Goal: Task Accomplishment & Management: Manage account settings

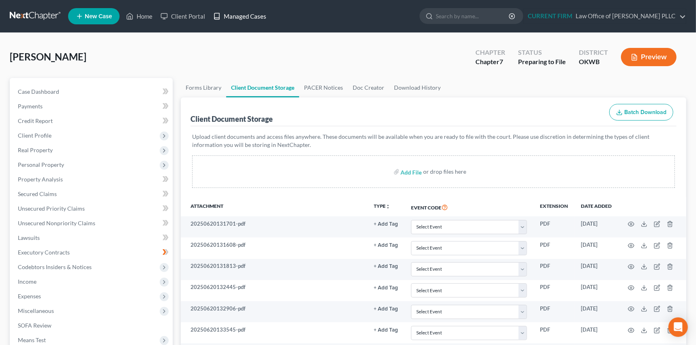
click at [241, 13] on link "Managed Cases" at bounding box center [239, 16] width 61 height 15
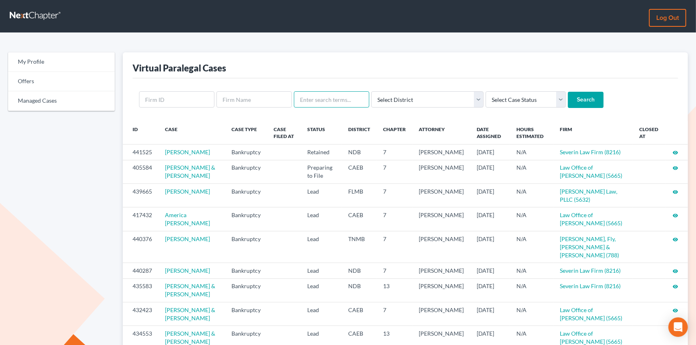
click at [313, 98] on input "text" at bounding box center [331, 99] width 75 height 16
type input "ray"
click at [568, 92] on input "Search" at bounding box center [586, 100] width 36 height 16
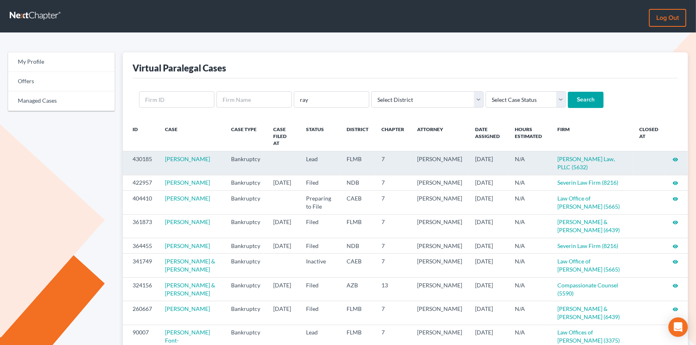
click at [676, 156] on icon "visibility" at bounding box center [676, 159] width 6 height 6
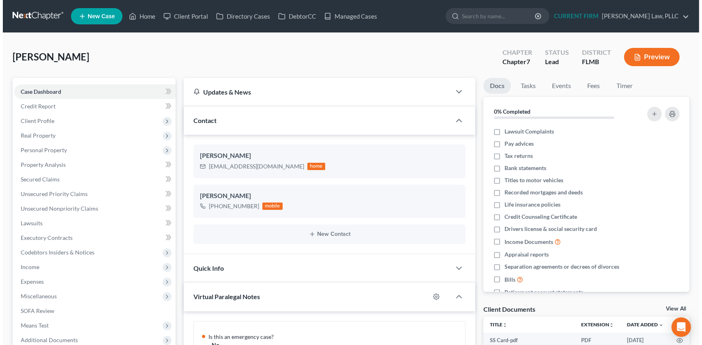
scroll to position [350, 0]
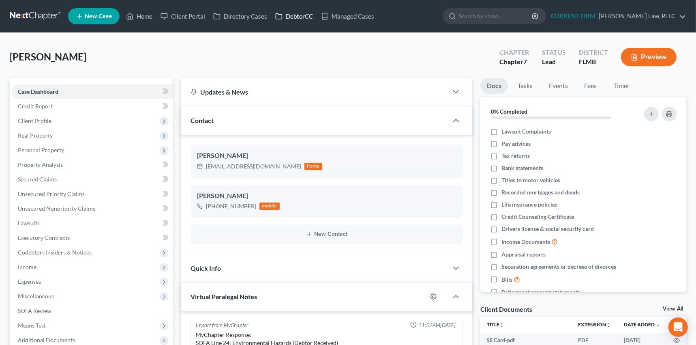
click at [289, 15] on link "DebtorCC" at bounding box center [294, 16] width 46 height 15
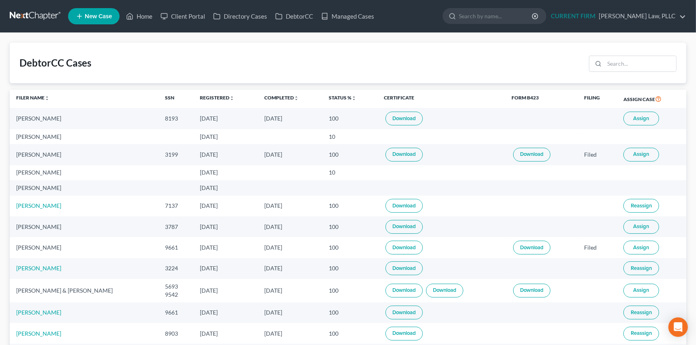
click at [444, 291] on link "Download" at bounding box center [444, 290] width 37 height 14
click at [189, 16] on link "Client Portal" at bounding box center [182, 16] width 53 height 15
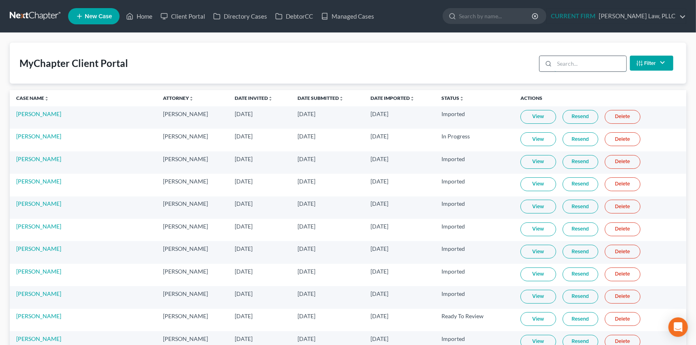
click at [567, 62] on input "search" at bounding box center [591, 63] width 72 height 15
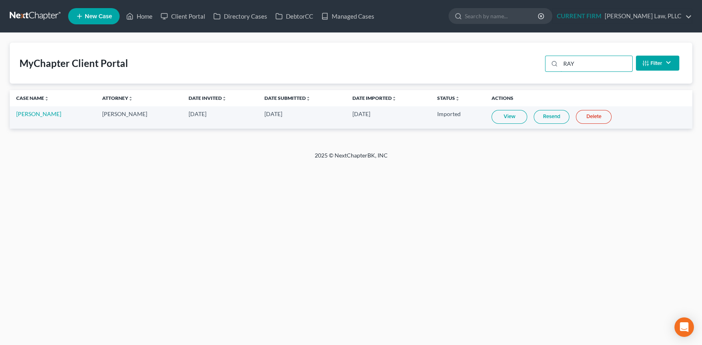
type input "RAY"
click at [501, 116] on link "View" at bounding box center [509, 117] width 36 height 14
click at [351, 16] on link "Managed Cases" at bounding box center [347, 16] width 61 height 15
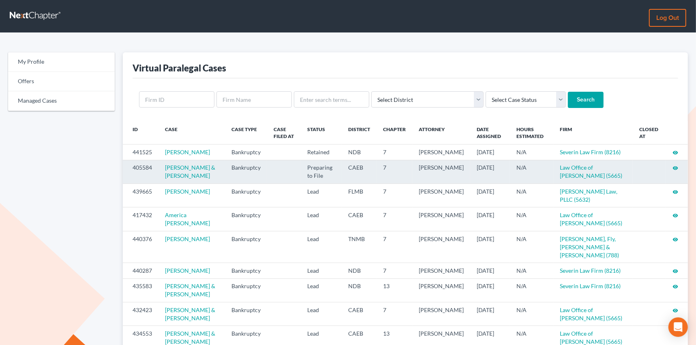
click at [676, 171] on icon "visibility" at bounding box center [676, 168] width 6 height 6
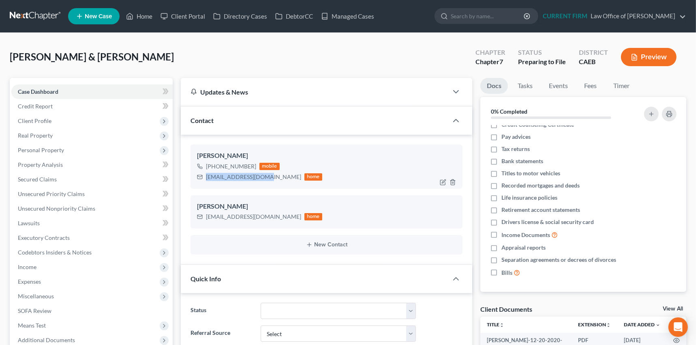
drag, startPoint x: 206, startPoint y: 176, endPoint x: 264, endPoint y: 175, distance: 58.0
click at [264, 175] on div "KatieABurk@gmail.com" at bounding box center [253, 177] width 95 height 8
copy div "KatieABurk@gmail.com"
click at [206, 216] on div "bmichelsen1@gmail.com home" at bounding box center [259, 216] width 125 height 11
drag, startPoint x: 206, startPoint y: 216, endPoint x: 268, endPoint y: 215, distance: 62.0
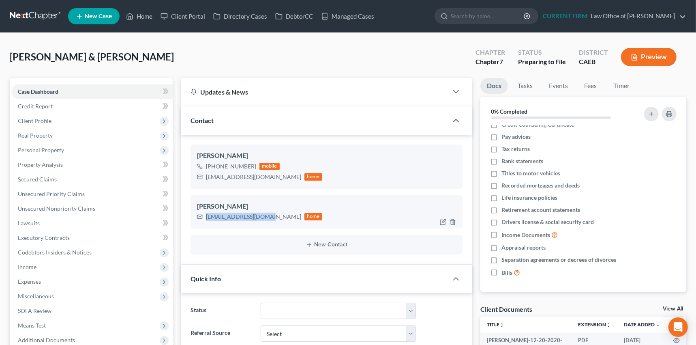
click at [268, 215] on div "bmichelsen1@gmail.com home" at bounding box center [259, 216] width 125 height 11
copy div "bmichelsen1@gmail.com"
click at [188, 16] on link "Client Portal" at bounding box center [182, 16] width 53 height 15
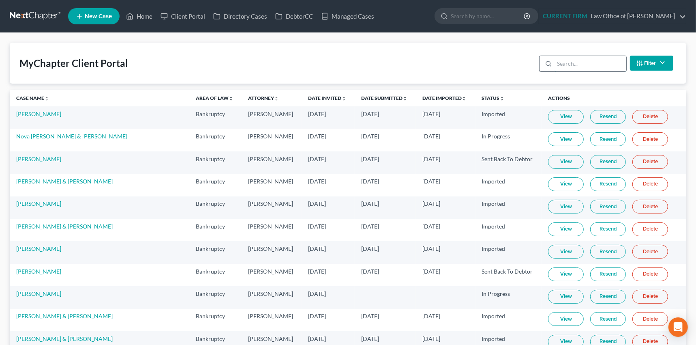
click at [564, 66] on input "search" at bounding box center [591, 63] width 72 height 15
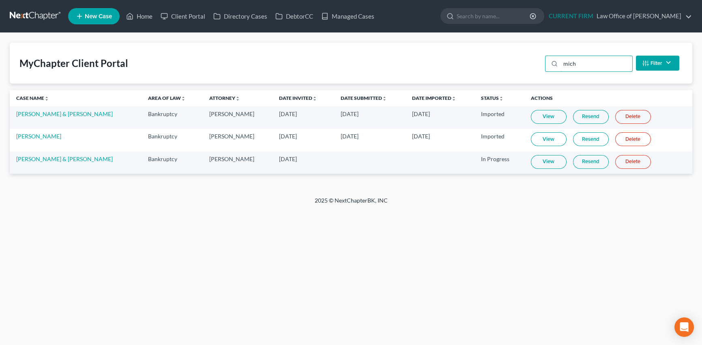
type input "mich"
click at [539, 162] on link "View" at bounding box center [549, 162] width 36 height 14
click at [583, 160] on link "Resend" at bounding box center [591, 162] width 36 height 14
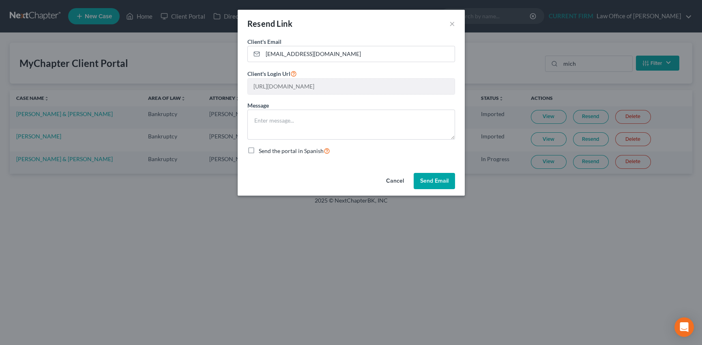
click at [433, 177] on button "Send Email" at bounding box center [433, 181] width 41 height 16
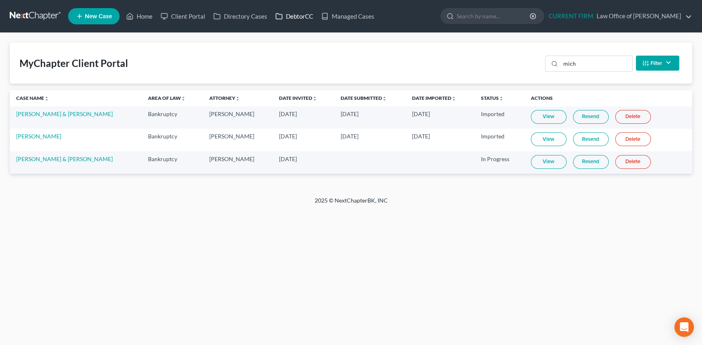
click at [295, 17] on link "DebtorCC" at bounding box center [294, 16] width 46 height 15
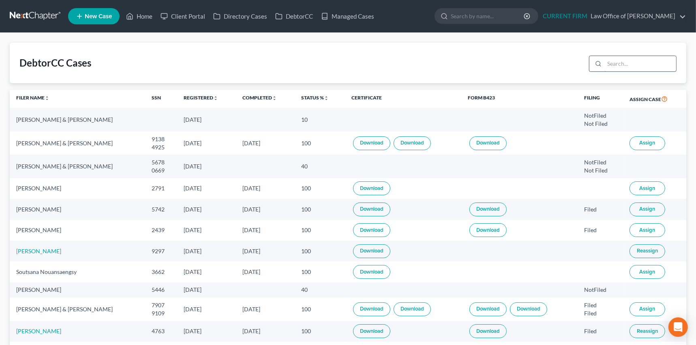
click at [617, 64] on input "search" at bounding box center [640, 63] width 72 height 15
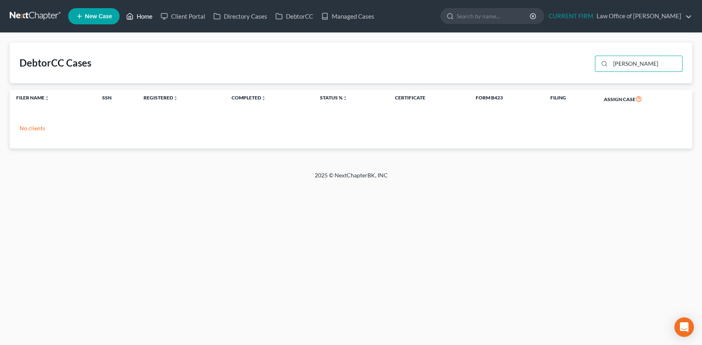
type input "michelsen"
click at [139, 17] on link "Home" at bounding box center [139, 16] width 34 height 15
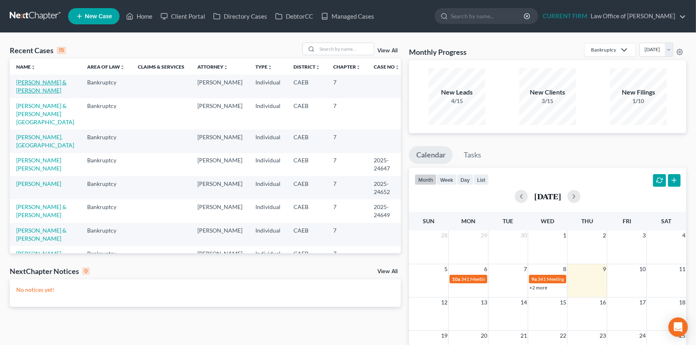
click at [36, 81] on link "Michelsen, Katie & Brian" at bounding box center [41, 86] width 50 height 15
select select "17"
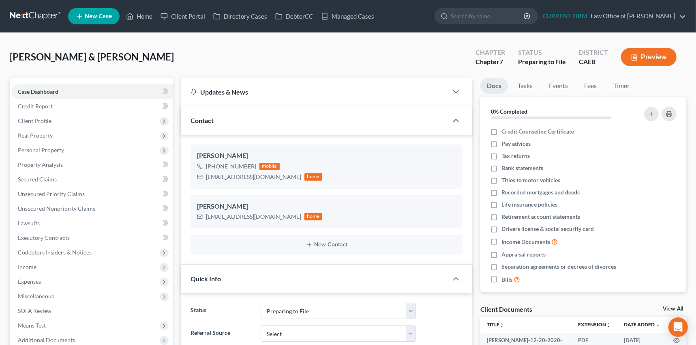
scroll to position [144, 0]
click at [348, 16] on link "Managed Cases" at bounding box center [347, 16] width 61 height 15
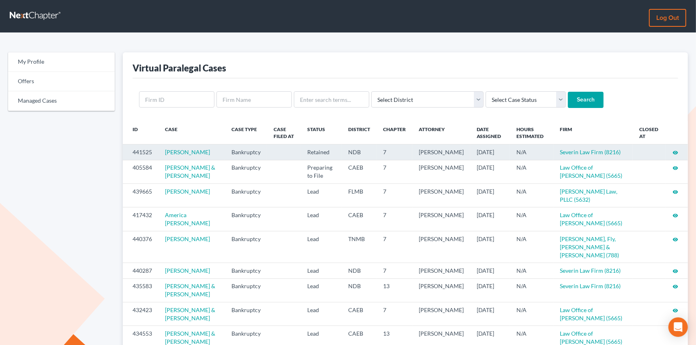
click at [677, 152] on icon "visibility" at bounding box center [676, 153] width 6 height 6
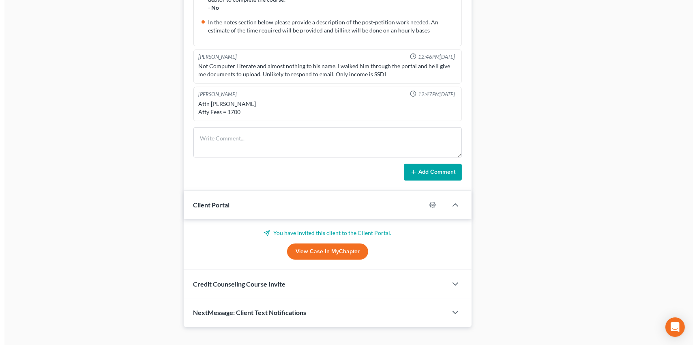
scroll to position [422, 0]
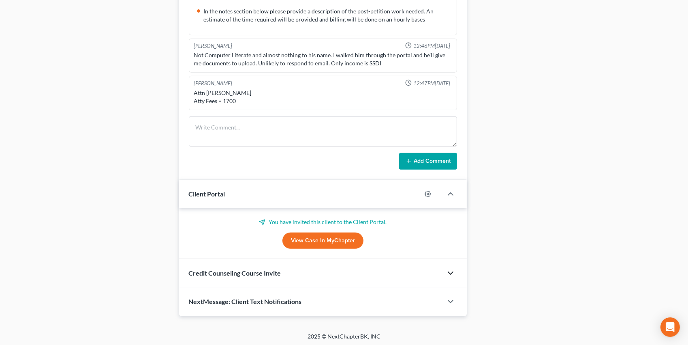
click at [448, 268] on icon "button" at bounding box center [451, 273] width 10 height 10
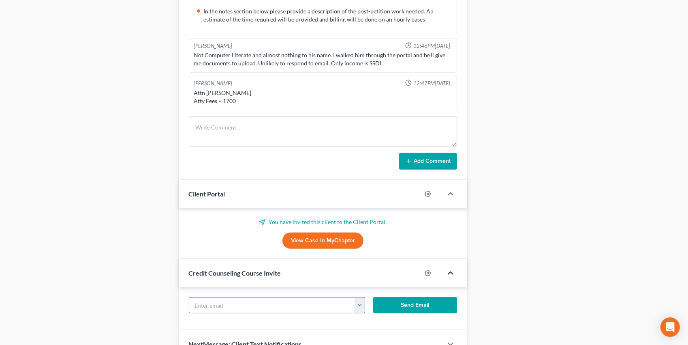
click at [361, 302] on button "button" at bounding box center [360, 304] width 10 height 15
drag, startPoint x: 377, startPoint y: 321, endPoint x: 386, endPoint y: 321, distance: 8.1
click at [377, 321] on link "downunderautorepair@gmail.com" at bounding box center [410, 323] width 111 height 14
type input "downunderautorepair@gmail.com"
click at [428, 302] on button "Send Email" at bounding box center [415, 305] width 84 height 16
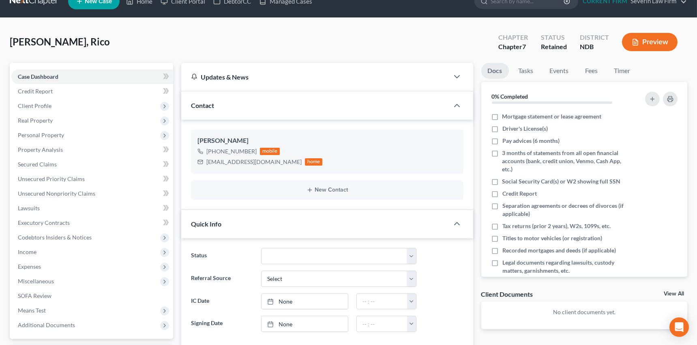
scroll to position [0, 0]
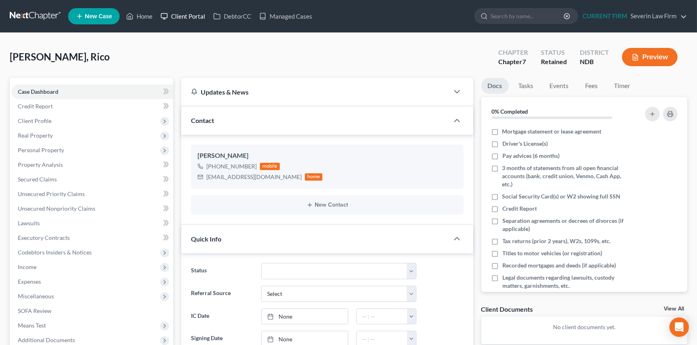
click at [180, 15] on link "Client Portal" at bounding box center [182, 16] width 53 height 15
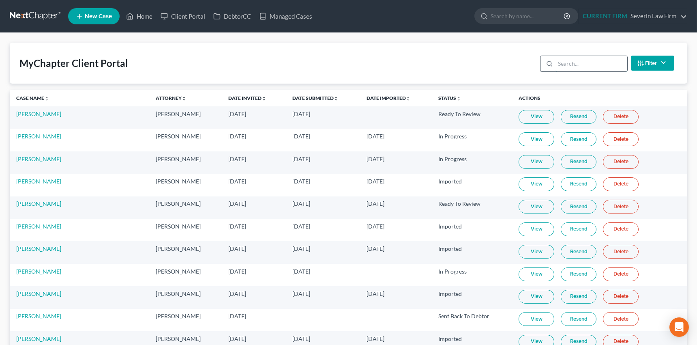
click at [561, 65] on input "search" at bounding box center [591, 63] width 72 height 15
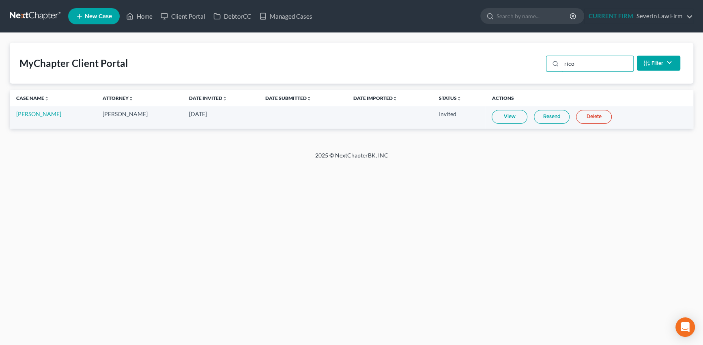
type input "rico"
click at [549, 116] on link "Resend" at bounding box center [551, 117] width 36 height 14
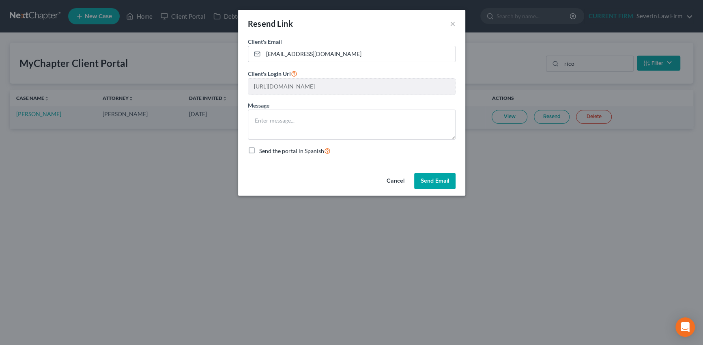
click at [429, 181] on button "Send Email" at bounding box center [434, 181] width 41 height 16
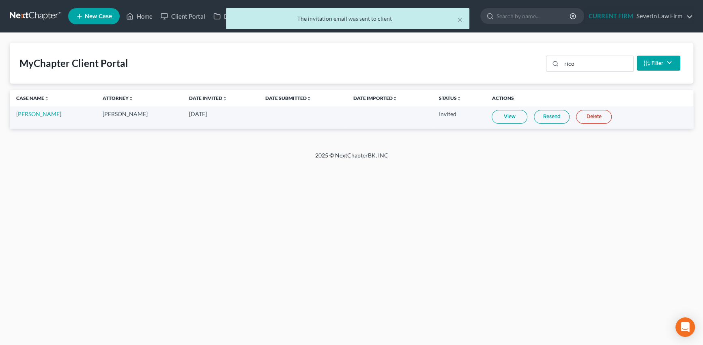
click at [148, 17] on div "× The invitation email was sent to client" at bounding box center [347, 20] width 703 height 25
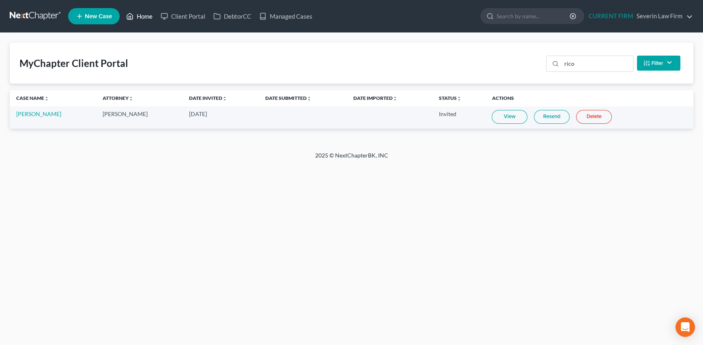
click at [144, 15] on link "Home" at bounding box center [139, 16] width 34 height 15
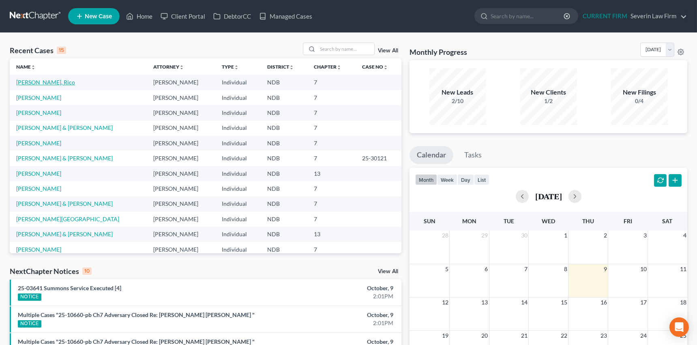
click at [36, 83] on link "Esha, Rico" at bounding box center [45, 82] width 59 height 7
select select "21"
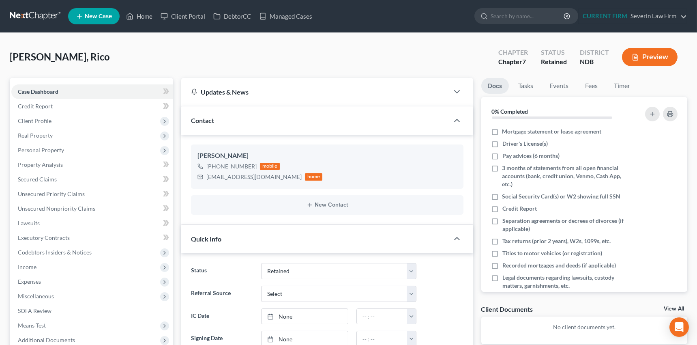
scroll to position [152, 0]
drag, startPoint x: 207, startPoint y: 177, endPoint x: 289, endPoint y: 176, distance: 82.7
click at [289, 176] on div "downunderautorepair@gmail.com" at bounding box center [253, 177] width 95 height 8
copy div "downunderautorepair@gmail.com"
click at [292, 15] on link "Managed Cases" at bounding box center [285, 16] width 61 height 15
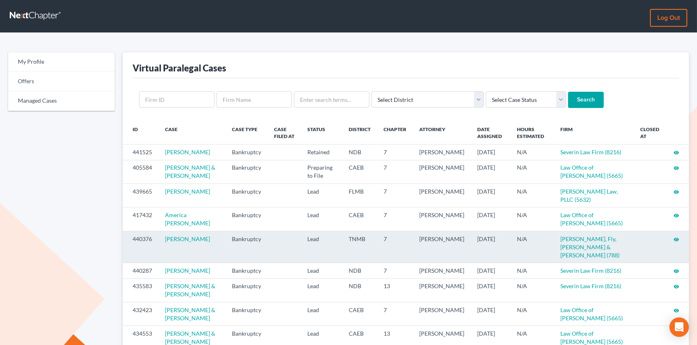
click at [676, 242] on icon "visibility" at bounding box center [676, 239] width 6 height 6
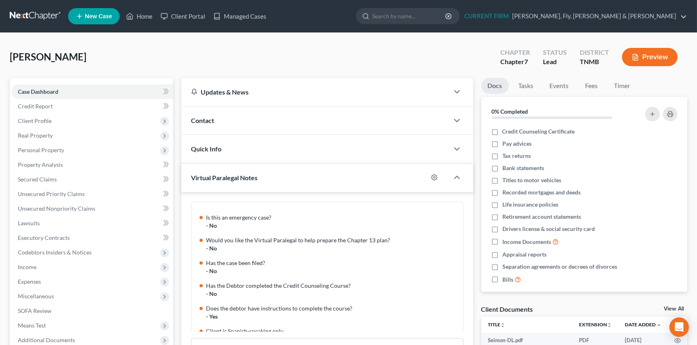
scroll to position [106, 0]
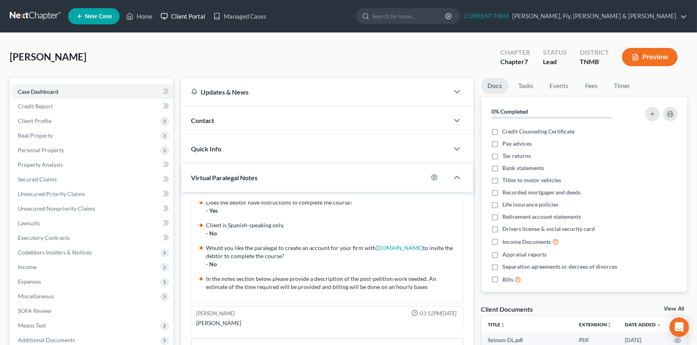
click at [189, 16] on link "Client Portal" at bounding box center [182, 16] width 53 height 15
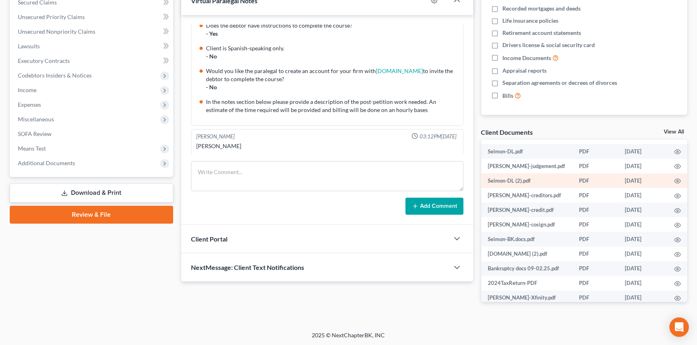
scroll to position [21, 0]
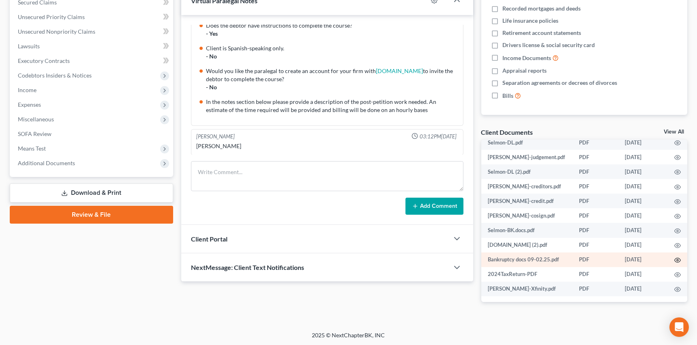
click at [674, 258] on icon "button" at bounding box center [677, 260] width 6 height 6
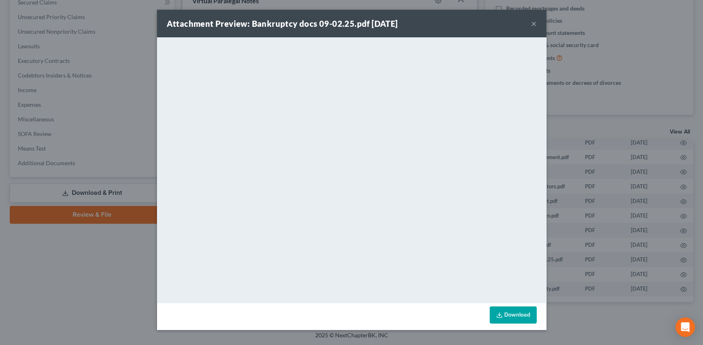
click at [533, 24] on button "×" at bounding box center [534, 24] width 6 height 10
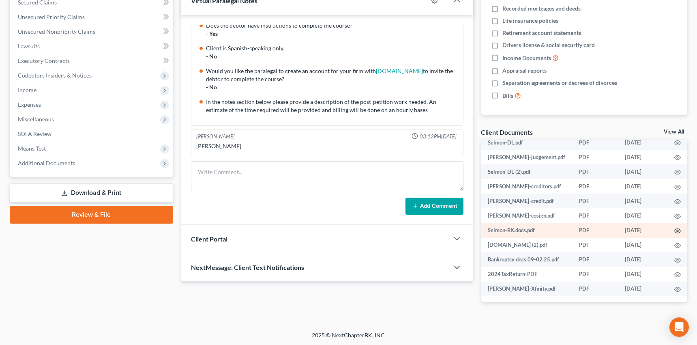
click at [674, 228] on icon "button" at bounding box center [677, 230] width 6 height 6
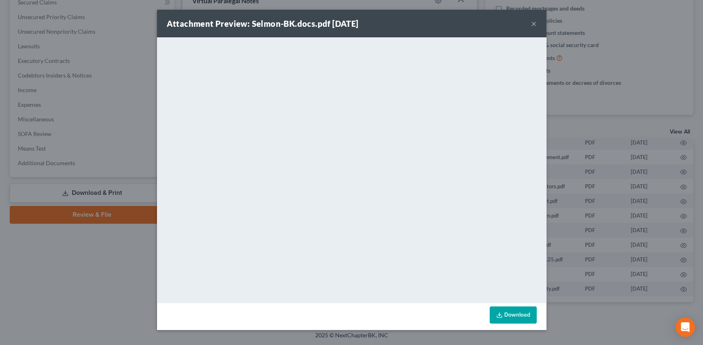
click at [533, 22] on button "×" at bounding box center [534, 24] width 6 height 10
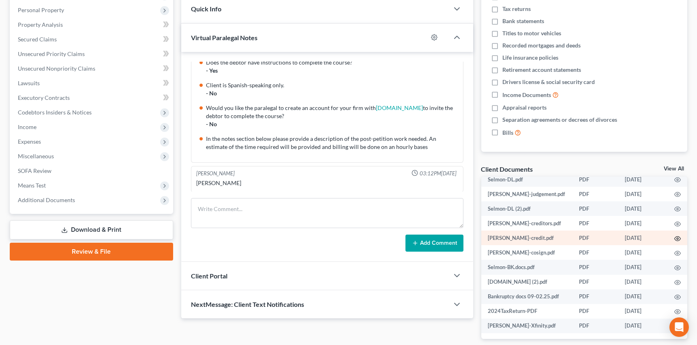
click at [674, 236] on icon "button" at bounding box center [677, 238] width 6 height 6
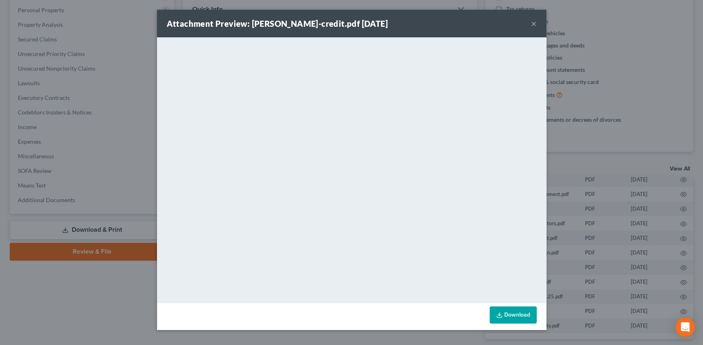
click at [534, 23] on button "×" at bounding box center [534, 24] width 6 height 10
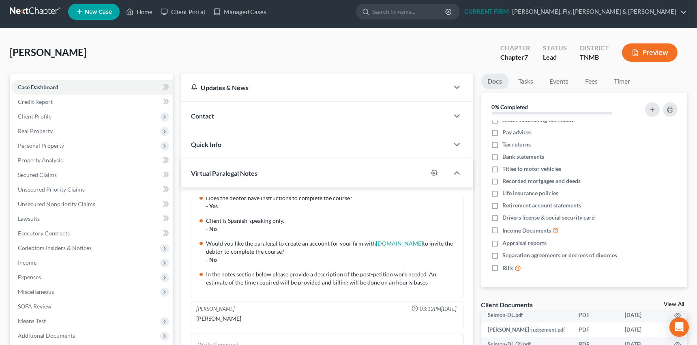
scroll to position [0, 0]
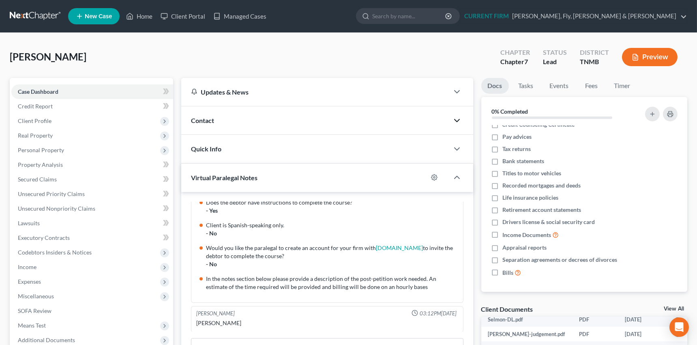
click at [455, 119] on polyline "button" at bounding box center [456, 120] width 5 height 2
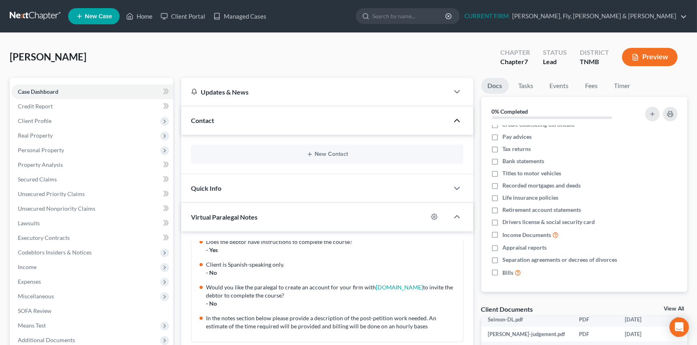
click at [455, 119] on polyline "button" at bounding box center [456, 120] width 5 height 2
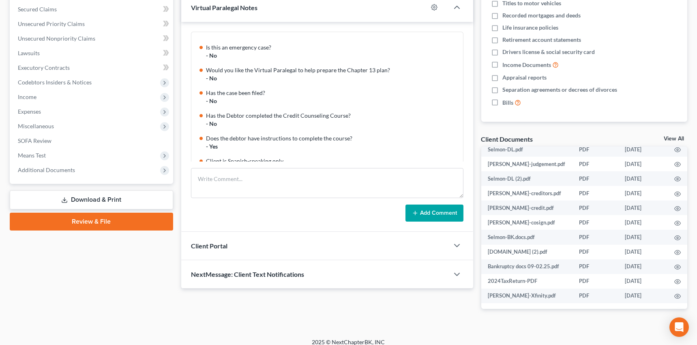
scroll to position [170, 0]
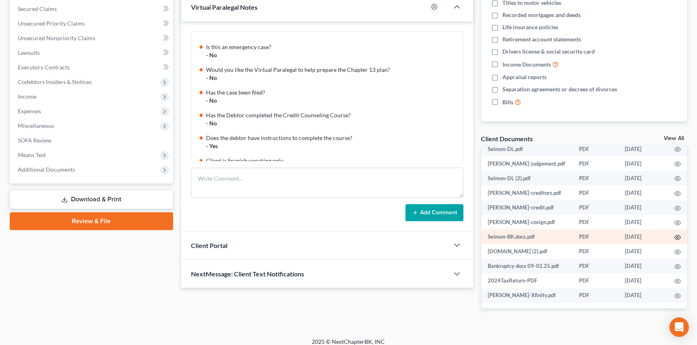
click at [677, 236] on circle "button" at bounding box center [678, 237] width 2 height 2
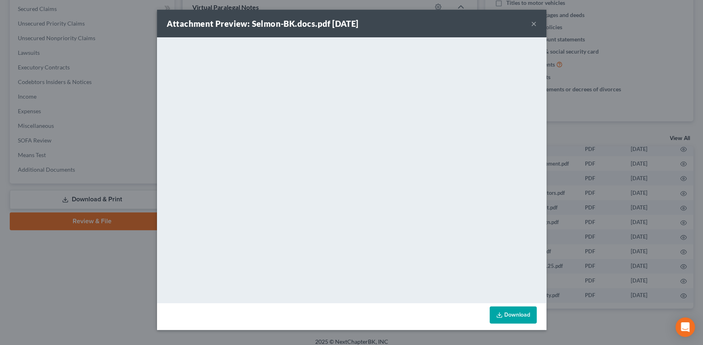
click at [535, 22] on button "×" at bounding box center [534, 24] width 6 height 10
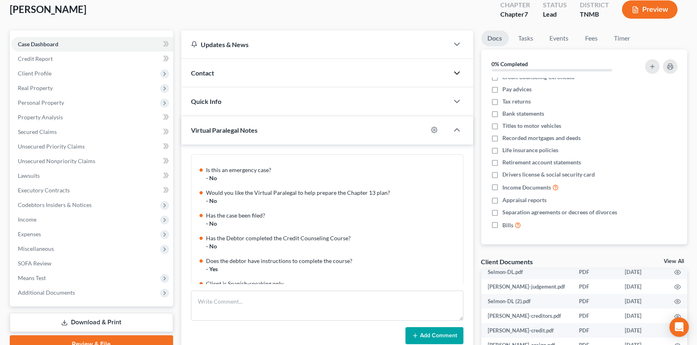
scroll to position [36, 0]
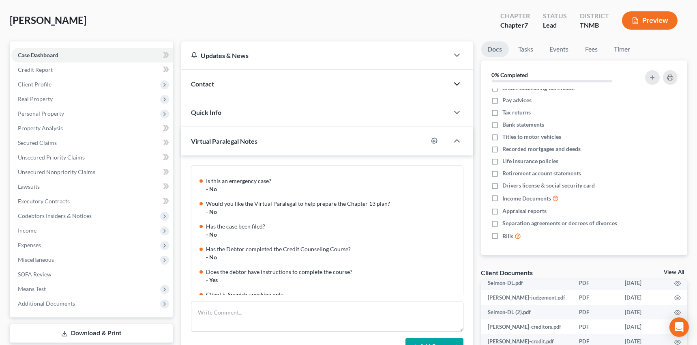
click at [456, 82] on icon "button" at bounding box center [457, 84] width 10 height 10
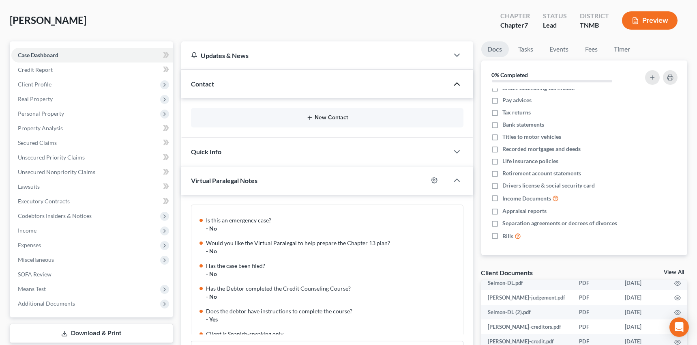
click at [311, 118] on icon "button" at bounding box center [309, 117] width 6 height 6
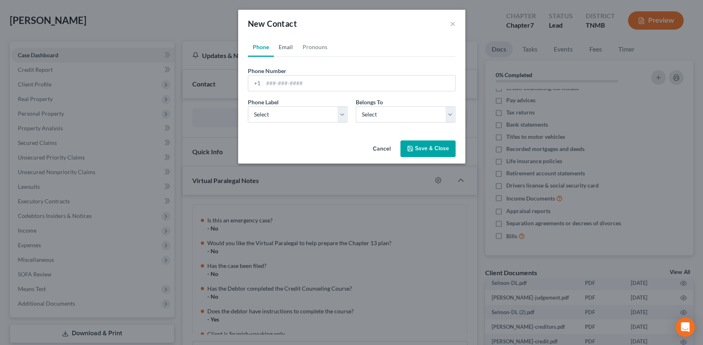
click at [283, 45] on link "Email" at bounding box center [286, 46] width 24 height 19
click at [280, 85] on input "email" at bounding box center [359, 82] width 192 height 15
type input "selmonkeyera@gmail.com"
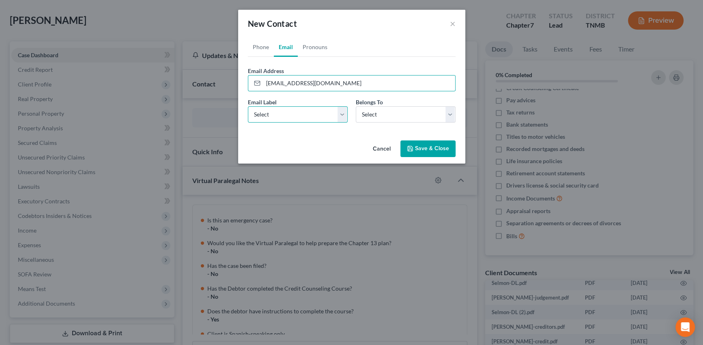
click at [344, 115] on select "Select Home Work Other" at bounding box center [298, 114] width 100 height 16
select select "0"
click at [248, 106] on select "Select Home Work Other" at bounding box center [298, 114] width 100 height 16
click at [396, 115] on select "Select Client Other" at bounding box center [406, 114] width 100 height 16
select select "0"
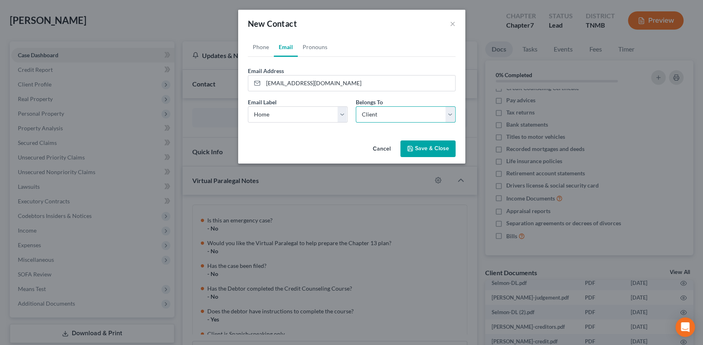
click at [356, 106] on select "Select Client Other" at bounding box center [406, 114] width 100 height 16
click at [422, 148] on button "Save & Close" at bounding box center [427, 148] width 55 height 17
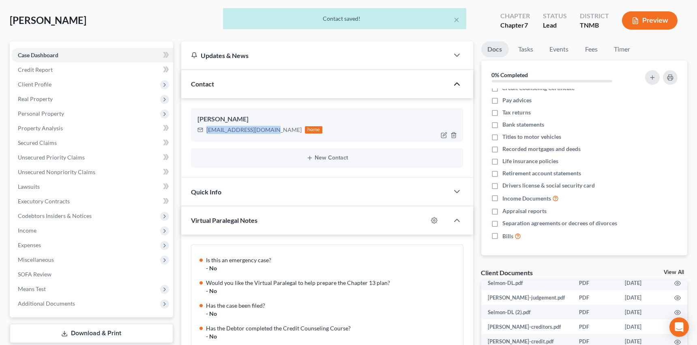
drag, startPoint x: 206, startPoint y: 130, endPoint x: 270, endPoint y: 132, distance: 63.3
click at [270, 132] on div "selmonkeyera@gmail.com" at bounding box center [253, 130] width 95 height 8
copy div "selmonkeyera@gmail.com"
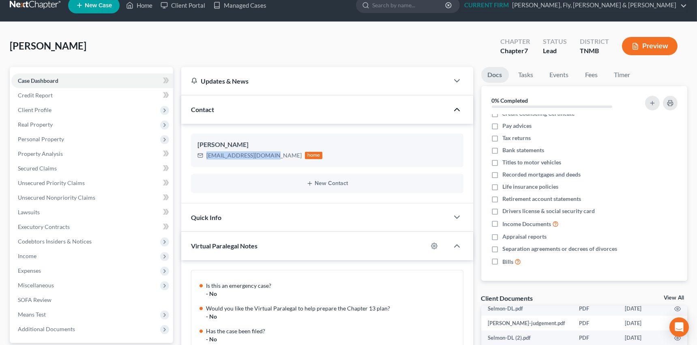
scroll to position [0, 0]
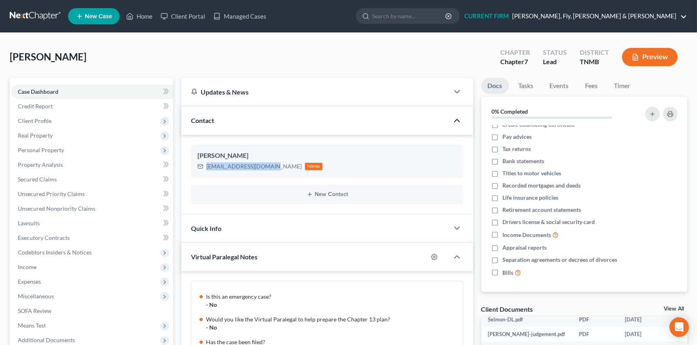
click at [686, 14] on link "CURRENT FIRM Bulloch, Fly, Hornsby & Evans" at bounding box center [573, 16] width 227 height 15
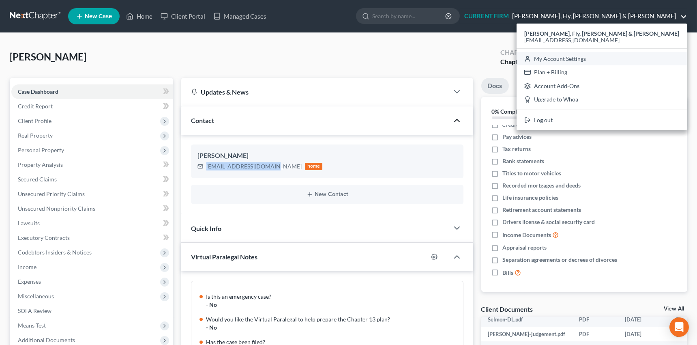
click at [641, 54] on link "My Account Settings" at bounding box center [601, 59] width 170 height 14
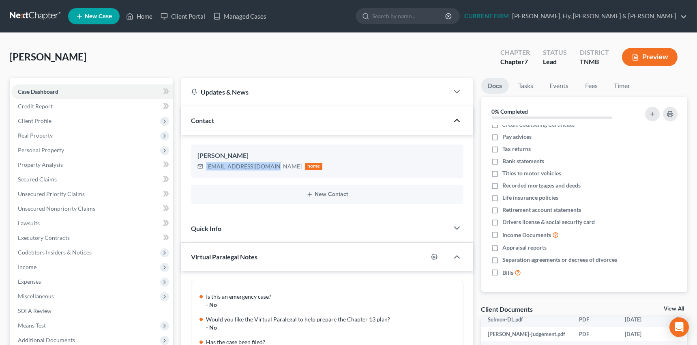
select select "23"
select select "44"
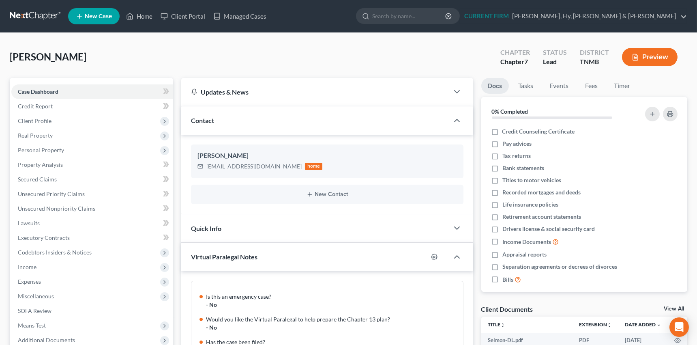
scroll to position [106, 0]
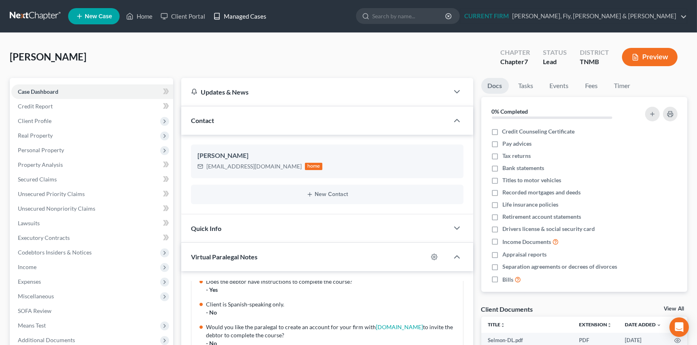
click at [247, 16] on link "Managed Cases" at bounding box center [239, 16] width 61 height 15
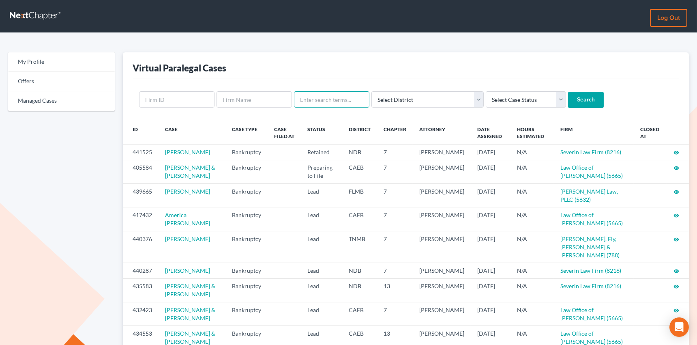
click at [321, 98] on input "text" at bounding box center [331, 99] width 75 height 16
type input "[PERSON_NAME]"
click at [568, 92] on input "Search" at bounding box center [586, 100] width 36 height 16
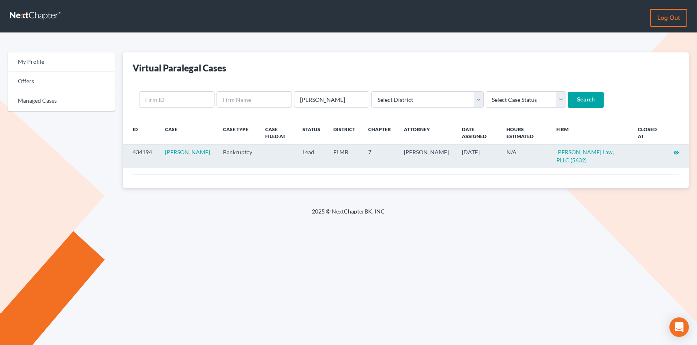
click at [677, 150] on icon "visibility" at bounding box center [676, 153] width 6 height 6
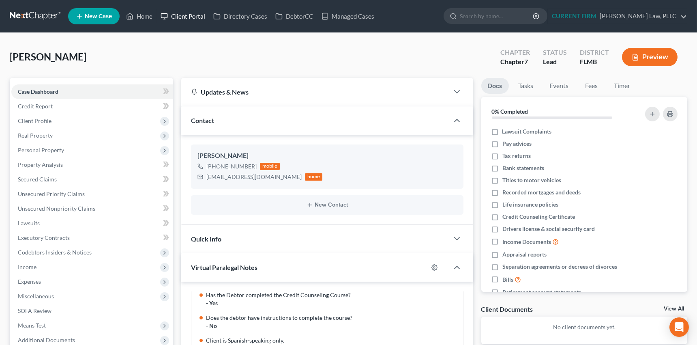
click at [183, 14] on link "Client Portal" at bounding box center [182, 16] width 53 height 15
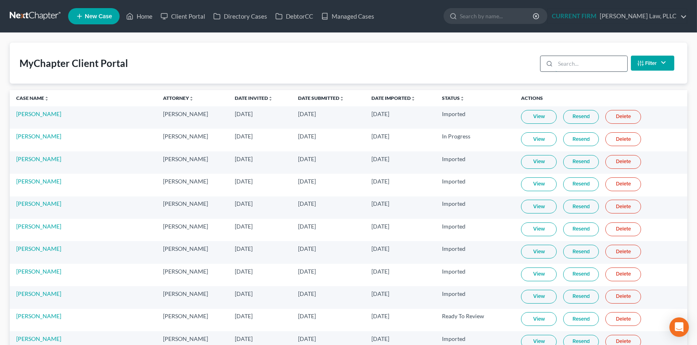
click at [572, 65] on input "search" at bounding box center [591, 63] width 72 height 15
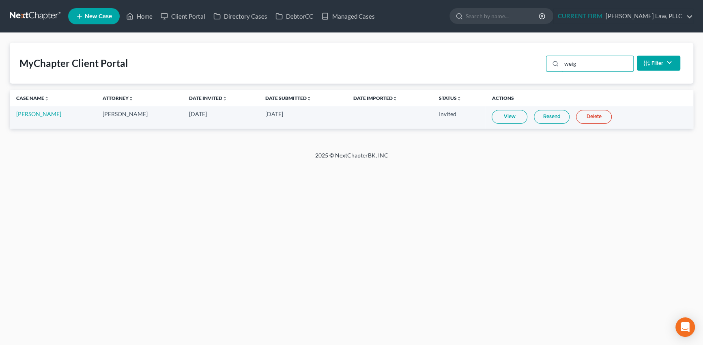
type input "weig"
click at [501, 114] on link "View" at bounding box center [509, 117] width 36 height 14
click at [542, 113] on link "Resend" at bounding box center [551, 117] width 36 height 14
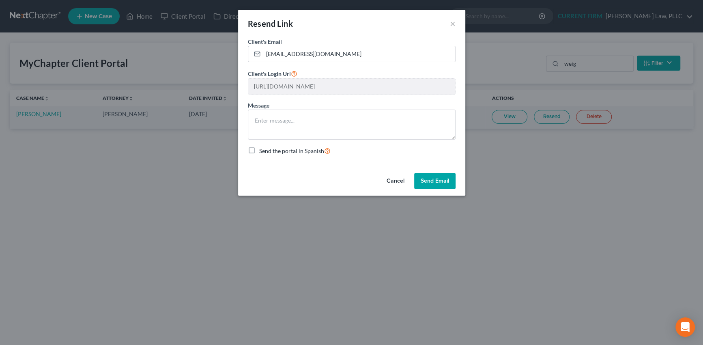
click at [437, 180] on button "Send Email" at bounding box center [434, 181] width 41 height 16
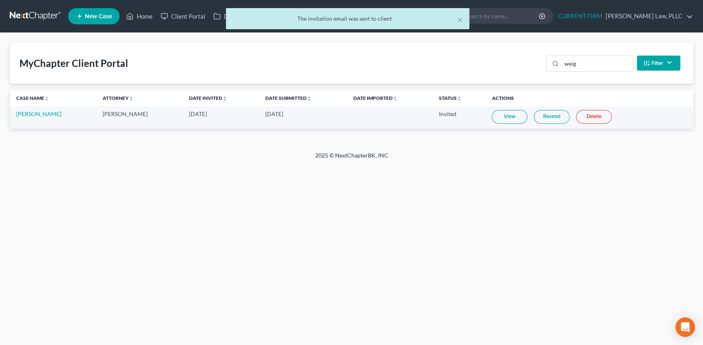
click at [137, 17] on div "× The invitation email was sent to client" at bounding box center [347, 20] width 703 height 25
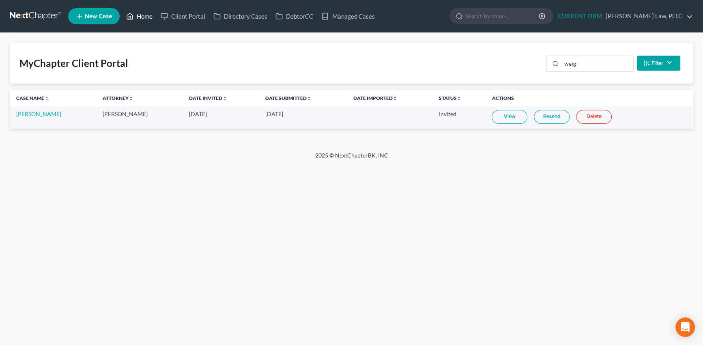
click at [147, 15] on link "Home" at bounding box center [139, 16] width 34 height 15
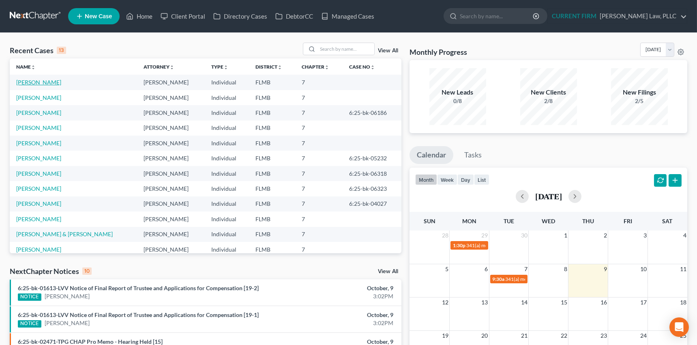
click at [33, 83] on link "Weigner, Tara" at bounding box center [38, 82] width 45 height 7
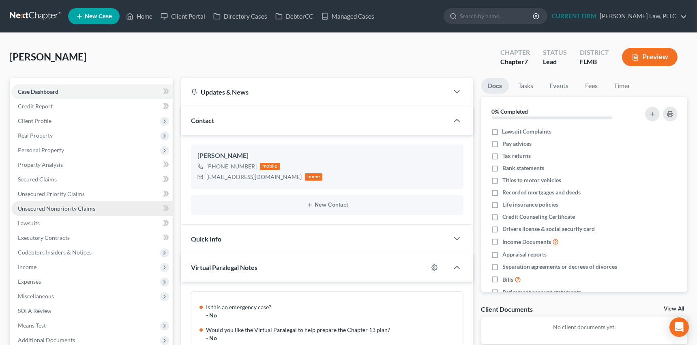
scroll to position [80, 0]
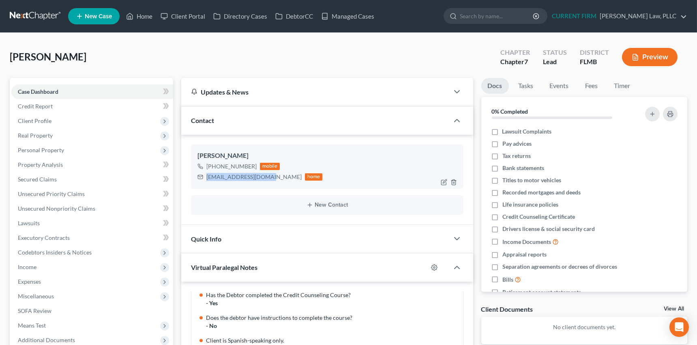
drag, startPoint x: 206, startPoint y: 176, endPoint x: 267, endPoint y: 174, distance: 60.8
click at [267, 174] on div "taraweigner@gmail.com home" at bounding box center [259, 176] width 125 height 11
copy div "taraweigner@gmail.com"
click at [298, 15] on link "DebtorCC" at bounding box center [294, 16] width 46 height 15
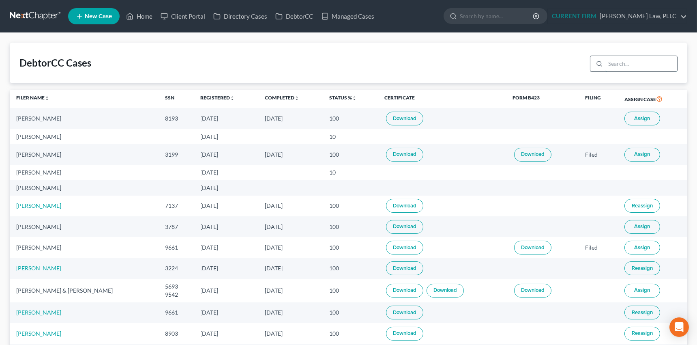
click at [614, 63] on input "search" at bounding box center [641, 63] width 72 height 15
type input "wei"
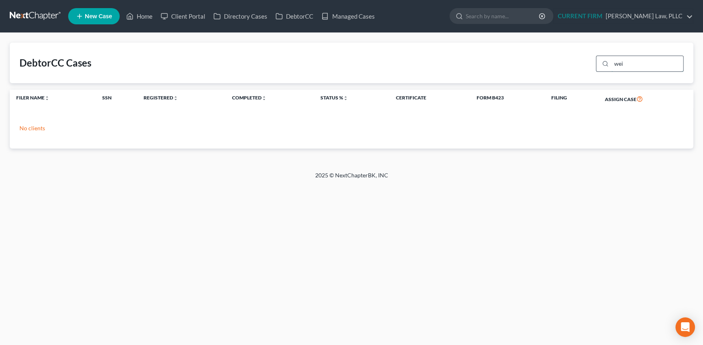
drag, startPoint x: 633, startPoint y: 59, endPoint x: 608, endPoint y: 64, distance: 25.5
click at [608, 64] on div "wei" at bounding box center [640, 64] width 88 height 16
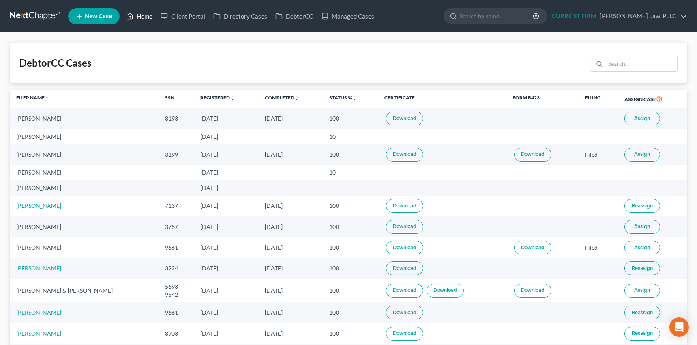
click at [141, 16] on link "Home" at bounding box center [139, 16] width 34 height 15
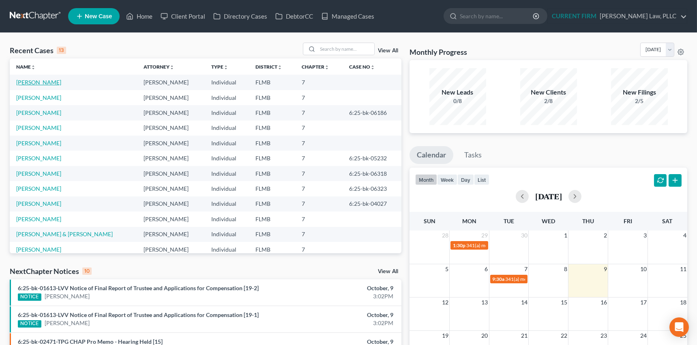
click at [31, 81] on link "Weigner, Tara" at bounding box center [38, 82] width 45 height 7
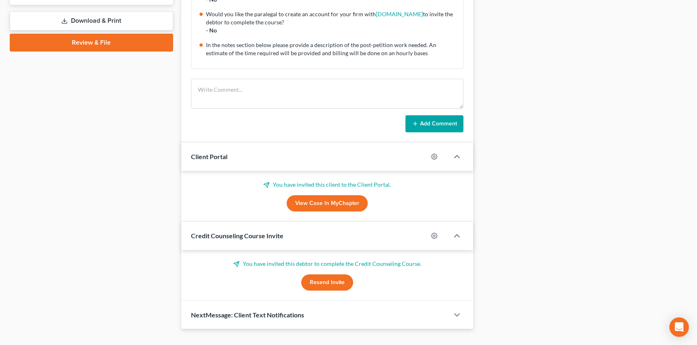
scroll to position [358, 0]
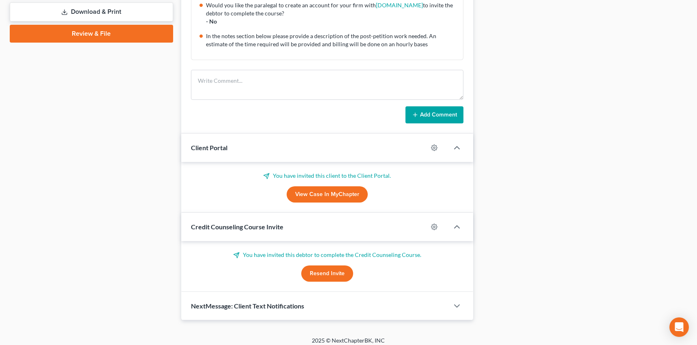
click at [318, 272] on button "Resend Invite" at bounding box center [327, 273] width 52 height 16
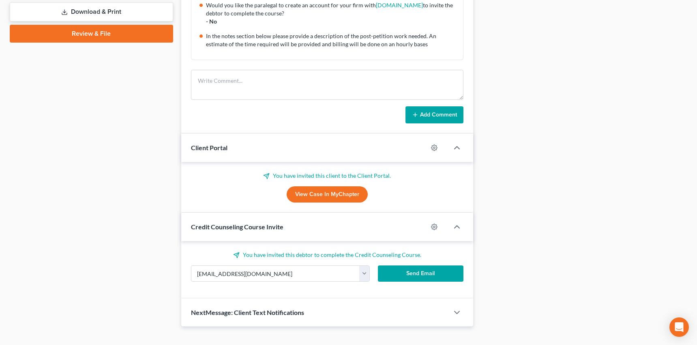
click at [410, 268] on button "Send Email" at bounding box center [421, 273] width 86 height 16
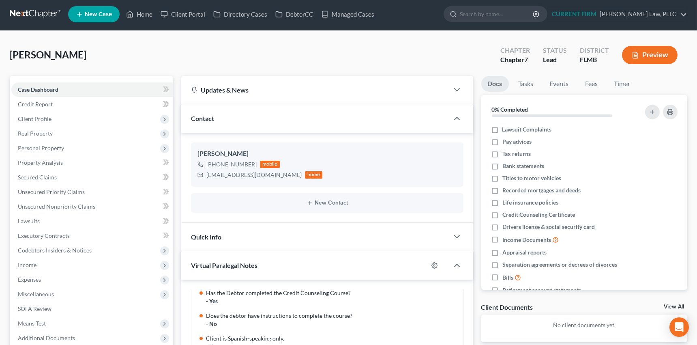
scroll to position [0, 0]
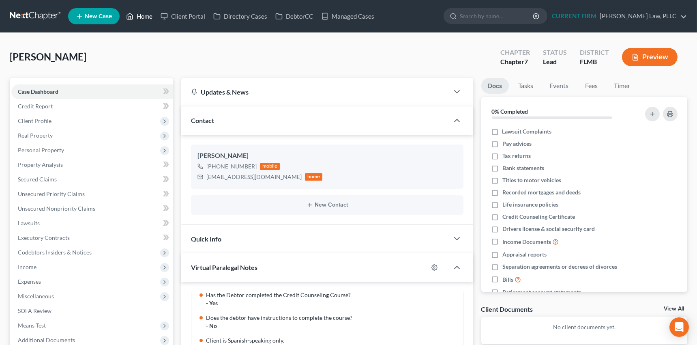
click at [144, 15] on link "Home" at bounding box center [139, 16] width 34 height 15
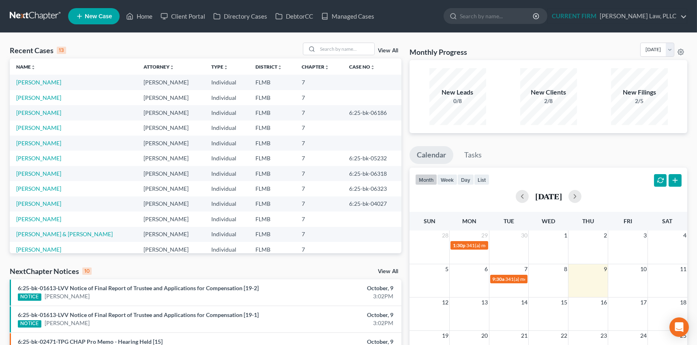
click at [392, 48] on link "View All" at bounding box center [388, 51] width 20 height 6
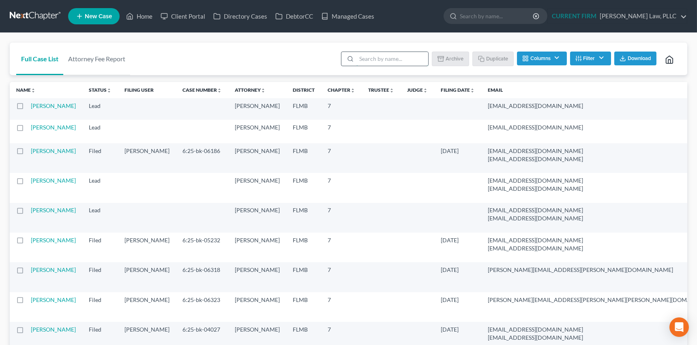
click at [382, 58] on input "search" at bounding box center [392, 59] width 72 height 14
click at [46, 184] on link "Guzman, Juan" at bounding box center [53, 180] width 45 height 7
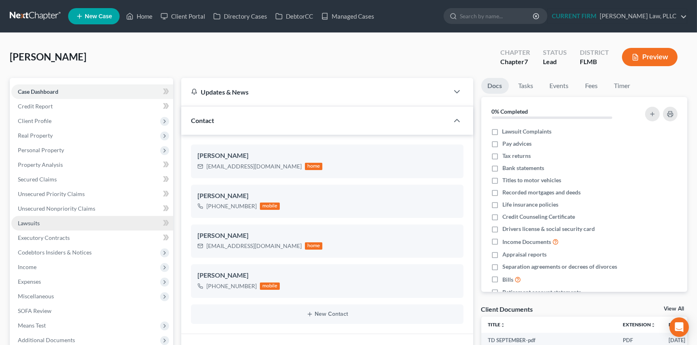
scroll to position [350, 0]
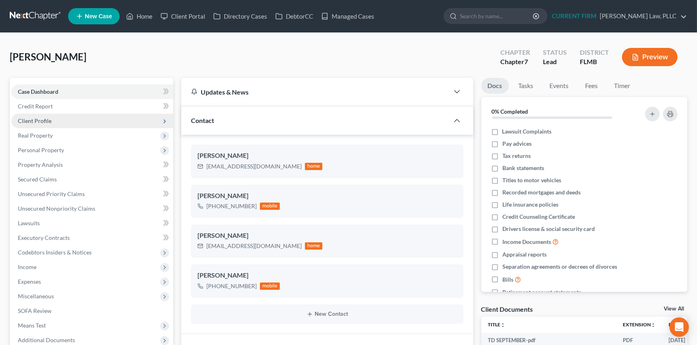
click at [44, 122] on span "Client Profile" at bounding box center [35, 120] width 34 height 7
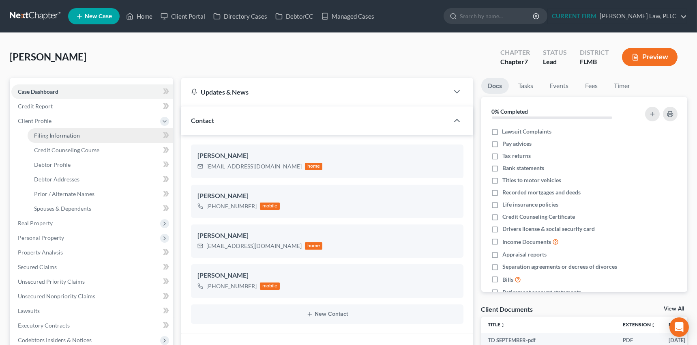
click at [54, 135] on span "Filing Information" at bounding box center [57, 135] width 46 height 7
select select "1"
select select "0"
select select "15"
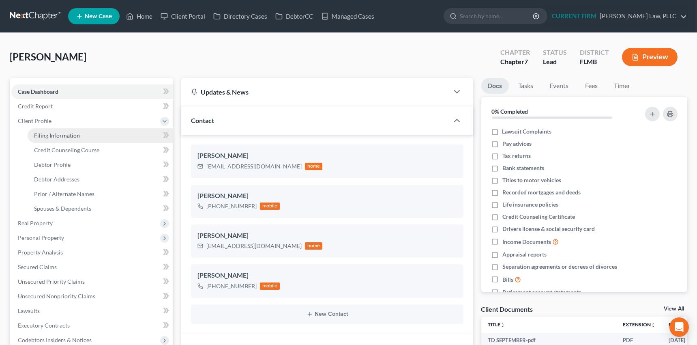
select select "0"
select select "9"
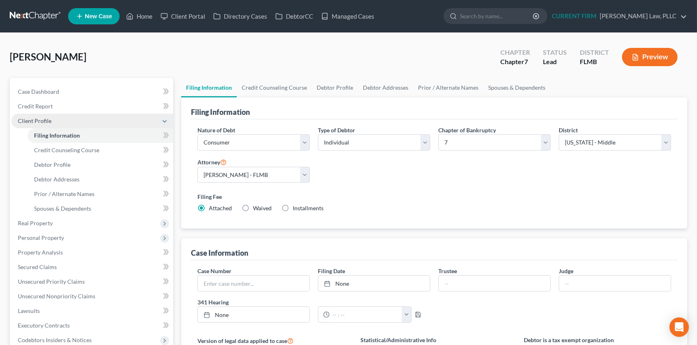
click at [47, 120] on span "Client Profile" at bounding box center [35, 120] width 34 height 7
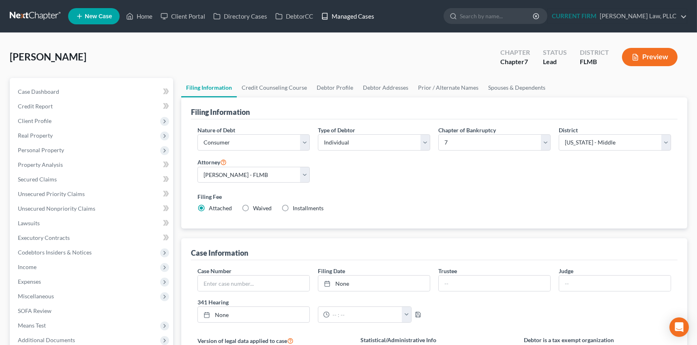
click at [350, 15] on link "Managed Cases" at bounding box center [347, 16] width 61 height 15
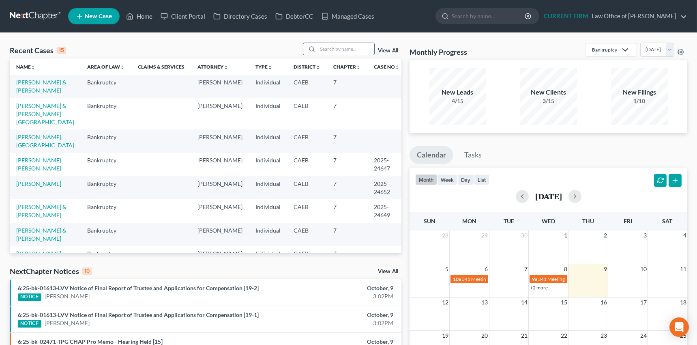
click at [323, 46] on input "search" at bounding box center [345, 49] width 57 height 12
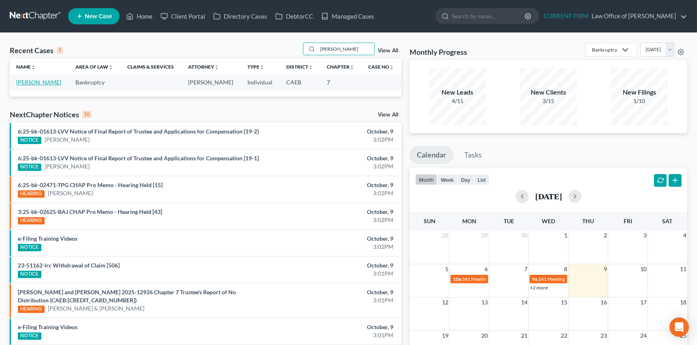
type input "AGUILAR"
click at [35, 82] on link "[PERSON_NAME]" at bounding box center [38, 82] width 45 height 7
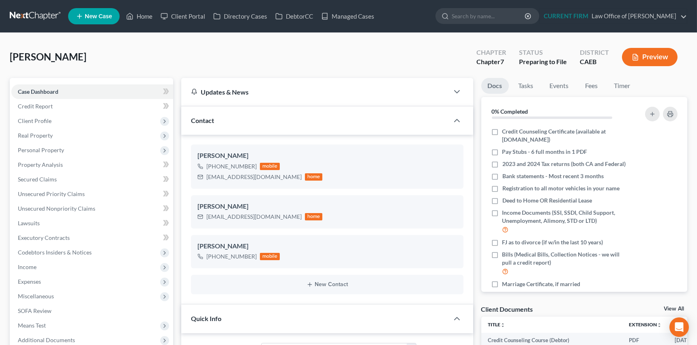
scroll to position [607, 0]
click at [24, 264] on span "Income" at bounding box center [27, 266] width 19 height 7
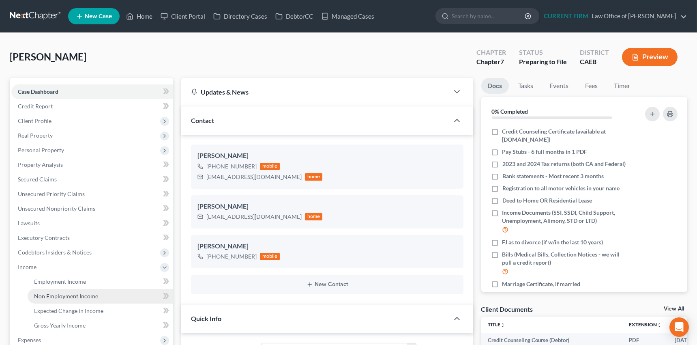
click at [45, 294] on span "Non Employment Income" at bounding box center [66, 295] width 64 height 7
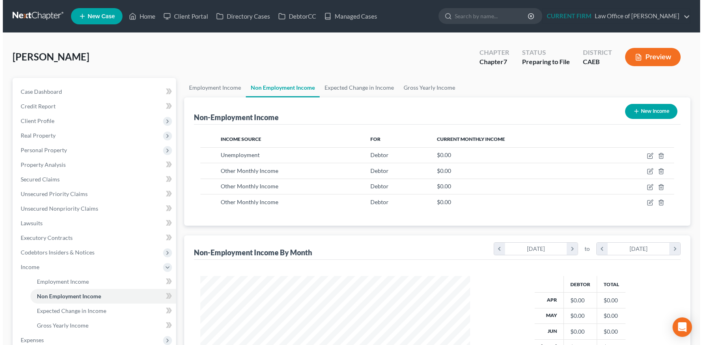
scroll to position [145, 286]
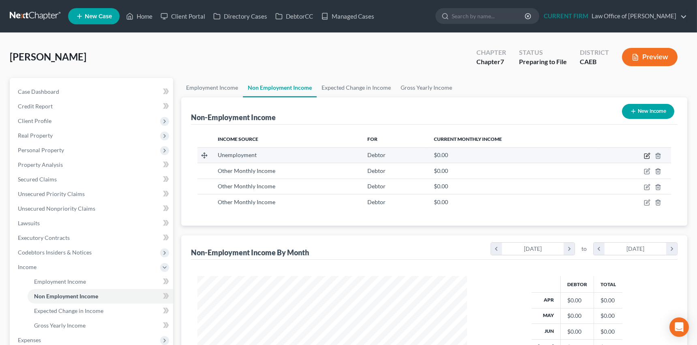
click at [648, 153] on icon "button" at bounding box center [648, 155] width 4 height 4
select select "0"
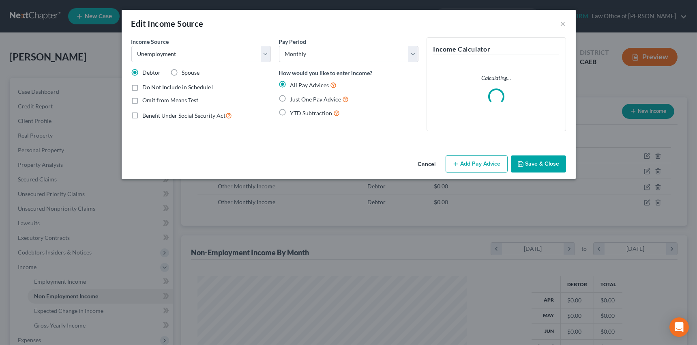
scroll to position [145, 288]
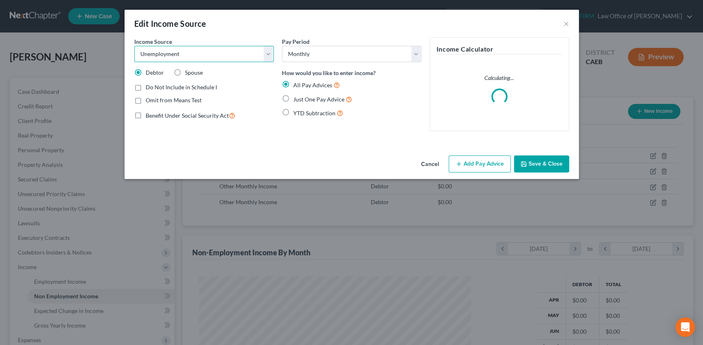
click at [266, 51] on select "Select Unemployment Disability (from employer) Pension Retirement Social Securi…" at bounding box center [203, 54] width 139 height 16
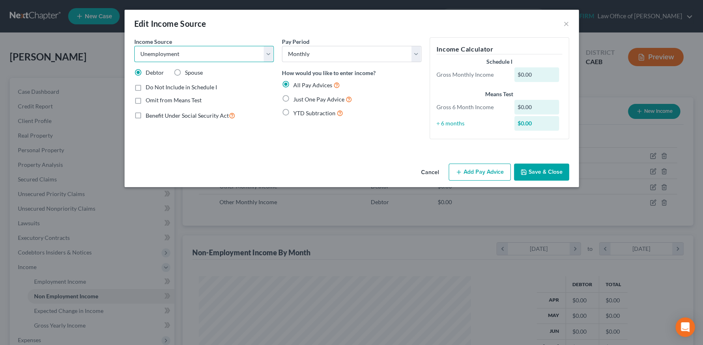
select select "5"
click at [134, 46] on select "Select Unemployment Disability (from employer) Pension Retirement Social Securi…" at bounding box center [203, 54] width 139 height 16
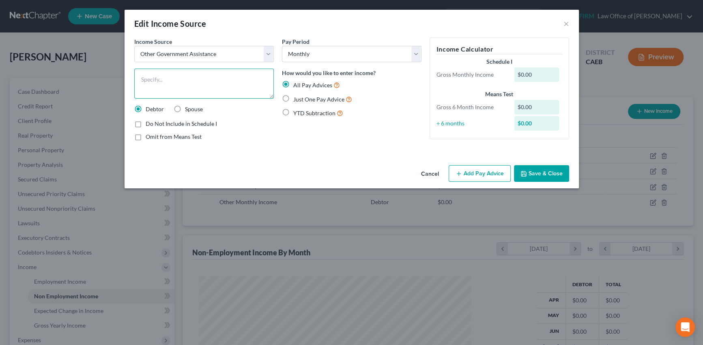
click at [178, 78] on textarea at bounding box center [203, 84] width 139 height 30
type textarea "Student Financial Aid"
click at [458, 174] on line "button" at bounding box center [458, 173] width 0 height 4
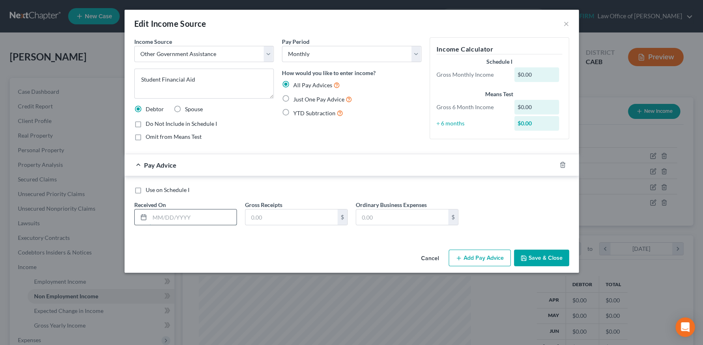
click at [197, 216] on input "text" at bounding box center [193, 216] width 87 height 15
type input "05/15/2025"
type input "628.58"
click at [554, 165] on icon "button" at bounding box center [552, 164] width 6 height 6
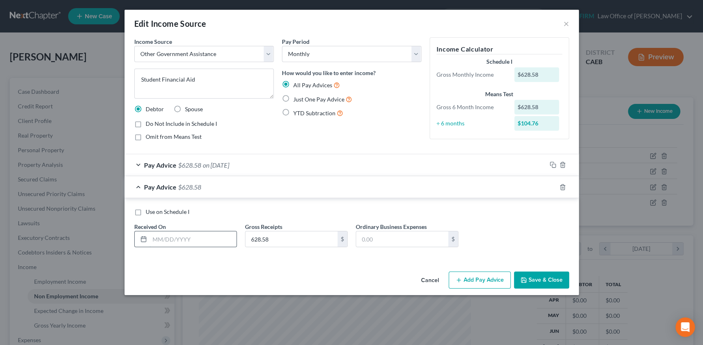
click at [201, 239] on input "text" at bounding box center [193, 238] width 87 height 15
type input "07/10/2025"
type input "1,220.17"
click at [553, 188] on icon "button" at bounding box center [552, 187] width 6 height 6
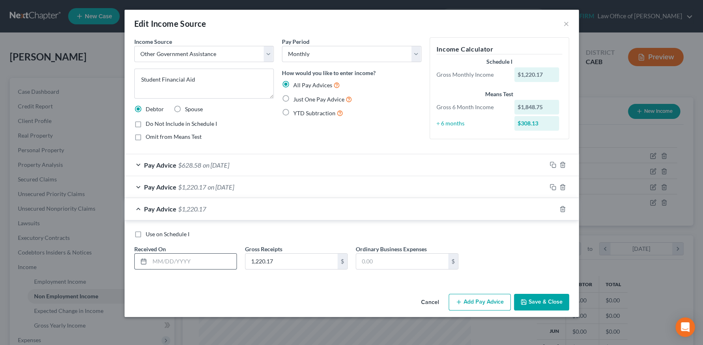
click at [212, 262] on input "text" at bounding box center [193, 260] width 87 height 15
type input "08/28/2025"
type input "1,238.66"
click at [554, 298] on button "Save & Close" at bounding box center [541, 302] width 55 height 17
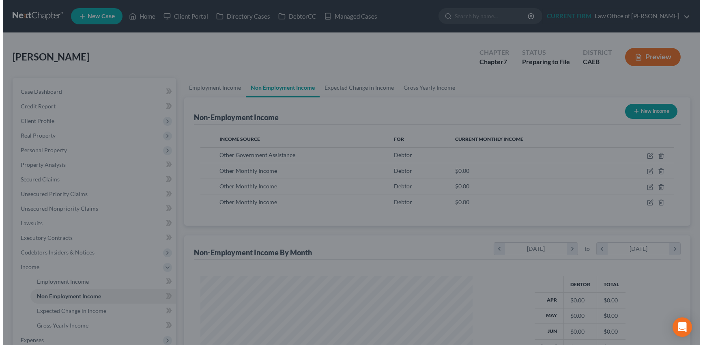
scroll to position [405244, 405103]
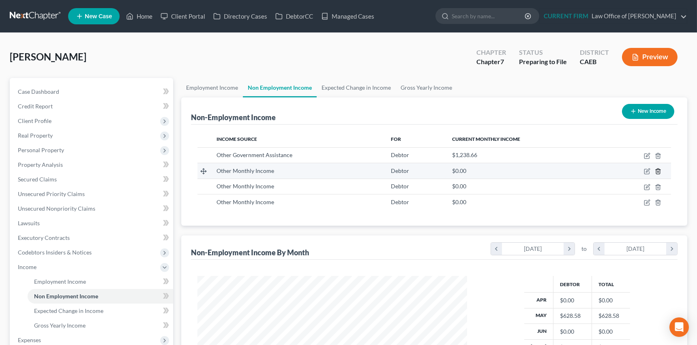
click at [658, 171] on icon "button" at bounding box center [658, 171] width 6 height 6
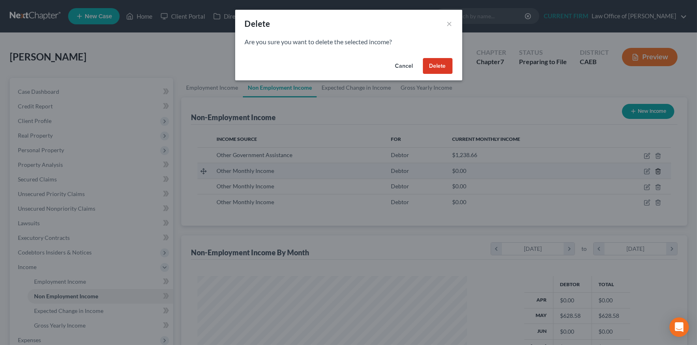
scroll to position [145, 288]
click at [445, 73] on button "Delete" at bounding box center [441, 66] width 30 height 16
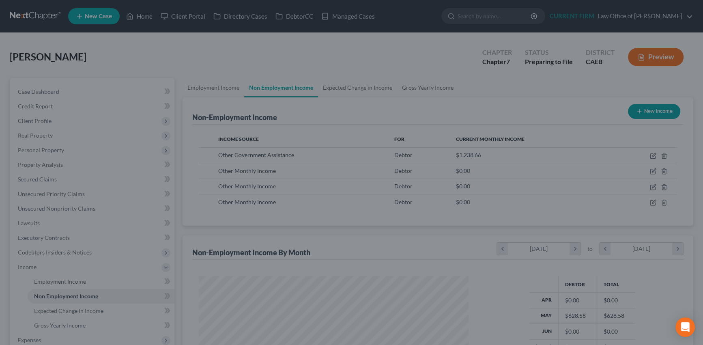
scroll to position [405244, 405103]
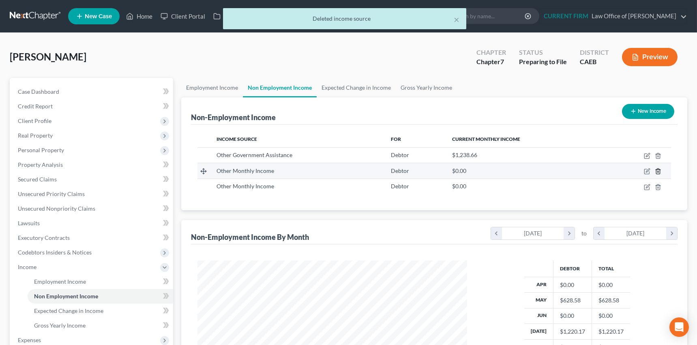
click at [659, 169] on icon "button" at bounding box center [658, 171] width 4 height 5
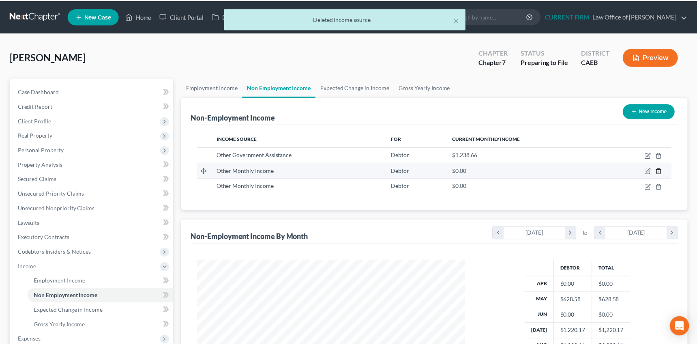
scroll to position [145, 288]
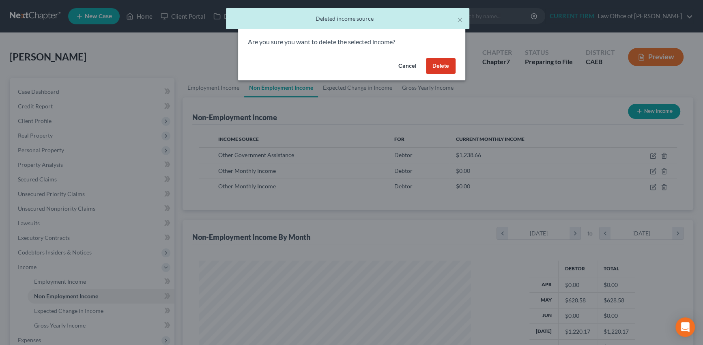
click at [436, 66] on button "Delete" at bounding box center [441, 66] width 30 height 16
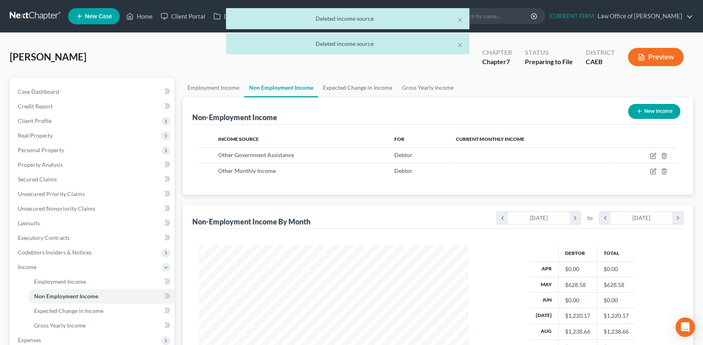
scroll to position [405244, 405103]
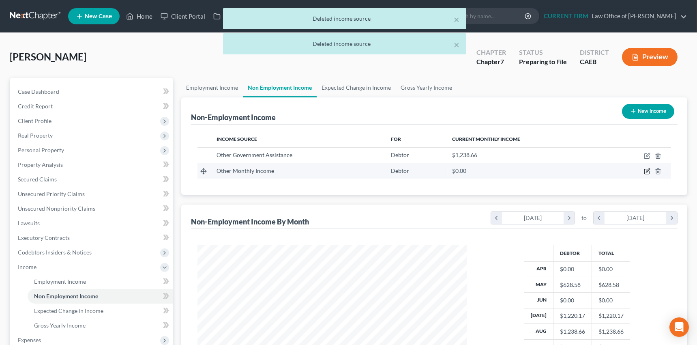
click at [646, 170] on icon "button" at bounding box center [648, 171] width 4 height 4
select select "13"
select select "0"
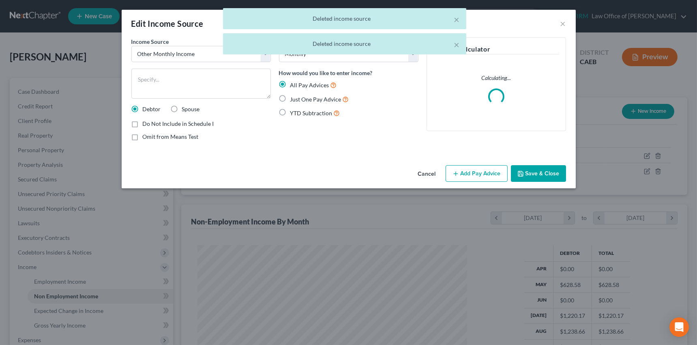
scroll to position [145, 288]
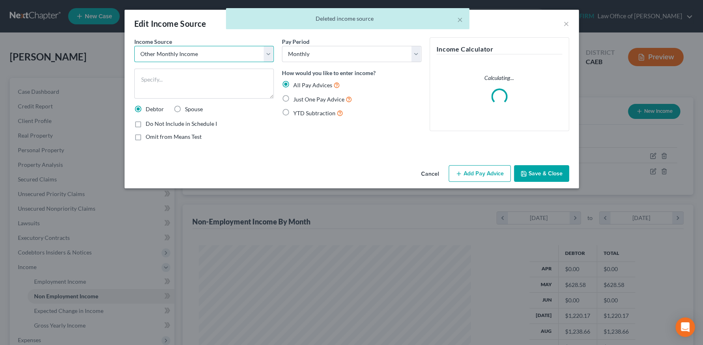
click at [267, 54] on select "Select Unemployment Disability (from employer) Pension Retirement Social Securi…" at bounding box center [203, 54] width 139 height 16
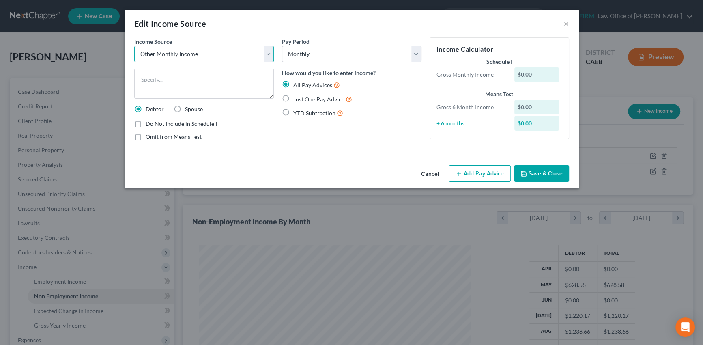
select select "8"
click at [134, 46] on select "Select Unemployment Disability (from employer) Pension Retirement Social Securi…" at bounding box center [203, 54] width 139 height 16
click at [177, 78] on textarea at bounding box center [203, 84] width 139 height 30
type textarea "Partner contributions"
click at [293, 97] on label "Just One Pay Advice" at bounding box center [322, 98] width 59 height 9
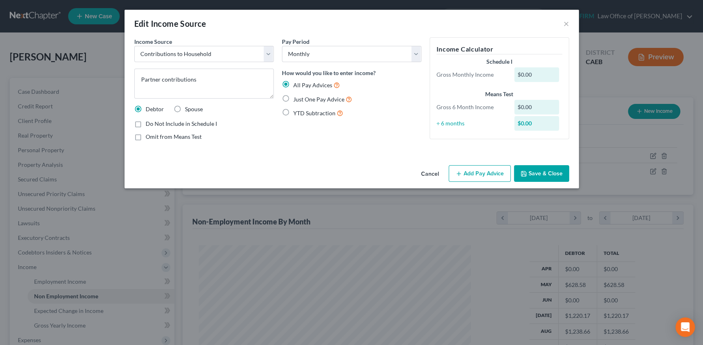
click at [296, 97] on input "Just One Pay Advice" at bounding box center [298, 96] width 5 height 5
radio input "true"
click at [469, 176] on button "Add Pay Advice" at bounding box center [479, 173] width 62 height 17
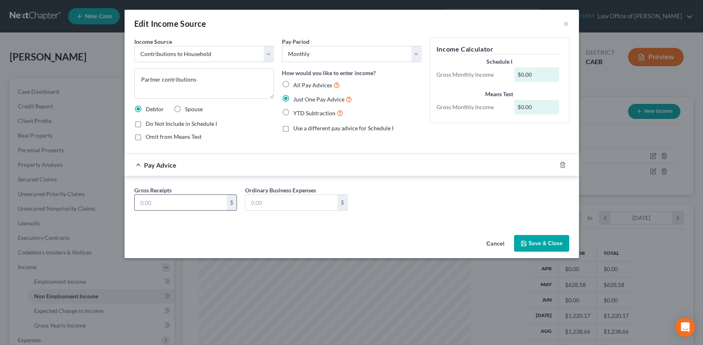
click at [184, 200] on input "text" at bounding box center [181, 202] width 92 height 15
type input "1,500"
click at [548, 240] on button "Save & Close" at bounding box center [541, 243] width 55 height 17
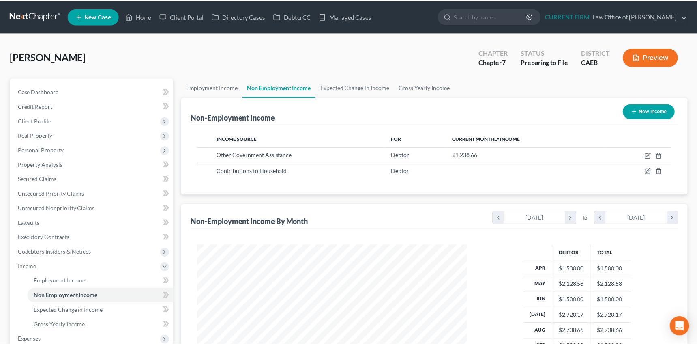
scroll to position [405244, 405103]
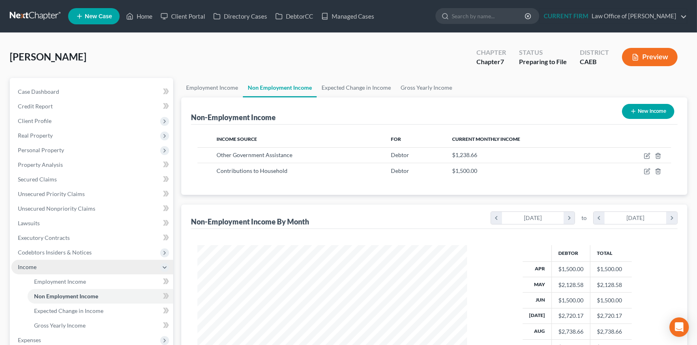
click at [27, 267] on span "Income" at bounding box center [27, 266] width 19 height 7
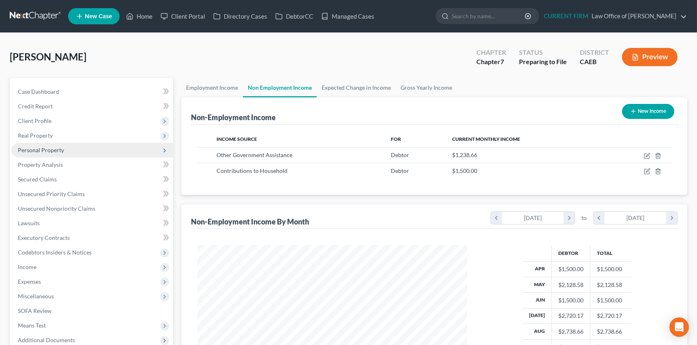
click at [44, 149] on span "Personal Property" at bounding box center [41, 149] width 46 height 7
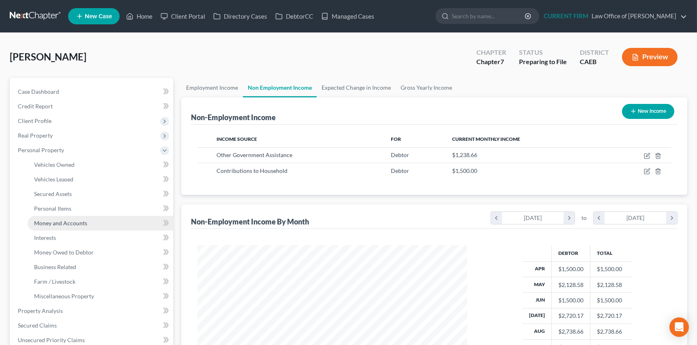
click at [71, 220] on span "Money and Accounts" at bounding box center [60, 222] width 53 height 7
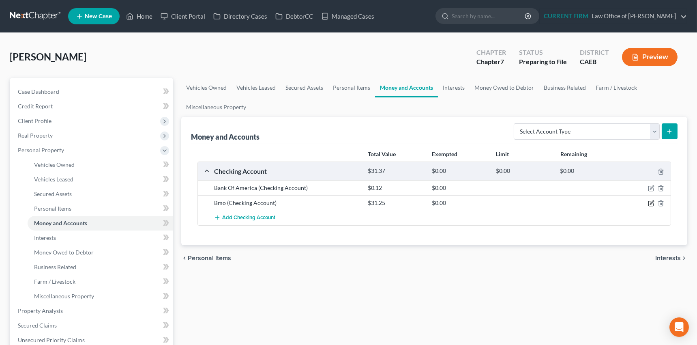
click at [651, 202] on icon "button" at bounding box center [651, 203] width 6 height 6
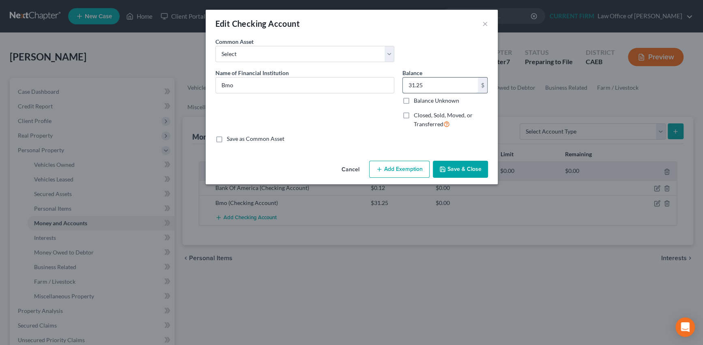
click at [426, 88] on input "31.25" at bounding box center [440, 84] width 75 height 15
type input "232.00"
click at [404, 170] on button "Add Exemption" at bounding box center [399, 169] width 60 height 17
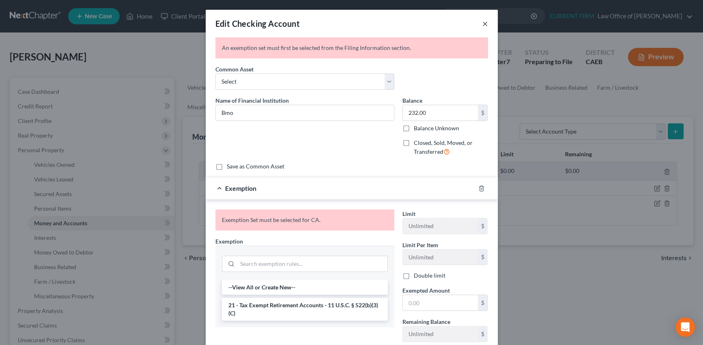
click at [482, 24] on button "×" at bounding box center [485, 24] width 6 height 10
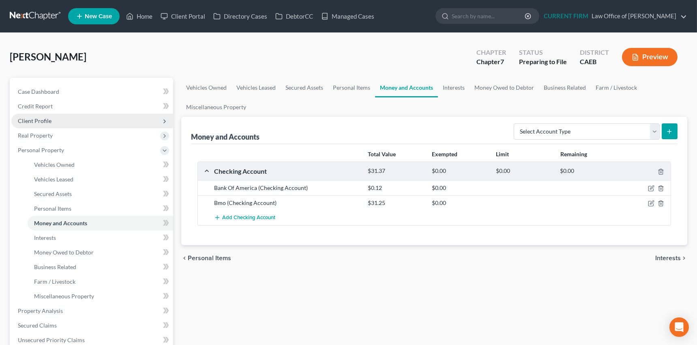
click at [40, 118] on span "Client Profile" at bounding box center [35, 120] width 34 height 7
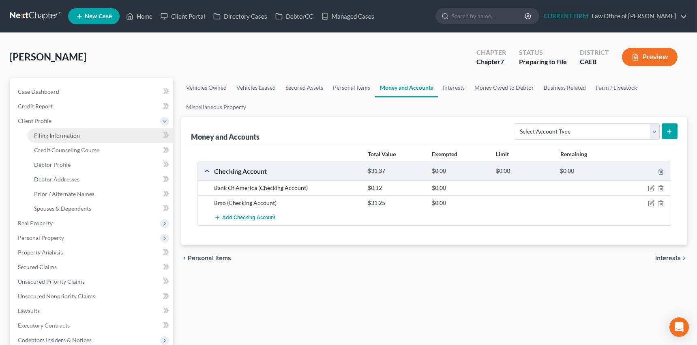
click at [48, 133] on span "Filing Information" at bounding box center [57, 135] width 46 height 7
select select "1"
select select "0"
select select "4"
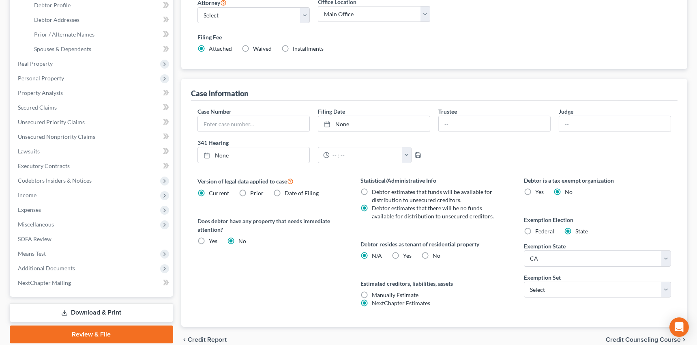
scroll to position [184, 0]
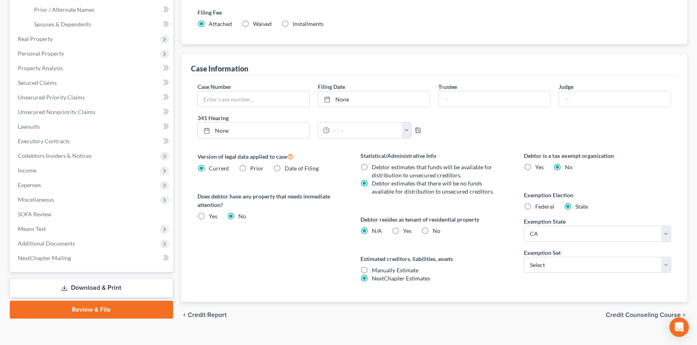
click at [403, 227] on label "Yes Yes" at bounding box center [407, 231] width 9 height 8
click at [407, 227] on input "Yes Yes" at bounding box center [409, 229] width 5 height 5
radio input "true"
radio input "false"
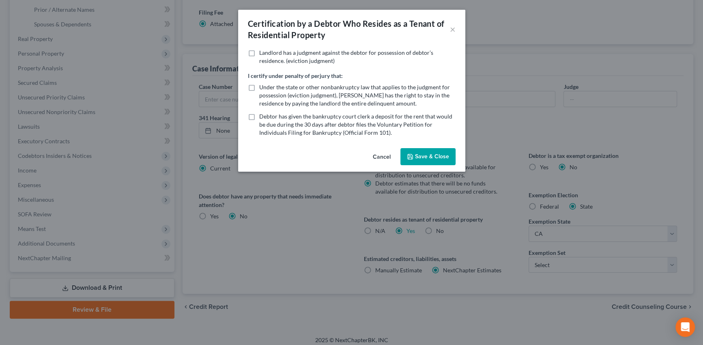
click at [430, 155] on button "Save & Close" at bounding box center [427, 156] width 55 height 17
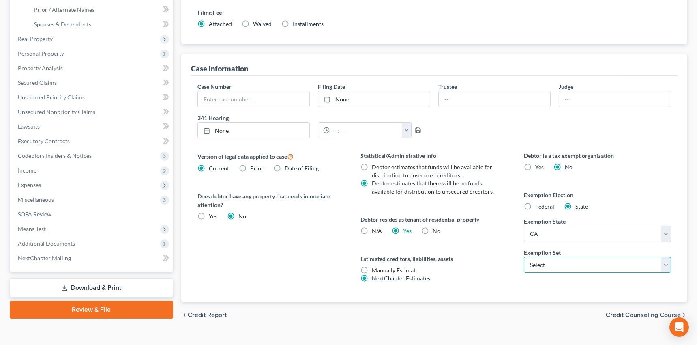
click at [601, 263] on select "Select 703 704" at bounding box center [597, 265] width 147 height 16
select select "0"
click at [524, 257] on select "Select 703 704" at bounding box center [597, 265] width 147 height 16
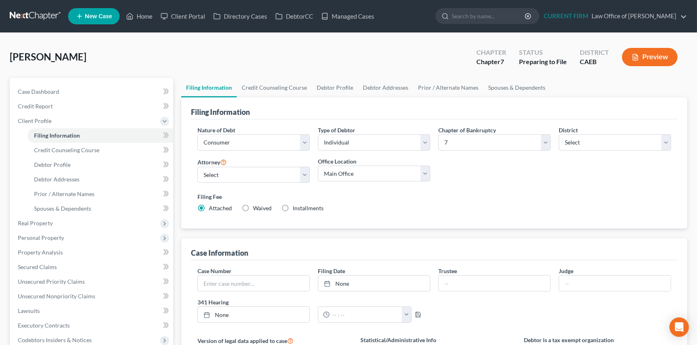
scroll to position [0, 0]
click at [377, 86] on link "Debtor Addresses" at bounding box center [385, 87] width 55 height 19
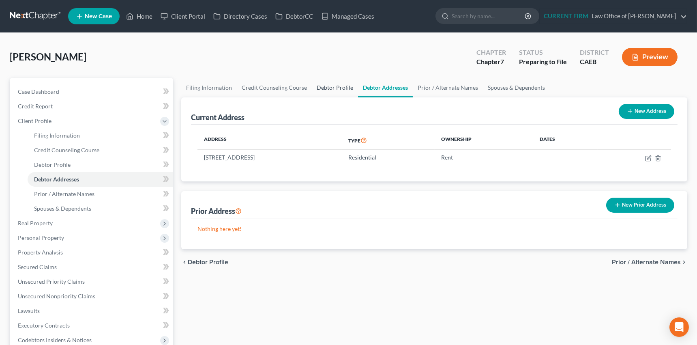
click at [327, 86] on link "Debtor Profile" at bounding box center [335, 87] width 46 height 19
select select "0"
select select "4"
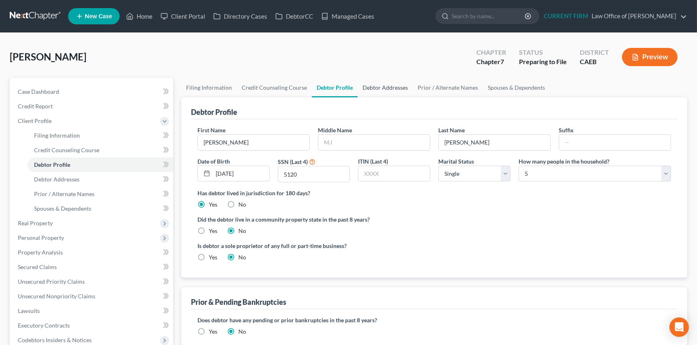
click at [381, 86] on link "Debtor Addresses" at bounding box center [385, 87] width 55 height 19
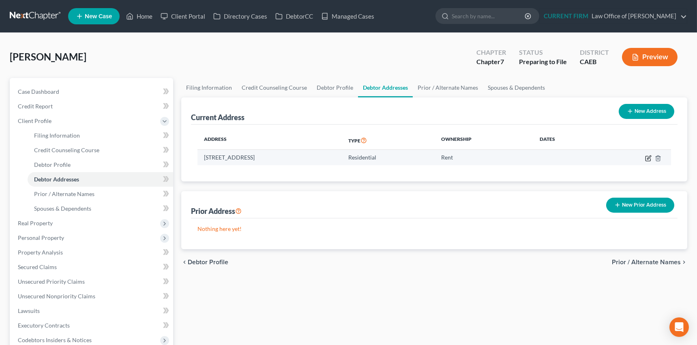
click at [649, 157] on icon "button" at bounding box center [648, 158] width 6 height 6
select select "4"
select select "0"
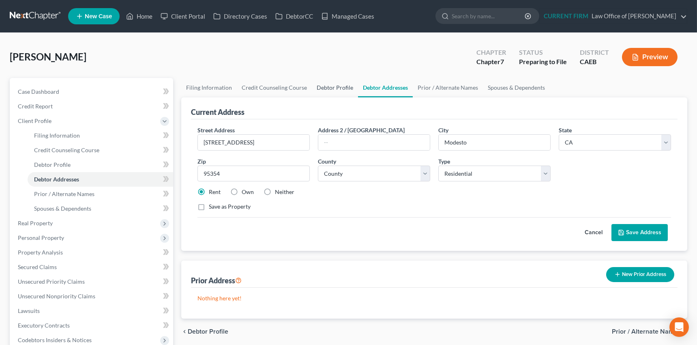
click at [328, 87] on link "Debtor Profile" at bounding box center [335, 87] width 46 height 19
select select "0"
select select "4"
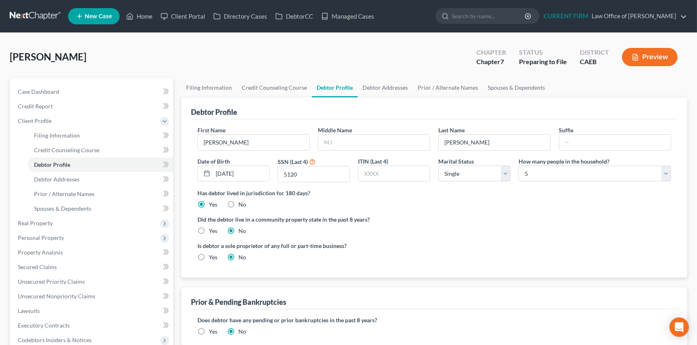
click at [209, 228] on label "Yes" at bounding box center [213, 231] width 9 height 8
click at [212, 228] on input "Yes" at bounding box center [214, 229] width 5 height 5
radio input "true"
radio input "false"
click at [383, 85] on link "Debtor Addresses" at bounding box center [385, 87] width 55 height 19
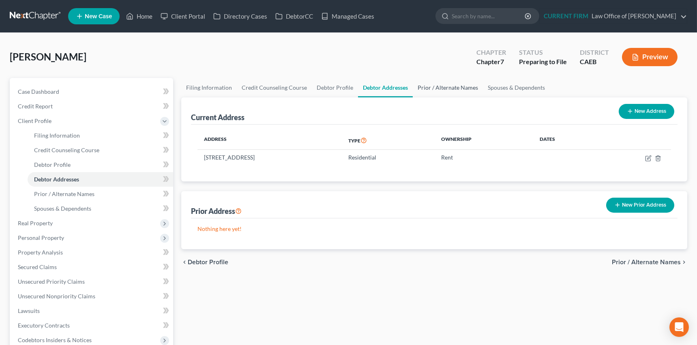
click at [437, 86] on link "Prior / Alternate Names" at bounding box center [448, 87] width 70 height 19
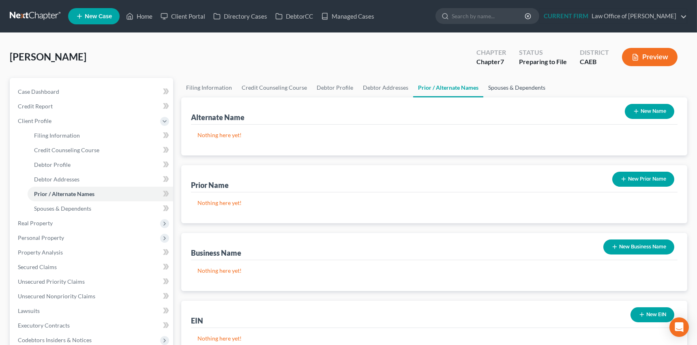
click at [497, 88] on link "Spouses & Dependents" at bounding box center [516, 87] width 67 height 19
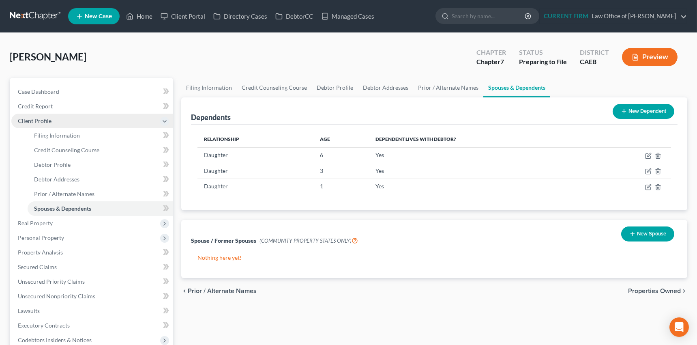
click at [37, 120] on span "Client Profile" at bounding box center [35, 120] width 34 height 7
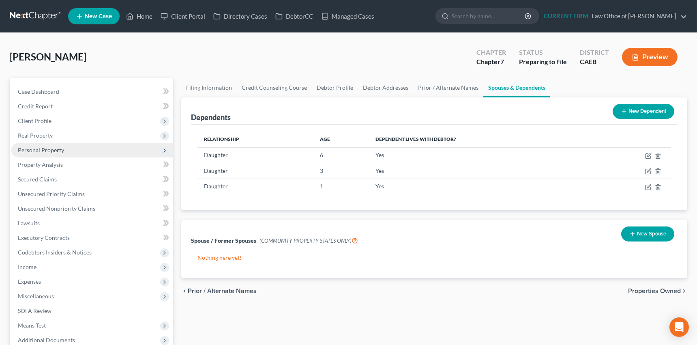
click at [53, 150] on span "Personal Property" at bounding box center [41, 149] width 46 height 7
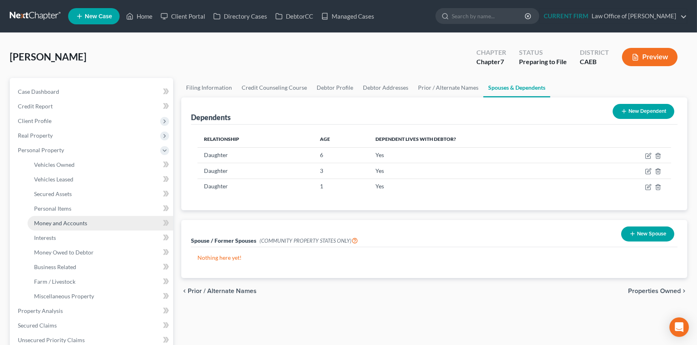
click at [67, 222] on span "Money and Accounts" at bounding box center [60, 222] width 53 height 7
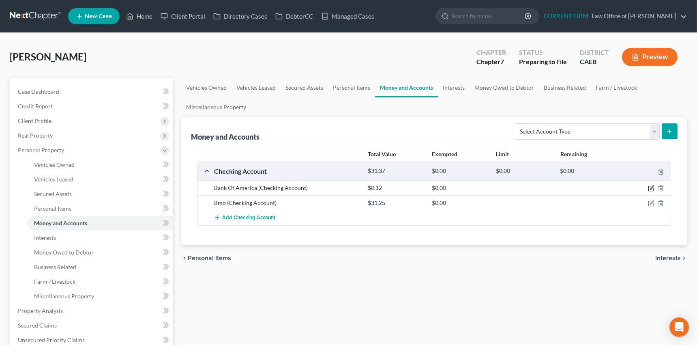
click at [649, 185] on icon "button" at bounding box center [651, 188] width 6 height 6
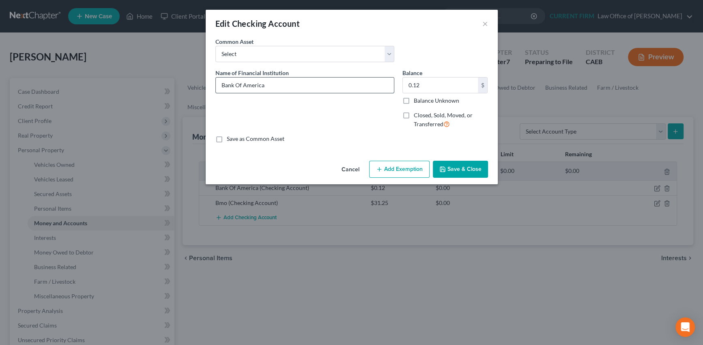
click at [283, 85] on input "Bank Of America" at bounding box center [305, 84] width 178 height 15
type input "Bank Of America #6563"
type input "0"
click at [461, 165] on button "Save & Close" at bounding box center [460, 169] width 55 height 17
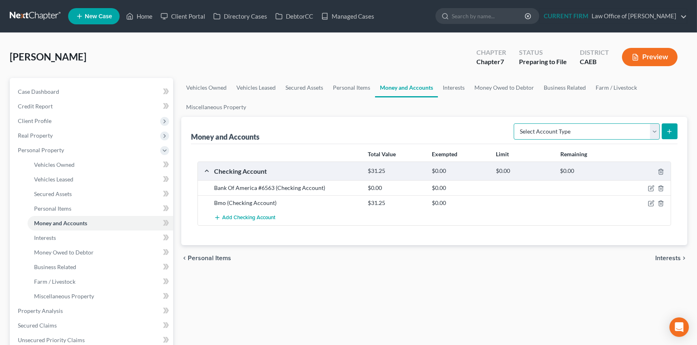
click at [654, 129] on select "Select Account Type Brokerage Cash on Hand Certificates of Deposit Checking Acc…" at bounding box center [587, 131] width 146 height 16
click at [653, 128] on select "Select Account Type Brokerage Cash on Hand Certificates of Deposit Checking Acc…" at bounding box center [587, 131] width 146 height 16
click at [652, 131] on select "Select Account Type Brokerage Cash on Hand Certificates of Deposit Checking Acc…" at bounding box center [587, 131] width 146 height 16
select select "savings"
click at [516, 123] on select "Select Account Type Brokerage Cash on Hand Certificates of Deposit Checking Acc…" at bounding box center [587, 131] width 146 height 16
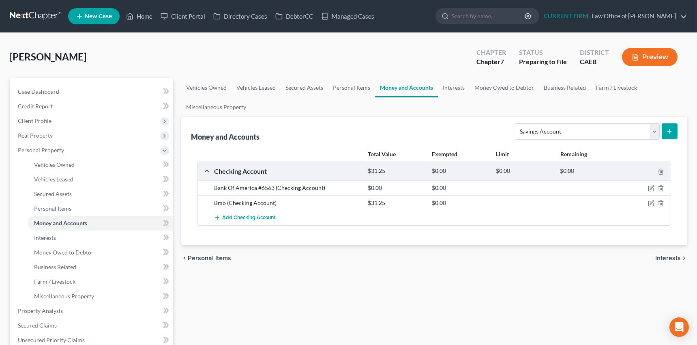
click at [671, 128] on icon "submit" at bounding box center [669, 131] width 6 height 6
click at [651, 201] on icon "button" at bounding box center [651, 203] width 6 height 6
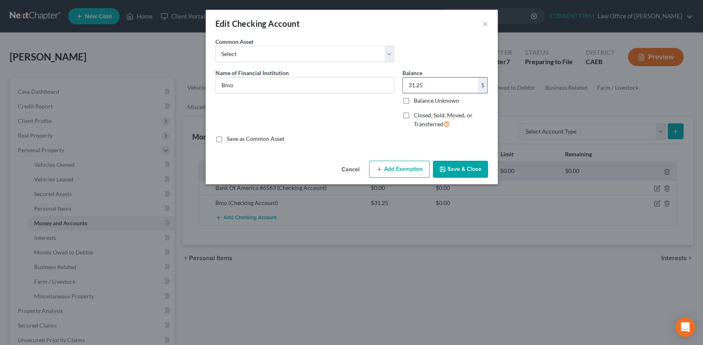
click at [431, 85] on input "31.25" at bounding box center [440, 84] width 75 height 15
click at [423, 85] on input "31.25" at bounding box center [440, 84] width 75 height 15
drag, startPoint x: 423, startPoint y: 85, endPoint x: 394, endPoint y: 87, distance: 29.7
click at [394, 87] on div "Name of Financial Institution * Bmo Balance 31.25 $ Balance Unknown Balance Und…" at bounding box center [351, 102] width 281 height 66
type input "232"
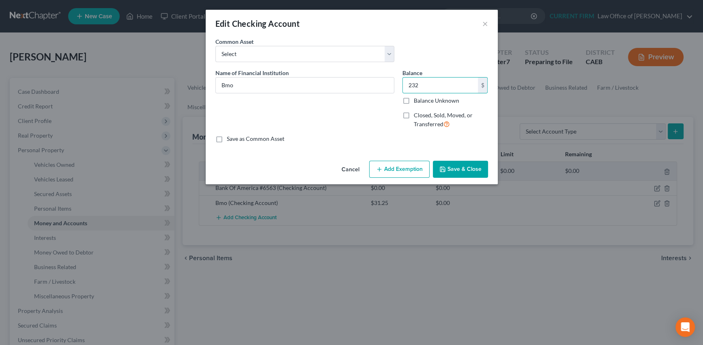
click at [396, 169] on button "Add Exemption" at bounding box center [399, 169] width 60 height 17
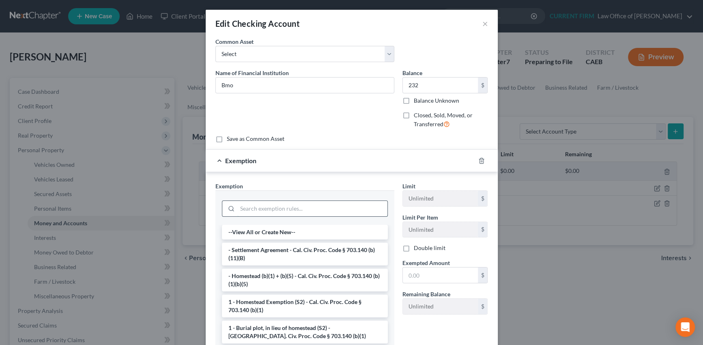
click at [333, 206] on input "search" at bounding box center [312, 208] width 150 height 15
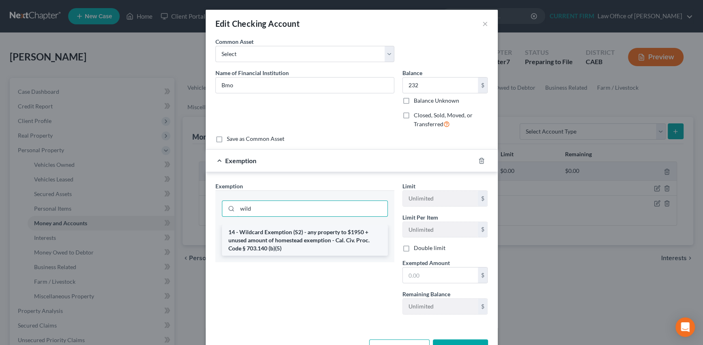
type input "wild"
click at [326, 239] on li "14 - Wildcard Exemption (S2) - any property to $1950 + unused amount of homeste…" at bounding box center [305, 240] width 166 height 31
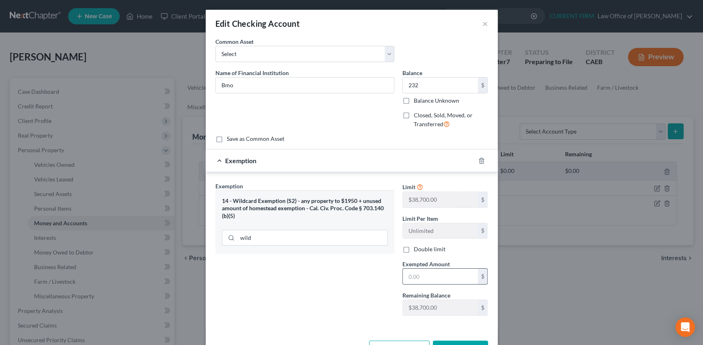
click at [434, 274] on input "text" at bounding box center [440, 275] width 75 height 15
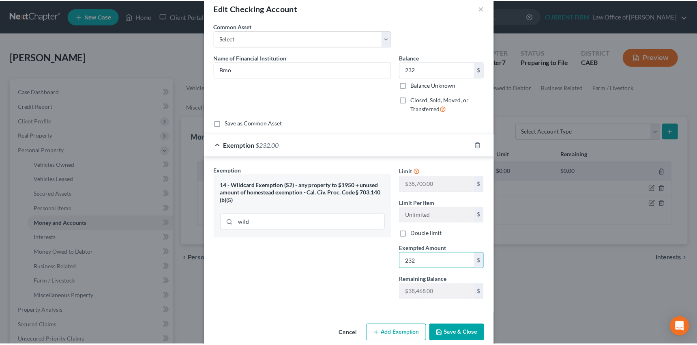
scroll to position [28, 0]
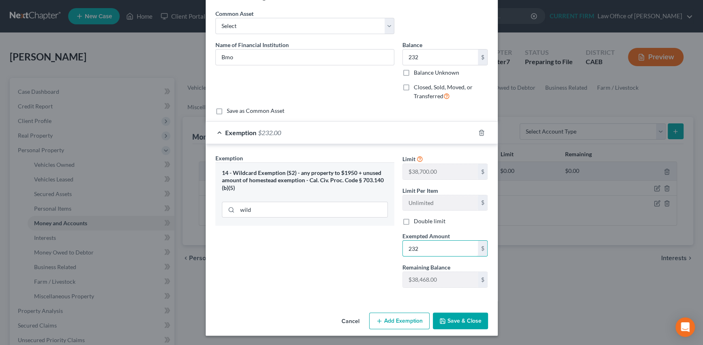
type input "232"
click at [453, 321] on button "Save & Close" at bounding box center [460, 320] width 55 height 17
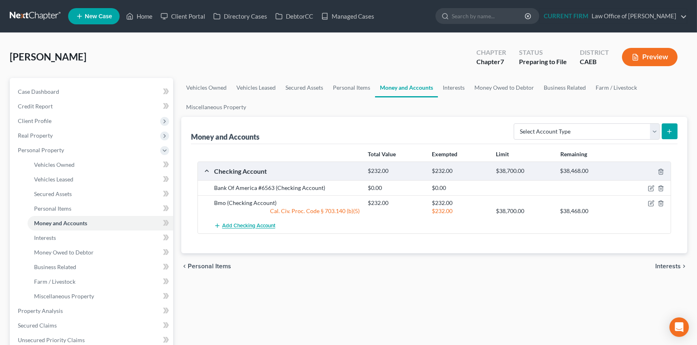
click at [260, 225] on span "Add Checking Account" at bounding box center [248, 226] width 53 height 6
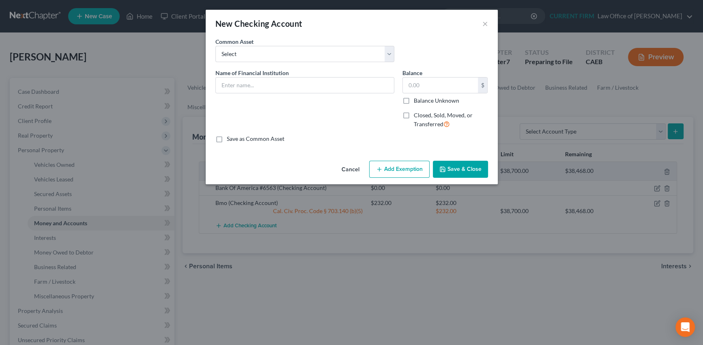
click at [345, 167] on button "Cancel" at bounding box center [350, 169] width 31 height 16
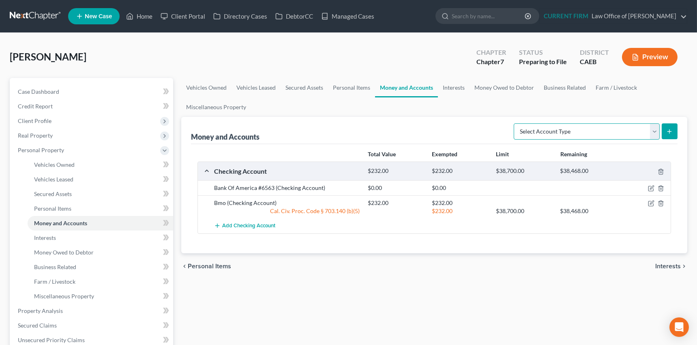
click at [658, 131] on select "Select Account Type Brokerage Cash on Hand Certificates of Deposit Checking Acc…" at bounding box center [587, 131] width 146 height 16
select select "savings"
click at [516, 123] on select "Select Account Type Brokerage Cash on Hand Certificates of Deposit Checking Acc…" at bounding box center [587, 131] width 146 height 16
click at [671, 129] on icon "submit" at bounding box center [669, 131] width 6 height 6
click at [671, 131] on icon "submit" at bounding box center [669, 131] width 6 height 6
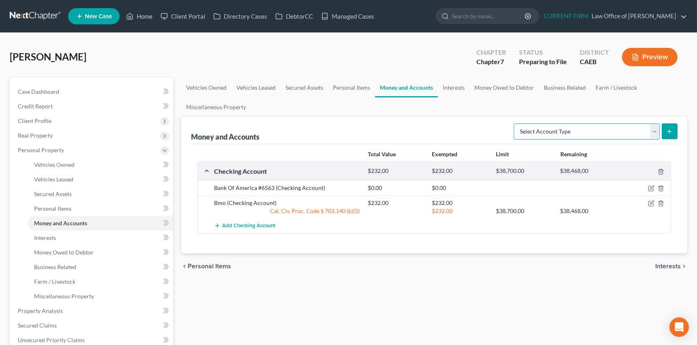
click at [656, 133] on select "Select Account Type Brokerage Cash on Hand Certificates of Deposit Checking Acc…" at bounding box center [587, 131] width 146 height 16
select select "savings"
click at [516, 123] on select "Select Account Type Brokerage Cash on Hand Certificates of Deposit Checking Acc…" at bounding box center [587, 131] width 146 height 16
click at [668, 129] on icon "submit" at bounding box center [669, 131] width 6 height 6
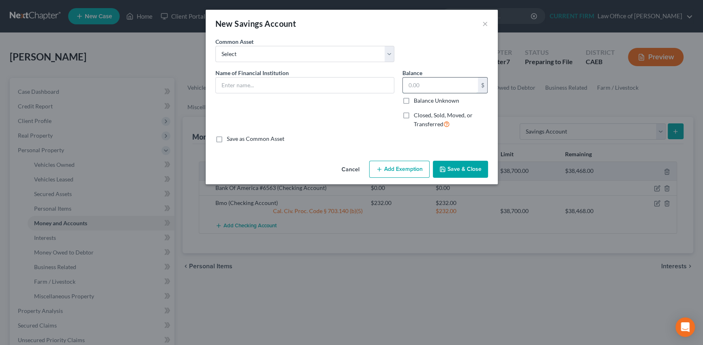
click at [431, 80] on input "text" at bounding box center [440, 84] width 75 height 15
type input "6,309.36"
click at [310, 85] on input "text" at bounding box center [305, 84] width 178 height 15
type input "B"
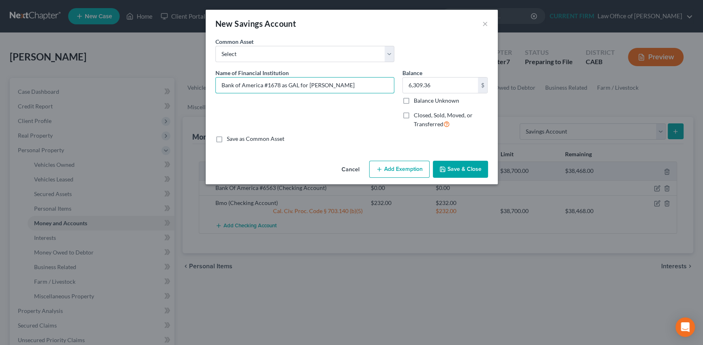
type input "Bank of America #1678 as GAL for [PERSON_NAME]"
click at [401, 167] on button "Add Exemption" at bounding box center [399, 169] width 60 height 17
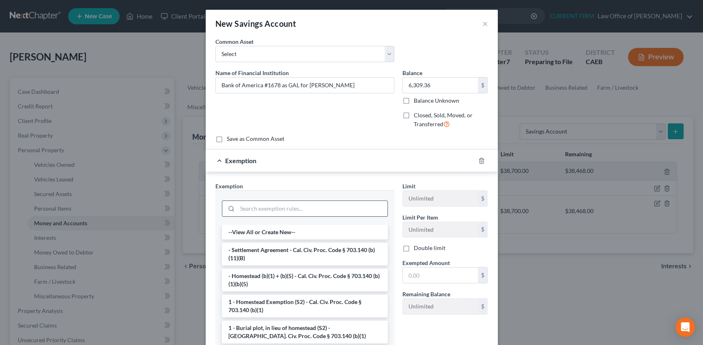
click at [339, 211] on input "search" at bounding box center [312, 208] width 150 height 15
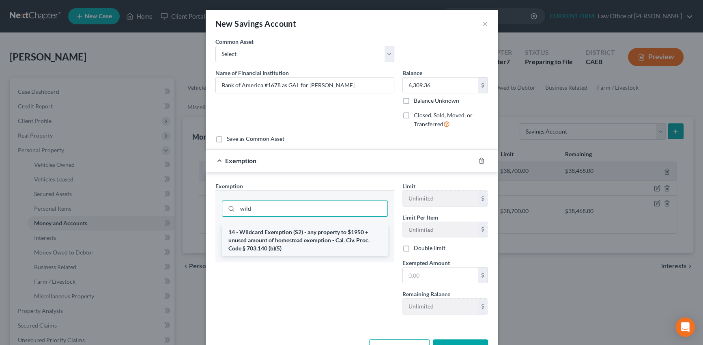
type input "wild"
click at [338, 235] on li "14 - Wildcard Exemption (S2) - any property to $1950 + unused amount of homeste…" at bounding box center [305, 240] width 166 height 31
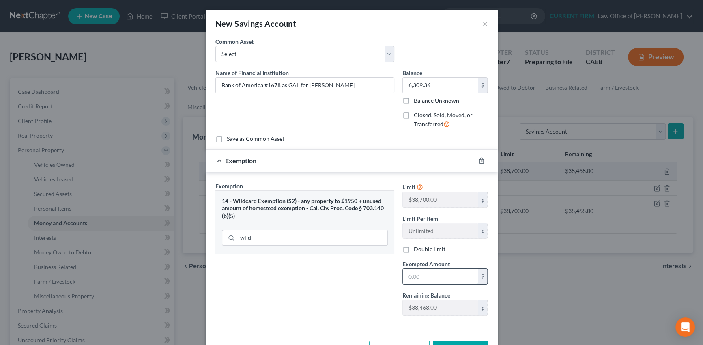
click at [435, 279] on input "text" at bounding box center [440, 275] width 75 height 15
type input "6,309.36"
click at [456, 341] on button "Save & Close" at bounding box center [460, 348] width 55 height 17
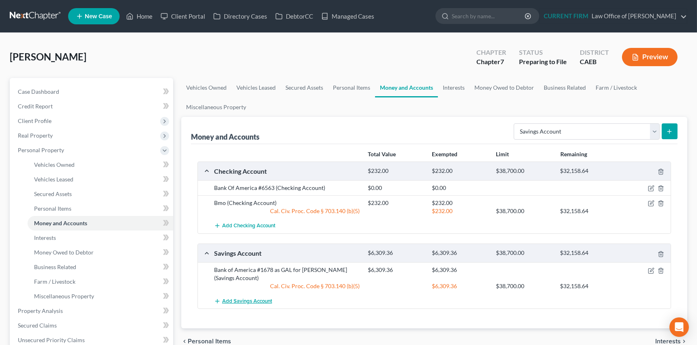
click at [251, 301] on span "Add Savings Account" at bounding box center [247, 301] width 50 height 6
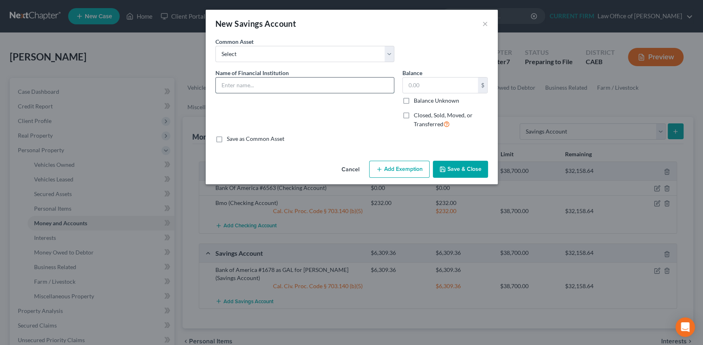
click at [246, 85] on input "text" at bounding box center [305, 84] width 178 height 15
type input "Bank of America #0475 as GAL for Luna Hernandez Aguilar"
click at [426, 86] on input "text" at bounding box center [440, 84] width 75 height 15
type input "6,324.31"
click at [409, 167] on button "Add Exemption" at bounding box center [399, 169] width 60 height 17
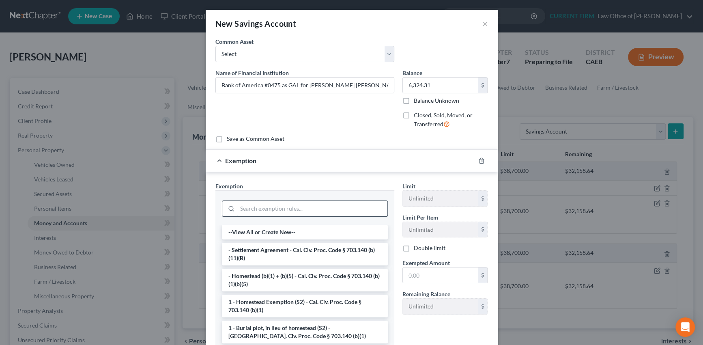
click at [339, 205] on input "search" at bounding box center [312, 208] width 150 height 15
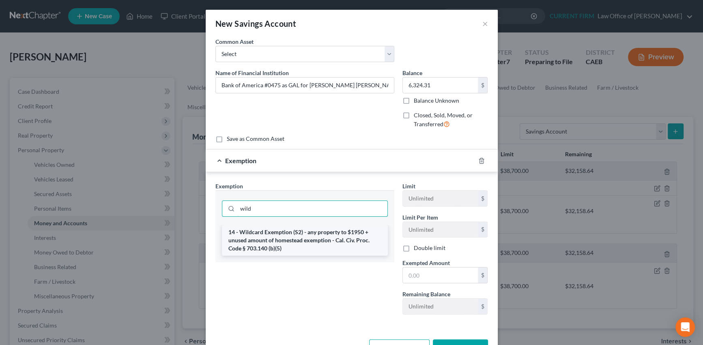
type input "wild"
click at [336, 234] on li "14 - Wildcard Exemption (S2) - any property to $1950 + unused amount of homeste…" at bounding box center [305, 240] width 166 height 31
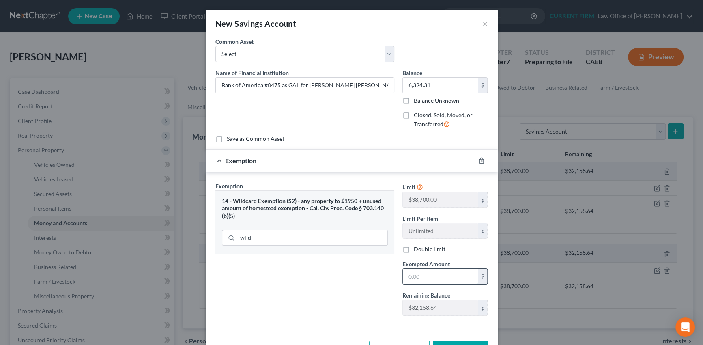
click at [424, 276] on input "text" at bounding box center [440, 275] width 75 height 15
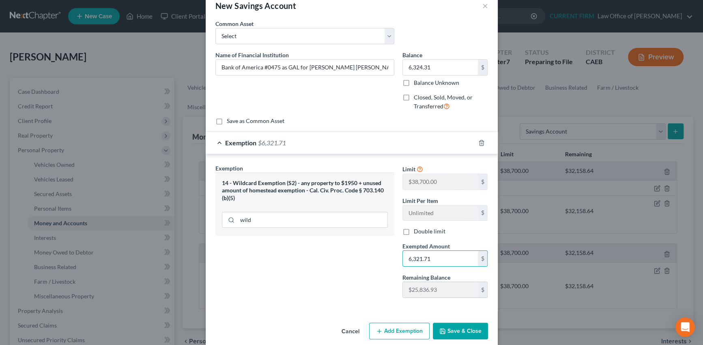
scroll to position [28, 0]
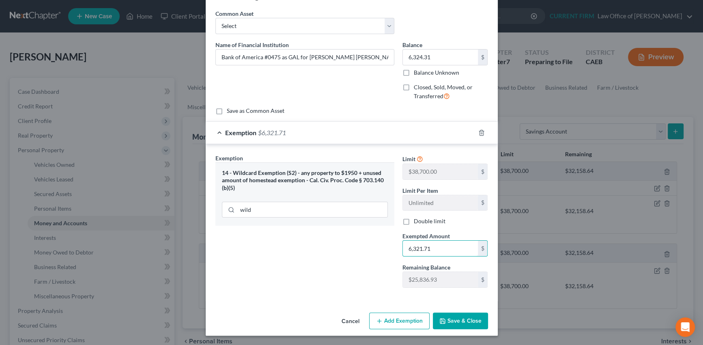
type input "6,321.71"
click at [455, 317] on button "Save & Close" at bounding box center [460, 320] width 55 height 17
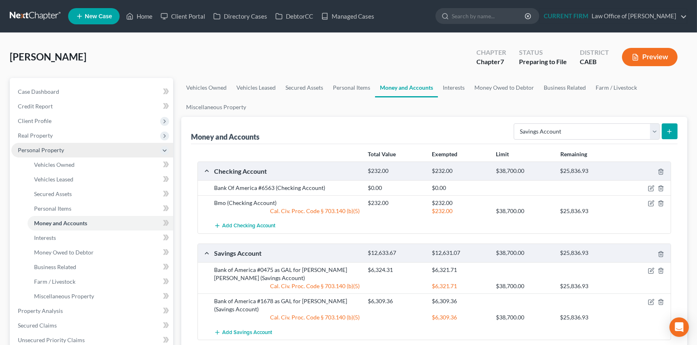
click at [45, 148] on span "Personal Property" at bounding box center [41, 149] width 46 height 7
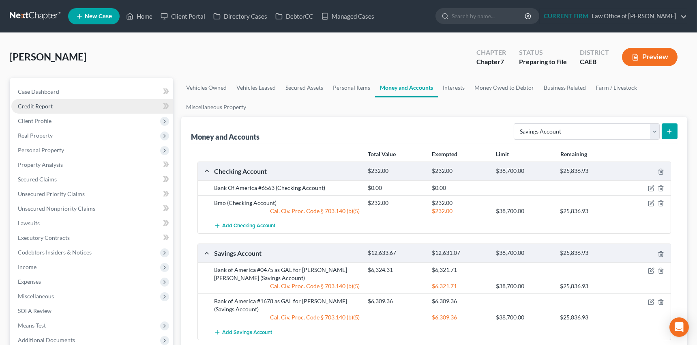
click at [42, 103] on span "Credit Report" at bounding box center [35, 106] width 35 height 7
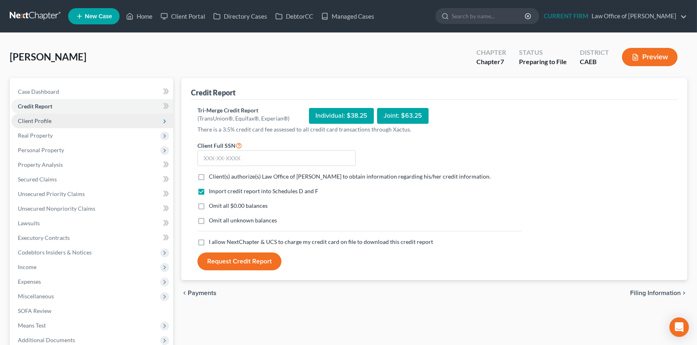
click at [43, 120] on span "Client Profile" at bounding box center [35, 120] width 34 height 7
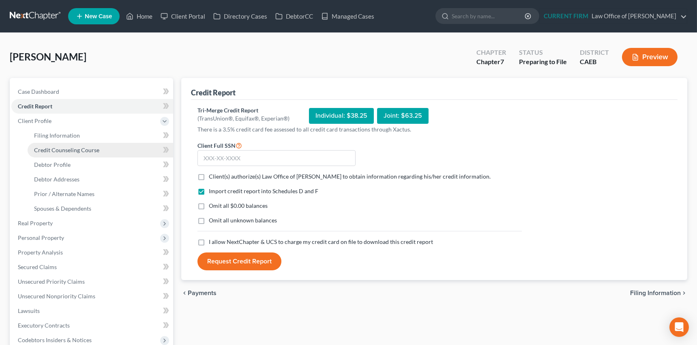
click at [48, 150] on span "Credit Counseling Course" at bounding box center [66, 149] width 65 height 7
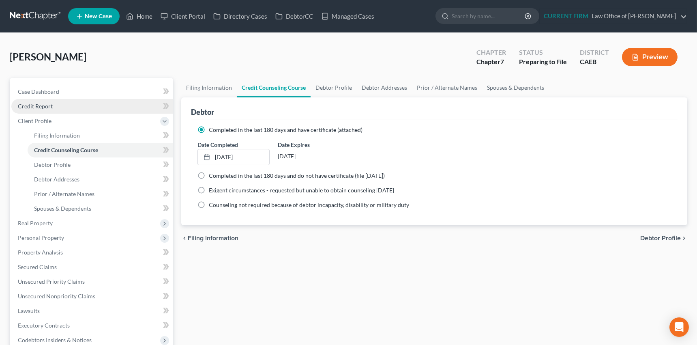
click at [46, 105] on span "Credit Report" at bounding box center [35, 106] width 35 height 7
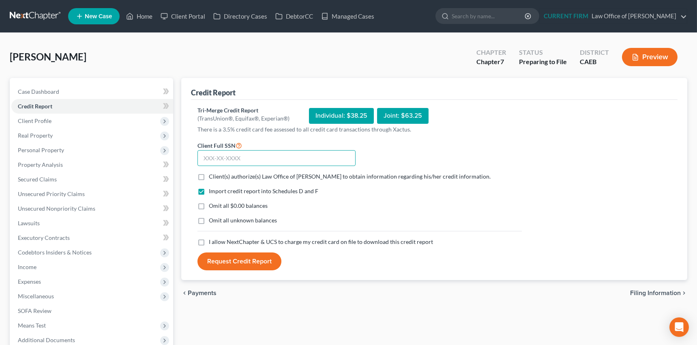
click at [231, 158] on input "text" at bounding box center [276, 158] width 158 height 16
click at [269, 159] on input "text" at bounding box center [276, 158] width 158 height 16
type input "617-68-5120"
click at [209, 177] on label "Client(s) authorize(s) Law Office of Flor A. Tataje to obtain information regar…" at bounding box center [350, 176] width 282 height 8
click at [212, 177] on input "Client(s) authorize(s) Law Office of Flor A. Tataje to obtain information regar…" at bounding box center [214, 174] width 5 height 5
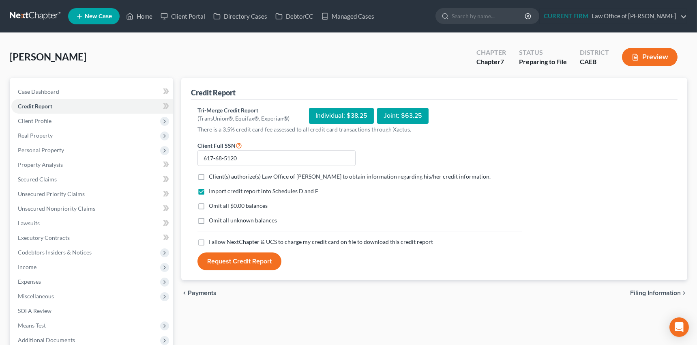
checkbox input "true"
click at [209, 242] on label "I allow NextChapter & UCS to charge my credit card on file to download this cre…" at bounding box center [321, 242] width 224 height 8
click at [212, 242] on input "I allow NextChapter & UCS to charge my credit card on file to download this cre…" at bounding box center [214, 240] width 5 height 5
checkbox input "true"
click at [249, 259] on button "Request Credit Report" at bounding box center [239, 261] width 84 height 18
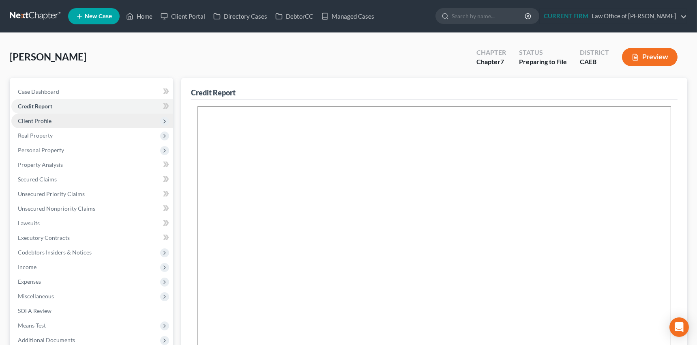
click at [44, 119] on span "Client Profile" at bounding box center [35, 120] width 34 height 7
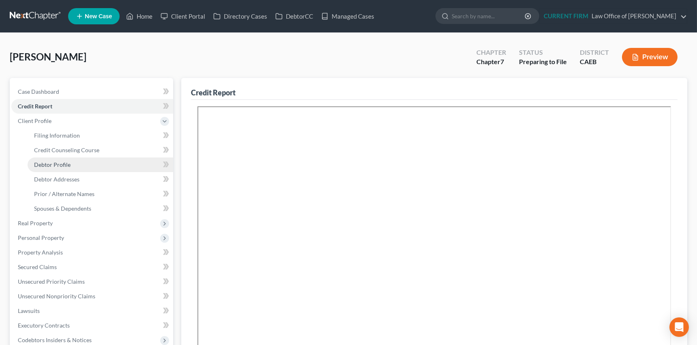
click at [55, 163] on span "Debtor Profile" at bounding box center [52, 164] width 36 height 7
select select "0"
select select "4"
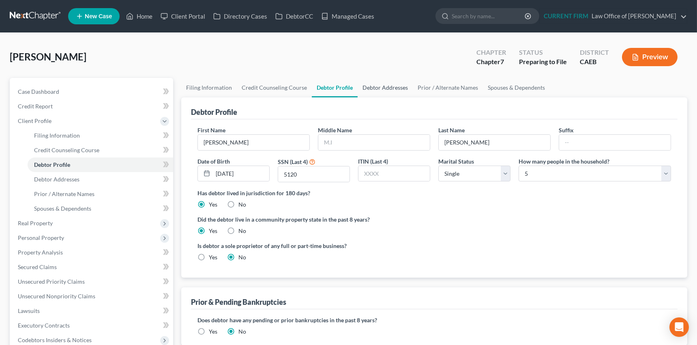
drag, startPoint x: 383, startPoint y: 87, endPoint x: 407, endPoint y: 87, distance: 24.3
click at [383, 87] on link "Debtor Addresses" at bounding box center [385, 87] width 55 height 19
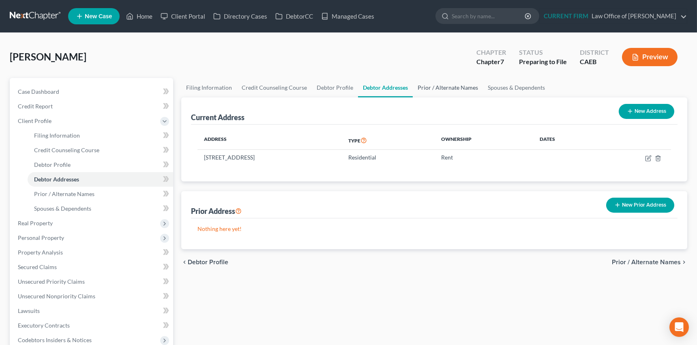
click at [448, 88] on link "Prior / Alternate Names" at bounding box center [448, 87] width 70 height 19
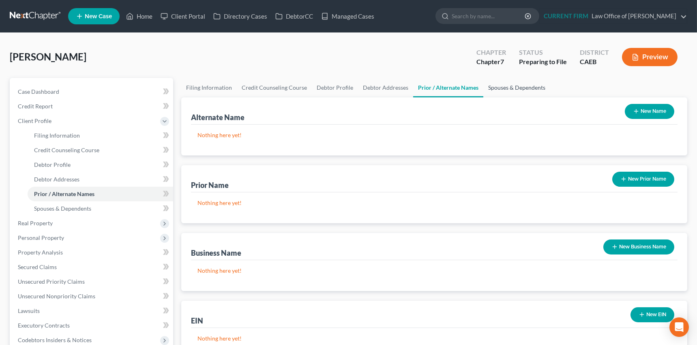
click at [502, 86] on link "Spouses & Dependents" at bounding box center [516, 87] width 67 height 19
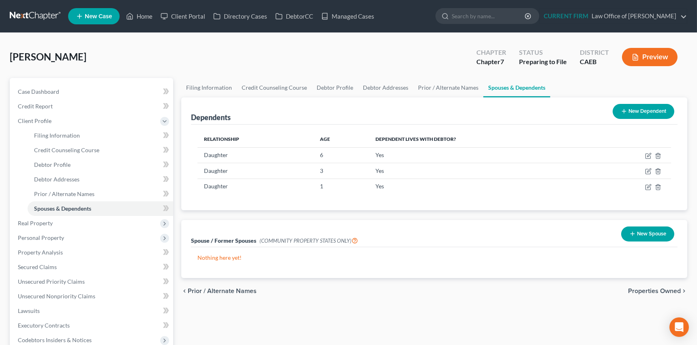
click at [646, 287] on span "Properties Owned" at bounding box center [654, 290] width 53 height 6
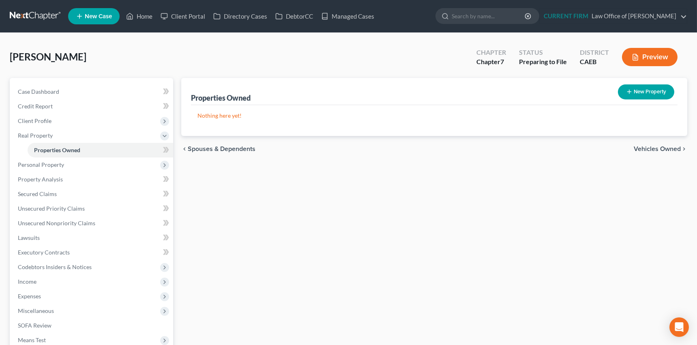
click at [654, 150] on span "Vehicles Owned" at bounding box center [657, 149] width 47 height 6
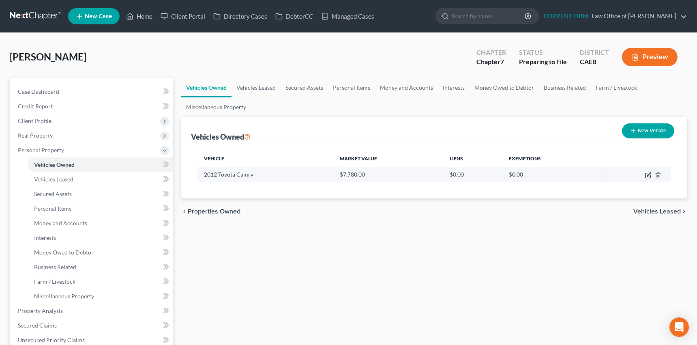
click at [648, 174] on icon "button" at bounding box center [649, 174] width 4 height 4
select select "0"
select select "14"
select select "2"
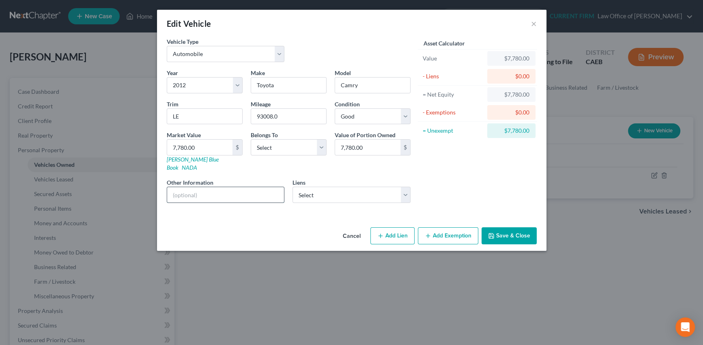
click at [191, 187] on input "text" at bounding box center [225, 194] width 117 height 15
type input "VIN 4T4BF1FK4CR269333"
click at [182, 158] on link "Kelly Blue Book" at bounding box center [193, 163] width 52 height 15
drag, startPoint x: 279, startPoint y: 116, endPoint x: 251, endPoint y: 116, distance: 27.6
click at [251, 116] on input "93008.0" at bounding box center [288, 116] width 75 height 15
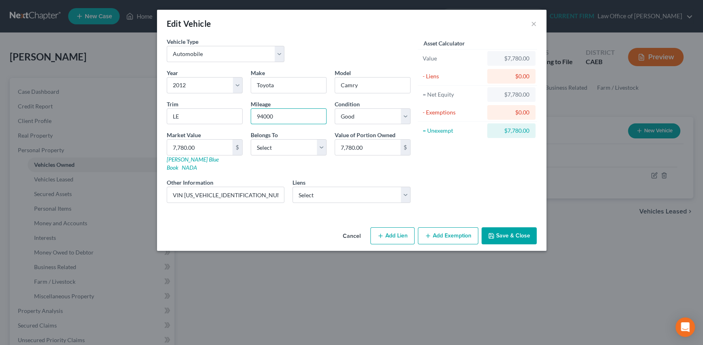
type input "94000"
type input "8"
type input "8.00"
type input "80"
type input "80.00"
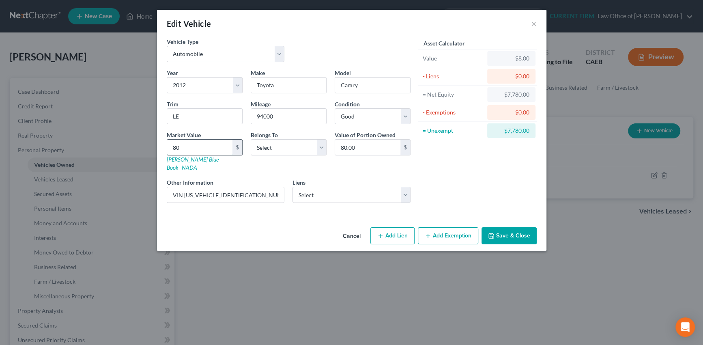
type input "800"
type input "800.00"
type input "8000"
type input "8,000.00"
type input "8,000"
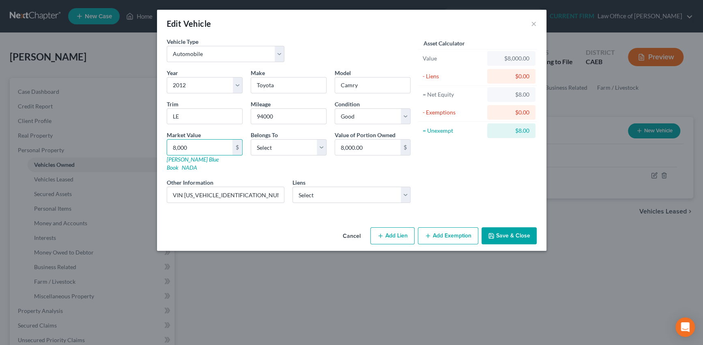
click at [446, 227] on button "Add Exemption" at bounding box center [448, 235] width 60 height 17
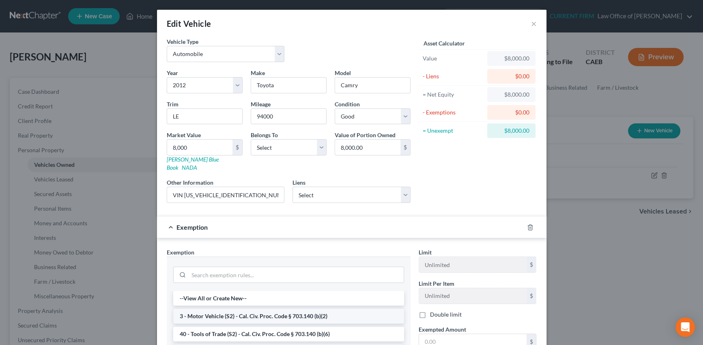
click at [298, 309] on li "3 - Motor Vehicle (S2) - Cal. Civ. Proc. Code § 703.140 (b)(2)" at bounding box center [288, 316] width 231 height 15
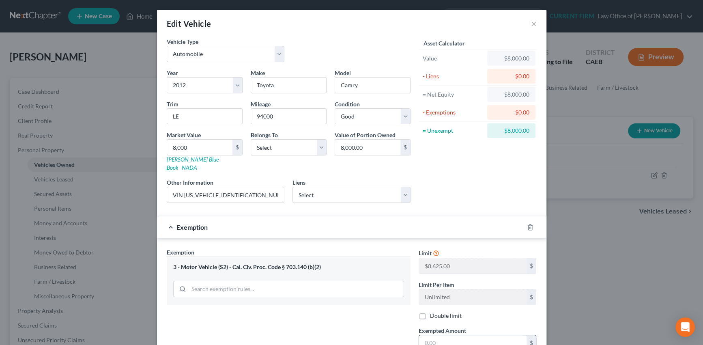
click at [434, 335] on input "text" at bounding box center [472, 342] width 107 height 15
type input "8,000"
click at [444, 217] on div "Exemption $8,000.00" at bounding box center [340, 226] width 366 height 21
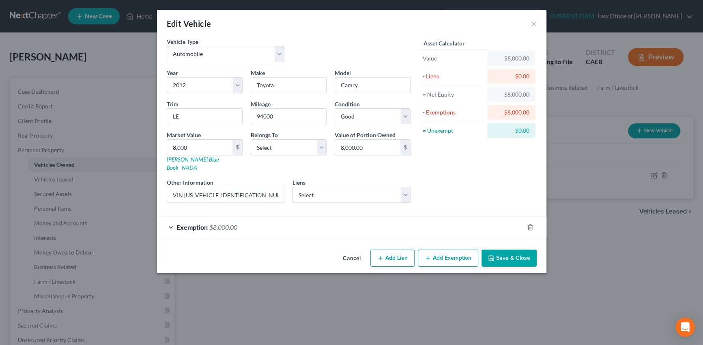
click at [506, 249] on button "Save & Close" at bounding box center [508, 257] width 55 height 17
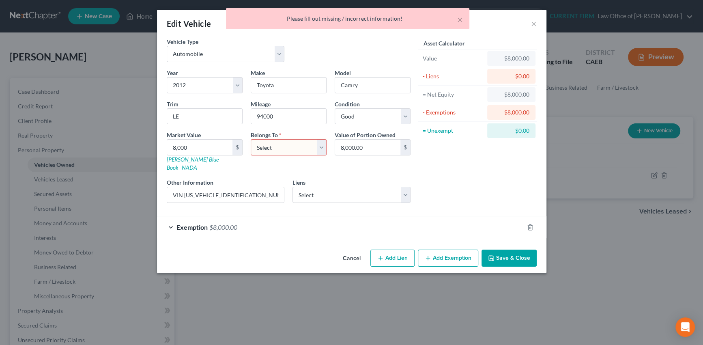
click at [281, 150] on select "Select Debtor 1 Only Debtor 2 Only Debtor 1 And Debtor 2 Only At Least One Of T…" at bounding box center [289, 147] width 76 height 16
select select "0"
click at [251, 139] on select "Select Debtor 1 Only Debtor 2 Only Debtor 1 And Debtor 2 Only At Least One Of T…" at bounding box center [289, 147] width 76 height 16
click at [509, 249] on button "Save & Close" at bounding box center [508, 257] width 55 height 17
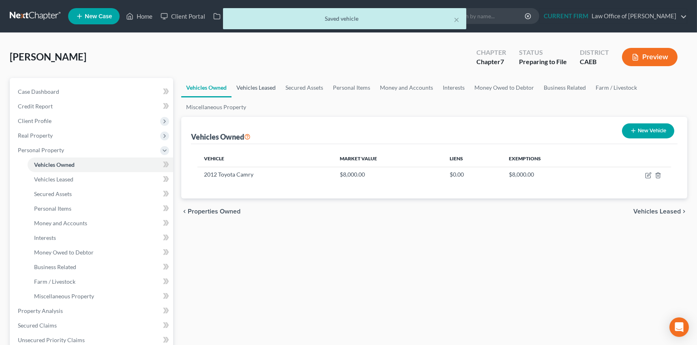
click at [259, 88] on link "Vehicles Leased" at bounding box center [255, 87] width 49 height 19
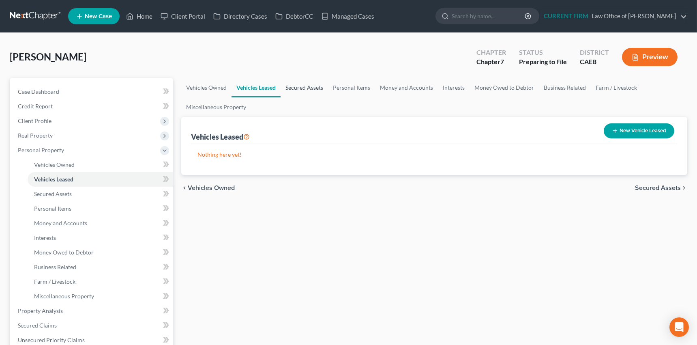
click at [312, 87] on link "Secured Assets" at bounding box center [304, 87] width 47 height 19
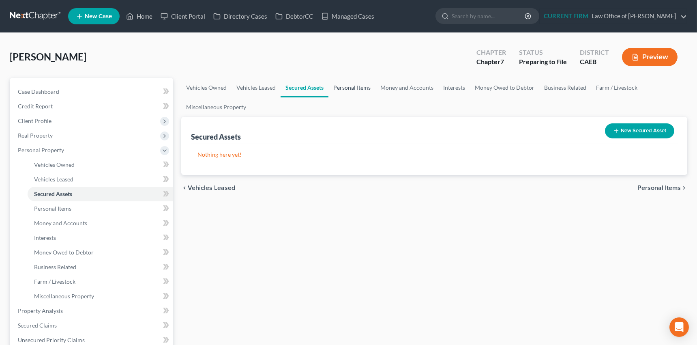
click at [351, 87] on link "Personal Items" at bounding box center [351, 87] width 47 height 19
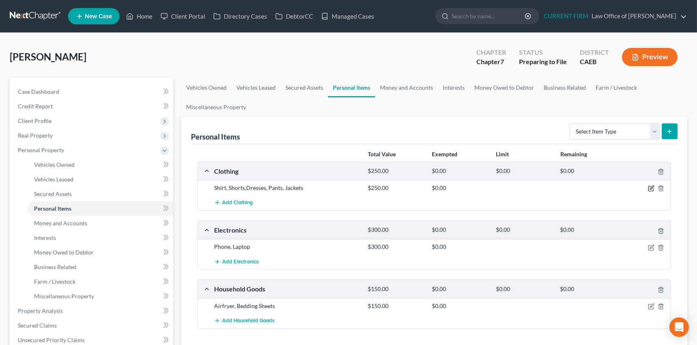
click at [651, 187] on icon "button" at bounding box center [651, 188] width 6 height 6
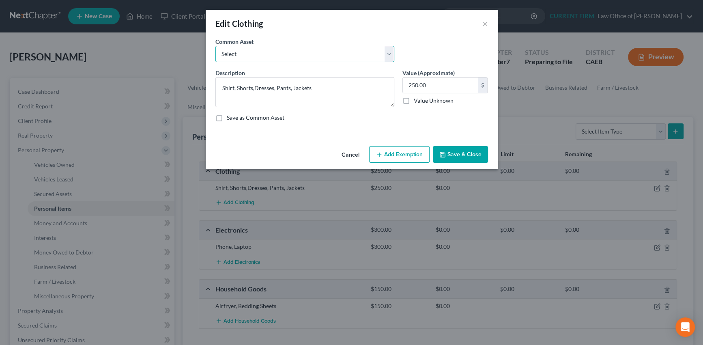
click at [390, 52] on select "Select Women's shirts, pants, jeans, dresses, skirts, blouses, coats, jackets, …" at bounding box center [304, 54] width 179 height 16
select select "0"
click at [215, 46] on select "Select Women's shirts, pants, jeans, dresses, skirts, blouses, coats, jackets, …" at bounding box center [304, 54] width 179 height 16
type textarea "Women's shirts, pants, jeans, dresses, skirts, blouses, coats, jackets, pants, …"
type input "500.00"
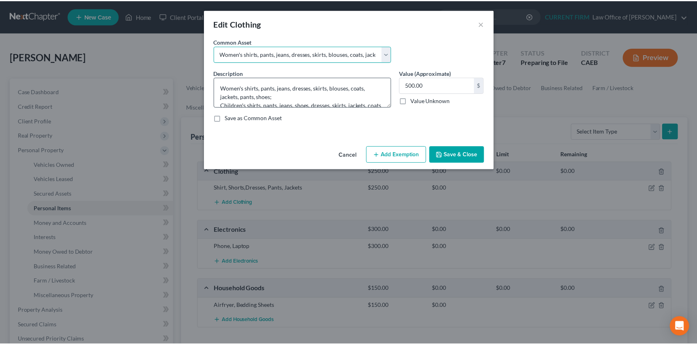
scroll to position [17, 0]
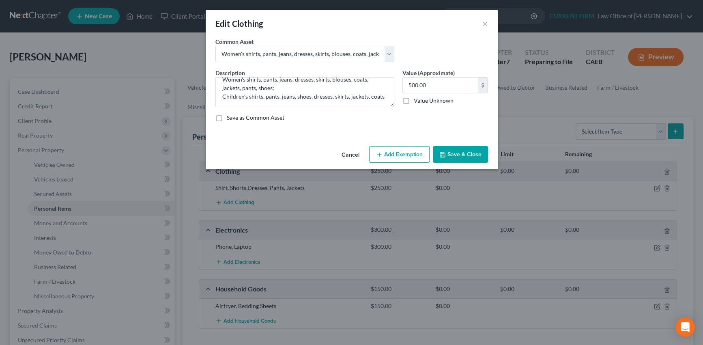
click at [401, 153] on button "Add Exemption" at bounding box center [399, 154] width 60 height 17
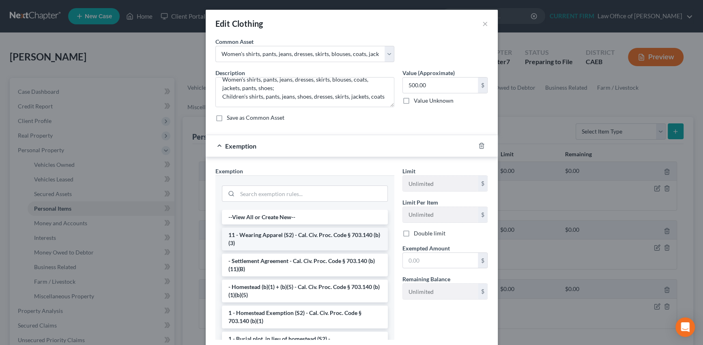
click at [299, 237] on li "11 - Wearing Apparel (S2) - Cal. Civ. Proc. Code § 703.140 (b)(3)" at bounding box center [305, 238] width 166 height 23
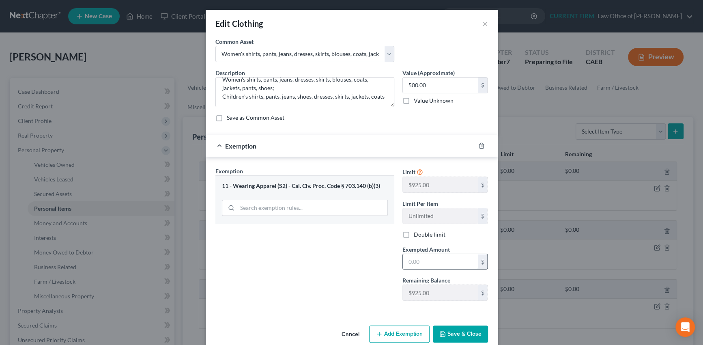
click at [425, 260] on input "text" at bounding box center [440, 261] width 75 height 15
type input "500"
click at [453, 331] on button "Save & Close" at bounding box center [460, 333] width 55 height 17
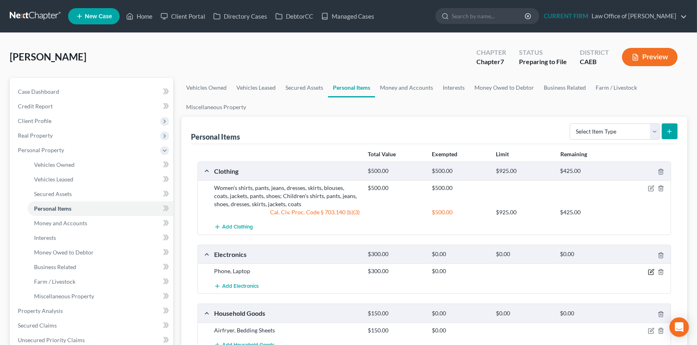
click at [651, 269] on icon "button" at bounding box center [650, 271] width 5 height 5
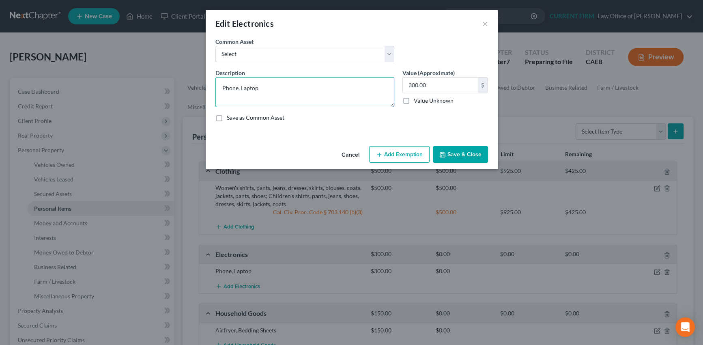
click at [223, 88] on textarea "Phone, Laptop" at bounding box center [304, 92] width 179 height 30
type textarea "Cell phone, Laptop"
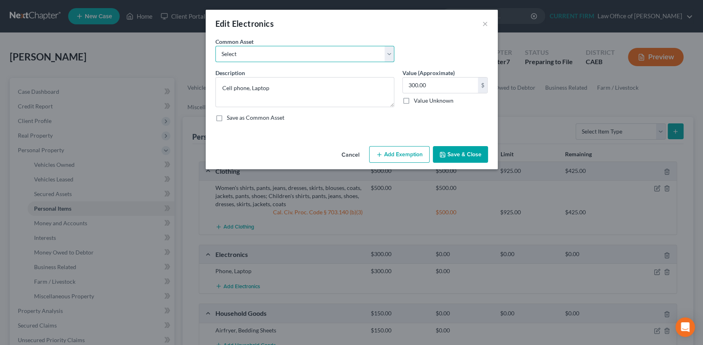
click at [387, 53] on select "Select TVs, Computer/Tablet, Cell Phones TVs, Computer, Cell Phone" at bounding box center [304, 54] width 179 height 16
click at [397, 154] on button "Add Exemption" at bounding box center [399, 154] width 60 height 17
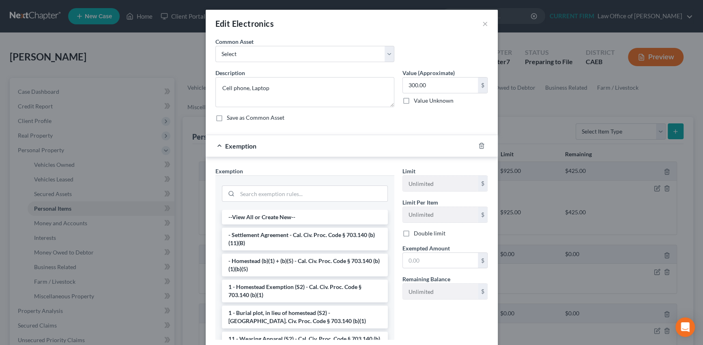
click at [334, 205] on div at bounding box center [304, 192] width 179 height 34
click at [333, 196] on input "search" at bounding box center [312, 193] width 150 height 15
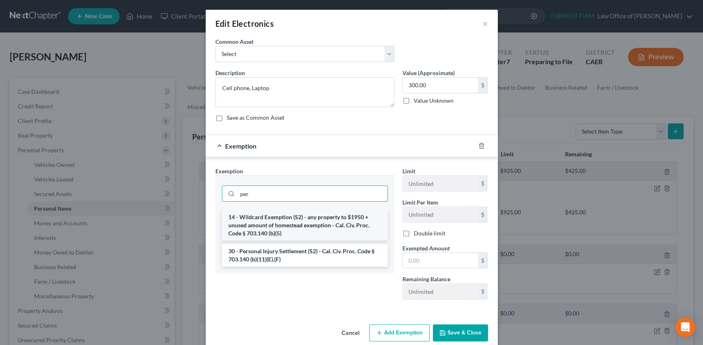
type input "per"
click at [332, 217] on li "14 - Wildcard Exemption (S2) - any property to $1950 + unused amount of homeste…" at bounding box center [305, 225] width 166 height 31
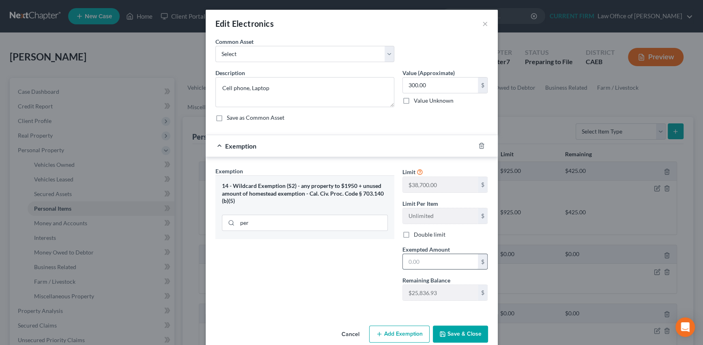
click at [425, 260] on input "text" at bounding box center [440, 261] width 75 height 15
type input "300"
click at [434, 146] on div "Exemption $300.00" at bounding box center [340, 145] width 269 height 21
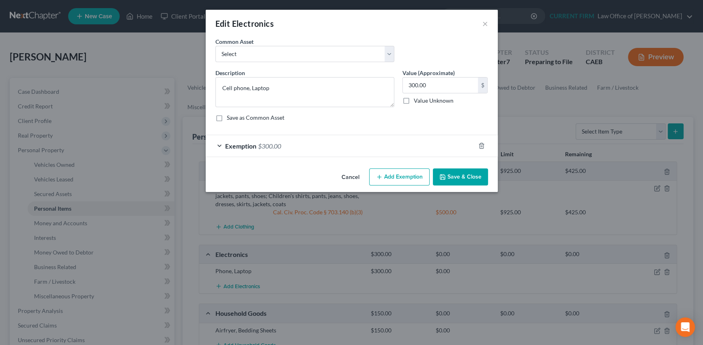
click at [454, 174] on button "Save & Close" at bounding box center [460, 176] width 55 height 17
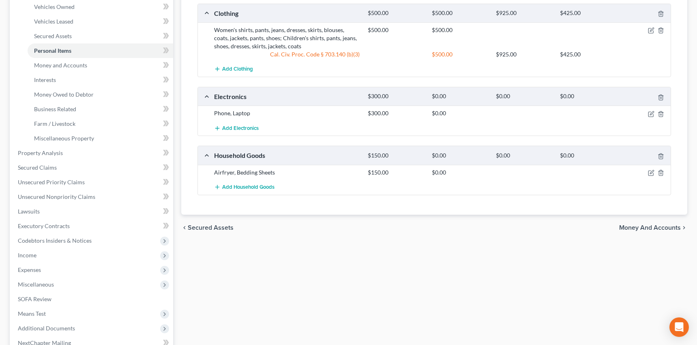
scroll to position [184, 0]
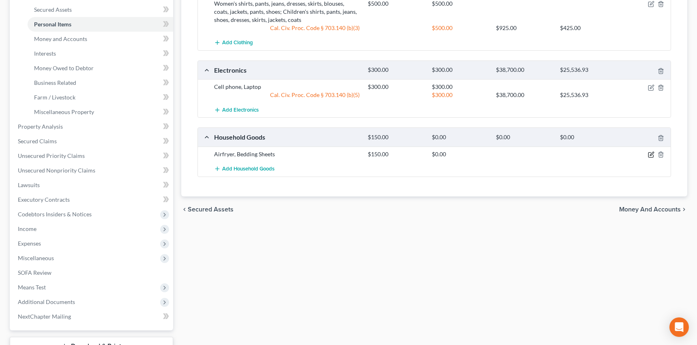
click at [649, 154] on icon "button" at bounding box center [651, 154] width 6 height 6
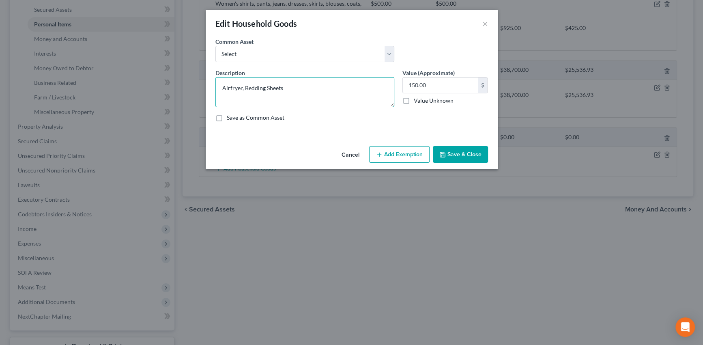
click at [221, 87] on textarea "Airfryer, Bedding Sheets" at bounding box center [304, 92] width 179 height 30
drag, startPoint x: 223, startPoint y: 87, endPoint x: 364, endPoint y: 97, distance: 141.0
click at [364, 97] on textarea "General household furnishings, Airfryer, Bedding Sheets" at bounding box center [304, 92] width 179 height 30
type textarea "General household furnishings, Airfryer, Bedding Sheets"
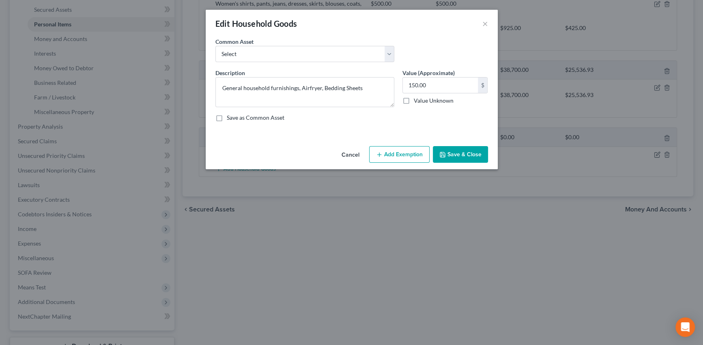
click at [399, 153] on button "Add Exemption" at bounding box center [399, 154] width 60 height 17
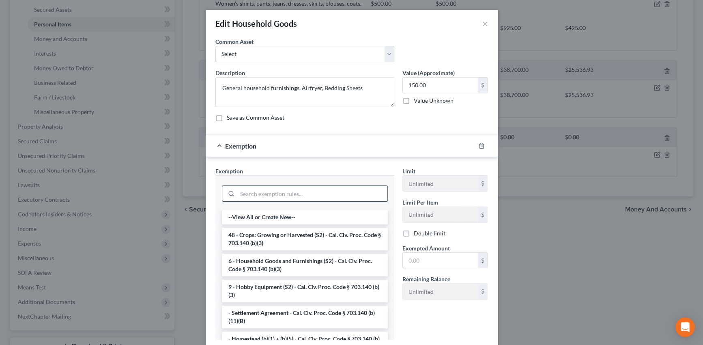
click at [319, 196] on input "search" at bounding box center [312, 193] width 150 height 15
click at [316, 264] on li "6 - Household Goods and Furnishings (S2) - Cal. Civ. Proc. Code § 703.140 (b)(3)" at bounding box center [305, 264] width 166 height 23
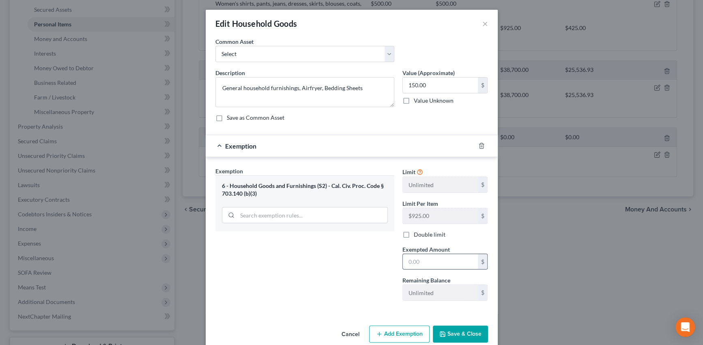
click at [419, 257] on input "text" at bounding box center [440, 261] width 75 height 15
type input "150"
click at [463, 334] on button "Save & Close" at bounding box center [460, 333] width 55 height 17
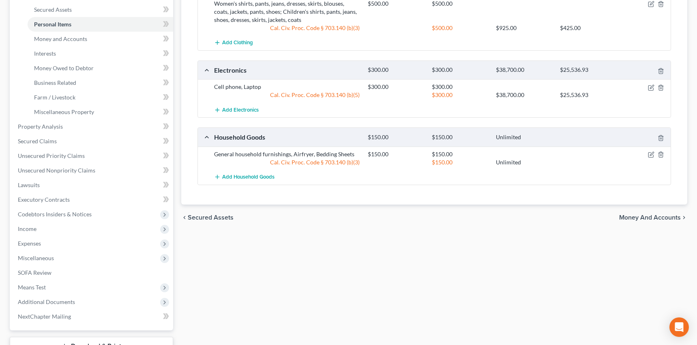
click at [649, 216] on span "Money and Accounts" at bounding box center [650, 217] width 62 height 6
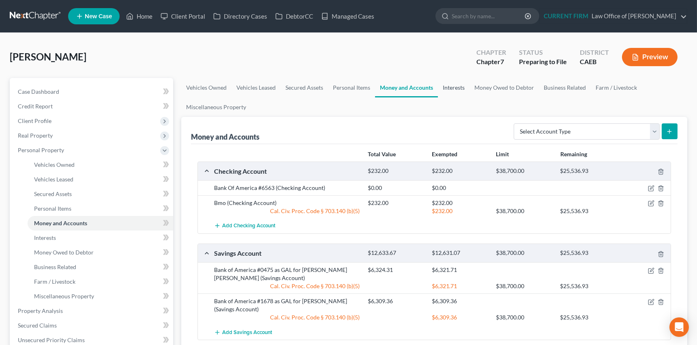
click at [450, 88] on link "Interests" at bounding box center [454, 87] width 32 height 19
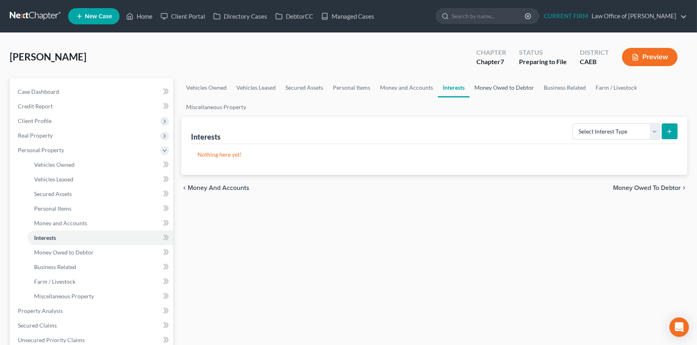
click at [512, 88] on link "Money Owed to Debtor" at bounding box center [503, 87] width 69 height 19
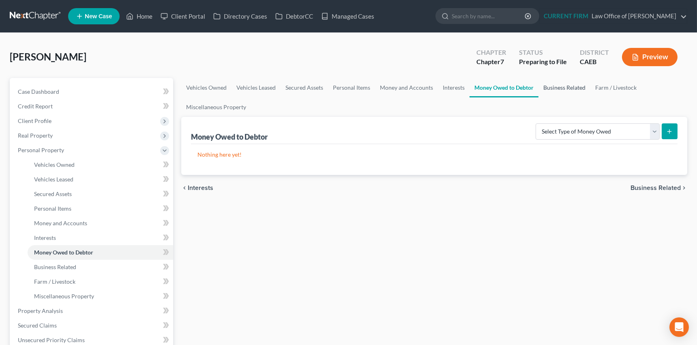
click at [560, 87] on link "Business Related" at bounding box center [564, 87] width 52 height 19
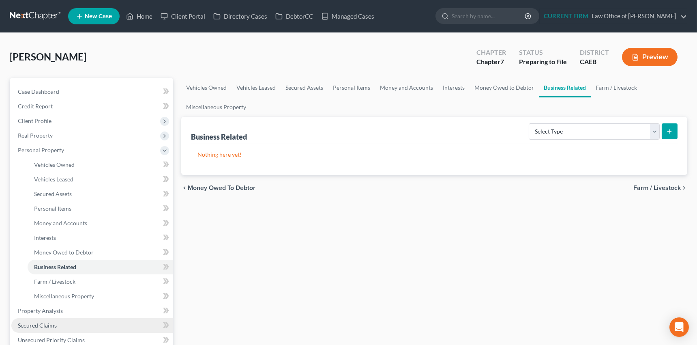
click at [45, 325] on span "Secured Claims" at bounding box center [37, 324] width 39 height 7
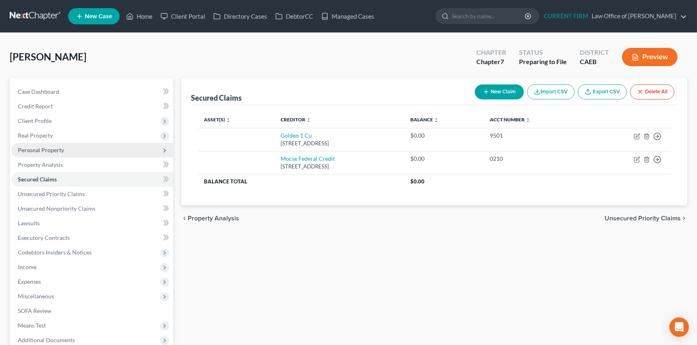
click at [50, 150] on span "Personal Property" at bounding box center [41, 149] width 46 height 7
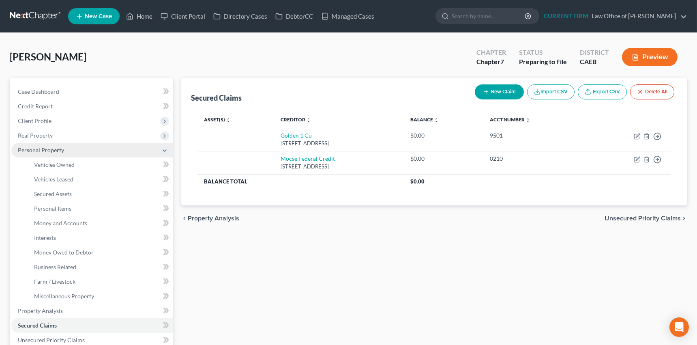
click at [47, 148] on span "Personal Property" at bounding box center [41, 149] width 46 height 7
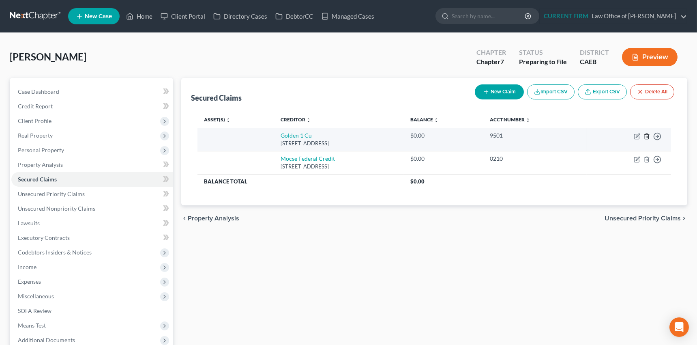
click at [646, 134] on icon "button" at bounding box center [646, 136] width 6 height 6
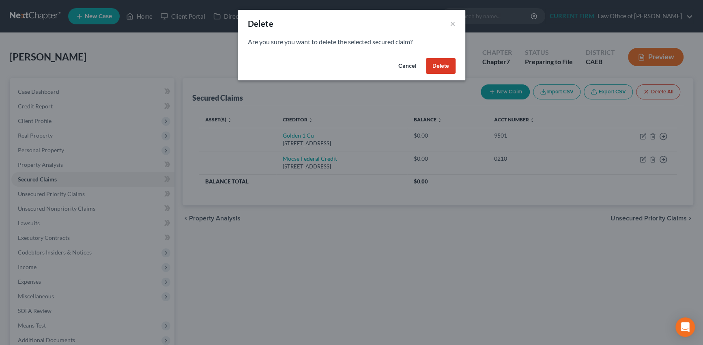
click at [441, 64] on button "Delete" at bounding box center [441, 66] width 30 height 16
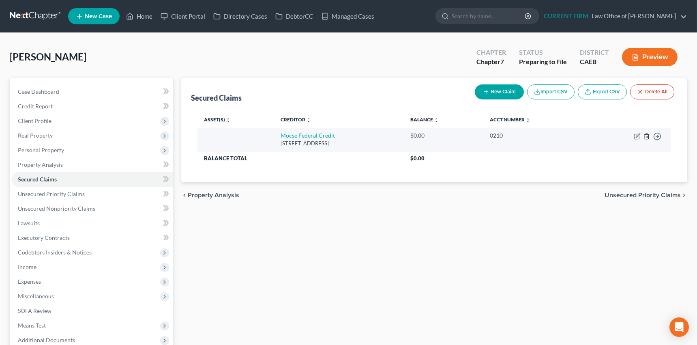
click at [645, 135] on icon "button" at bounding box center [646, 136] width 6 height 6
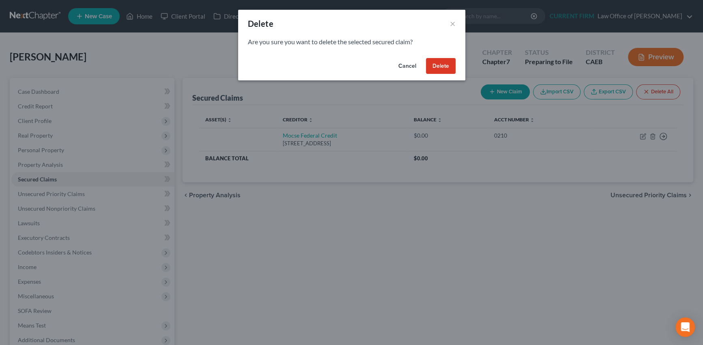
click at [435, 65] on button "Delete" at bounding box center [441, 66] width 30 height 16
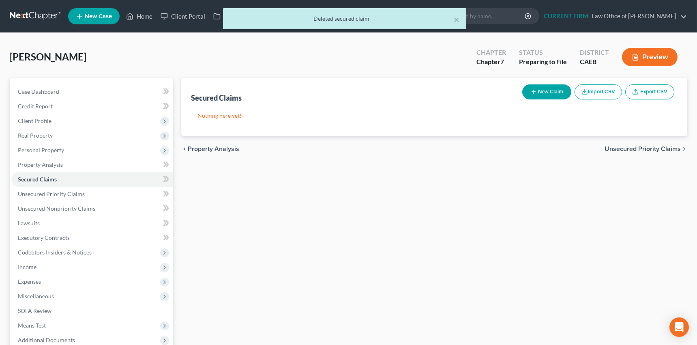
click at [626, 147] on span "Unsecured Priority Claims" at bounding box center [642, 149] width 76 height 6
click at [626, 147] on span "Unsecured Nonpriority Claims" at bounding box center [637, 149] width 88 height 6
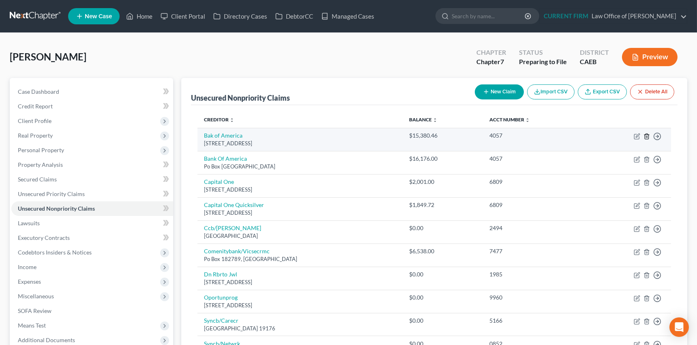
click at [647, 135] on polyline "button" at bounding box center [646, 135] width 5 height 0
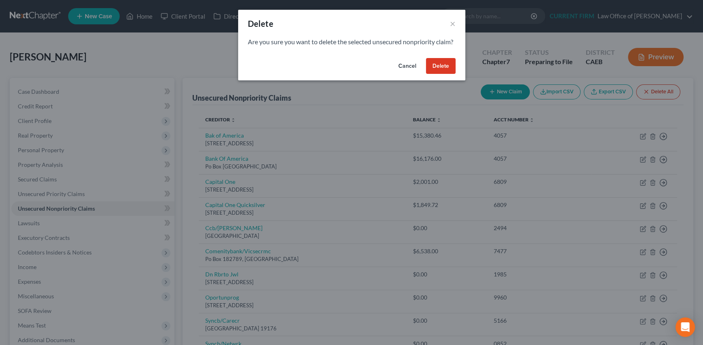
click at [442, 71] on button "Delete" at bounding box center [441, 66] width 30 height 16
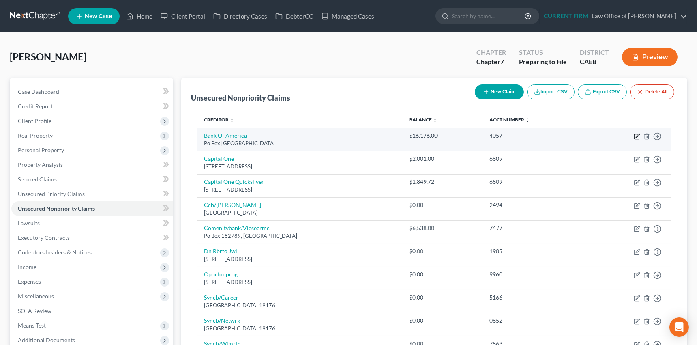
click at [634, 135] on icon "button" at bounding box center [637, 136] width 6 height 6
select select "45"
select select "2"
select select "0"
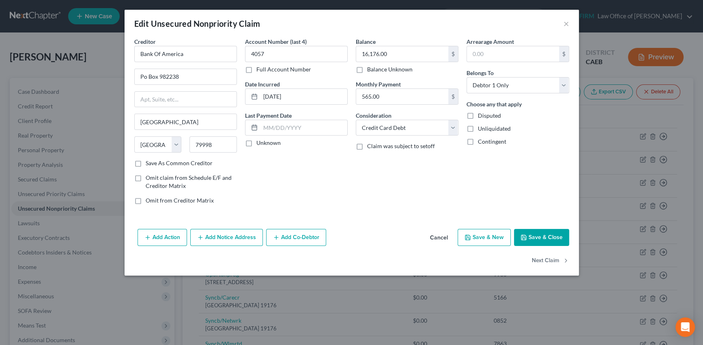
click at [256, 144] on label "Unknown" at bounding box center [268, 143] width 24 height 8
click at [259, 144] on input "Unknown" at bounding box center [261, 141] width 5 height 5
checkbox input "true"
click at [146, 162] on label "Save As Common Creditor" at bounding box center [179, 163] width 67 height 8
click at [149, 162] on input "Save As Common Creditor" at bounding box center [151, 161] width 5 height 5
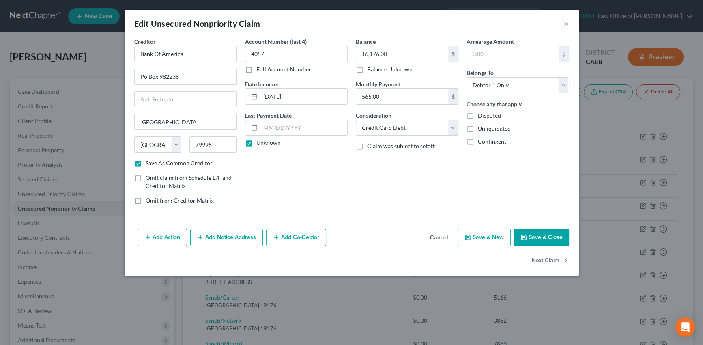
click at [540, 235] on button "Save & Close" at bounding box center [541, 237] width 55 height 17
checkbox input "false"
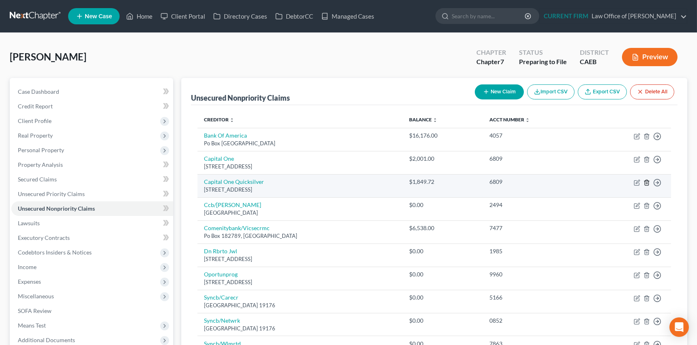
click at [647, 180] on icon "button" at bounding box center [647, 182] width 4 height 5
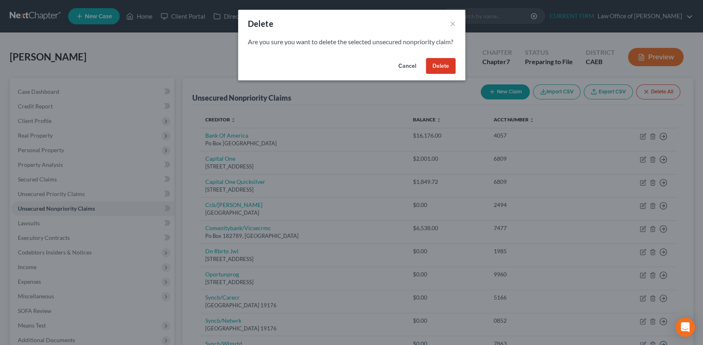
click at [440, 73] on button "Delete" at bounding box center [441, 66] width 30 height 16
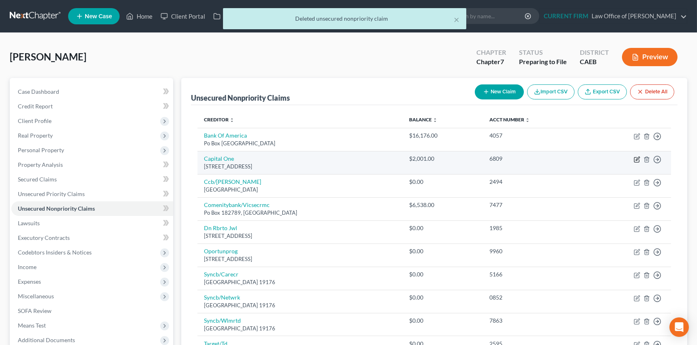
click at [636, 158] on icon "button" at bounding box center [638, 158] width 4 height 4
select select "46"
select select "2"
select select "0"
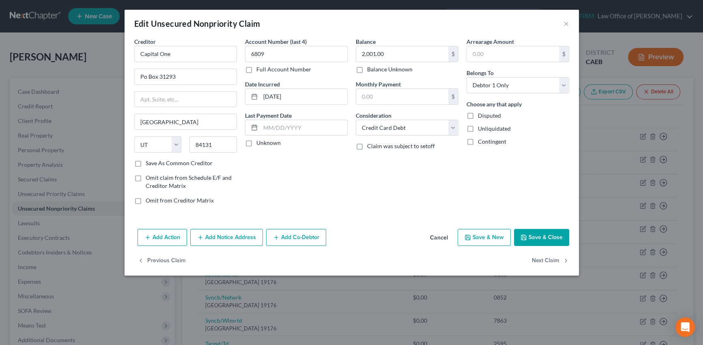
click at [256, 142] on label "Unknown" at bounding box center [268, 143] width 24 height 8
click at [259, 142] on input "Unknown" at bounding box center [261, 141] width 5 height 5
checkbox input "true"
click at [146, 161] on label "Save As Common Creditor" at bounding box center [179, 163] width 67 height 8
click at [149, 161] on input "Save As Common Creditor" at bounding box center [151, 161] width 5 height 5
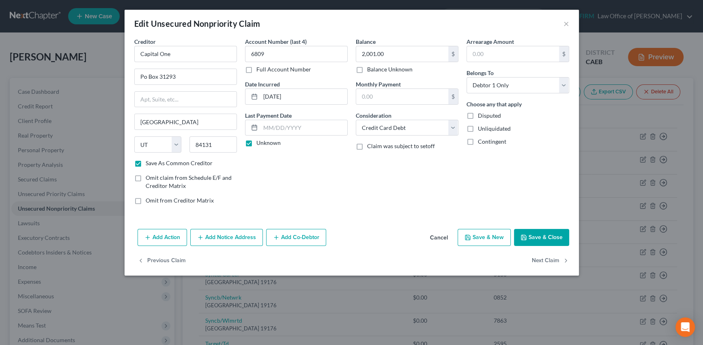
click at [548, 233] on button "Save & Close" at bounding box center [541, 237] width 55 height 17
checkbox input "false"
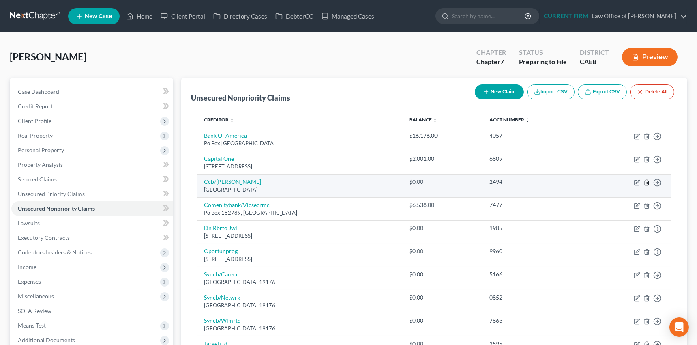
click at [646, 182] on icon "button" at bounding box center [646, 182] width 6 height 6
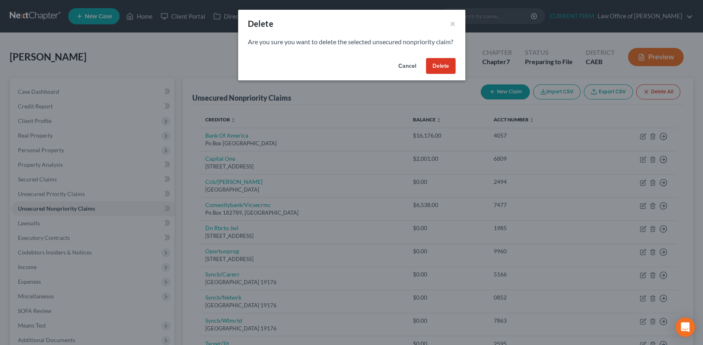
click at [435, 73] on button "Delete" at bounding box center [441, 66] width 30 height 16
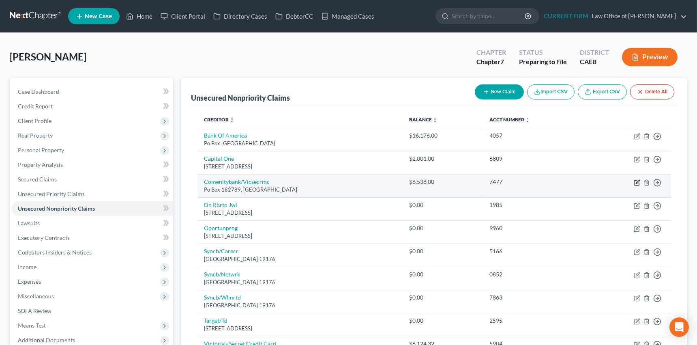
click at [636, 183] on icon "button" at bounding box center [637, 182] width 6 height 6
select select "36"
select select "2"
select select "0"
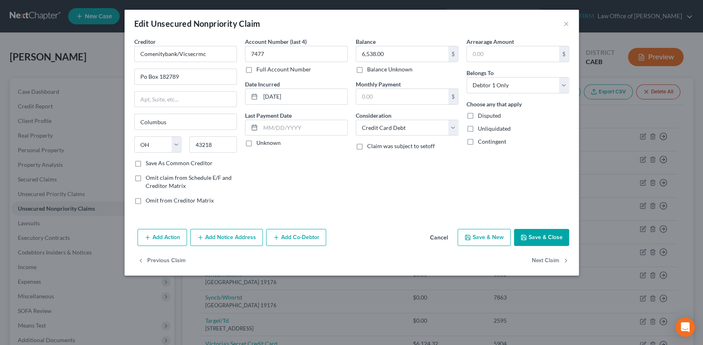
click at [256, 143] on label "Unknown" at bounding box center [268, 143] width 24 height 8
click at [259, 143] on input "Unknown" at bounding box center [261, 141] width 5 height 5
checkbox input "true"
click at [146, 163] on label "Save As Common Creditor" at bounding box center [179, 163] width 67 height 8
click at [149, 163] on input "Save As Common Creditor" at bounding box center [151, 161] width 5 height 5
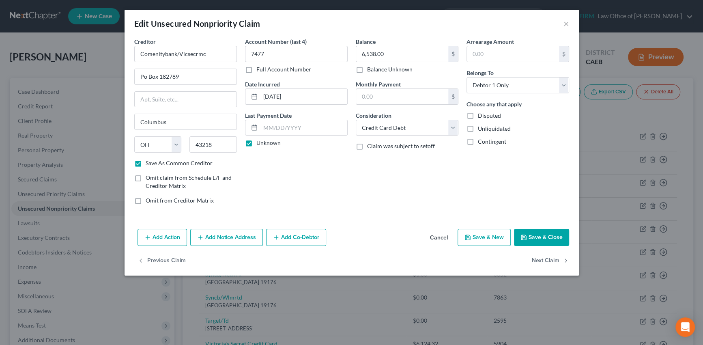
click at [546, 231] on button "Save & Close" at bounding box center [541, 237] width 55 height 17
checkbox input "false"
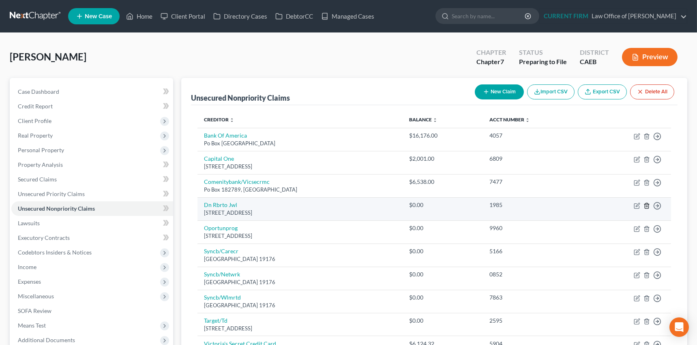
click at [645, 204] on icon "button" at bounding box center [647, 205] width 4 height 5
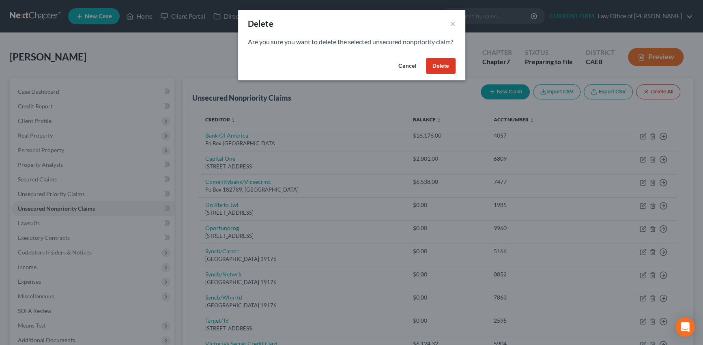
click at [435, 73] on button "Delete" at bounding box center [441, 66] width 30 height 16
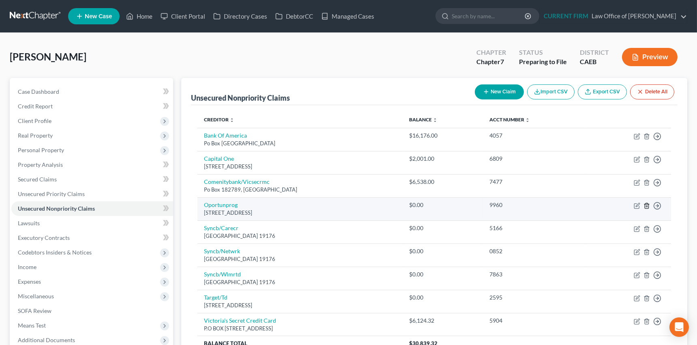
click at [646, 204] on icon "button" at bounding box center [646, 205] width 6 height 6
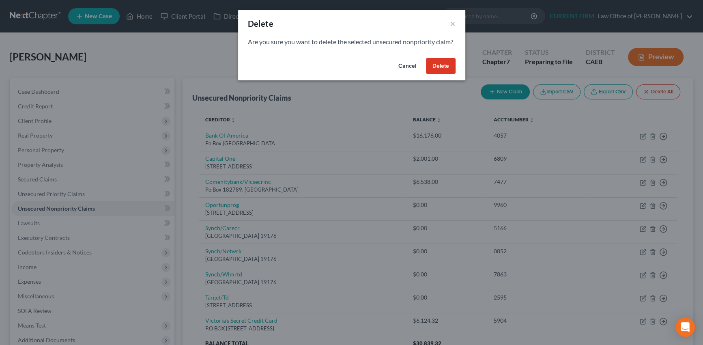
click at [439, 74] on button "Delete" at bounding box center [441, 66] width 30 height 16
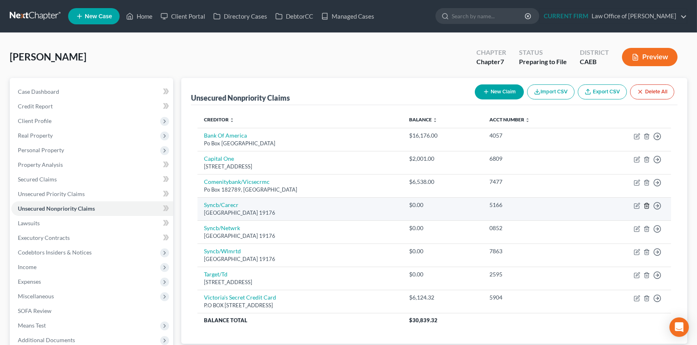
click at [646, 205] on line "button" at bounding box center [646, 206] width 0 height 2
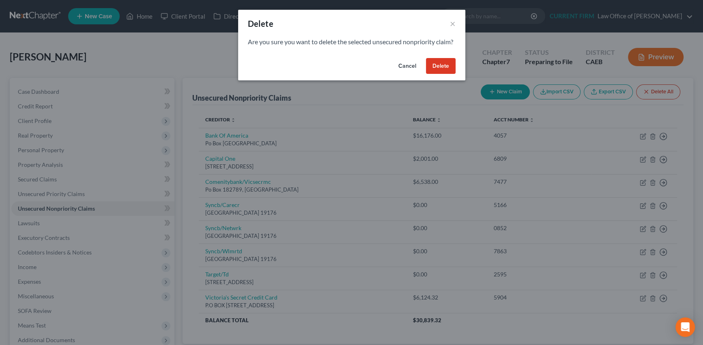
click at [435, 74] on button "Delete" at bounding box center [441, 66] width 30 height 16
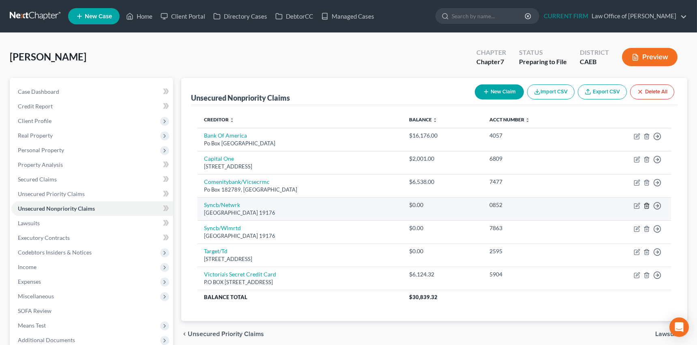
click at [648, 203] on icon "button" at bounding box center [647, 205] width 4 height 5
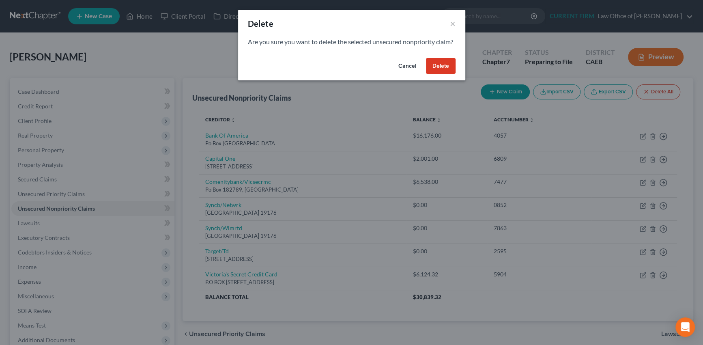
click at [438, 73] on button "Delete" at bounding box center [441, 66] width 30 height 16
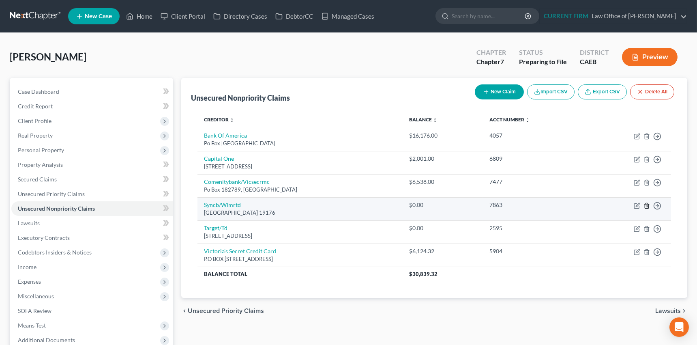
click at [646, 205] on icon "button" at bounding box center [646, 205] width 6 height 6
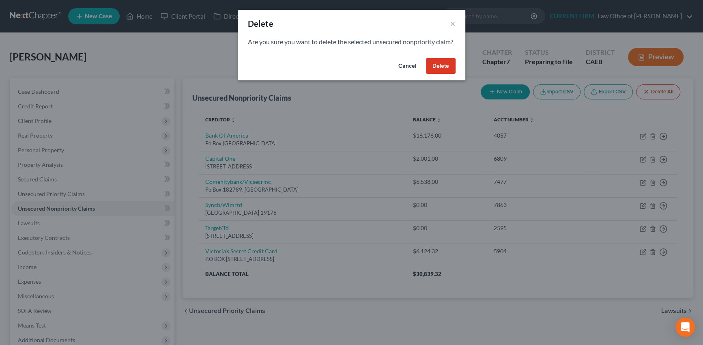
click at [436, 73] on button "Delete" at bounding box center [441, 66] width 30 height 16
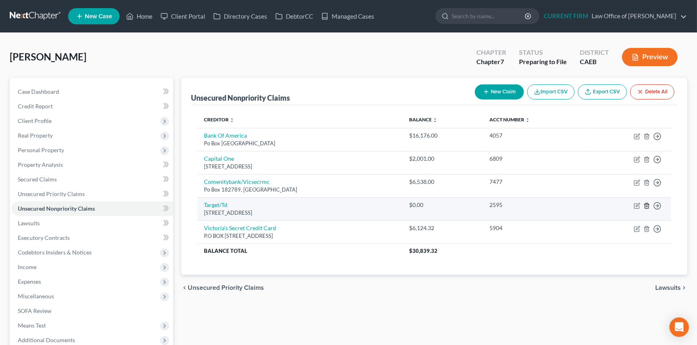
click at [646, 204] on polyline "button" at bounding box center [646, 204] width 5 height 0
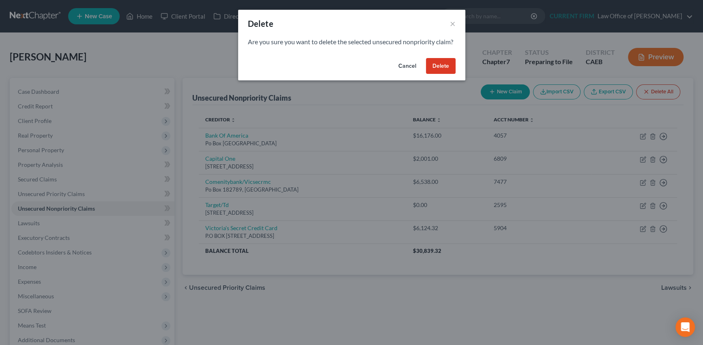
click at [443, 74] on button "Delete" at bounding box center [441, 66] width 30 height 16
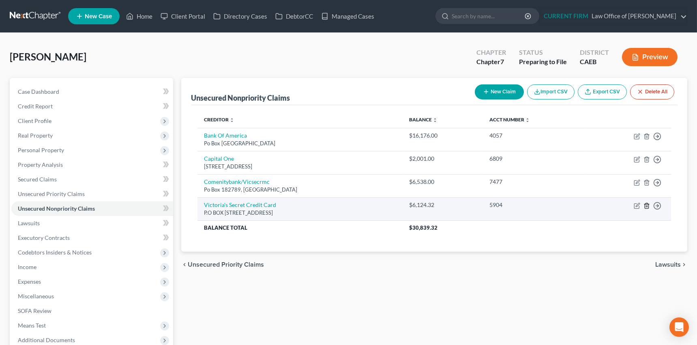
click at [646, 204] on icon "button" at bounding box center [646, 205] width 6 height 6
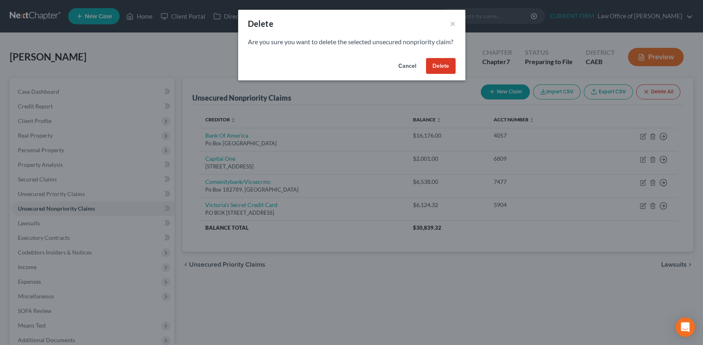
click at [449, 74] on button "Delete" at bounding box center [441, 66] width 30 height 16
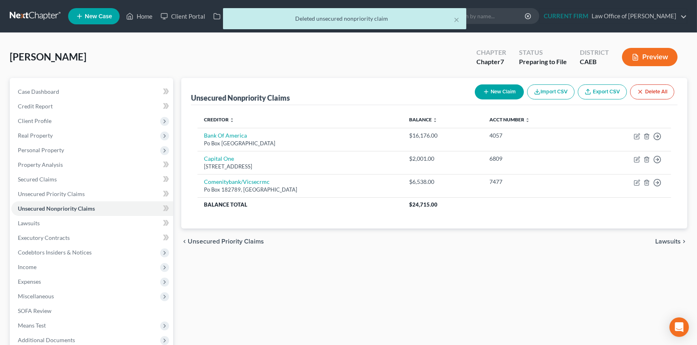
click at [671, 239] on span "Lawsuits" at bounding box center [668, 241] width 26 height 6
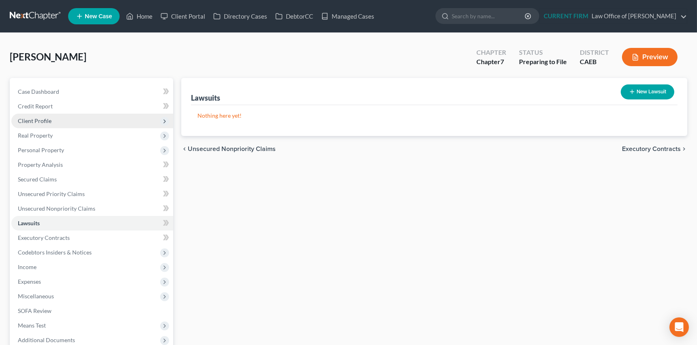
click at [43, 121] on span "Client Profile" at bounding box center [35, 120] width 34 height 7
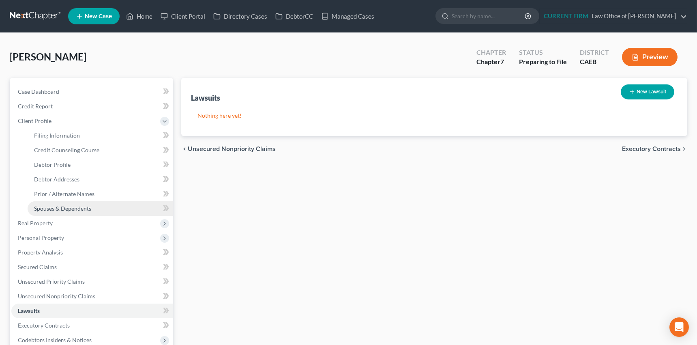
click at [45, 208] on span "Spouses & Dependents" at bounding box center [62, 208] width 57 height 7
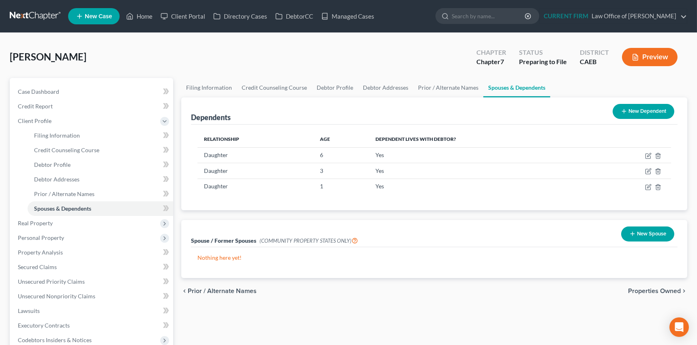
click at [629, 231] on icon "button" at bounding box center [632, 233] width 6 height 6
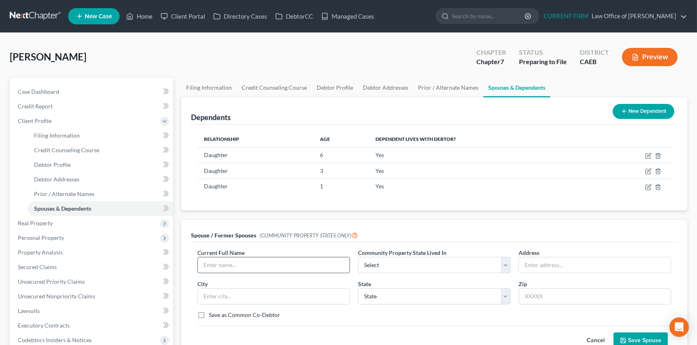
click at [272, 264] on input "text" at bounding box center [274, 264] width 152 height 15
type input "Abraham Alonsocarpio"
select select "1"
click at [209, 313] on label "Save as Common Co-Debtor" at bounding box center [244, 315] width 71 height 8
click at [212, 313] on input "Save as Common Co-Debtor" at bounding box center [214, 313] width 5 height 5
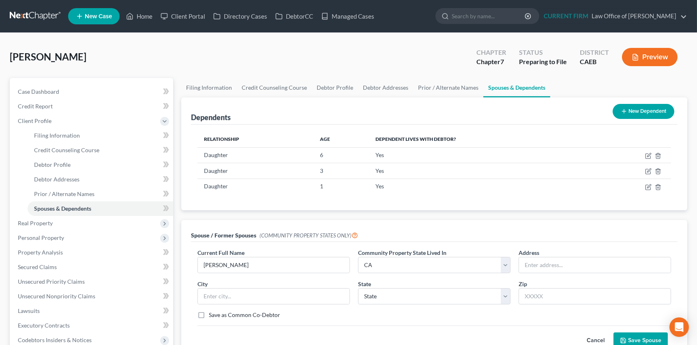
checkbox input "true"
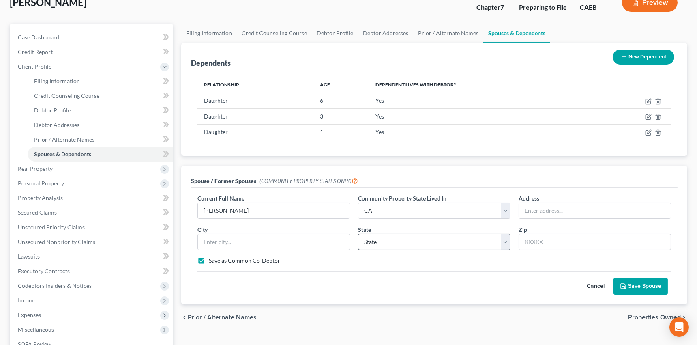
scroll to position [73, 0]
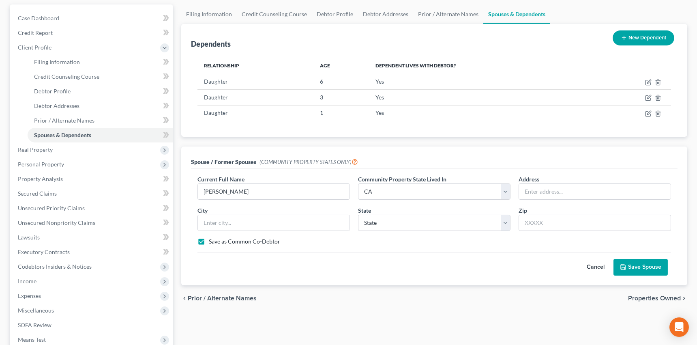
click at [645, 264] on button "Save Spouse" at bounding box center [640, 267] width 54 height 17
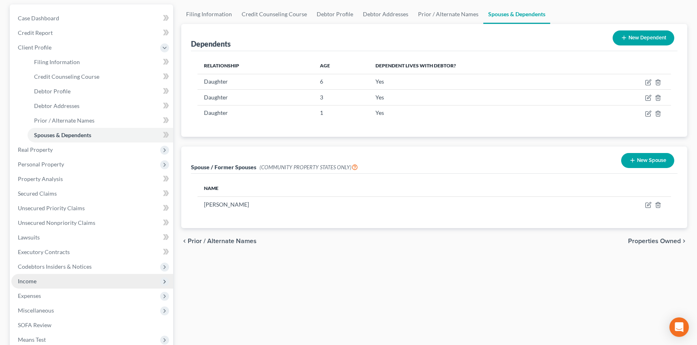
click at [29, 281] on span "Income" at bounding box center [27, 280] width 19 height 7
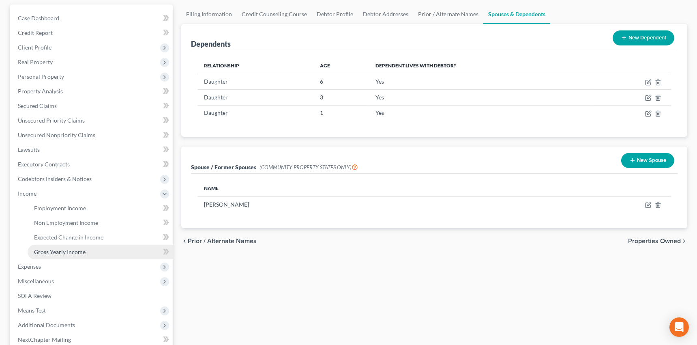
click at [64, 252] on span "Gross Yearly Income" at bounding box center [59, 251] width 51 height 7
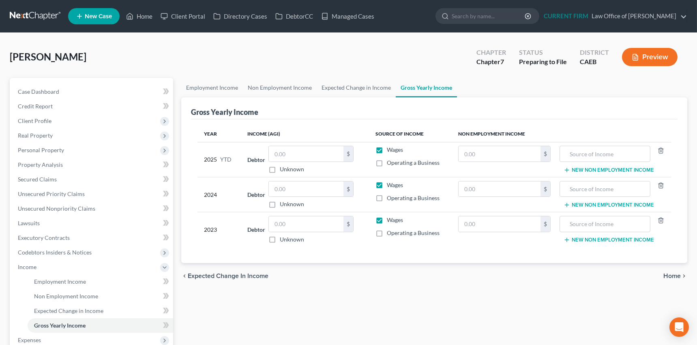
click at [387, 148] on label "Wages" at bounding box center [395, 150] width 16 height 8
click at [390, 148] on input "Wages" at bounding box center [392, 148] width 5 height 5
checkbox input "false"
click at [290, 153] on input "text" at bounding box center [306, 153] width 75 height 15
type input "0"
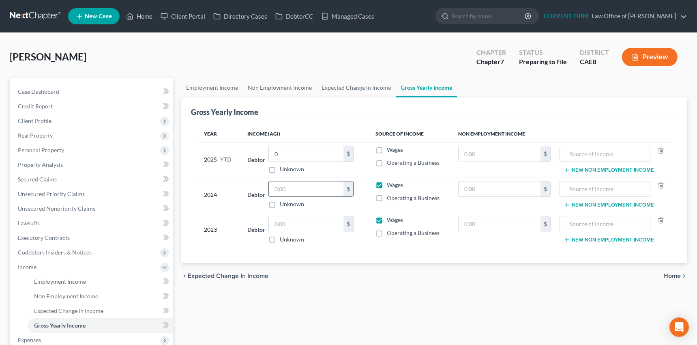
click at [276, 184] on input "text" at bounding box center [306, 188] width 75 height 15
type input "0"
click at [387, 184] on label "Wages" at bounding box center [395, 185] width 16 height 8
click at [390, 184] on input "Wages" at bounding box center [392, 183] width 5 height 5
checkbox input "false"
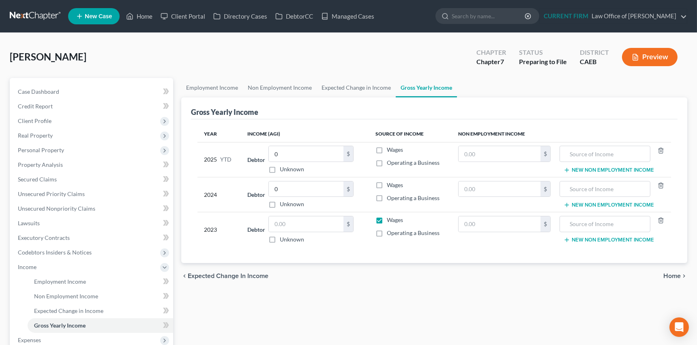
click at [387, 219] on label "Wages" at bounding box center [395, 220] width 16 height 8
click at [390, 219] on input "Wages" at bounding box center [392, 218] width 5 height 5
checkbox input "false"
click at [287, 223] on input "text" at bounding box center [306, 223] width 75 height 15
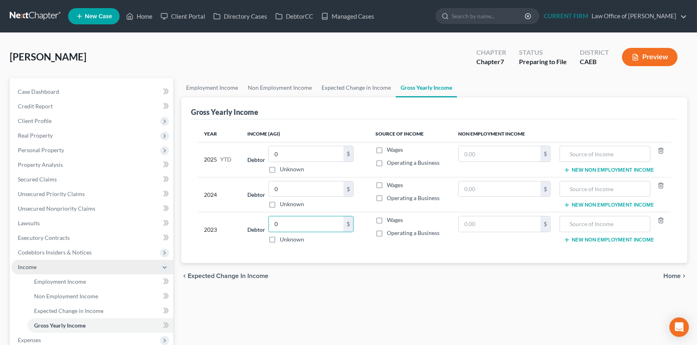
type input "0"
click at [32, 264] on span "Income" at bounding box center [27, 266] width 19 height 7
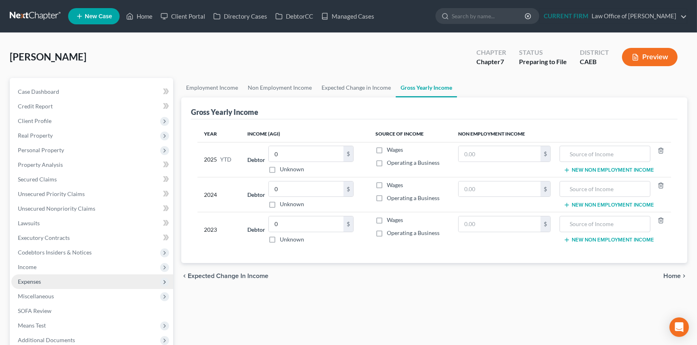
click at [27, 281] on span "Expenses" at bounding box center [29, 281] width 23 height 7
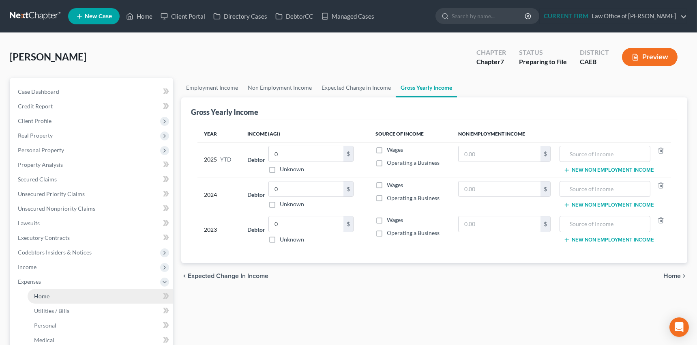
click at [39, 296] on span "Home" at bounding box center [41, 295] width 15 height 7
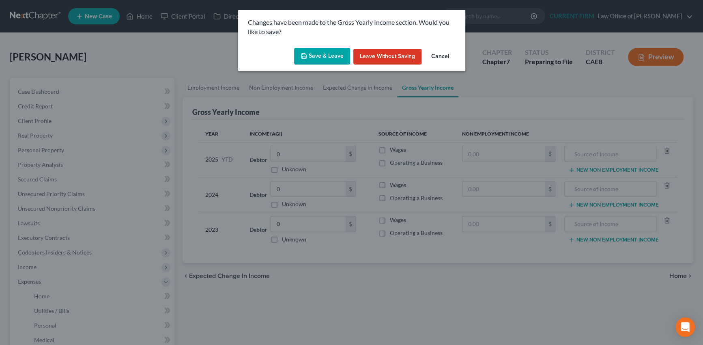
click at [328, 53] on button "Save & Leave" at bounding box center [322, 56] width 56 height 17
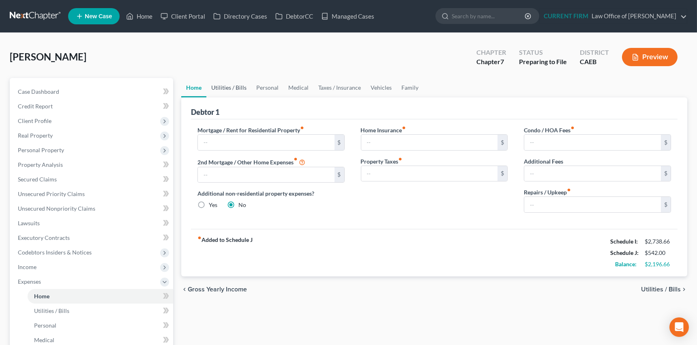
click at [235, 88] on link "Utilities / Bills" at bounding box center [228, 87] width 45 height 19
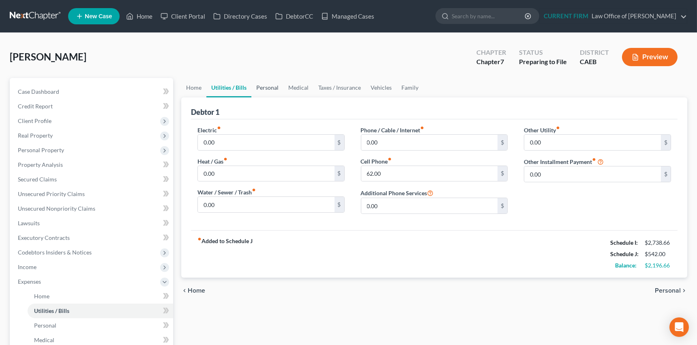
click at [268, 84] on link "Personal" at bounding box center [267, 87] width 32 height 19
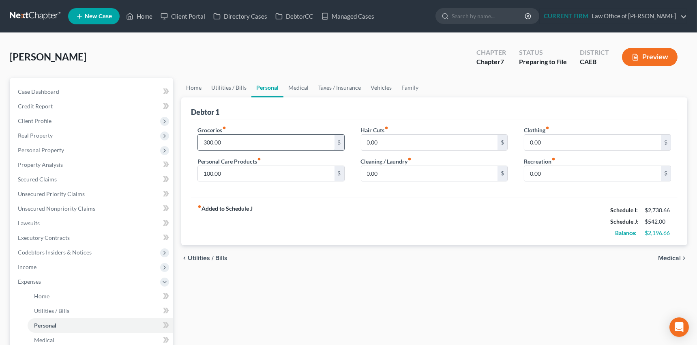
click at [227, 140] on input "300.00" at bounding box center [266, 142] width 137 height 15
type input "1,100"
click at [389, 141] on input "0.00" at bounding box center [429, 142] width 137 height 15
type input "100"
type input "50"
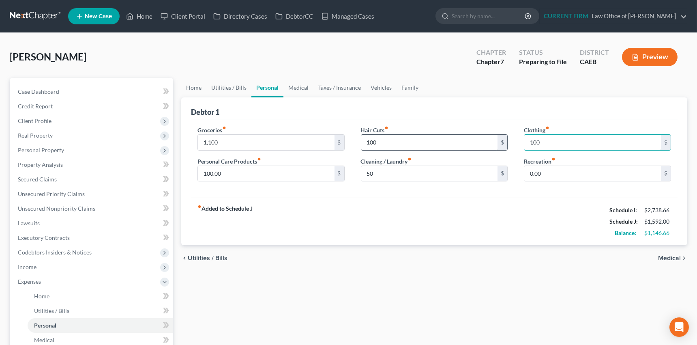
type input "100"
click at [223, 136] on input "1,100" at bounding box center [266, 142] width 137 height 15
type input "1,200"
click at [300, 85] on link "Medical" at bounding box center [298, 87] width 30 height 19
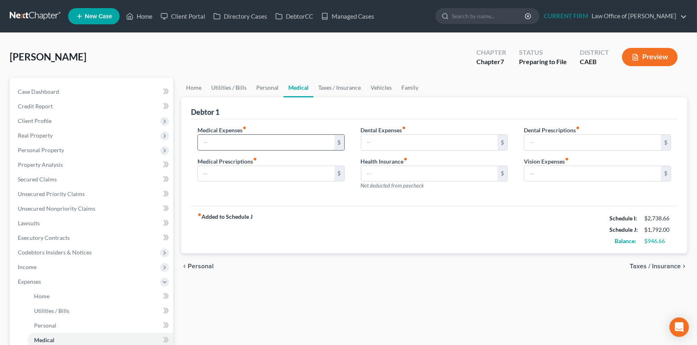
click at [229, 141] on input "text" at bounding box center [266, 142] width 137 height 15
type input "50"
type input "25"
click at [329, 83] on link "Taxes / Insurance" at bounding box center [339, 87] width 52 height 19
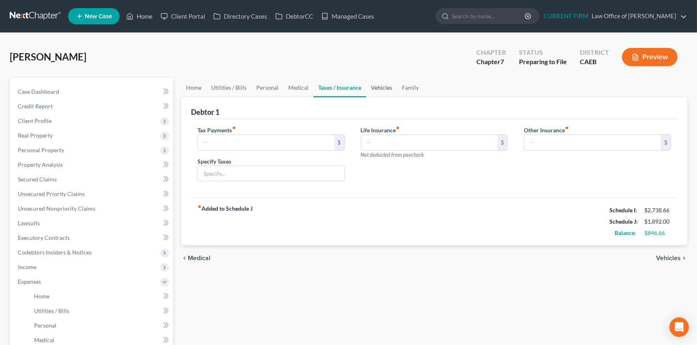
click at [382, 86] on link "Vehicles" at bounding box center [381, 87] width 31 height 19
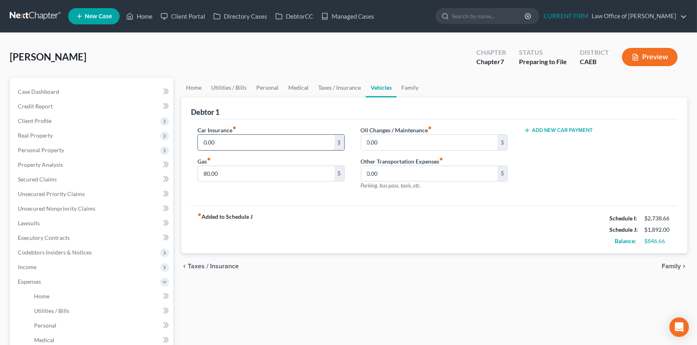
click at [227, 141] on input "0.00" at bounding box center [266, 142] width 137 height 15
type input "150"
type input "120"
type input "50"
click at [407, 85] on link "Family" at bounding box center [409, 87] width 27 height 19
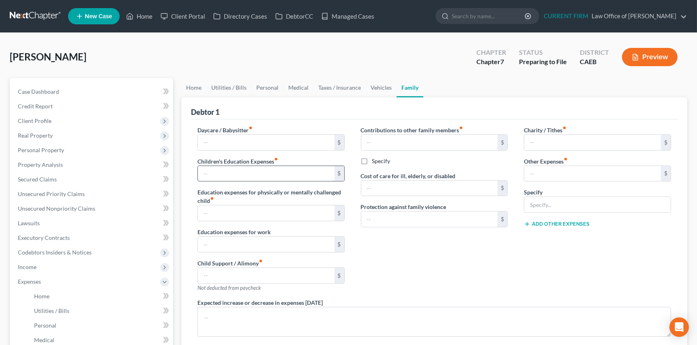
click at [220, 169] on input "text" at bounding box center [266, 173] width 137 height 15
type input "250"
click at [572, 142] on input "text" at bounding box center [592, 142] width 137 height 15
type input "50"
click at [231, 84] on link "Utilities / Bills" at bounding box center [228, 87] width 45 height 19
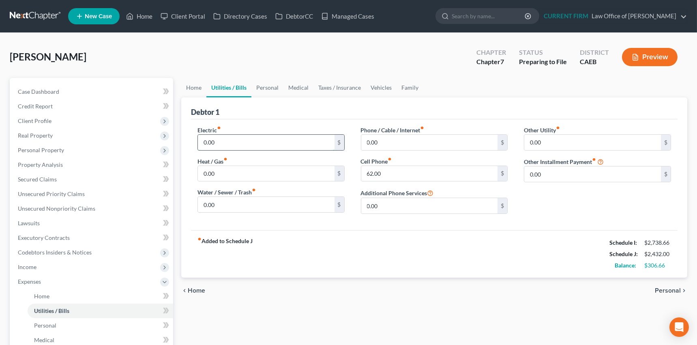
click at [223, 137] on input "0.00" at bounding box center [266, 142] width 137 height 15
type input "150"
type input "100"
click at [223, 137] on input "150" at bounding box center [266, 142] width 137 height 15
type input "200"
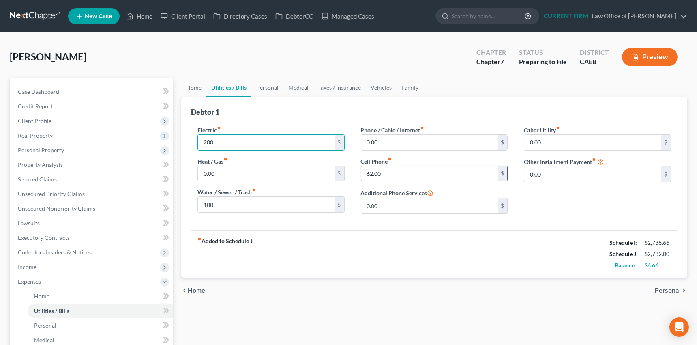
click at [390, 171] on input "62.00" at bounding box center [429, 173] width 137 height 15
type input "100"
click at [193, 86] on link "Home" at bounding box center [193, 87] width 25 height 19
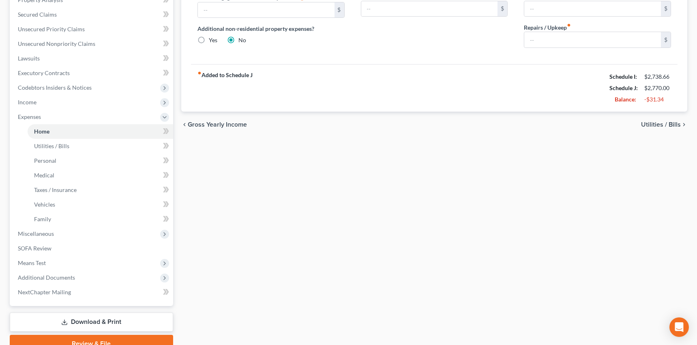
scroll to position [166, 0]
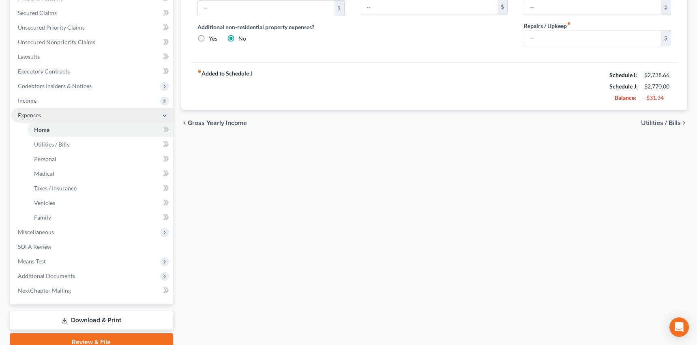
click at [34, 114] on span "Expenses" at bounding box center [29, 114] width 23 height 7
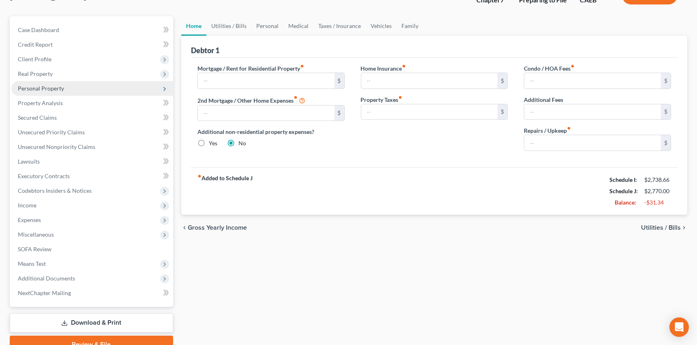
scroll to position [26, 0]
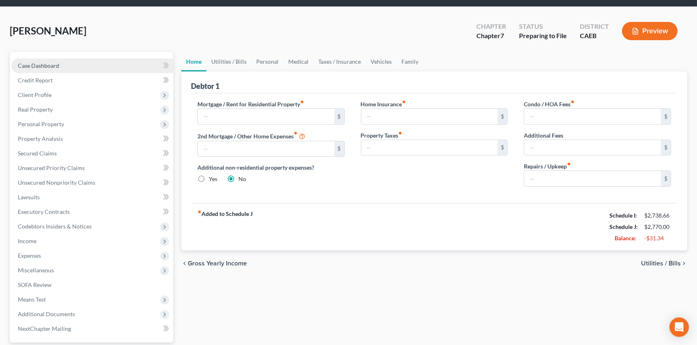
click at [49, 65] on span "Case Dashboard" at bounding box center [38, 65] width 41 height 7
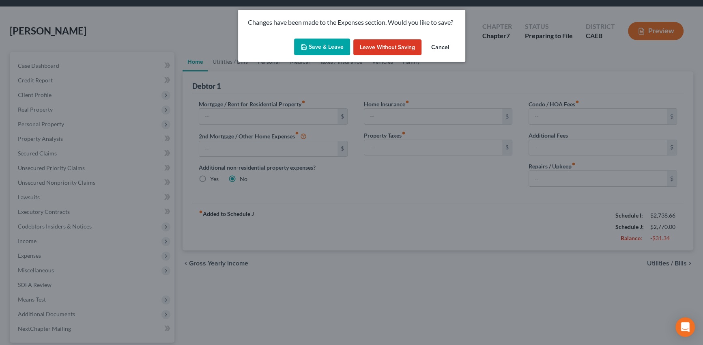
click at [331, 47] on button "Save & Leave" at bounding box center [322, 47] width 56 height 17
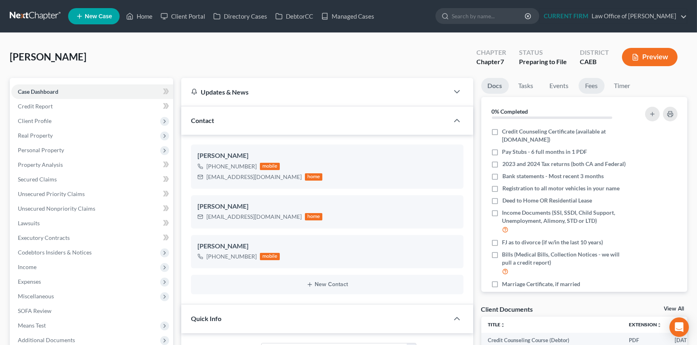
click at [592, 85] on link "Fees" at bounding box center [591, 86] width 26 height 16
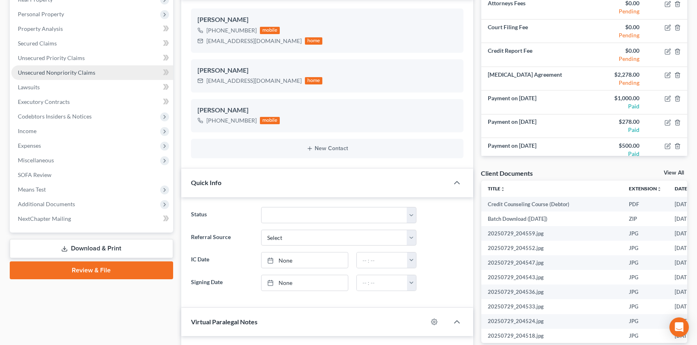
scroll to position [184, 0]
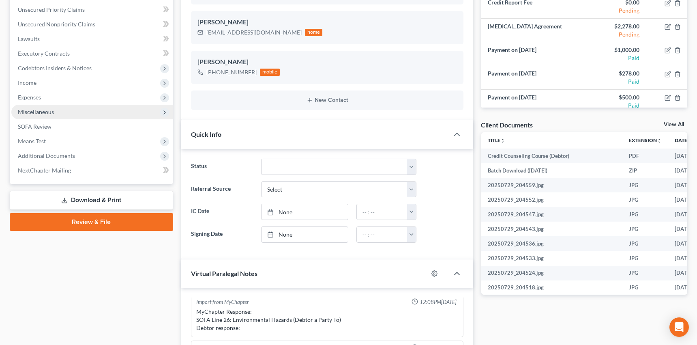
click at [38, 109] on span "Miscellaneous" at bounding box center [36, 111] width 36 height 7
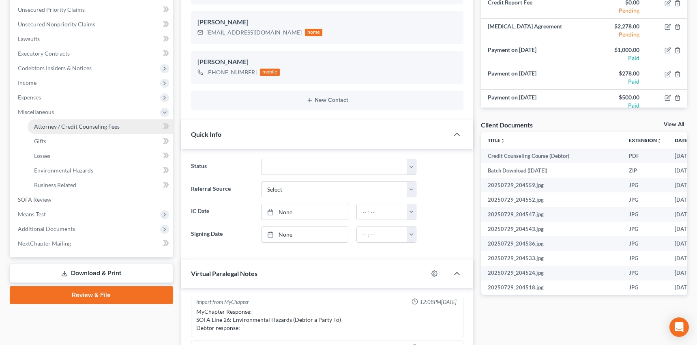
click at [45, 125] on span "Attorney / Credit Counseling Fees" at bounding box center [77, 126] width 86 height 7
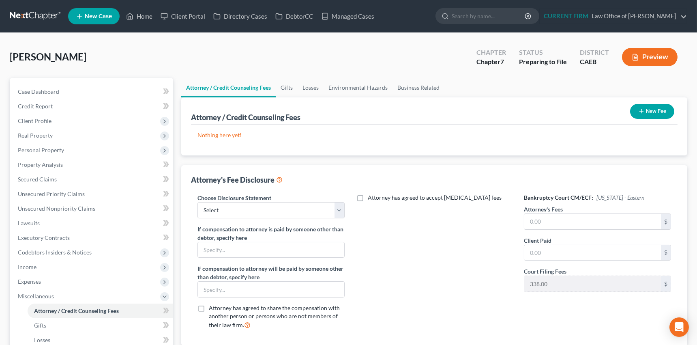
click at [640, 111] on icon "button" at bounding box center [641, 111] width 6 height 6
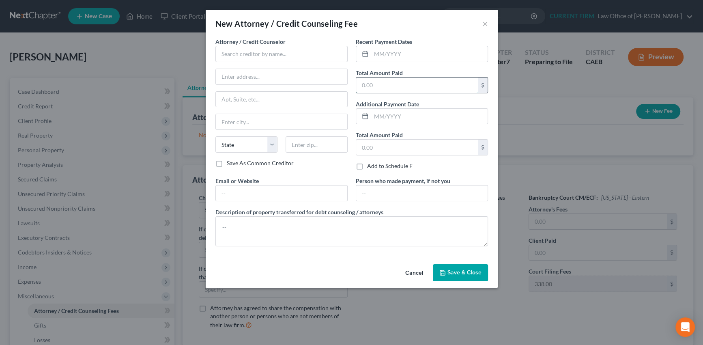
click at [380, 86] on input "text" at bounding box center [417, 84] width 122 height 15
type input "2,278"
click at [281, 52] on input "text" at bounding box center [281, 54] width 132 height 16
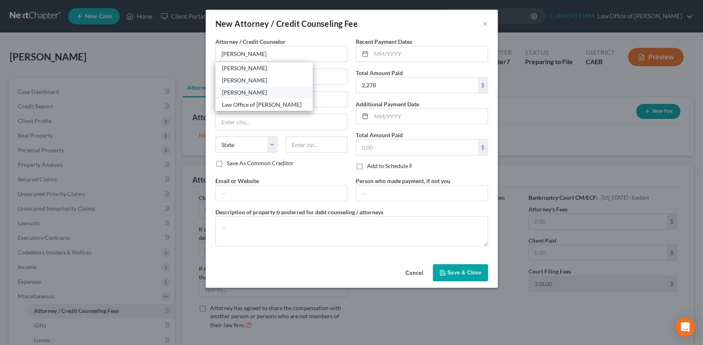
click at [255, 91] on div "Flor A. Tataje" at bounding box center [264, 92] width 84 height 8
type input "Flor A. Tataje"
type input "720 13th Street"
type input "Ste. D-2"
type input "Modesto"
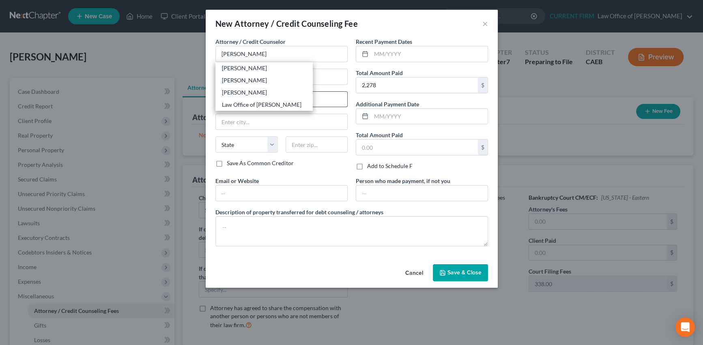
select select "4"
type input "95354"
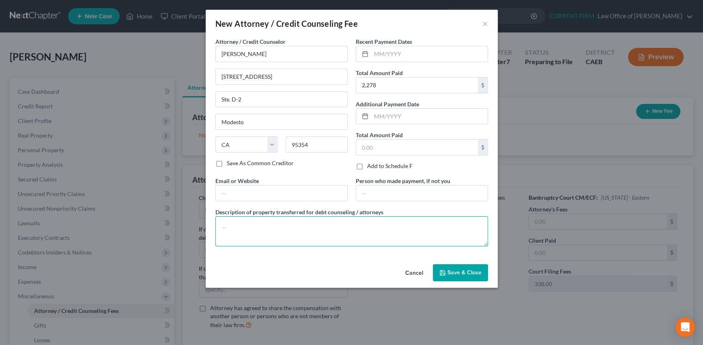
click at [326, 226] on textarea at bounding box center [351, 231] width 272 height 30
type textarea "Attorney fee, filing fee and costs"
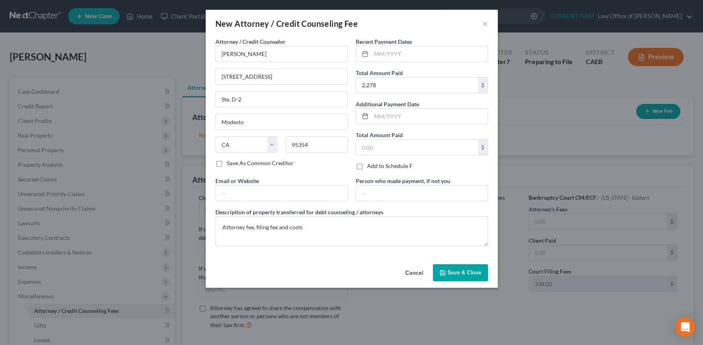
click at [441, 270] on icon "button" at bounding box center [442, 272] width 6 height 6
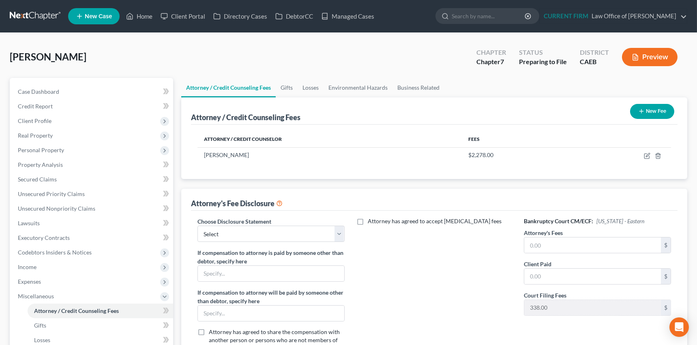
click at [335, 211] on div "Choose Disclosure Statement Select Disclosure of Compensation of Attorney for D…" at bounding box center [434, 289] width 486 height 159
drag, startPoint x: 341, startPoint y: 229, endPoint x: 326, endPoint y: 238, distance: 16.8
click at [341, 230] on select "Select Disclosure of Compensation of Attorney for Debtor(s)" at bounding box center [270, 233] width 147 height 16
select select "0"
click at [197, 225] on select "Select Disclosure of Compensation of Attorney for Debtor(s)" at bounding box center [270, 233] width 147 height 16
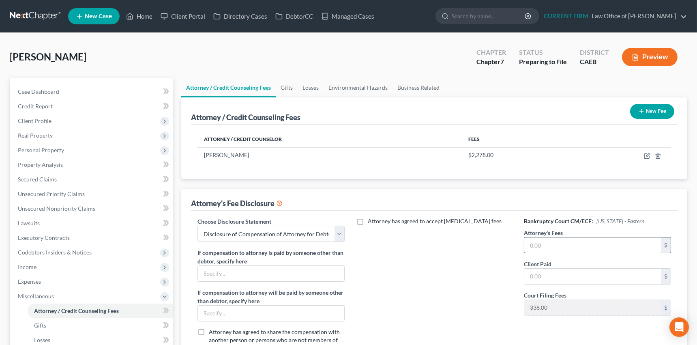
click at [558, 244] on input "text" at bounding box center [592, 244] width 137 height 15
type input "2,278"
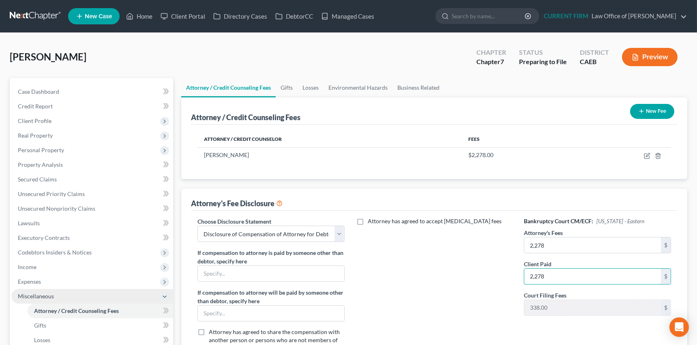
type input "2,278"
click at [37, 291] on span "Miscellaneous" at bounding box center [92, 296] width 162 height 15
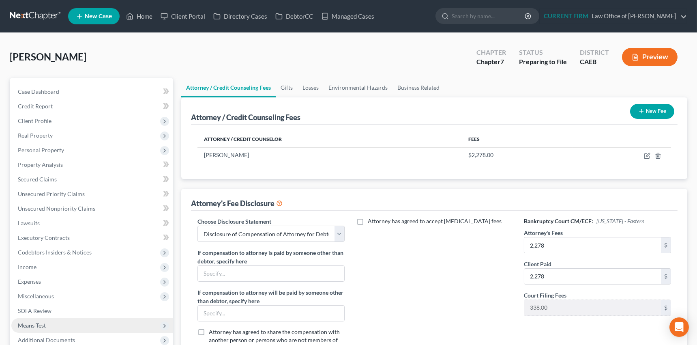
click at [31, 323] on span "Means Test" at bounding box center [32, 324] width 28 height 7
click at [50, 336] on span "Exemption from Presumption" at bounding box center [71, 339] width 75 height 7
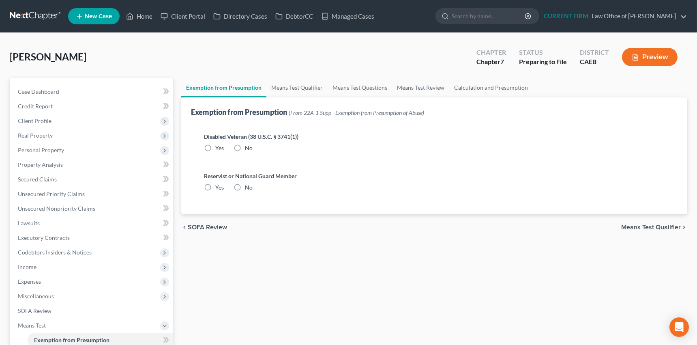
click at [245, 146] on label "No" at bounding box center [249, 148] width 8 height 8
click at [248, 146] on input "No" at bounding box center [250, 146] width 5 height 5
radio input "true"
drag, startPoint x: 236, startPoint y: 185, endPoint x: 251, endPoint y: 139, distance: 48.9
click at [245, 185] on label "No" at bounding box center [249, 187] width 8 height 8
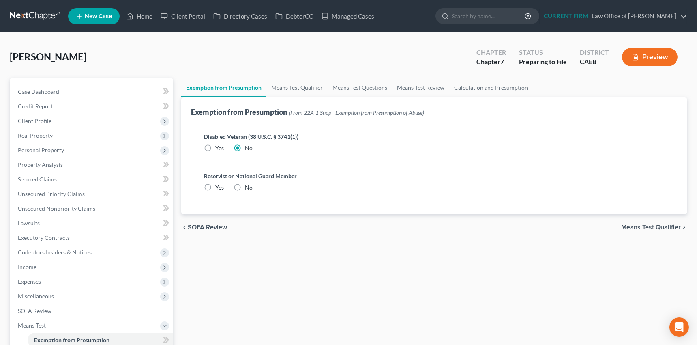
click at [248, 185] on input "No" at bounding box center [250, 185] width 5 height 5
radio input "true"
click at [284, 84] on link "Means Test Qualifier" at bounding box center [296, 87] width 61 height 19
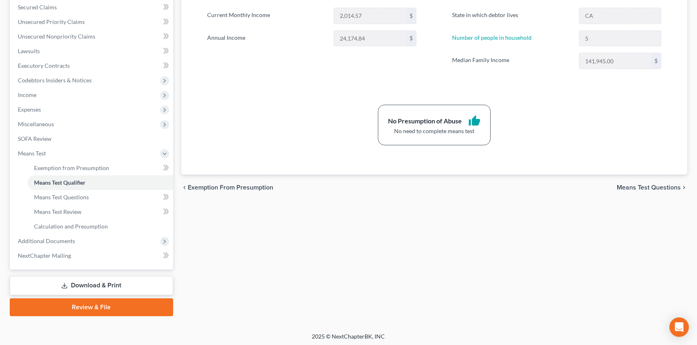
scroll to position [173, 0]
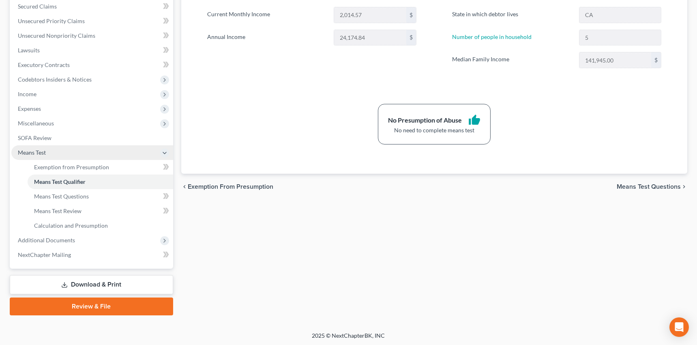
click at [31, 151] on span "Means Test" at bounding box center [32, 152] width 28 height 7
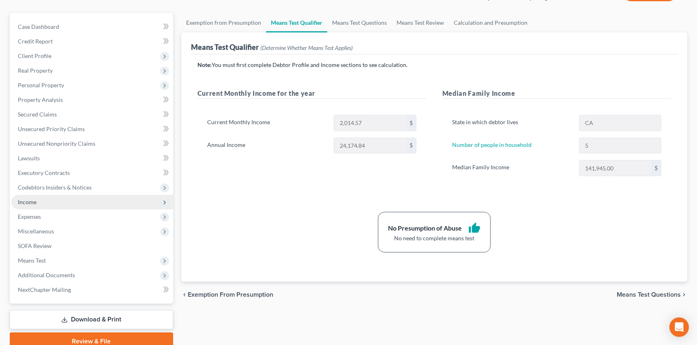
scroll to position [73, 0]
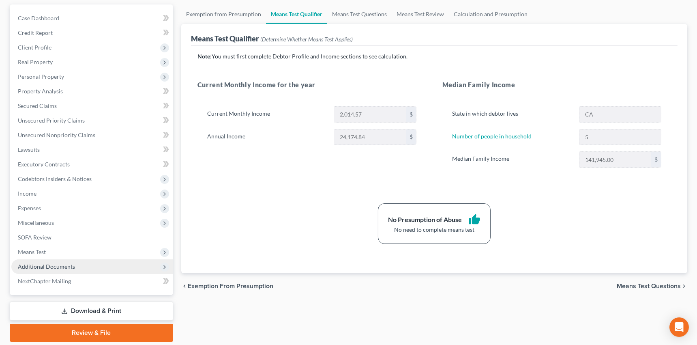
click at [51, 263] on span "Additional Documents" at bounding box center [46, 266] width 57 height 7
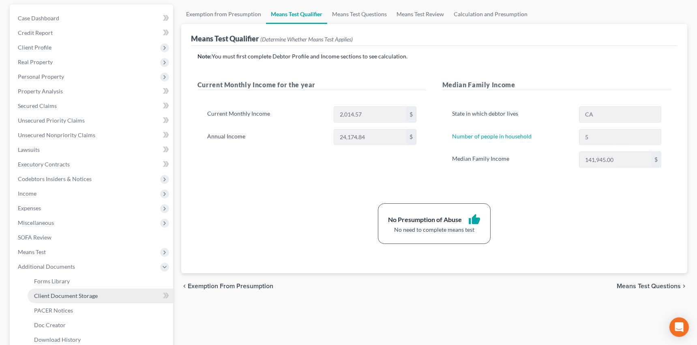
click at [48, 295] on span "Client Document Storage" at bounding box center [66, 295] width 64 height 7
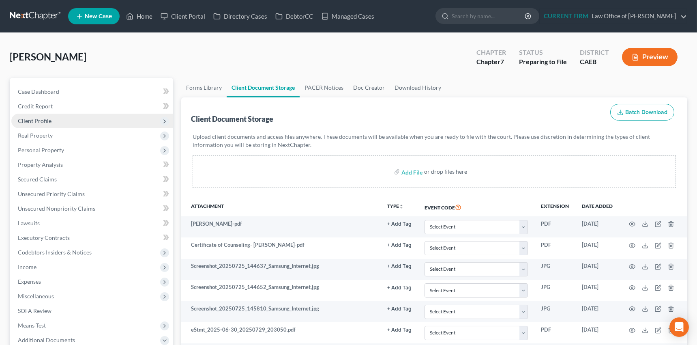
click at [40, 118] on span "Client Profile" at bounding box center [35, 120] width 34 height 7
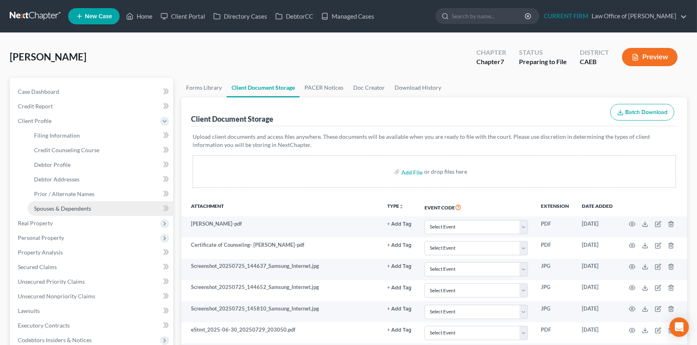
click at [55, 205] on span "Spouses & Dependents" at bounding box center [62, 208] width 57 height 7
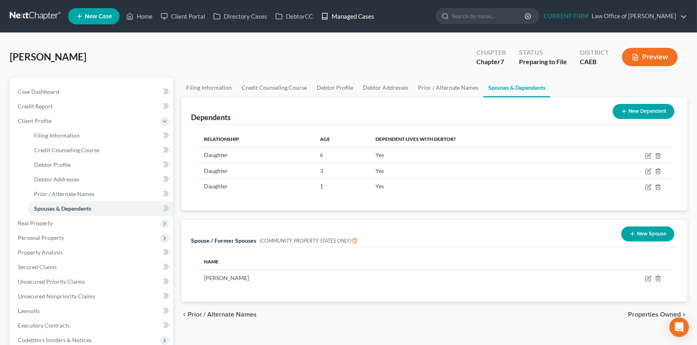
click at [341, 15] on link "Managed Cases" at bounding box center [347, 16] width 61 height 15
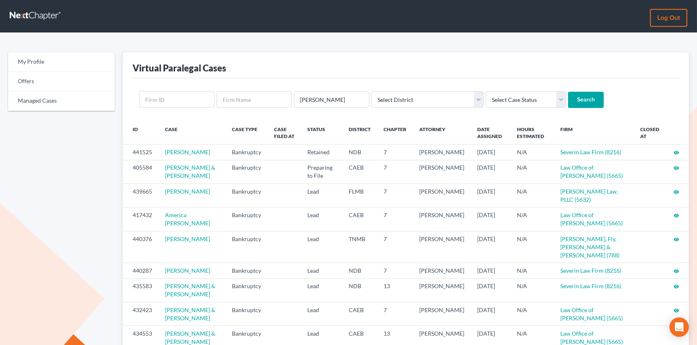
type input "[PERSON_NAME]"
click at [568, 92] on input "Search" at bounding box center [586, 100] width 36 height 16
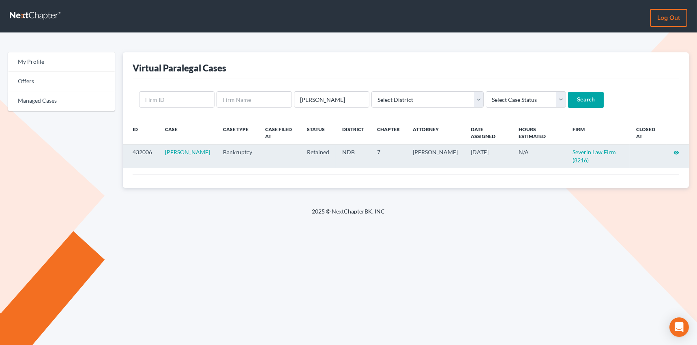
click at [676, 150] on icon "visibility" at bounding box center [676, 153] width 6 height 6
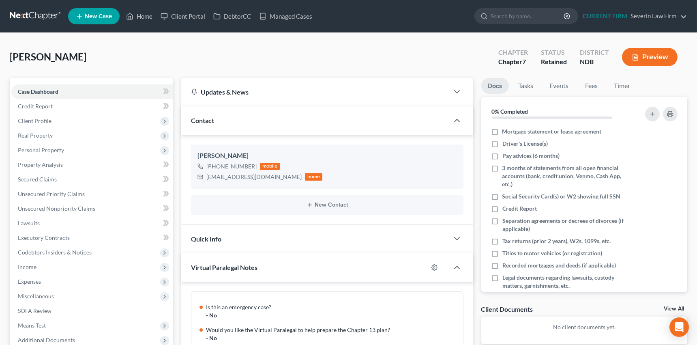
scroll to position [144, 0]
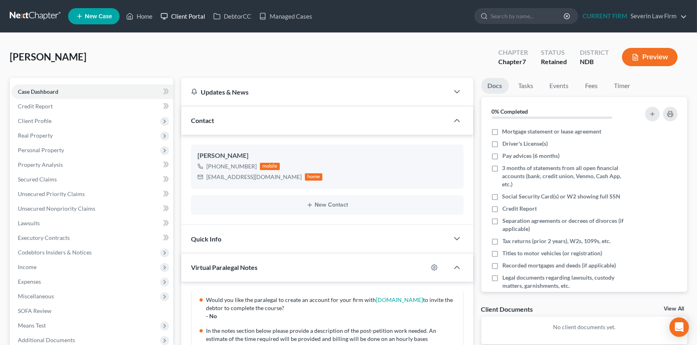
click at [188, 16] on link "Client Portal" at bounding box center [182, 16] width 53 height 15
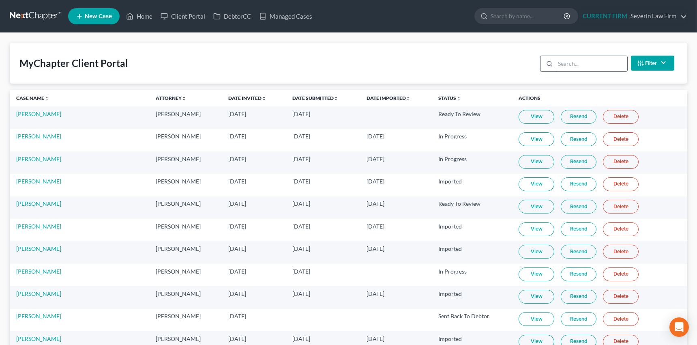
click at [577, 64] on input "search" at bounding box center [591, 63] width 72 height 15
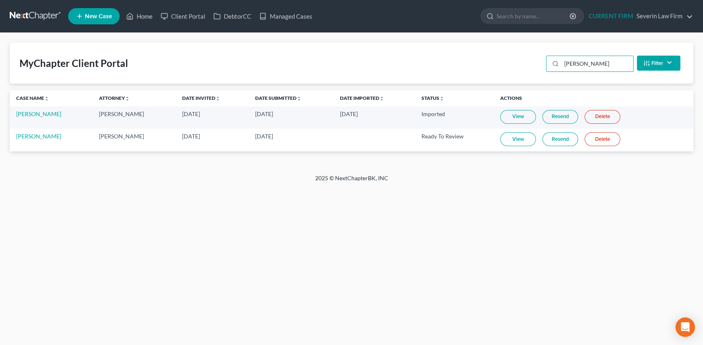
type input "miranda"
click at [517, 138] on link "View" at bounding box center [518, 139] width 36 height 14
click at [237, 16] on link "DebtorCC" at bounding box center [232, 16] width 46 height 15
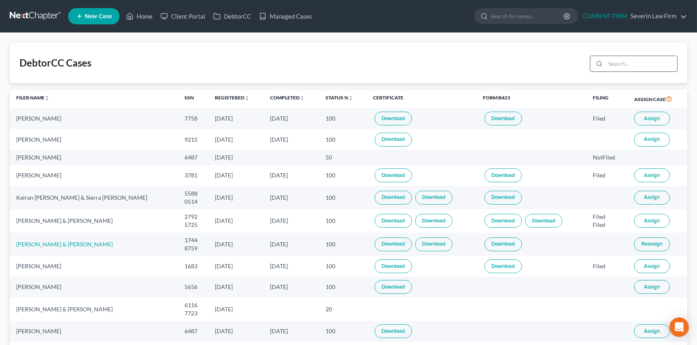
click at [614, 63] on input "search" at bounding box center [641, 63] width 72 height 15
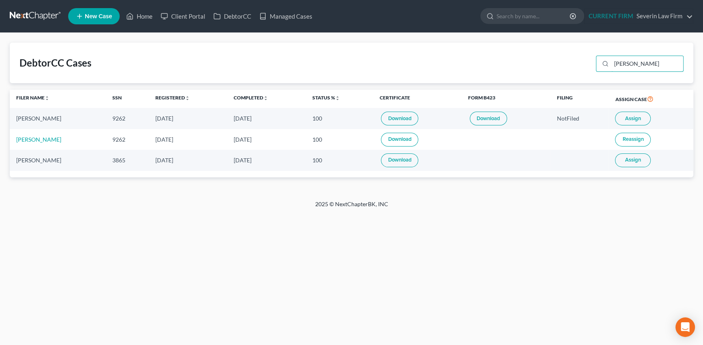
type input "miranda"
click at [412, 158] on link "Download" at bounding box center [399, 160] width 37 height 14
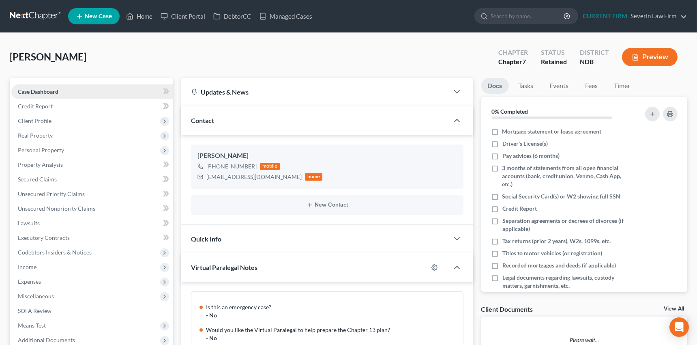
scroll to position [144, 0]
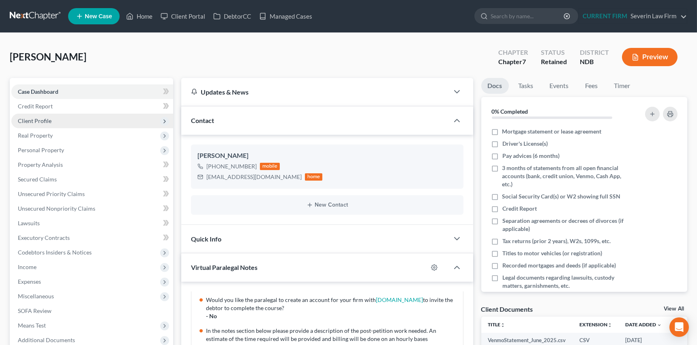
click at [32, 120] on span "Client Profile" at bounding box center [35, 120] width 34 height 7
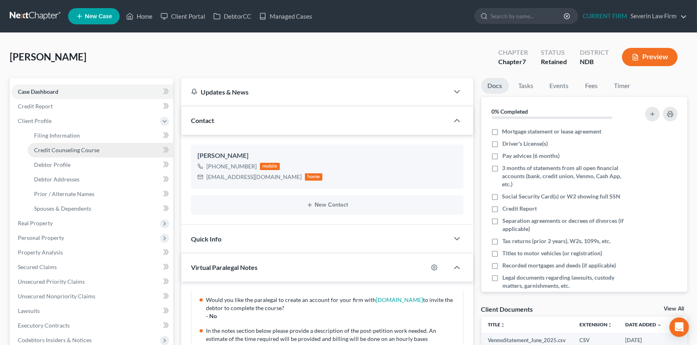
click at [43, 148] on span "Credit Counseling Course" at bounding box center [66, 149] width 65 height 7
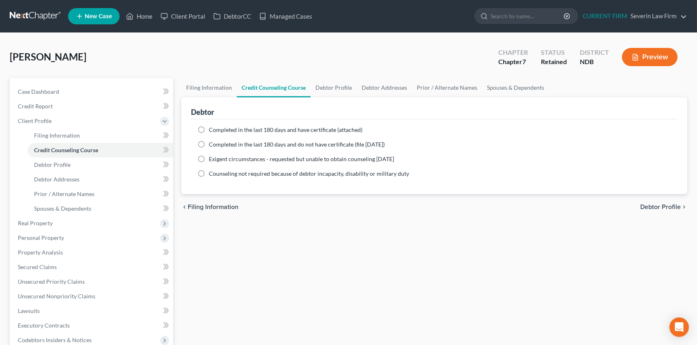
click at [209, 127] on label "Completed in the last 180 days and have certificate (attached)" at bounding box center [286, 130] width 154 height 8
click at [212, 127] on input "Completed in the last 180 days and have certificate (attached)" at bounding box center [214, 128] width 5 height 5
radio input "true"
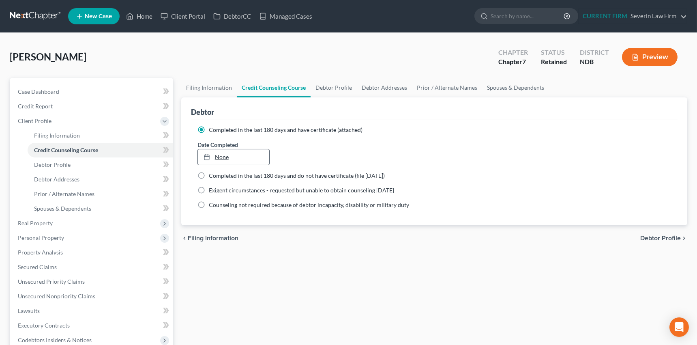
click at [223, 156] on link "None" at bounding box center [233, 156] width 71 height 15
type input "10/9/2025"
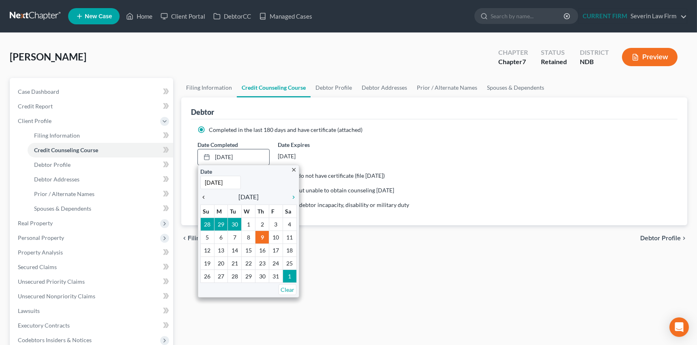
click at [204, 196] on icon "chevron_left" at bounding box center [205, 197] width 11 height 6
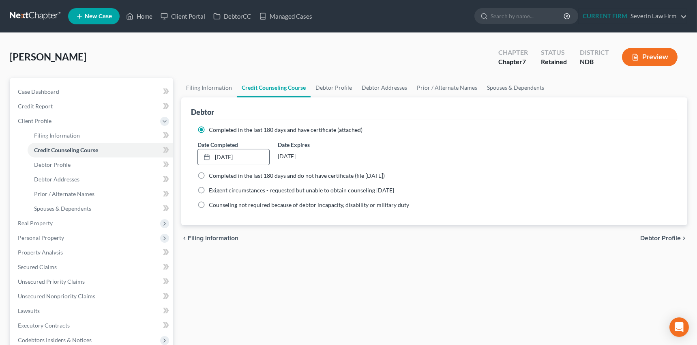
click at [399, 266] on div "Filing Information Credit Counseling Course Debtor Profile Debtor Addresses Pri…" at bounding box center [434, 283] width 514 height 410
click at [41, 122] on span "Client Profile" at bounding box center [35, 120] width 34 height 7
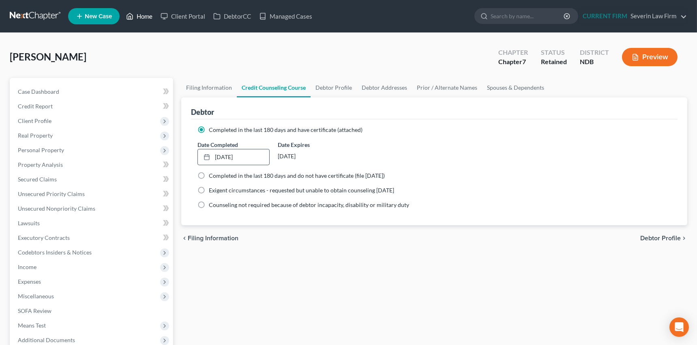
click at [148, 15] on link "Home" at bounding box center [139, 16] width 34 height 15
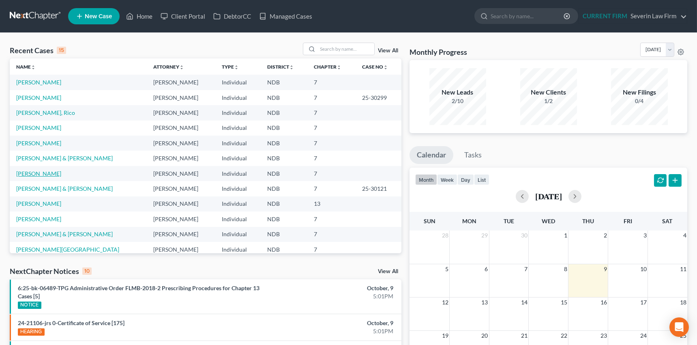
click at [44, 176] on link "[PERSON_NAME]" at bounding box center [38, 173] width 45 height 7
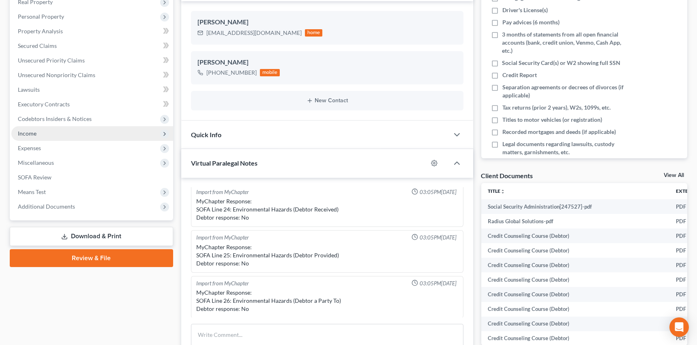
scroll to position [147, 0]
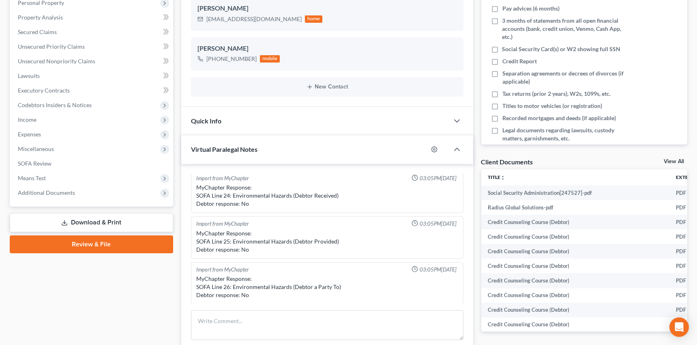
click at [75, 220] on link "Download & Print" at bounding box center [91, 222] width 163 height 19
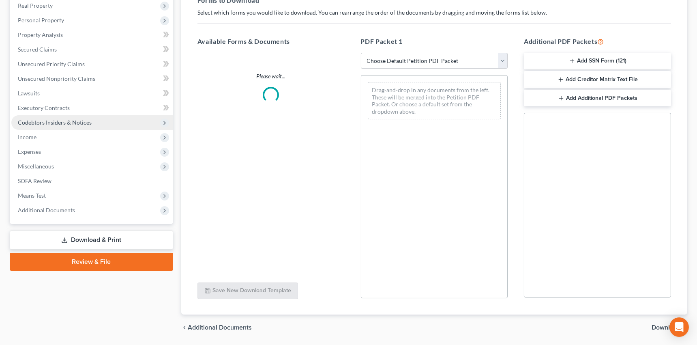
scroll to position [155, 0]
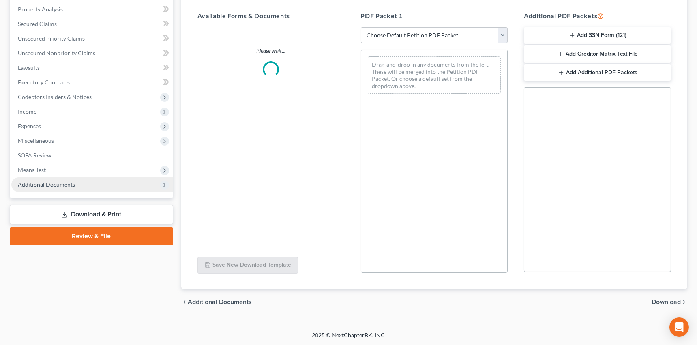
click at [49, 184] on span "Additional Documents" at bounding box center [46, 184] width 57 height 7
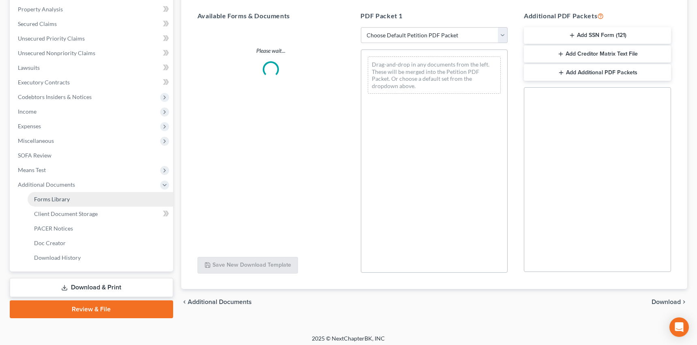
click at [48, 197] on span "Forms Library" at bounding box center [52, 198] width 36 height 7
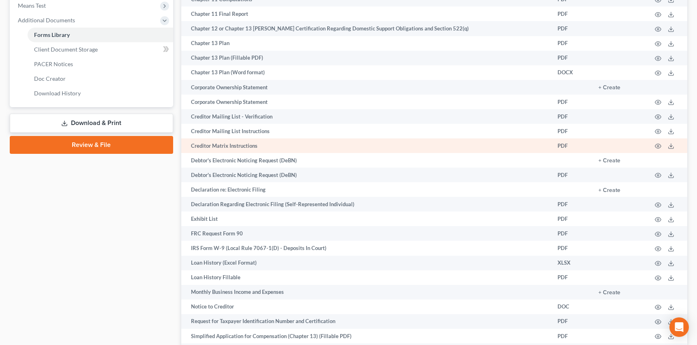
scroll to position [332, 0]
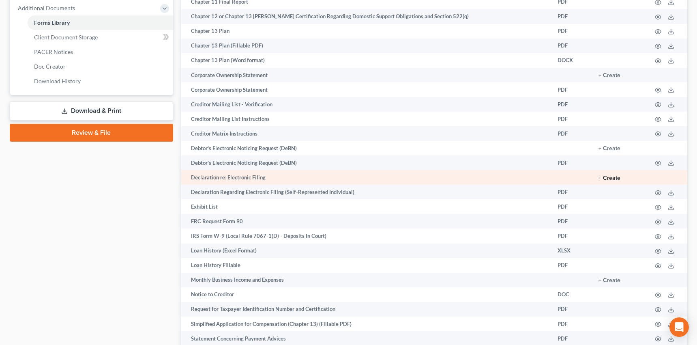
click at [600, 175] on button "+ Create" at bounding box center [609, 178] width 22 height 6
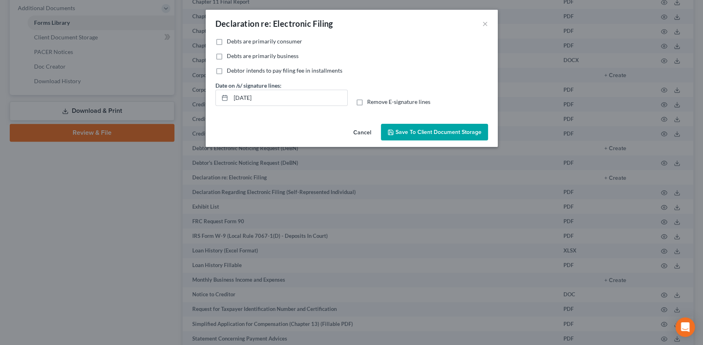
click at [227, 40] on label "Debts are primarily consumer" at bounding box center [264, 41] width 75 height 8
click at [230, 40] on input "Debts are primarily consumer" at bounding box center [232, 39] width 5 height 5
checkbox input "true"
click at [426, 133] on span "Save to Client Document Storage" at bounding box center [438, 132] width 86 height 7
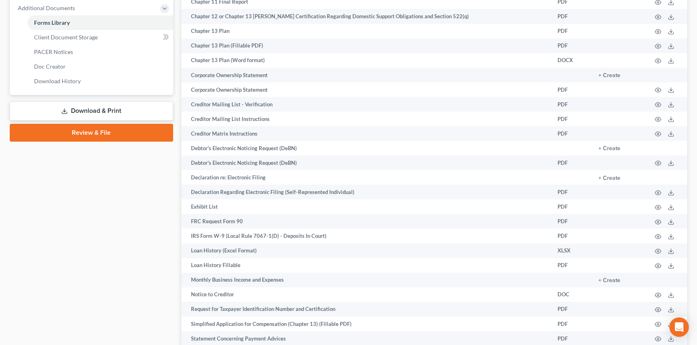
click at [74, 107] on link "Download & Print" at bounding box center [91, 110] width 163 height 19
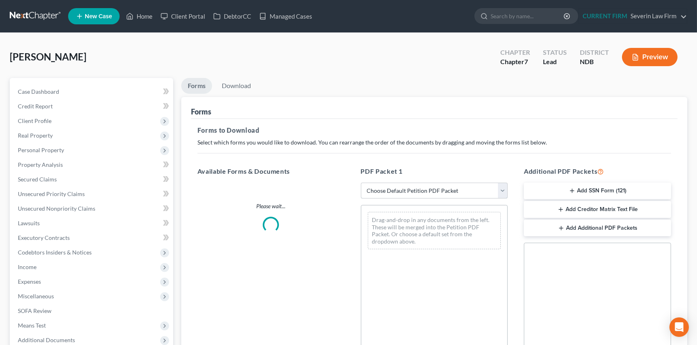
click at [503, 189] on select "Choose Default Petition PDF Packet Complete Bankruptcy Petition (all forms and …" at bounding box center [434, 190] width 147 height 16
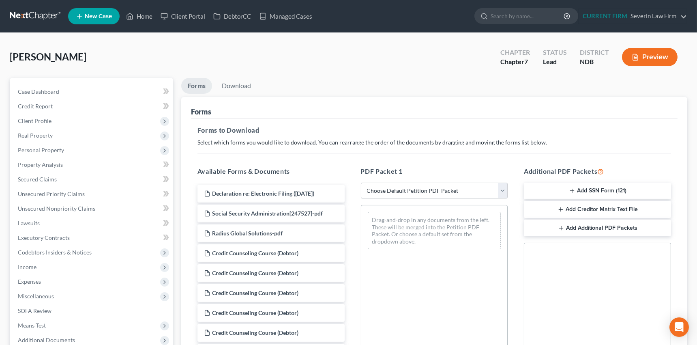
select select "3"
click at [361, 182] on select "Choose Default Petition PDF Packet Complete Bankruptcy Petition (all forms and …" at bounding box center [434, 190] width 147 height 16
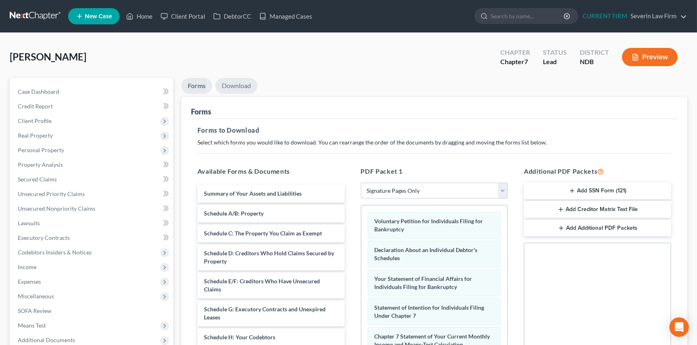
click at [240, 84] on link "Download" at bounding box center [236, 86] width 42 height 16
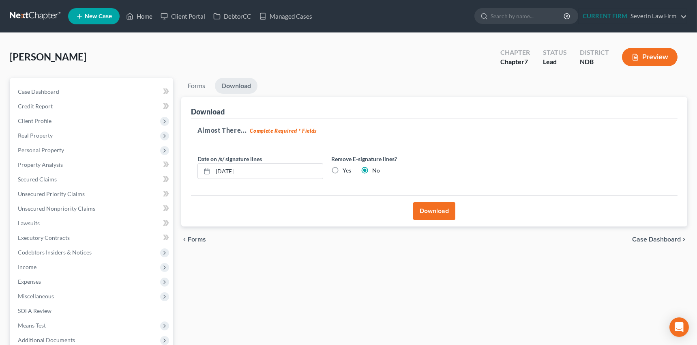
click at [343, 168] on label "Yes" at bounding box center [347, 170] width 9 height 8
click at [346, 168] on input "Yes" at bounding box center [348, 168] width 5 height 5
radio input "true"
radio input "false"
click at [436, 211] on button "Download" at bounding box center [434, 211] width 42 height 18
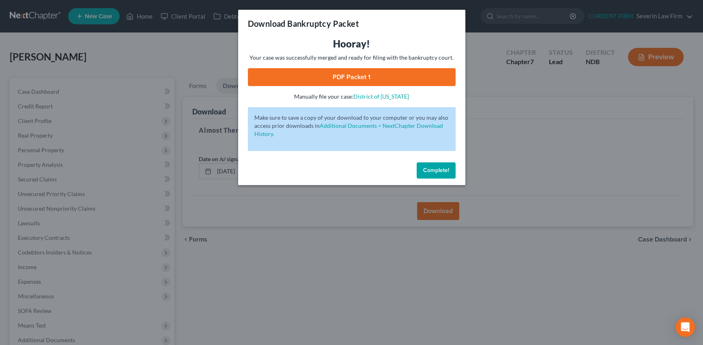
click at [371, 79] on link "PDF Packet 1" at bounding box center [352, 77] width 208 height 18
click at [440, 174] on button "Complete!" at bounding box center [435, 170] width 39 height 16
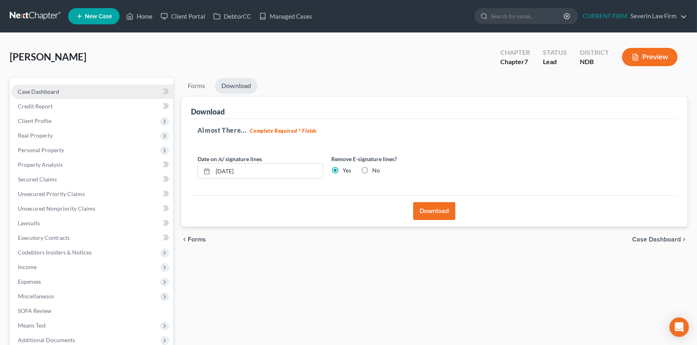
click at [39, 91] on span "Case Dashboard" at bounding box center [38, 91] width 41 height 7
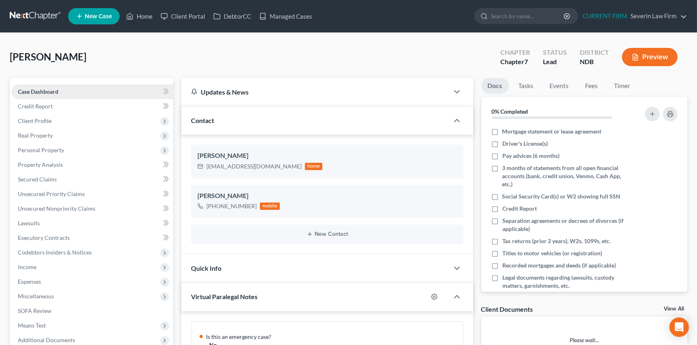
scroll to position [433, 0]
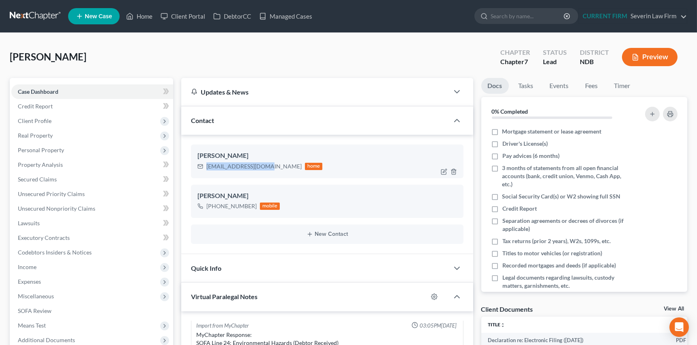
drag, startPoint x: 205, startPoint y: 166, endPoint x: 266, endPoint y: 164, distance: 60.5
click at [266, 164] on div "raeanakay1@gmail.com home" at bounding box center [259, 166] width 125 height 11
copy div "raeanakay1@gmail.com"
click at [290, 15] on link "Managed Cases" at bounding box center [285, 16] width 61 height 15
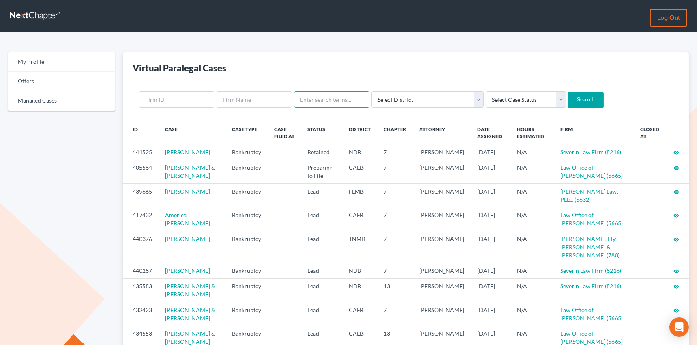
click at [324, 99] on input "text" at bounding box center [331, 99] width 75 height 16
type input "[PERSON_NAME]"
click at [568, 92] on input "Search" at bounding box center [586, 100] width 36 height 16
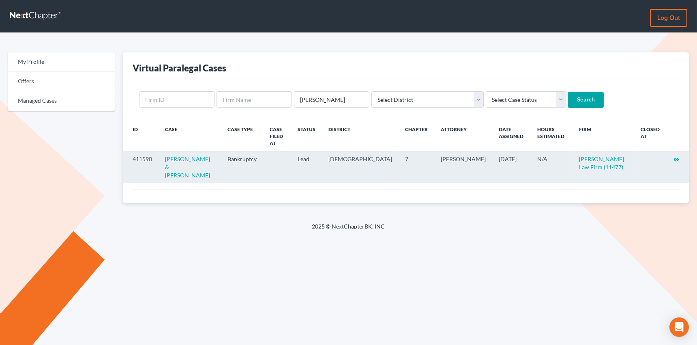
click at [677, 156] on icon "visibility" at bounding box center [676, 159] width 6 height 6
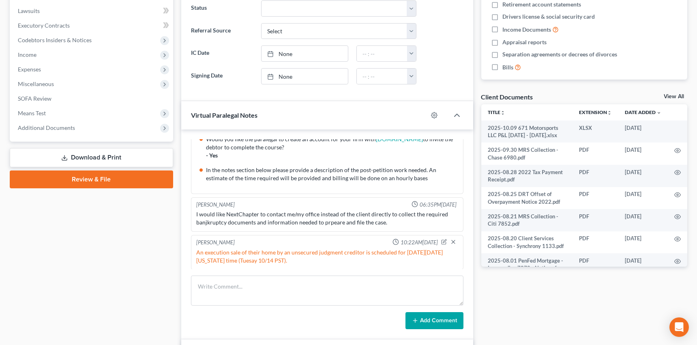
scroll to position [221, 0]
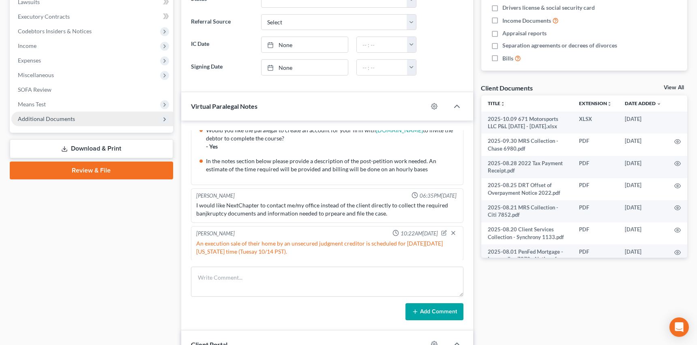
click at [48, 119] on span "Additional Documents" at bounding box center [46, 118] width 57 height 7
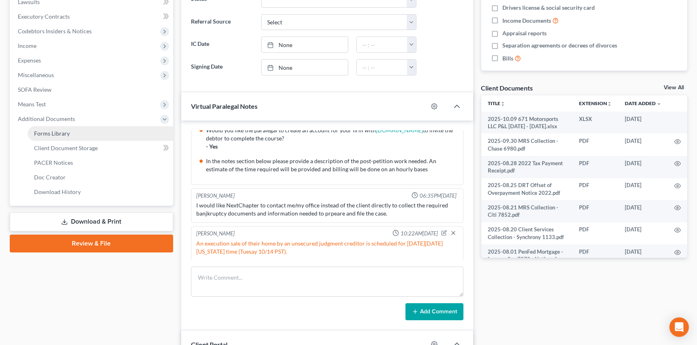
click at [49, 133] on span "Forms Library" at bounding box center [52, 133] width 36 height 7
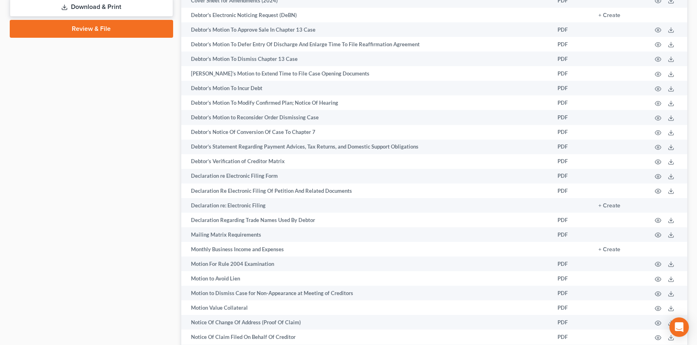
scroll to position [437, 0]
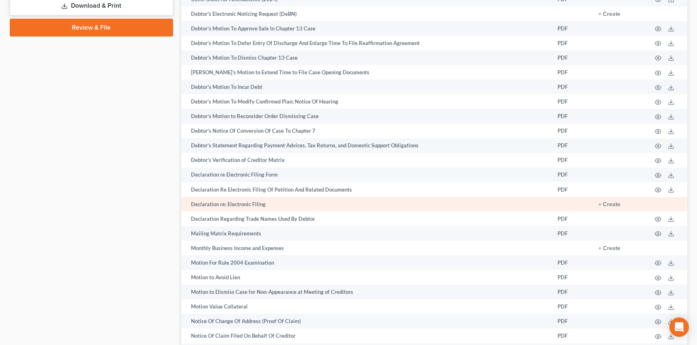
click at [597, 200] on td "+ Create" at bounding box center [618, 204] width 53 height 15
click at [601, 203] on button "+ Create" at bounding box center [609, 204] width 22 height 6
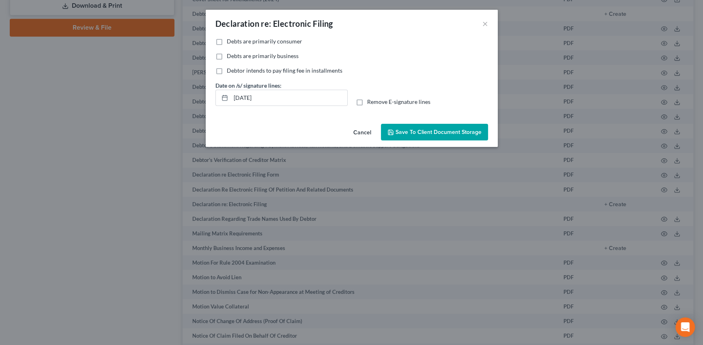
click at [227, 41] on label "Debts are primarily consumer" at bounding box center [264, 41] width 75 height 8
click at [230, 41] on input "Debts are primarily consumer" at bounding box center [232, 39] width 5 height 5
checkbox input "true"
click at [419, 130] on span "Save to Client Document Storage" at bounding box center [438, 132] width 86 height 7
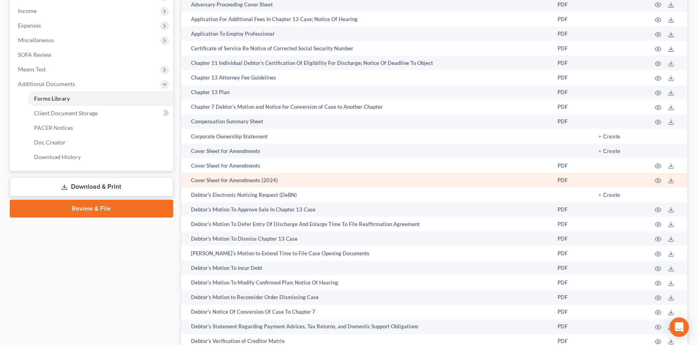
scroll to position [251, 0]
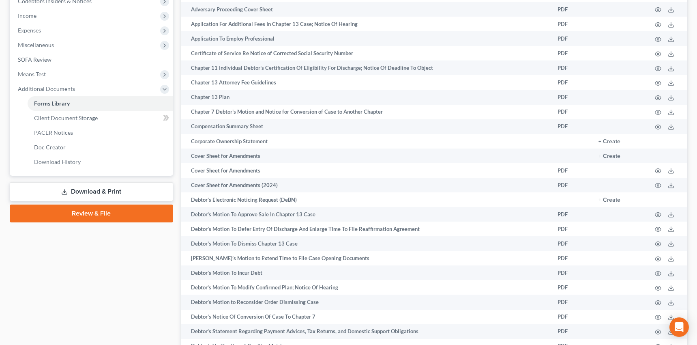
click at [66, 190] on icon at bounding box center [64, 192] width 6 height 6
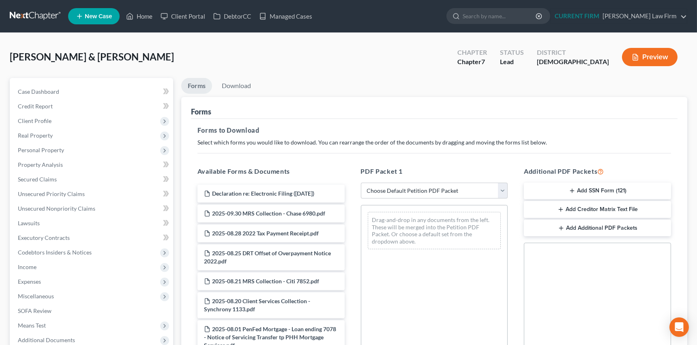
click at [574, 188] on icon "button" at bounding box center [572, 190] width 6 height 6
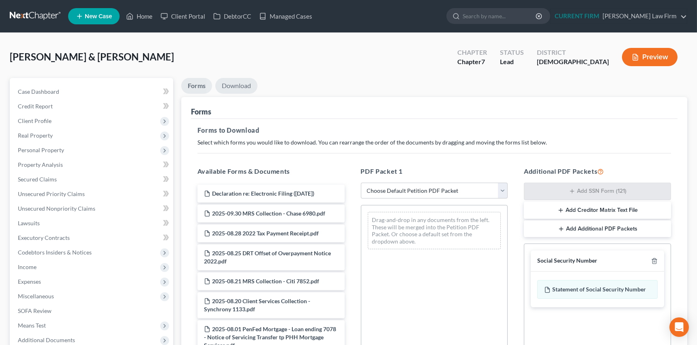
click at [236, 85] on link "Download" at bounding box center [236, 86] width 42 height 16
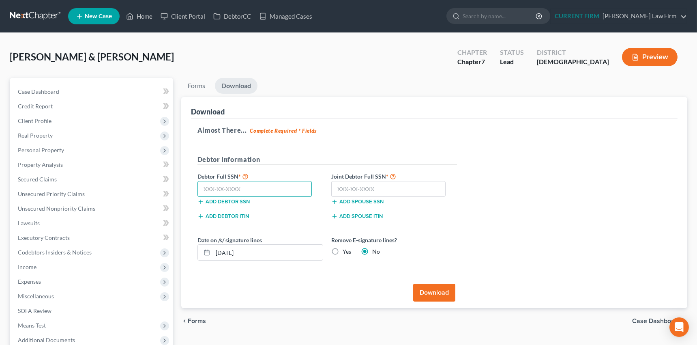
click at [234, 191] on input "text" at bounding box center [254, 189] width 115 height 16
click at [227, 185] on input "text" at bounding box center [254, 189] width 115 height 16
click at [227, 184] on input "text" at bounding box center [254, 189] width 115 height 16
type input "586-78-2077"
click at [348, 179] on label "Joint Debtor Full SSN *" at bounding box center [394, 176] width 134 height 10
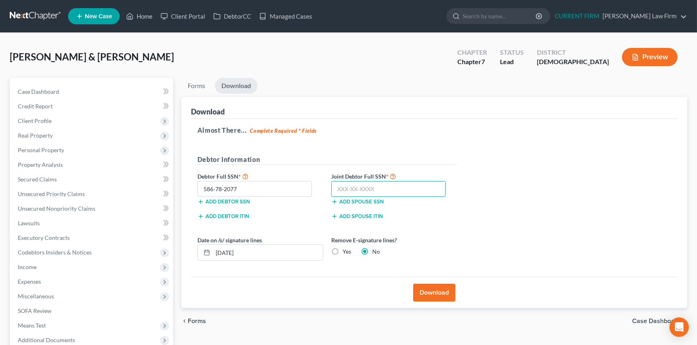
click at [356, 187] on input "text" at bounding box center [388, 189] width 115 height 16
type input "562-29-6037"
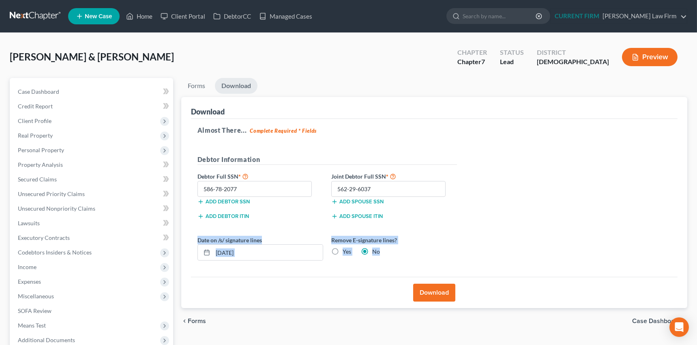
drag, startPoint x: 386, startPoint y: 255, endPoint x: 400, endPoint y: 273, distance: 23.0
click at [400, 273] on div "Almost There... Complete Required * Fields Debtor Information Debtor Full SSN *…" at bounding box center [434, 198] width 486 height 158
click at [360, 276] on div "Download" at bounding box center [434, 291] width 486 height 31
click at [433, 292] on button "Download" at bounding box center [434, 292] width 42 height 18
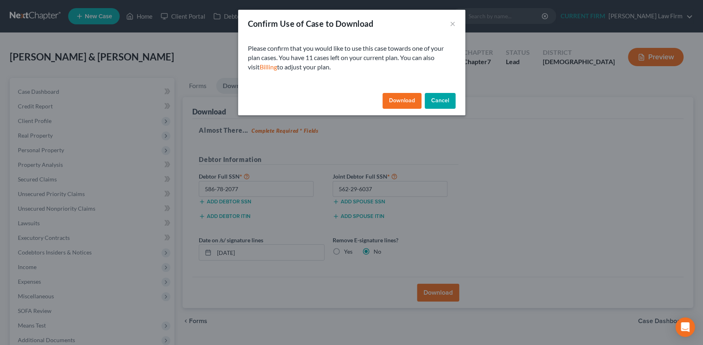
click at [404, 100] on button "Download" at bounding box center [401, 101] width 39 height 16
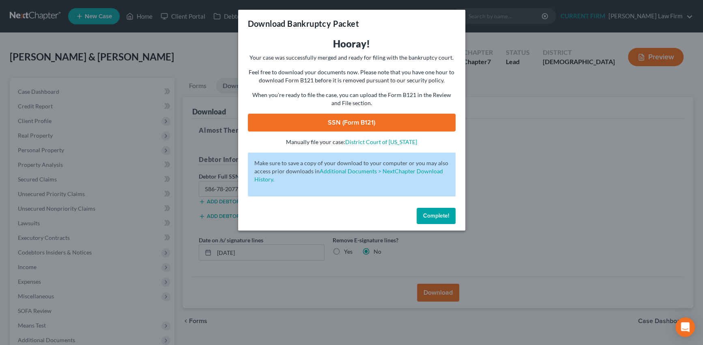
click at [356, 122] on link "SSN (Form B121)" at bounding box center [352, 123] width 208 height 18
click at [446, 214] on span "Complete!" at bounding box center [436, 215] width 26 height 7
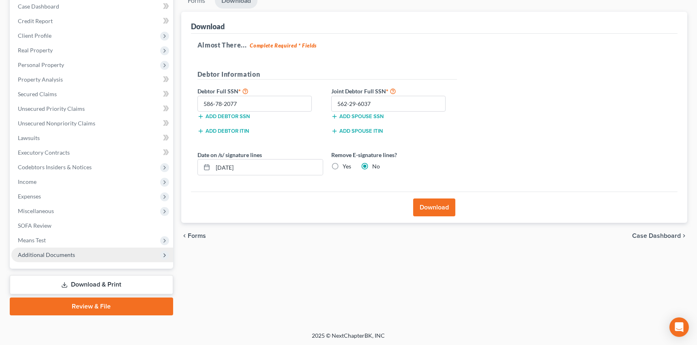
scroll to position [85, 0]
click at [52, 252] on span "Additional Documents" at bounding box center [46, 254] width 57 height 7
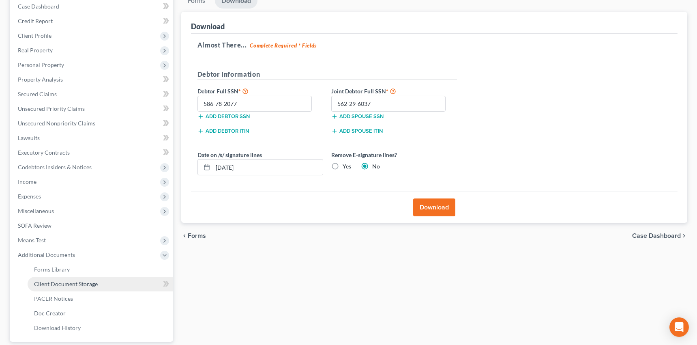
click at [59, 283] on span "Client Document Storage" at bounding box center [66, 283] width 64 height 7
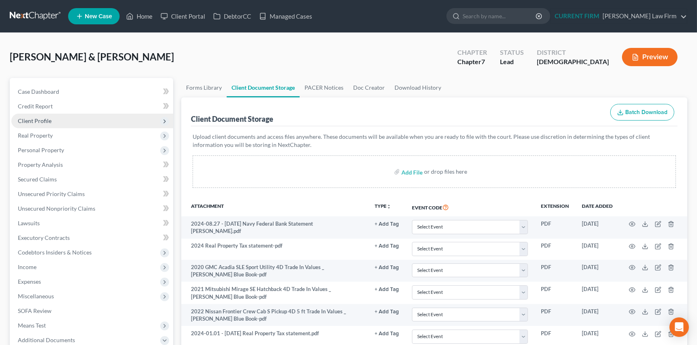
click at [41, 119] on span "Client Profile" at bounding box center [35, 120] width 34 height 7
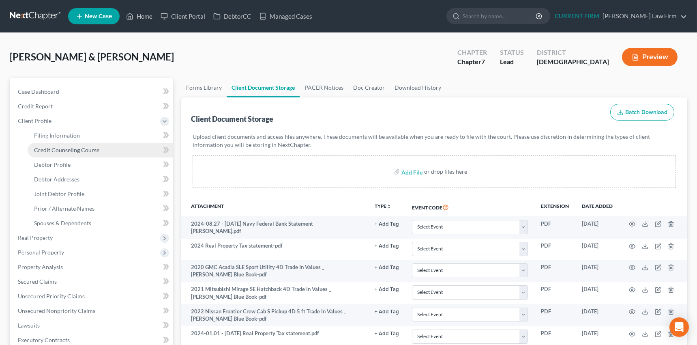
click at [53, 150] on span "Credit Counseling Course" at bounding box center [66, 149] width 65 height 7
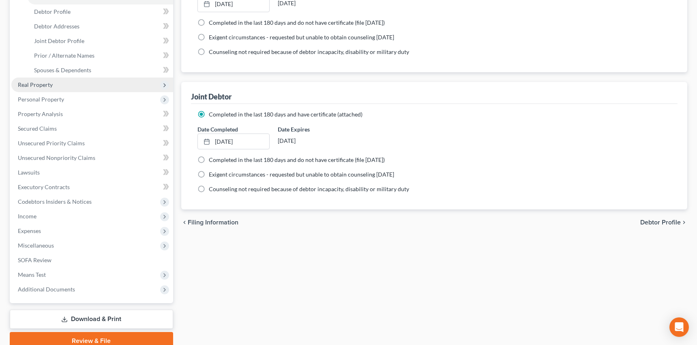
scroll to position [187, 0]
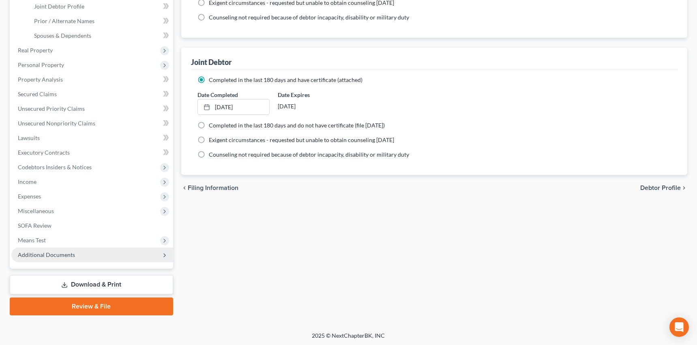
click at [53, 255] on span "Additional Documents" at bounding box center [46, 254] width 57 height 7
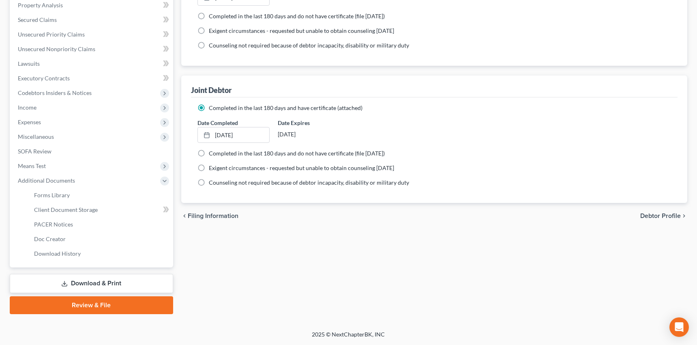
scroll to position [158, 0]
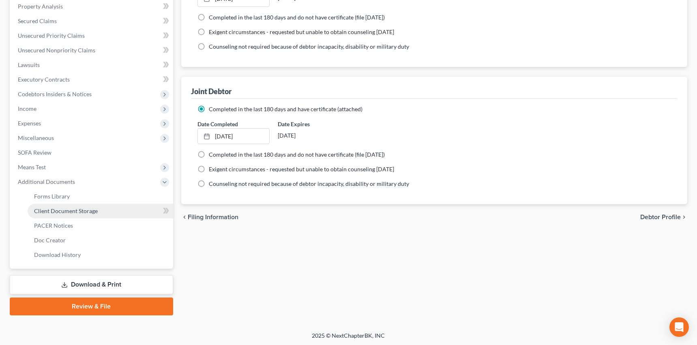
click at [69, 210] on span "Client Document Storage" at bounding box center [66, 210] width 64 height 7
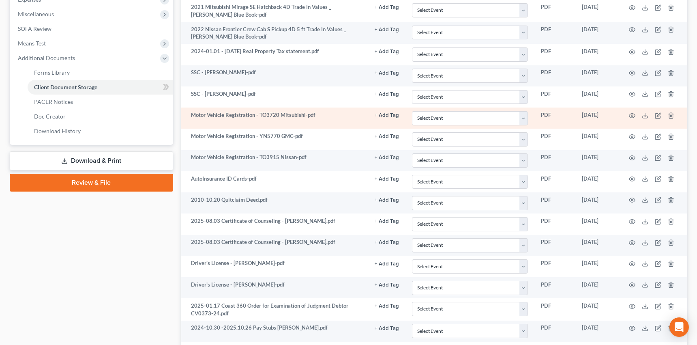
scroll to position [295, 0]
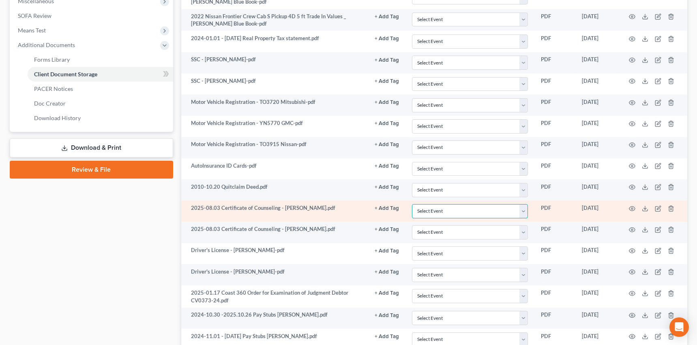
click at [525, 208] on select "Select Event Certificate of Credit Counseling Ch 13 Plan Chapter 13 Debtor Righ…" at bounding box center [470, 211] width 116 height 14
select select "0"
click at [412, 204] on select "Select Event Certificate of Credit Counseling Ch 13 Plan Chapter 13 Debtor Righ…" at bounding box center [470, 211] width 116 height 14
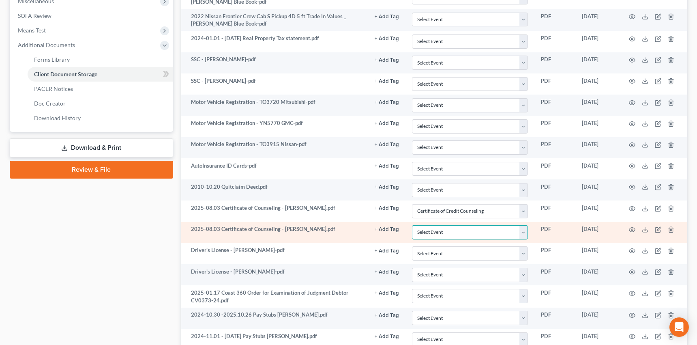
click at [525, 231] on select "Select Event Certificate of Credit Counseling Ch 13 Plan Chapter 13 Debtor Righ…" at bounding box center [470, 232] width 116 height 14
select select "0"
click at [412, 225] on select "Select Event Certificate of Credit Counseling Ch 13 Plan Chapter 13 Debtor Righ…" at bounding box center [470, 232] width 116 height 14
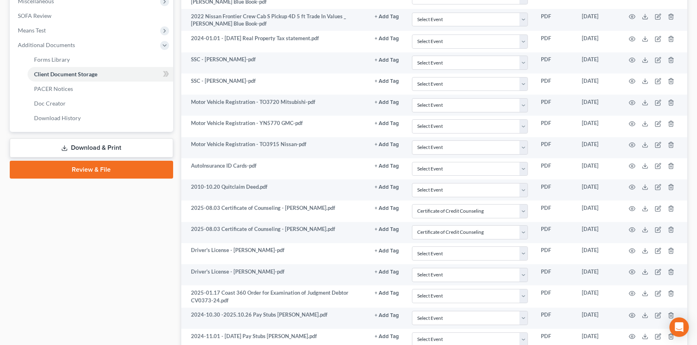
click at [74, 168] on link "Review & File" at bounding box center [91, 170] width 163 height 18
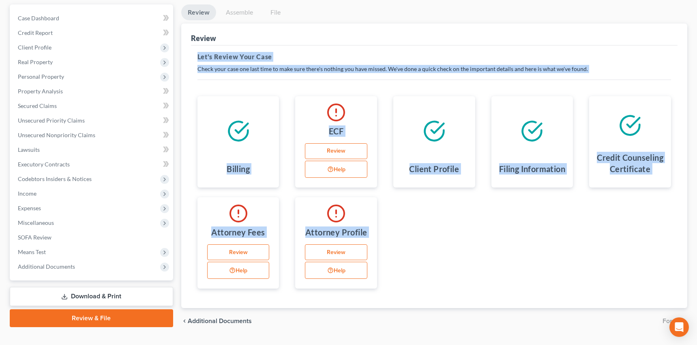
scroll to position [92, 0]
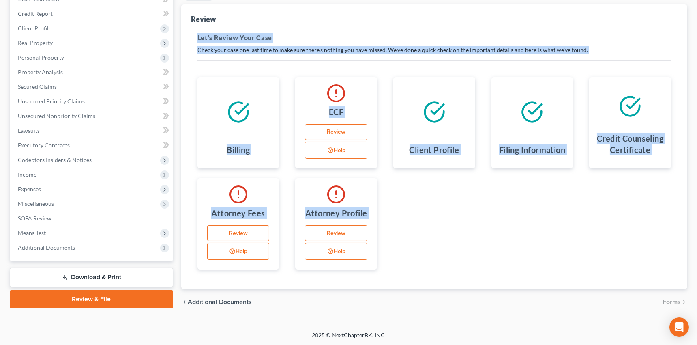
drag, startPoint x: 197, startPoint y: 54, endPoint x: 248, endPoint y: 336, distance: 286.3
click at [248, 336] on div "Home New Case Client Portal DebtorCC Managed Cases Williams Law Firm taylorpara…" at bounding box center [348, 127] width 697 height 438
copy ui-view "Let's Review Your Case Check your case one last time to make sure there's nothi…"
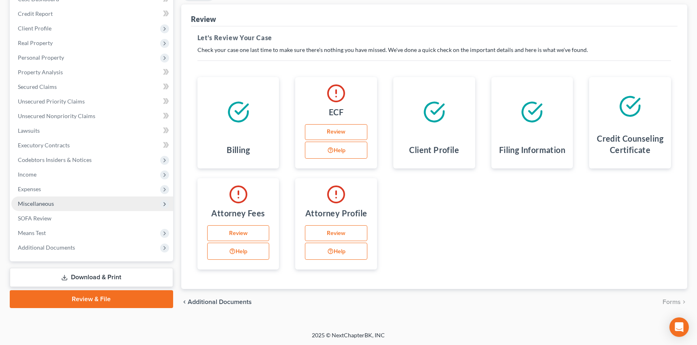
click at [43, 200] on span "Miscellaneous" at bounding box center [36, 203] width 36 height 7
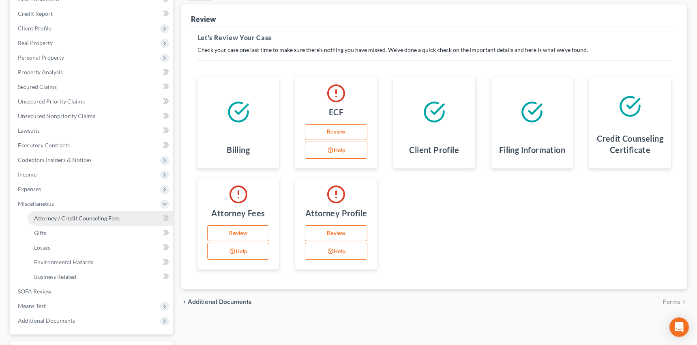
click at [71, 217] on span "Attorney / Credit Counseling Fees" at bounding box center [77, 217] width 86 height 7
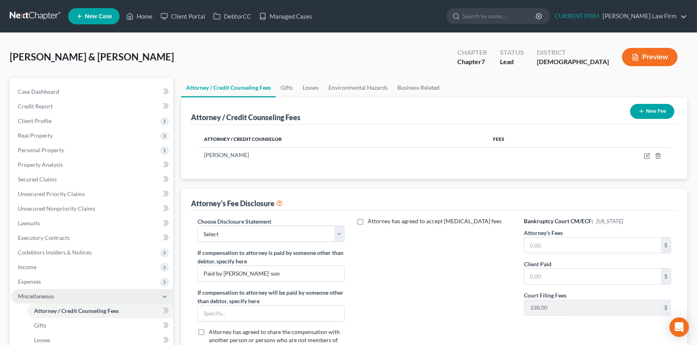
click at [49, 297] on span "Miscellaneous" at bounding box center [36, 295] width 36 height 7
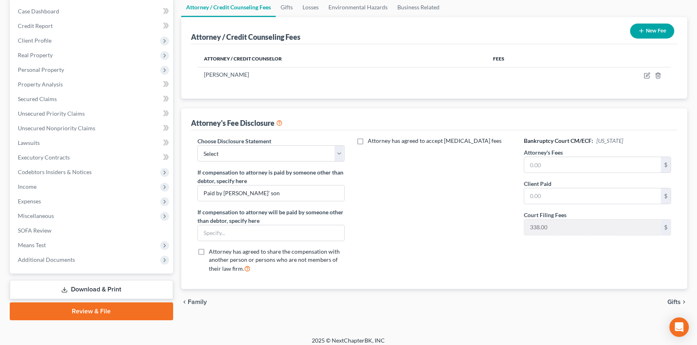
scroll to position [85, 0]
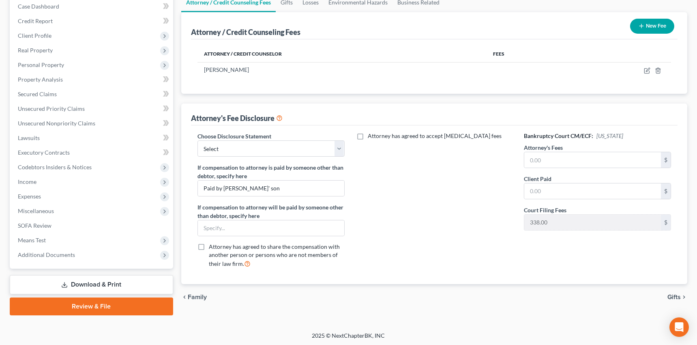
click at [79, 305] on link "Review & File" at bounding box center [91, 306] width 163 height 18
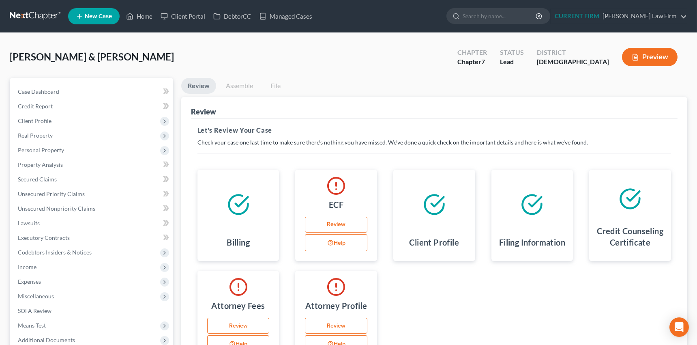
scroll to position [36, 0]
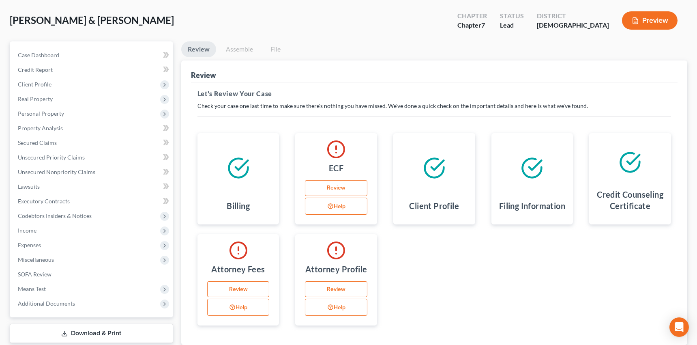
click at [337, 186] on link "Review" at bounding box center [336, 188] width 62 height 16
select select "25"
select select "11"
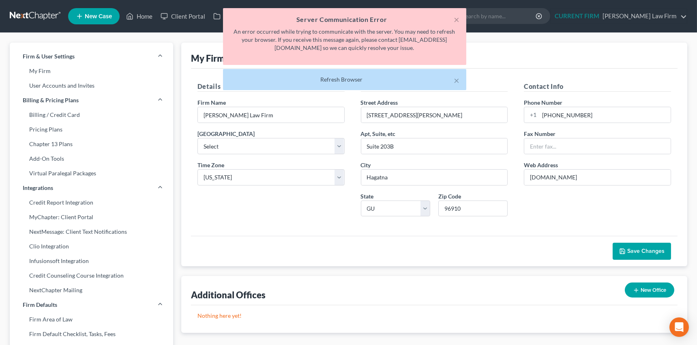
click at [461, 19] on div "× Server Communication Error An error occurred while trying to communicate with…" at bounding box center [344, 36] width 243 height 57
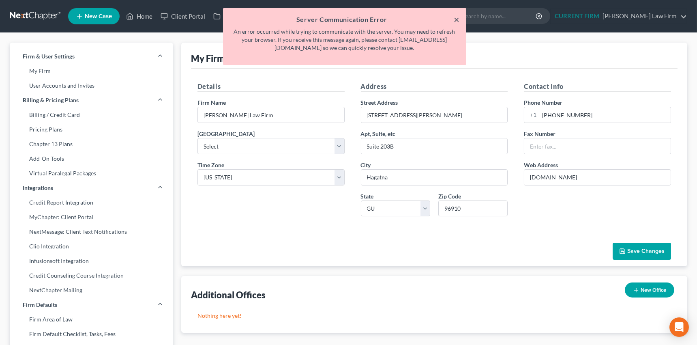
click at [459, 19] on button "×" at bounding box center [457, 20] width 6 height 10
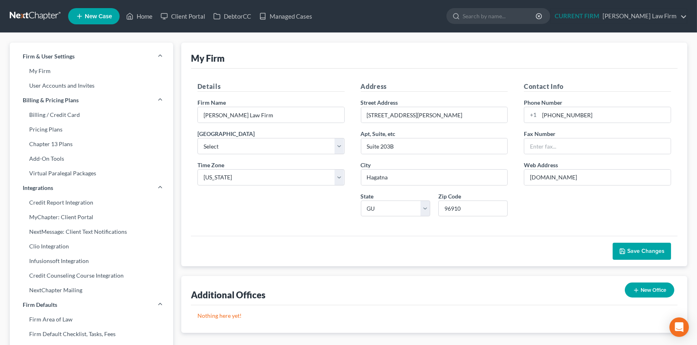
scroll to position [36, 0]
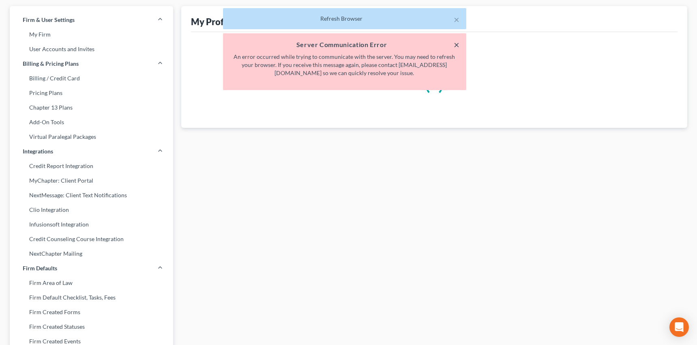
click at [457, 44] on button "×" at bounding box center [457, 45] width 6 height 10
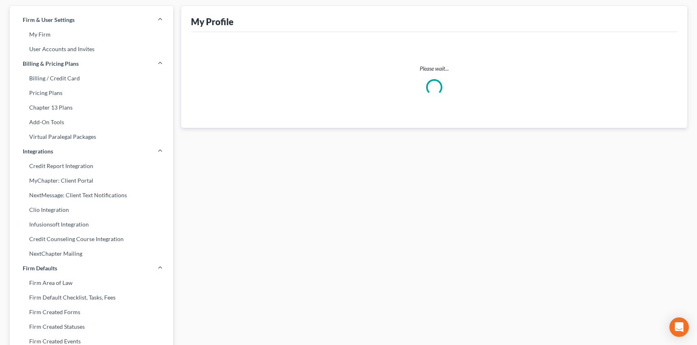
click at [455, 18] on div "My Profile JOIN ATTORNEY DIRECTORY" at bounding box center [434, 19] width 486 height 26
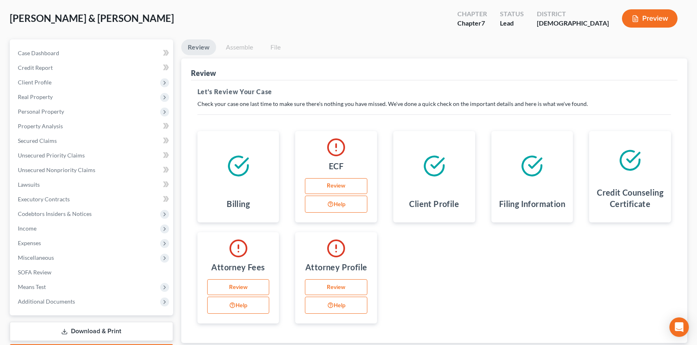
scroll to position [73, 0]
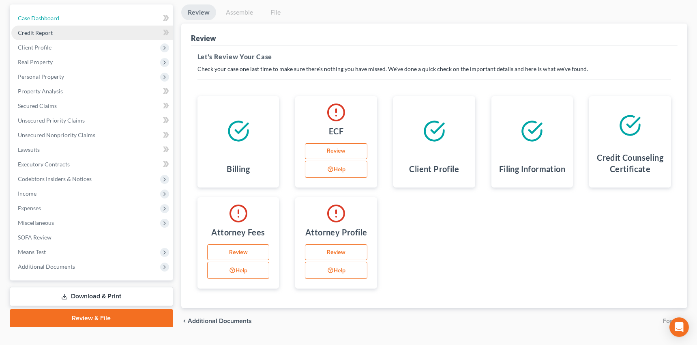
drag, startPoint x: 42, startPoint y: 18, endPoint x: 45, endPoint y: 36, distance: 18.1
click at [42, 18] on span "Case Dashboard" at bounding box center [38, 18] width 41 height 7
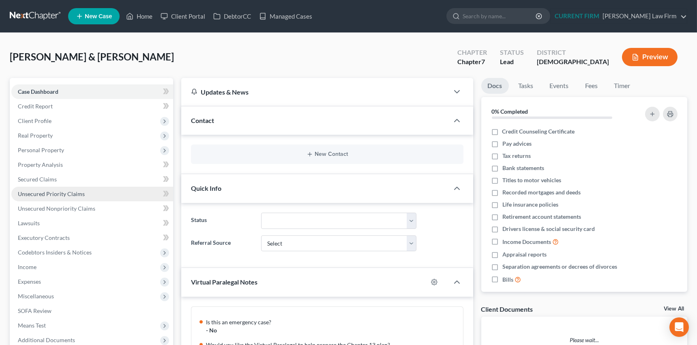
scroll to position [152, 0]
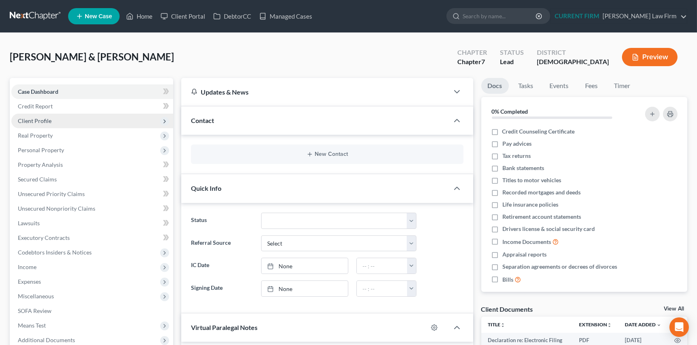
click at [45, 119] on span "Client Profile" at bounding box center [35, 120] width 34 height 7
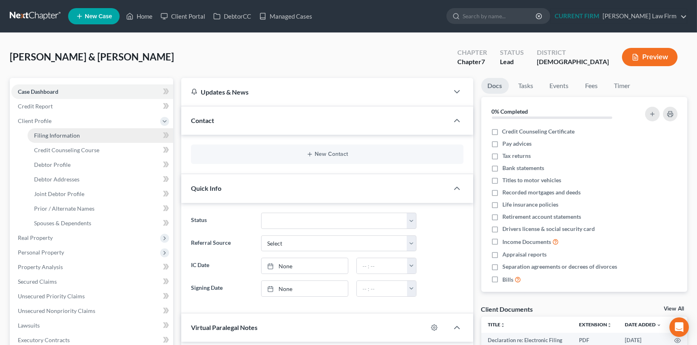
click at [48, 136] on span "Filing Information" at bounding box center [57, 135] width 46 height 7
select select "1"
select select "0"
select select "21"
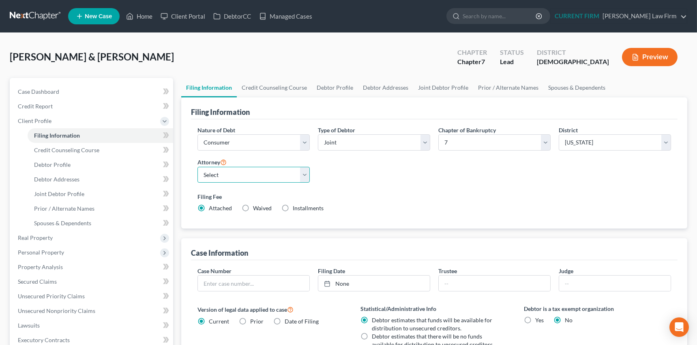
click at [303, 174] on select "Select" at bounding box center [253, 175] width 112 height 16
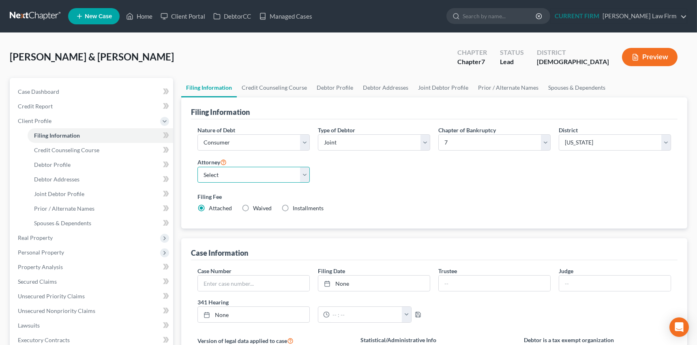
click at [197, 167] on select "Select Vanessa Williams - null" at bounding box center [253, 175] width 112 height 16
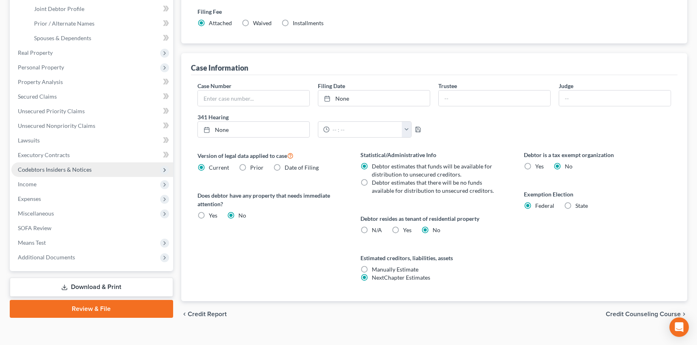
scroll to position [189, 0]
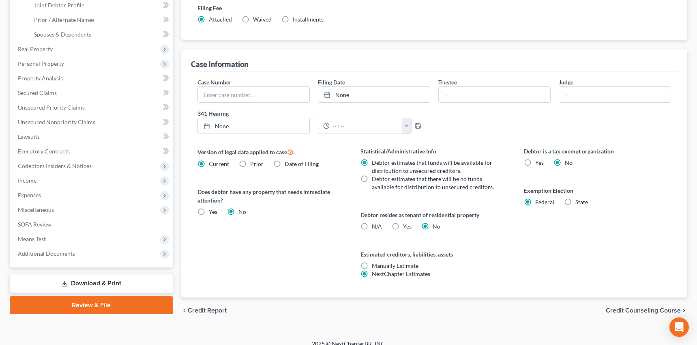
click at [93, 303] on link "Review & File" at bounding box center [91, 305] width 163 height 18
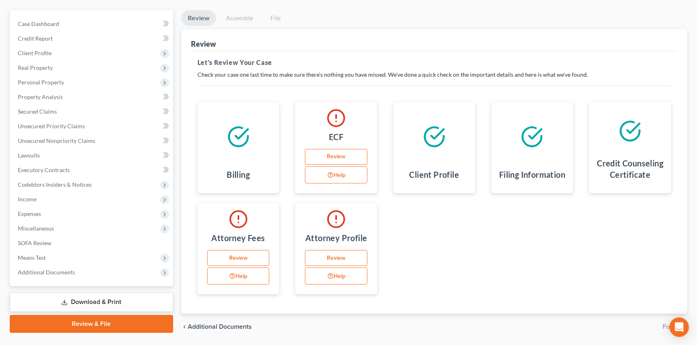
scroll to position [73, 0]
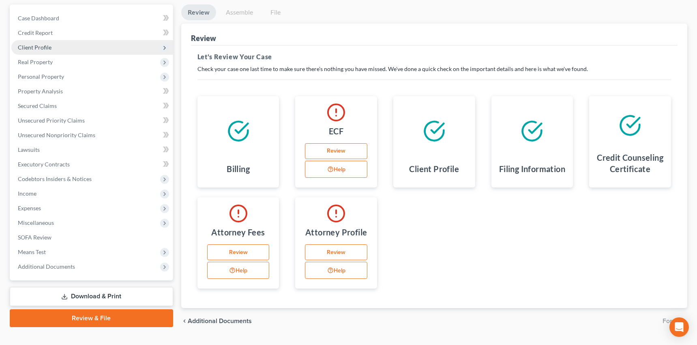
click at [22, 47] on span "Client Profile" at bounding box center [35, 47] width 34 height 7
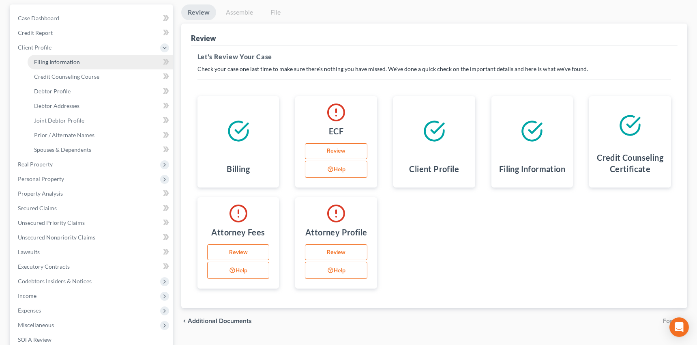
click at [61, 62] on span "Filing Information" at bounding box center [57, 61] width 46 height 7
select select "1"
select select "0"
select select "21"
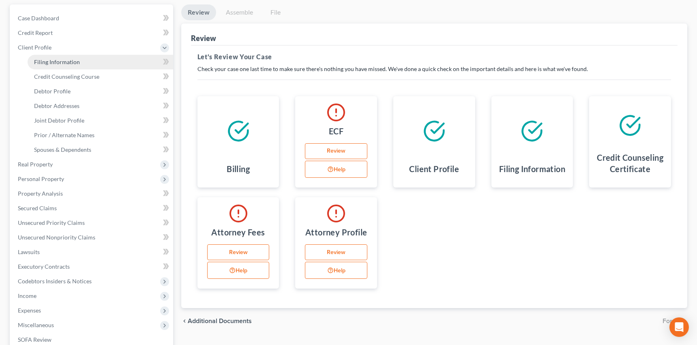
select select "0"
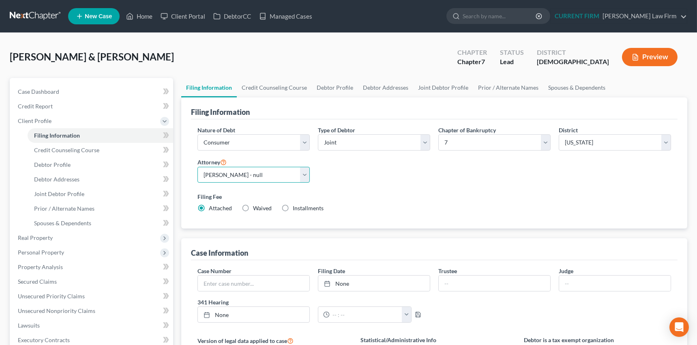
click at [306, 176] on select "Select Vanessa Williams - null" at bounding box center [253, 175] width 112 height 16
click at [197, 167] on select "Select Vanessa Williams - null" at bounding box center [253, 175] width 112 height 16
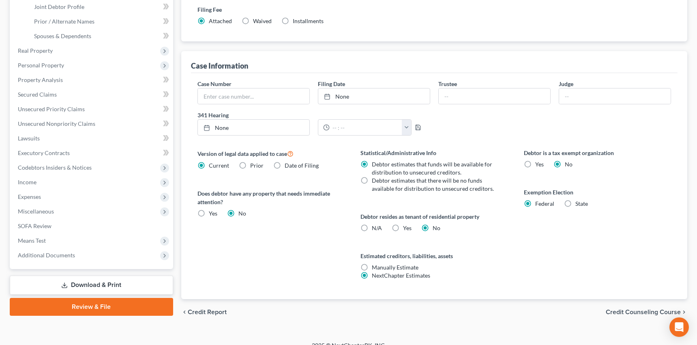
scroll to position [189, 0]
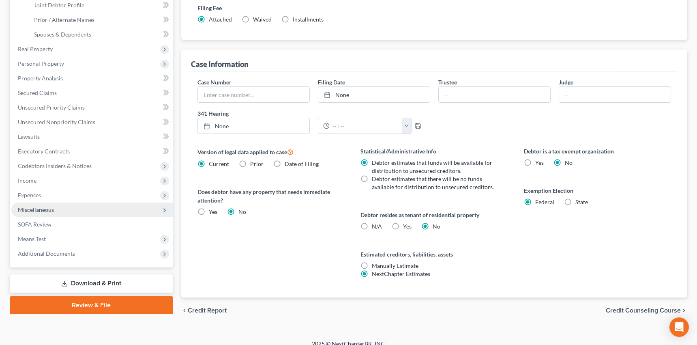
click at [37, 208] on span "Miscellaneous" at bounding box center [36, 209] width 36 height 7
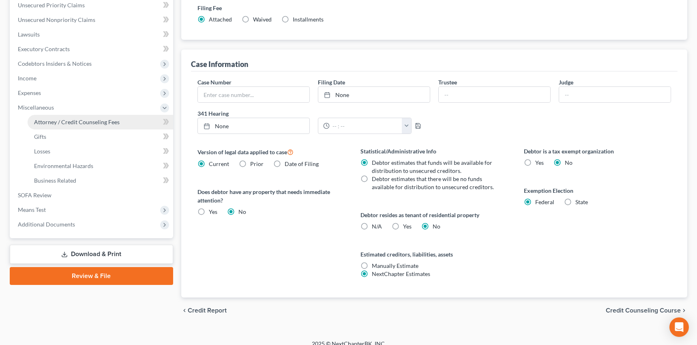
click at [87, 121] on span "Attorney / Credit Counseling Fees" at bounding box center [77, 121] width 86 height 7
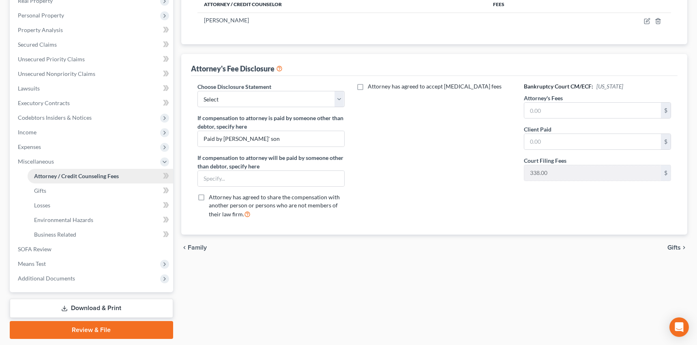
scroll to position [122, 0]
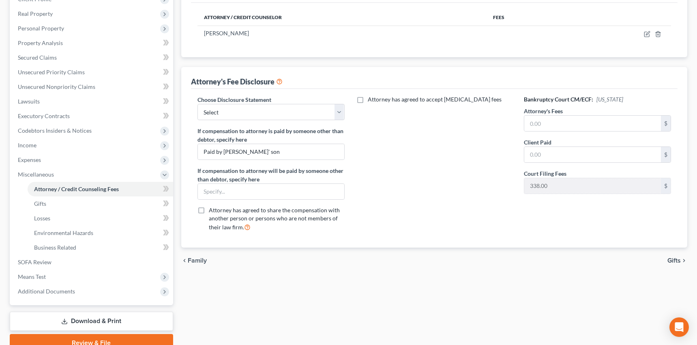
click at [101, 336] on link "Review & File" at bounding box center [91, 343] width 163 height 18
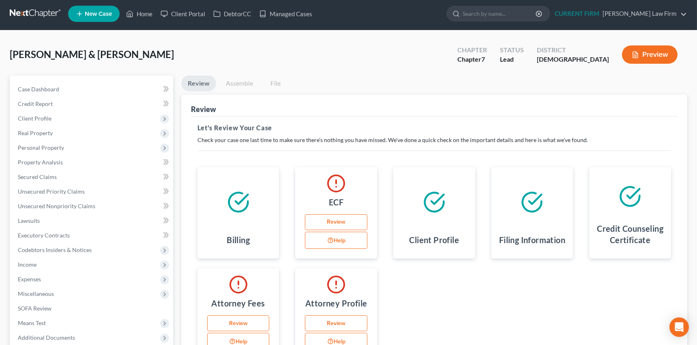
scroll to position [0, 0]
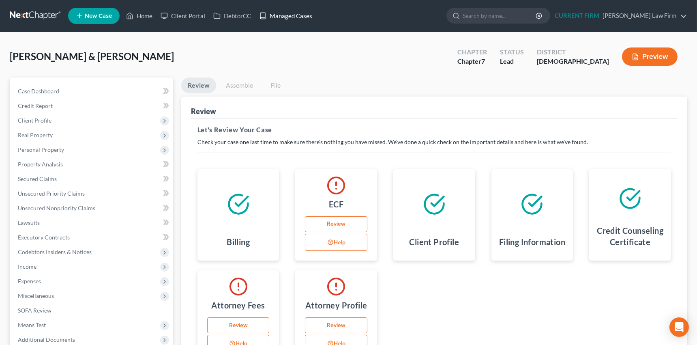
click at [283, 16] on link "Managed Cases" at bounding box center [285, 16] width 61 height 15
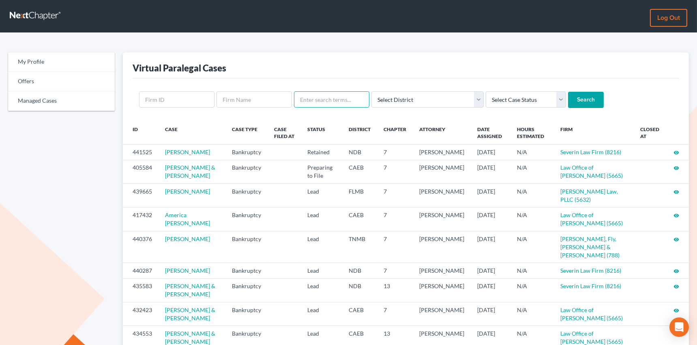
click at [330, 100] on input "text" at bounding box center [331, 99] width 75 height 16
type input "b"
type input "[PERSON_NAME]"
click at [568, 92] on input "Search" at bounding box center [586, 100] width 36 height 16
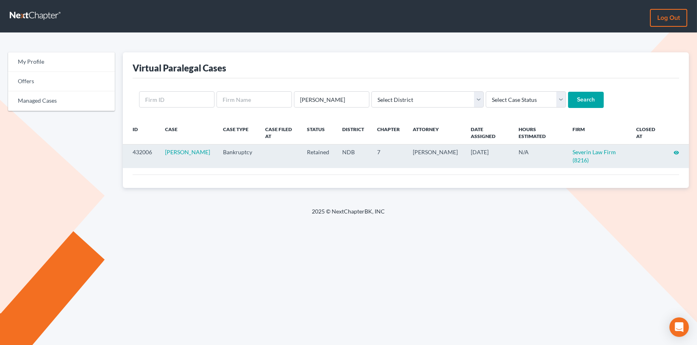
click at [673, 150] on icon "visibility" at bounding box center [676, 153] width 6 height 6
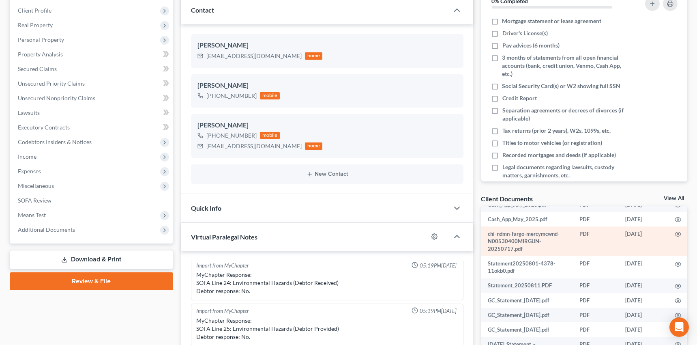
scroll to position [73, 0]
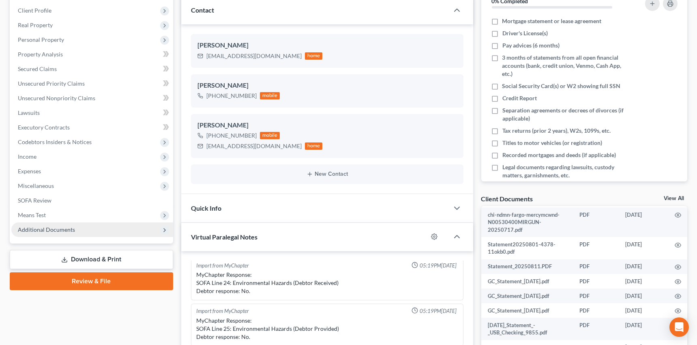
click at [61, 230] on span "Additional Documents" at bounding box center [46, 229] width 57 height 7
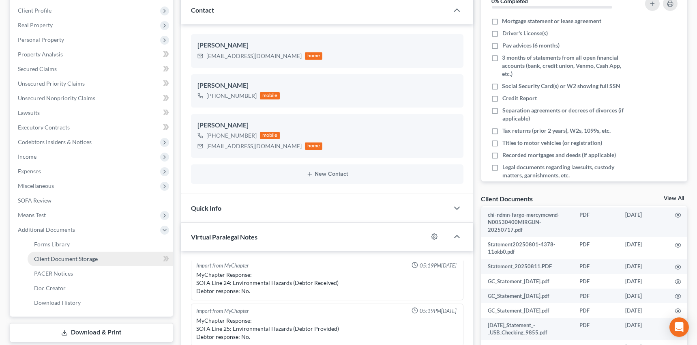
click at [59, 255] on span "Client Document Storage" at bounding box center [66, 258] width 64 height 7
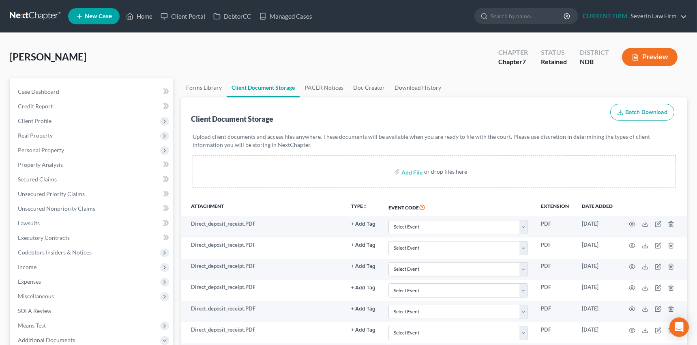
click at [620, 111] on line "button" at bounding box center [620, 111] width 0 height 3
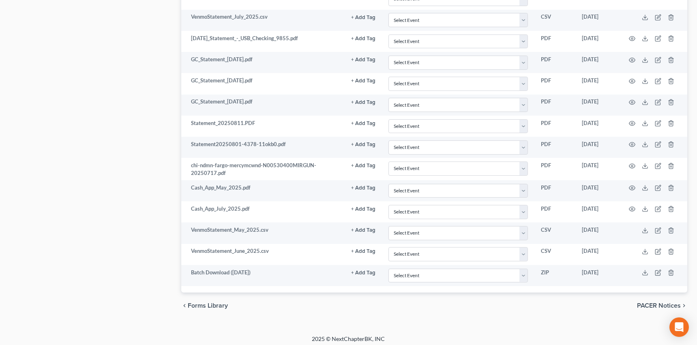
scroll to position [716, 0]
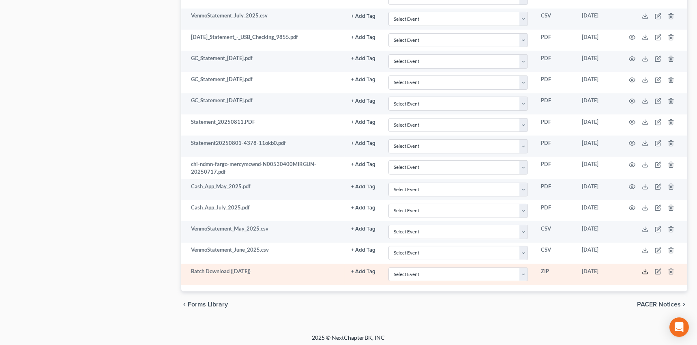
click at [645, 268] on icon at bounding box center [645, 271] width 6 height 6
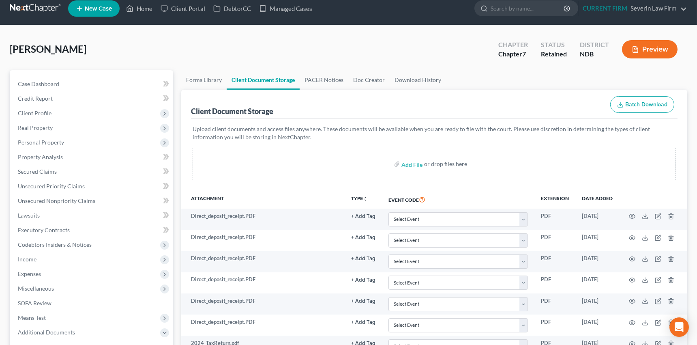
scroll to position [0, 0]
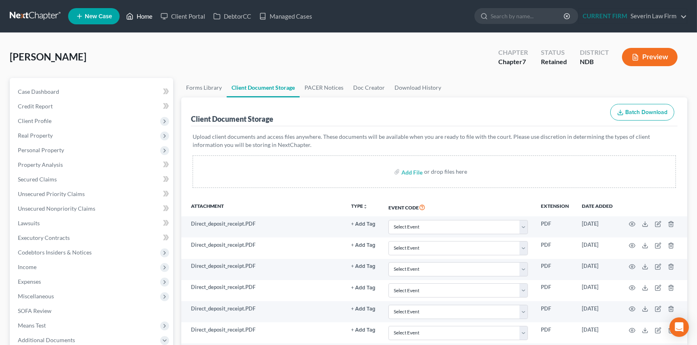
click at [145, 16] on link "Home" at bounding box center [139, 16] width 34 height 15
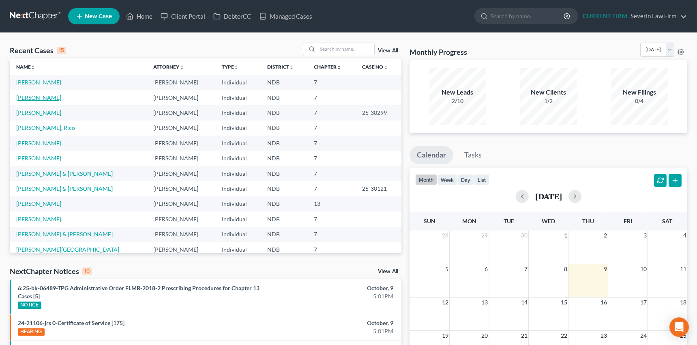
click at [47, 97] on link "[PERSON_NAME]" at bounding box center [38, 97] width 45 height 7
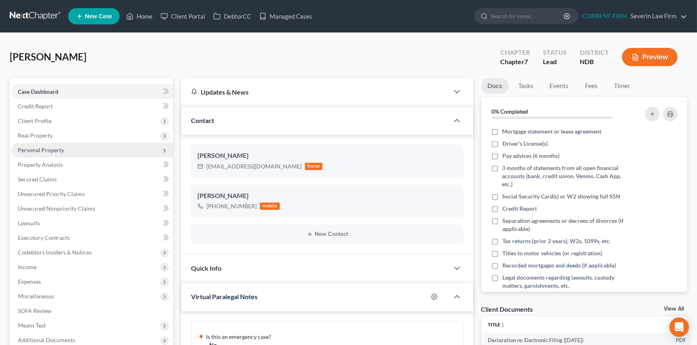
click at [44, 148] on span "Personal Property" at bounding box center [41, 149] width 46 height 7
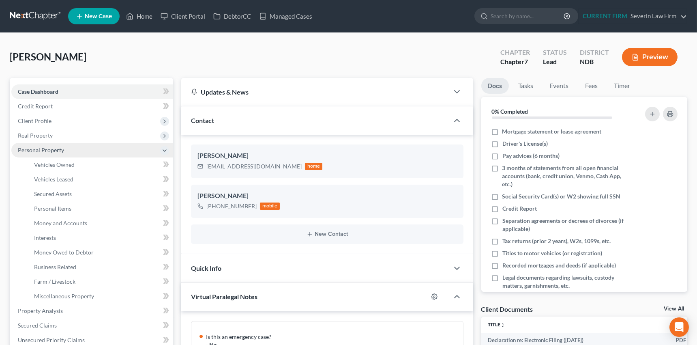
scroll to position [433, 0]
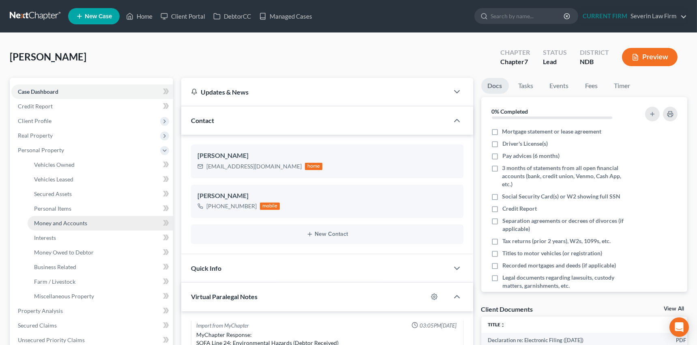
click at [49, 223] on span "Money and Accounts" at bounding box center [60, 222] width 53 height 7
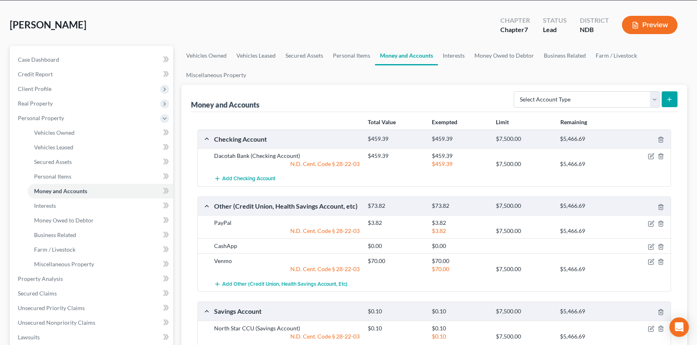
scroll to position [73, 0]
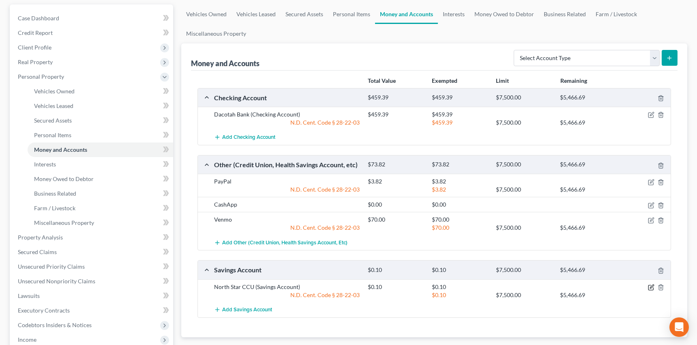
click at [650, 286] on icon "button" at bounding box center [651, 287] width 6 height 6
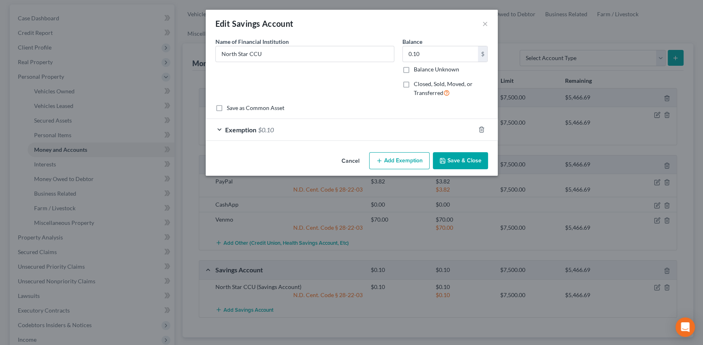
drag, startPoint x: 470, startPoint y: 160, endPoint x: 444, endPoint y: 152, distance: 27.5
click at [470, 160] on button "Save & Close" at bounding box center [460, 160] width 55 height 17
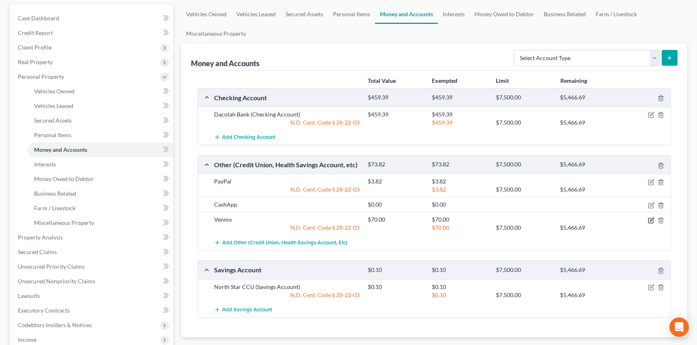
click at [651, 218] on icon "button" at bounding box center [651, 220] width 6 height 6
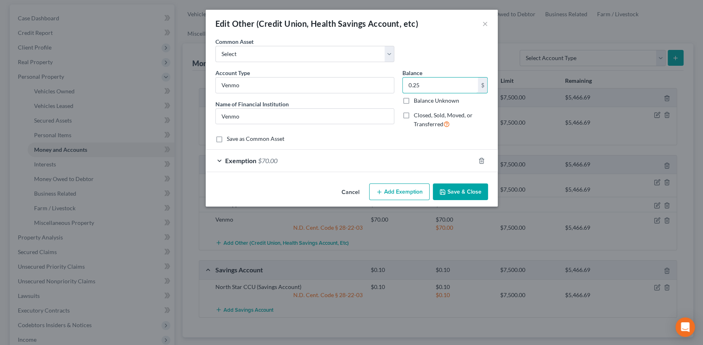
type input "0.25"
click at [401, 163] on div "Exemption $70.00" at bounding box center [340, 160] width 269 height 21
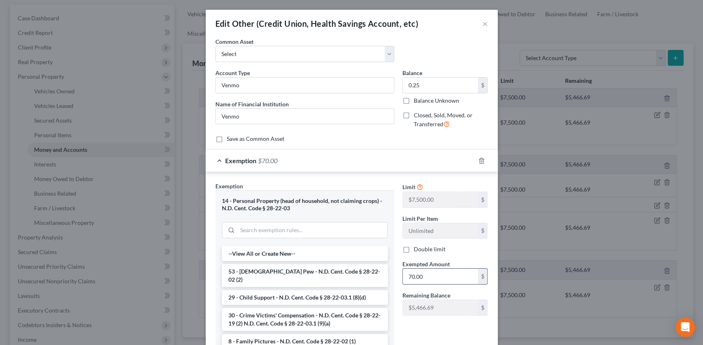
click at [422, 274] on input "70.00" at bounding box center [440, 275] width 75 height 15
type input "0.25"
click at [416, 162] on div "Exemption $0.25" at bounding box center [340, 160] width 269 height 21
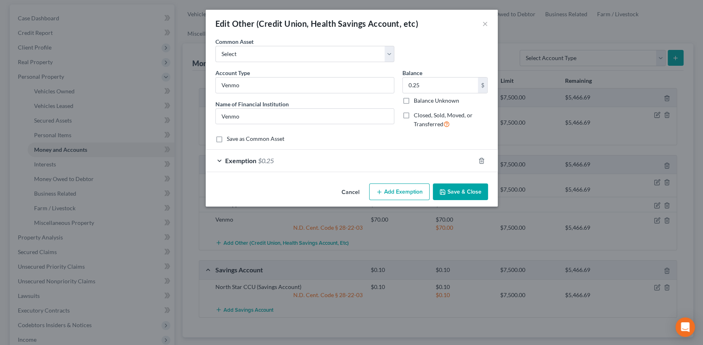
click at [463, 189] on button "Save & Close" at bounding box center [460, 191] width 55 height 17
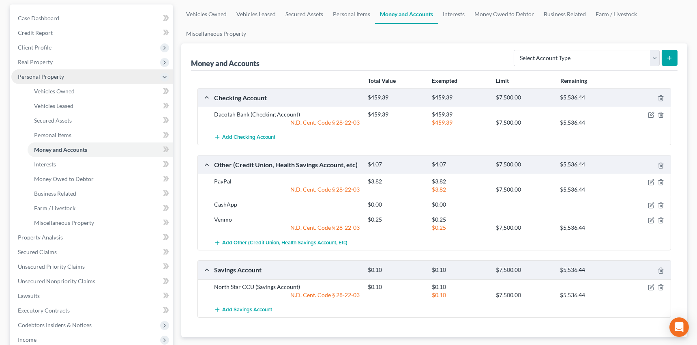
click at [48, 75] on span "Personal Property" at bounding box center [41, 76] width 46 height 7
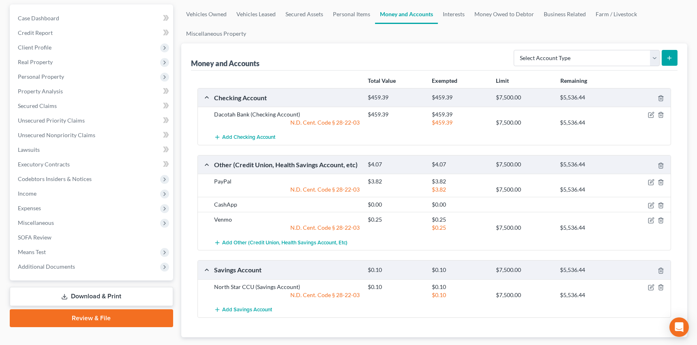
click at [73, 316] on link "Review & File" at bounding box center [91, 318] width 163 height 18
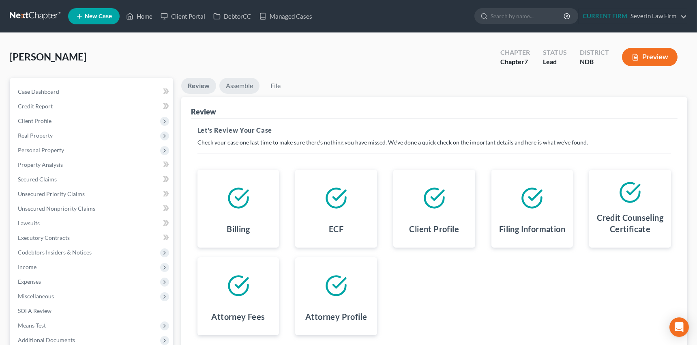
click at [240, 85] on link "Assemble" at bounding box center [239, 86] width 40 height 16
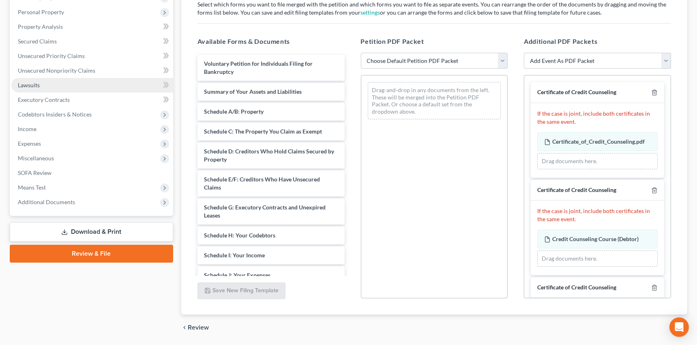
scroll to position [147, 0]
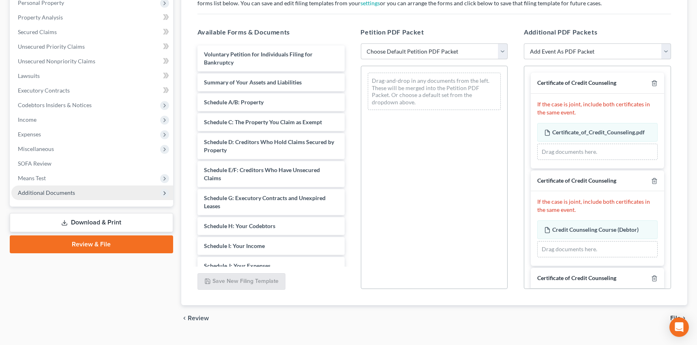
click at [60, 192] on span "Additional Documents" at bounding box center [46, 192] width 57 height 7
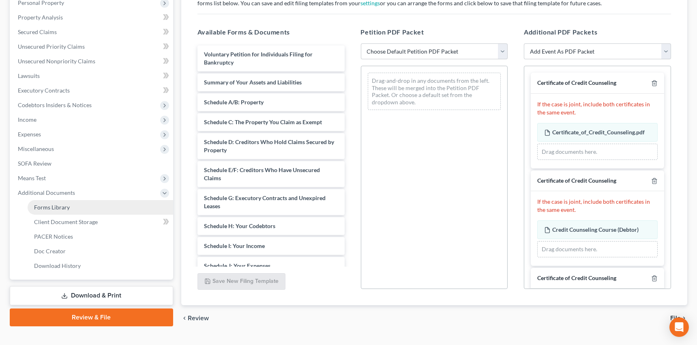
click at [59, 205] on span "Forms Library" at bounding box center [52, 207] width 36 height 7
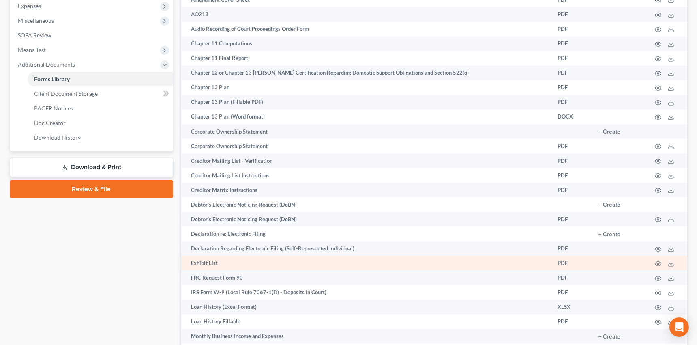
scroll to position [295, 0]
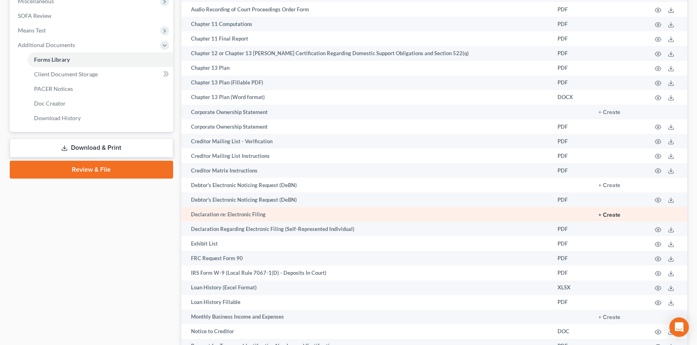
click at [602, 212] on button "+ Create" at bounding box center [609, 215] width 22 height 6
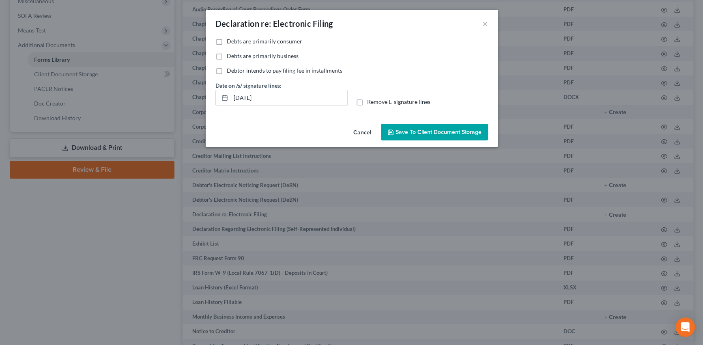
click at [227, 40] on label "Debts are primarily consumer" at bounding box center [264, 41] width 75 height 8
click at [230, 40] on input "Debts are primarily consumer" at bounding box center [232, 39] width 5 height 5
checkbox input "true"
click at [426, 132] on span "Save to Client Document Storage" at bounding box center [438, 132] width 86 height 7
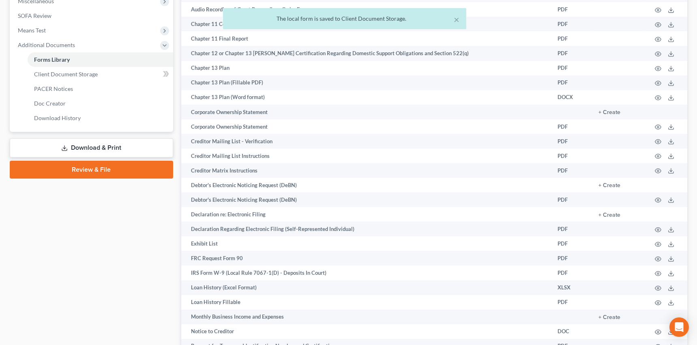
click at [76, 169] on link "Review & File" at bounding box center [91, 170] width 163 height 18
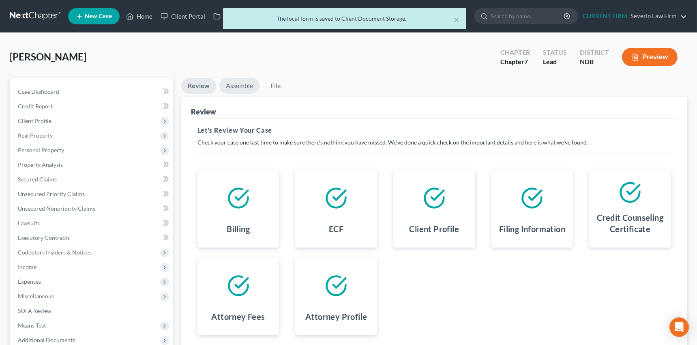
click at [239, 85] on link "Assemble" at bounding box center [239, 86] width 40 height 16
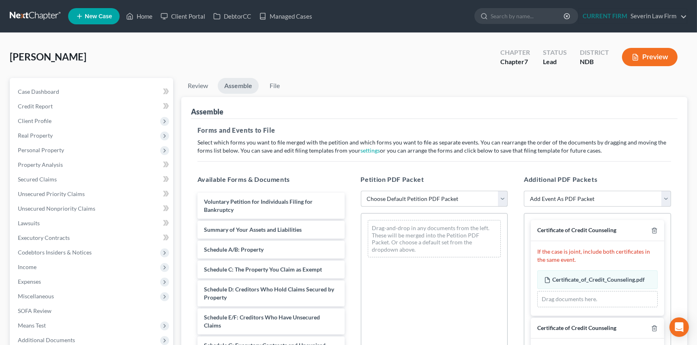
click at [503, 196] on select "Choose Default Petition PDF Packet Complete Bankruptcy Petition (all forms and …" at bounding box center [434, 199] width 147 height 16
select select "0"
click at [361, 191] on select "Choose Default Petition PDF Packet Complete Bankruptcy Petition (all forms and …" at bounding box center [434, 199] width 147 height 16
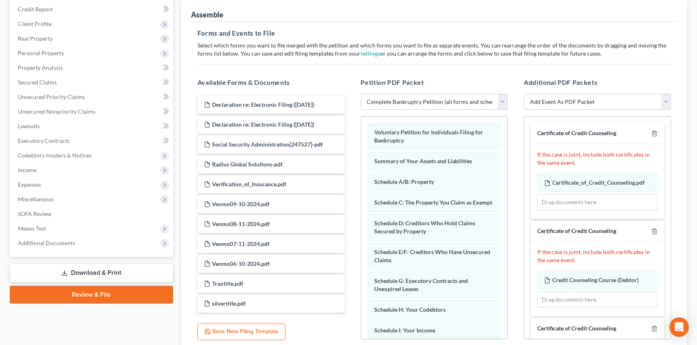
scroll to position [110, 0]
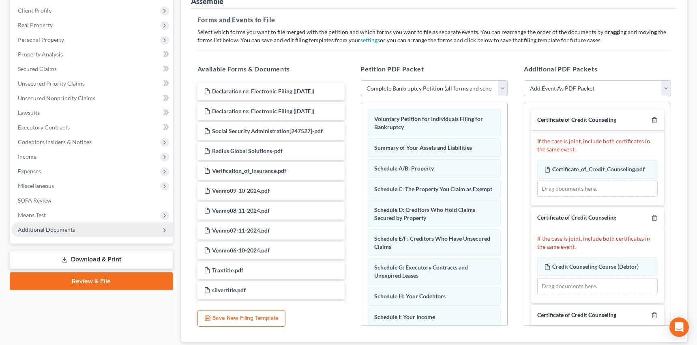
click at [38, 228] on span "Additional Documents" at bounding box center [46, 229] width 57 height 7
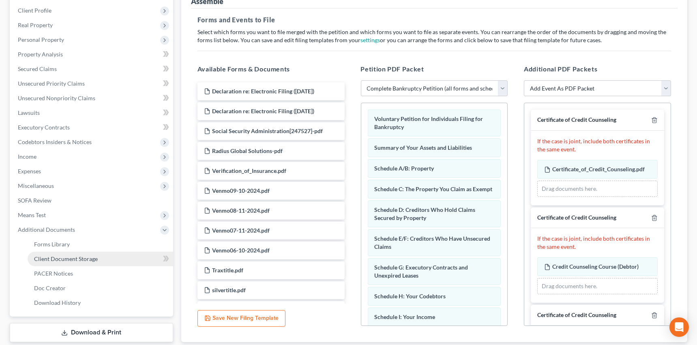
click at [41, 255] on span "Client Document Storage" at bounding box center [66, 258] width 64 height 7
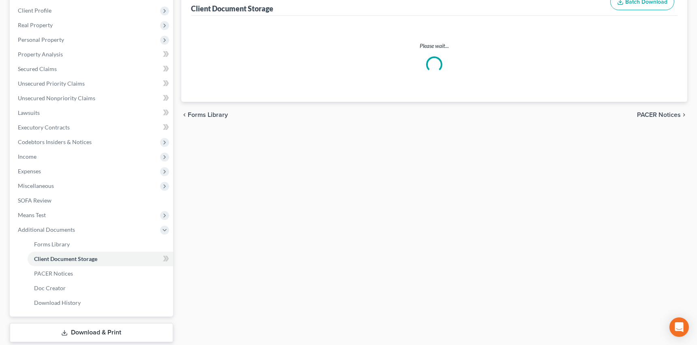
scroll to position [109, 0]
select select "0"
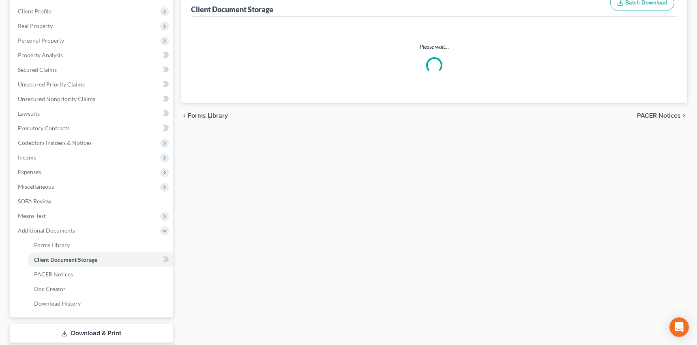
select select "0"
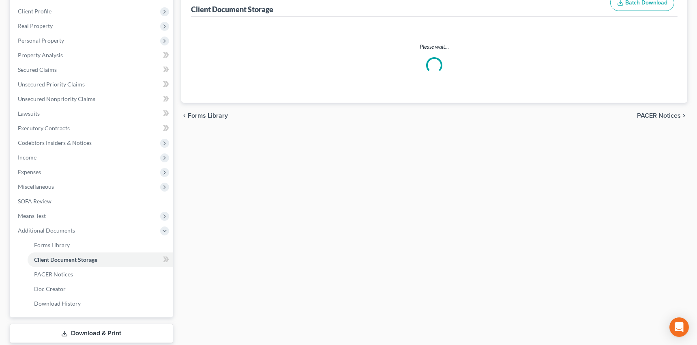
select select "0"
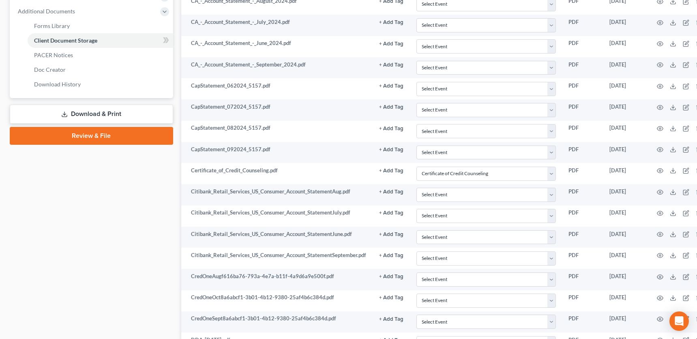
scroll to position [330, 0]
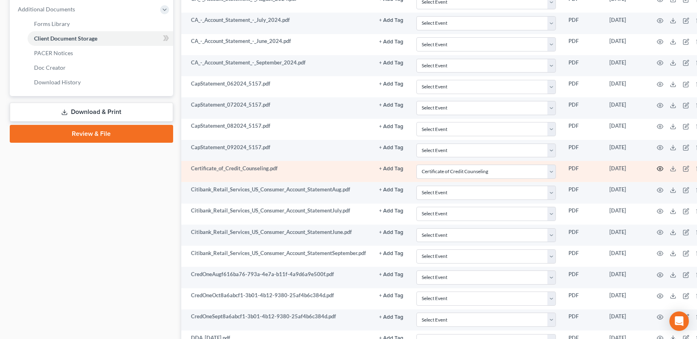
click at [658, 166] on icon "button" at bounding box center [660, 168] width 6 height 6
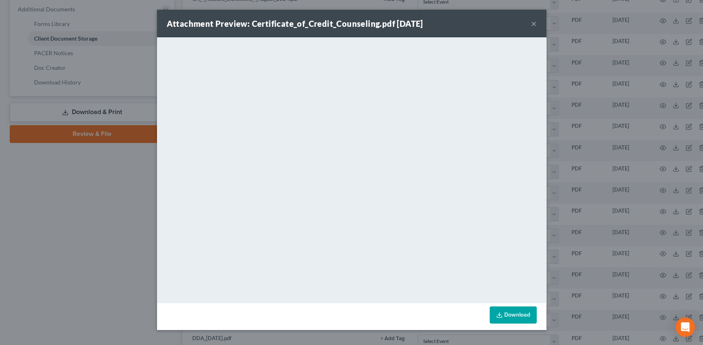
click at [535, 23] on button "×" at bounding box center [534, 24] width 6 height 10
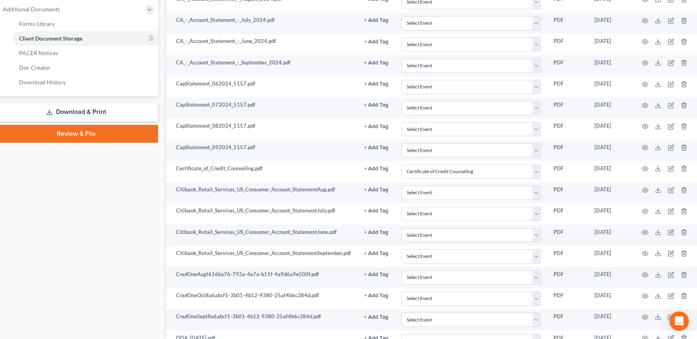
scroll to position [330, 18]
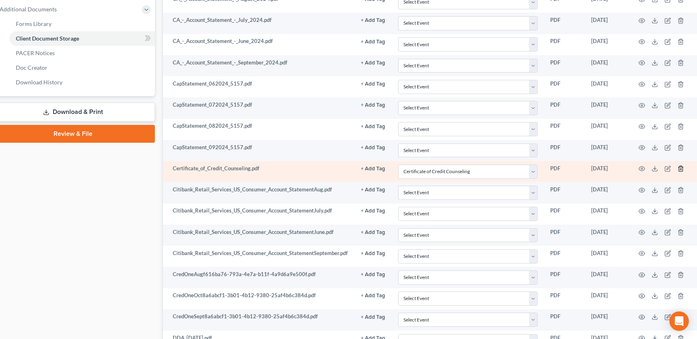
click at [680, 166] on icon "button" at bounding box center [680, 168] width 6 height 6
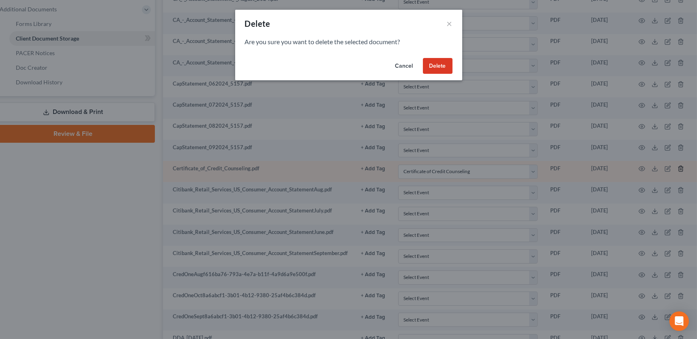
scroll to position [330, 14]
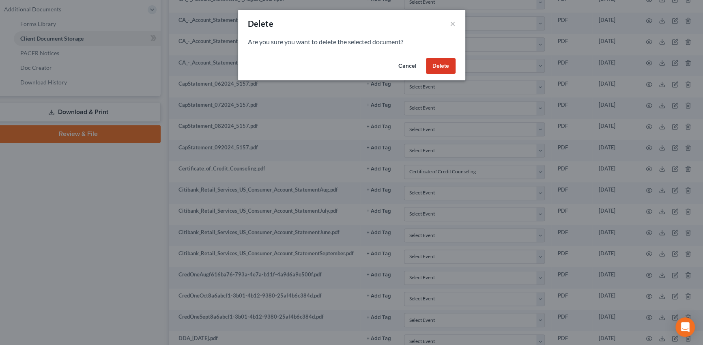
click at [441, 64] on button "Delete" at bounding box center [441, 66] width 30 height 16
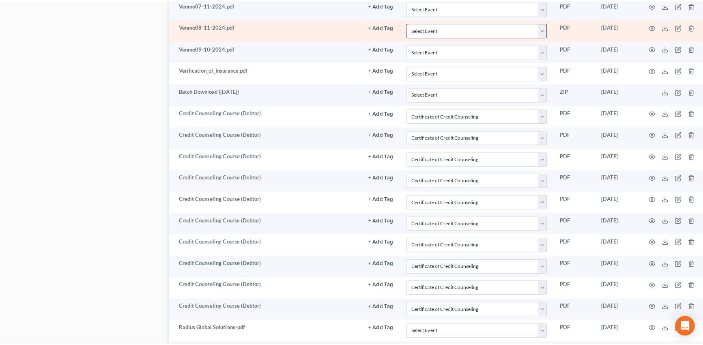
scroll to position [994, 14]
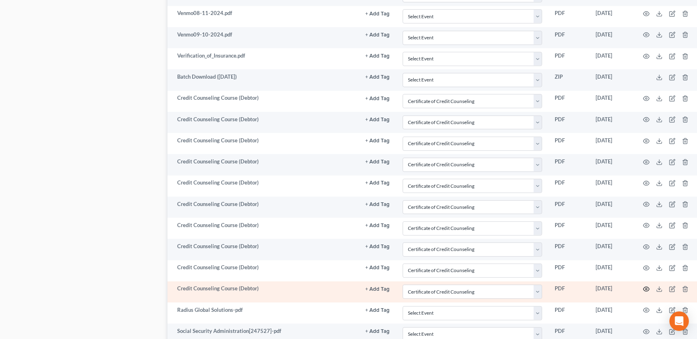
click at [645, 288] on circle "button" at bounding box center [646, 289] width 2 height 2
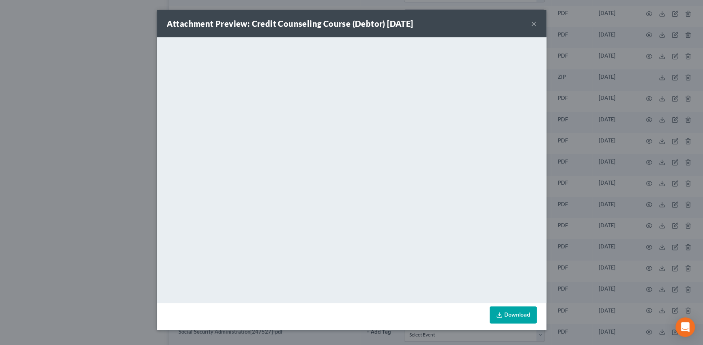
click at [533, 21] on button "×" at bounding box center [534, 24] width 6 height 10
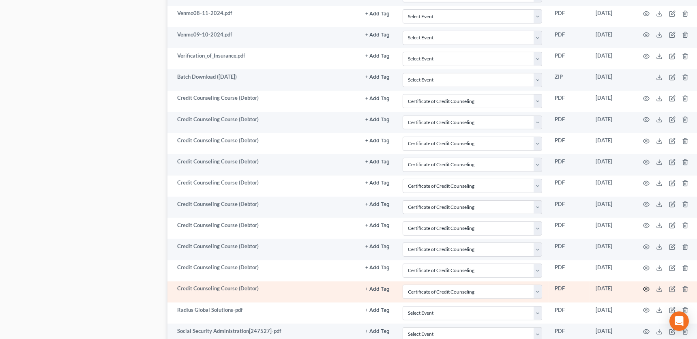
click at [645, 286] on icon "button" at bounding box center [646, 289] width 6 height 6
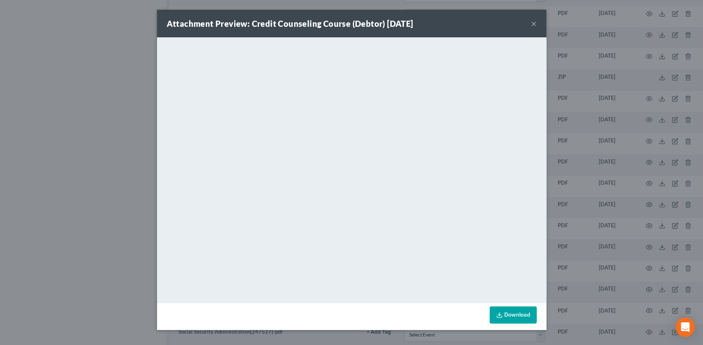
click at [534, 22] on button "×" at bounding box center [534, 24] width 6 height 10
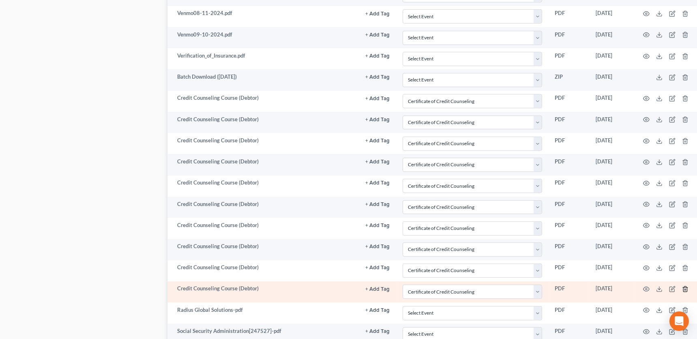
click at [685, 286] on icon "button" at bounding box center [685, 289] width 6 height 6
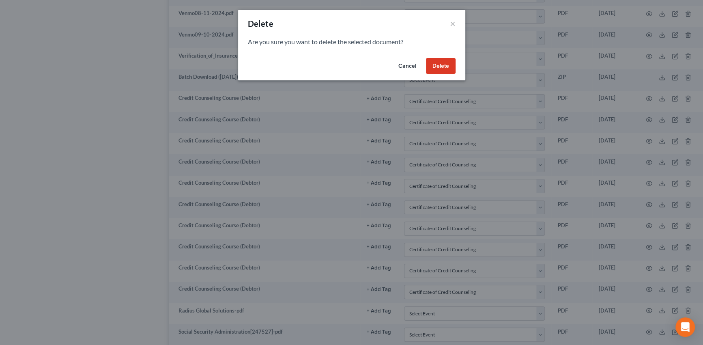
click at [440, 64] on button "Delete" at bounding box center [441, 66] width 30 height 16
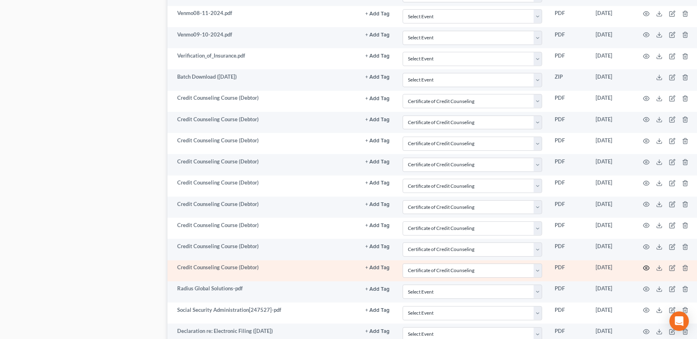
click at [646, 265] on icon "button" at bounding box center [646, 268] width 6 height 6
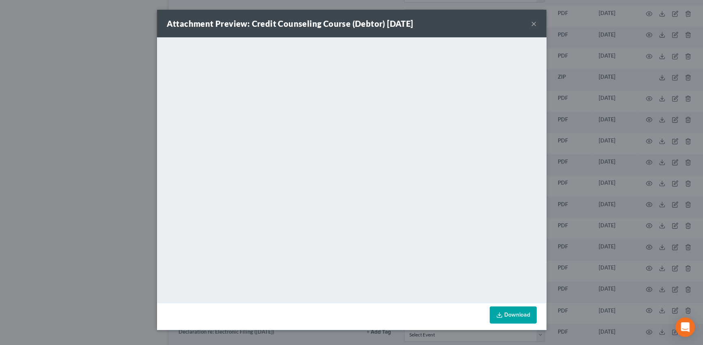
click at [533, 20] on button "×" at bounding box center [534, 24] width 6 height 10
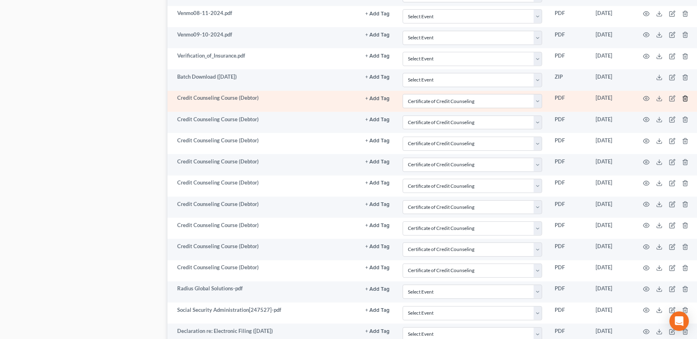
click at [684, 96] on icon "button" at bounding box center [685, 98] width 4 height 5
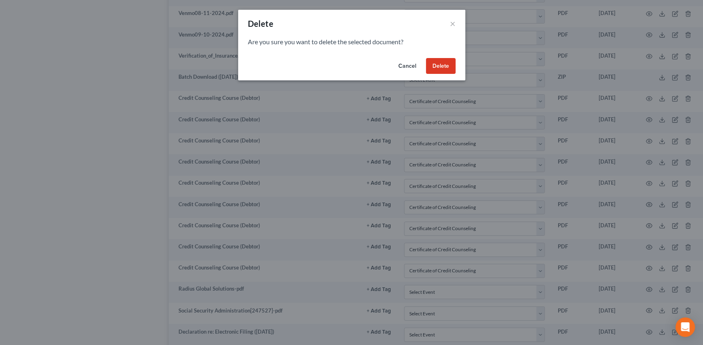
click at [441, 63] on button "Delete" at bounding box center [441, 66] width 30 height 16
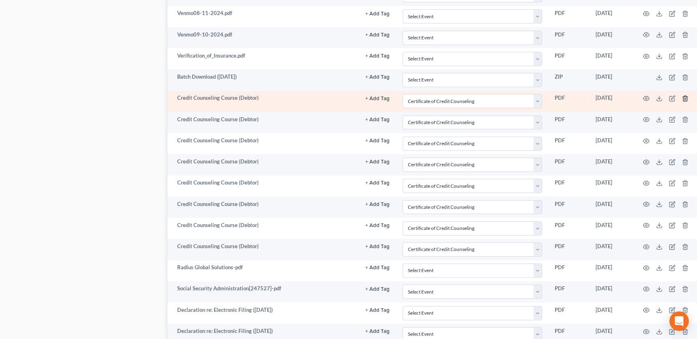
click at [686, 97] on polyline "button" at bounding box center [685, 97] width 5 height 0
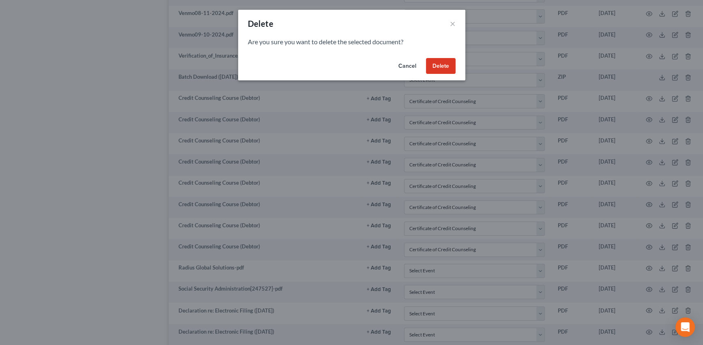
click at [436, 62] on button "Delete" at bounding box center [441, 66] width 30 height 16
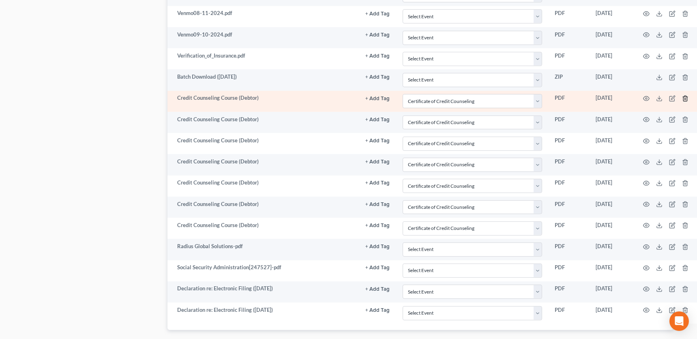
click at [682, 95] on icon "button" at bounding box center [685, 98] width 6 height 6
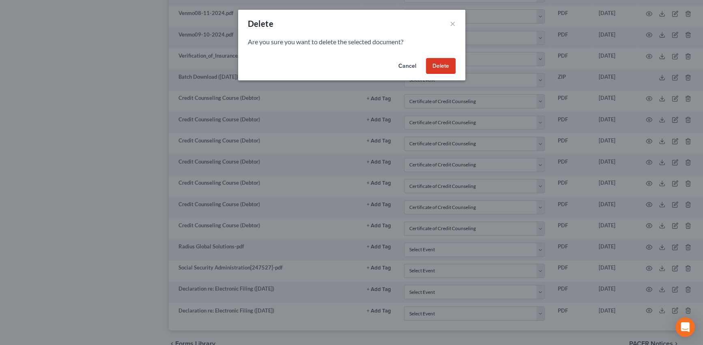
click at [444, 66] on button "Delete" at bounding box center [441, 66] width 30 height 16
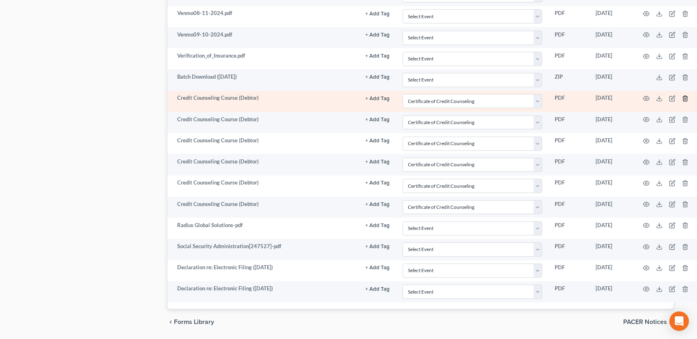
click at [686, 95] on icon "button" at bounding box center [685, 98] width 6 height 6
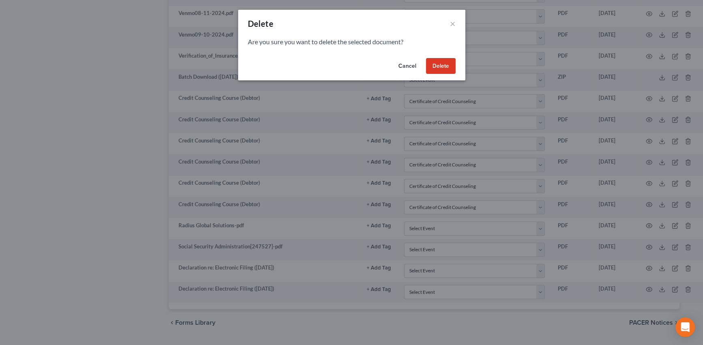
click at [445, 66] on button "Delete" at bounding box center [441, 66] width 30 height 16
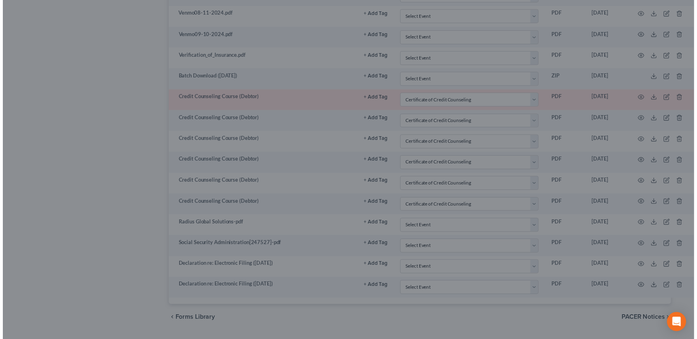
scroll to position [989, 14]
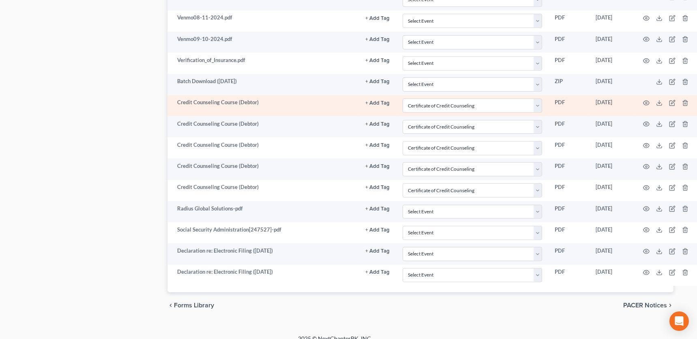
click at [689, 99] on td at bounding box center [667, 105] width 68 height 21
click at [684, 100] on icon "button" at bounding box center [685, 103] width 6 height 6
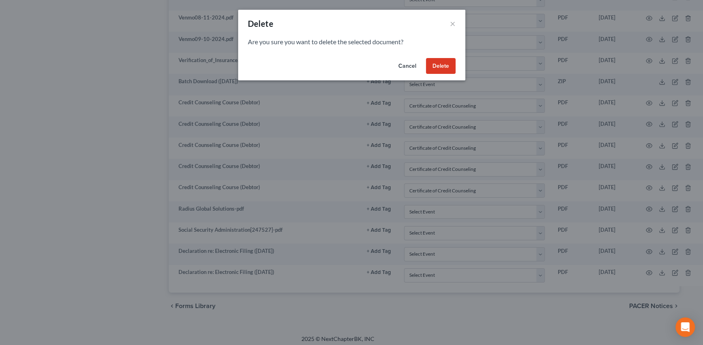
click at [443, 66] on button "Delete" at bounding box center [441, 66] width 30 height 16
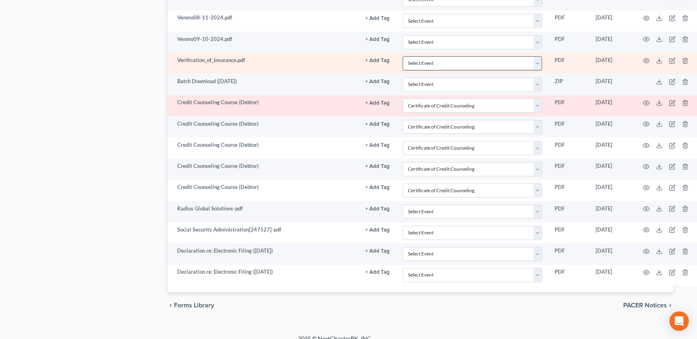
scroll to position [974, 14]
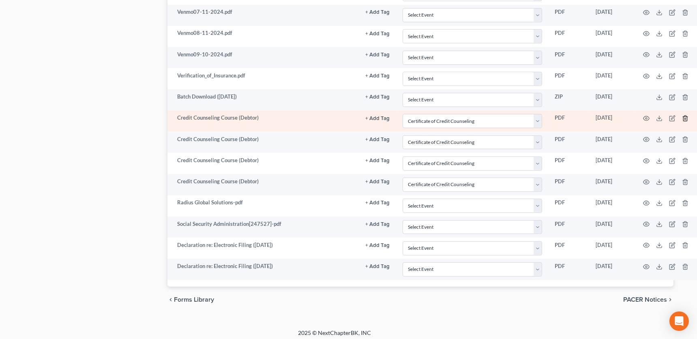
click at [686, 115] on icon "button" at bounding box center [685, 118] width 6 height 6
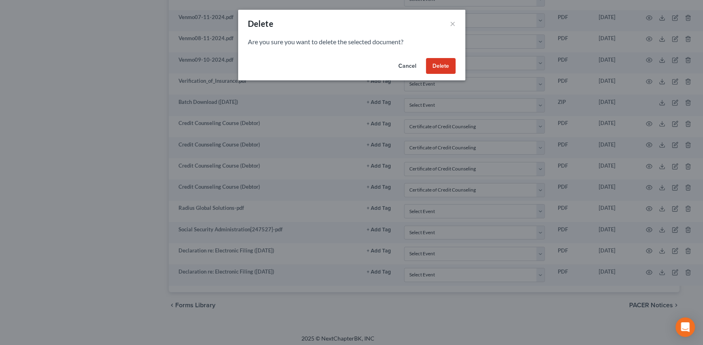
click at [442, 64] on button "Delete" at bounding box center [441, 66] width 30 height 16
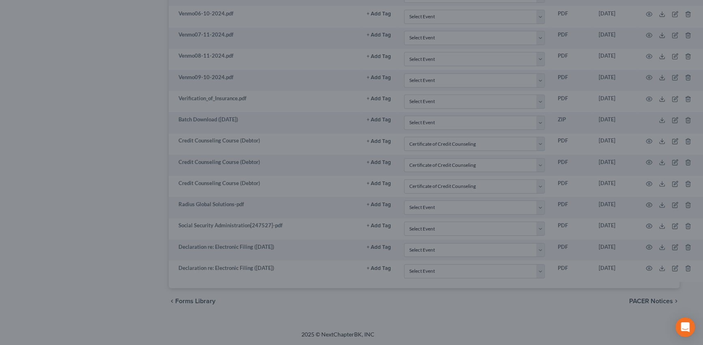
scroll to position [947, 14]
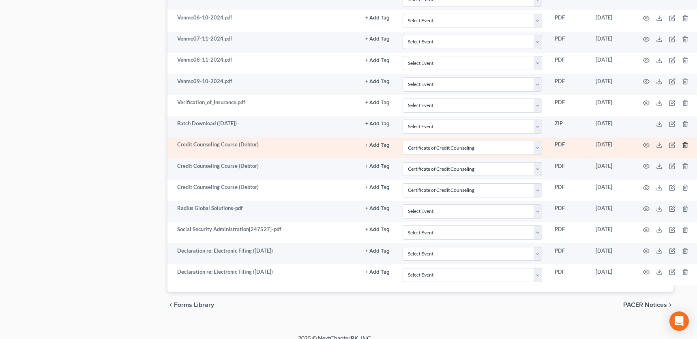
click at [684, 142] on icon "button" at bounding box center [685, 144] width 4 height 5
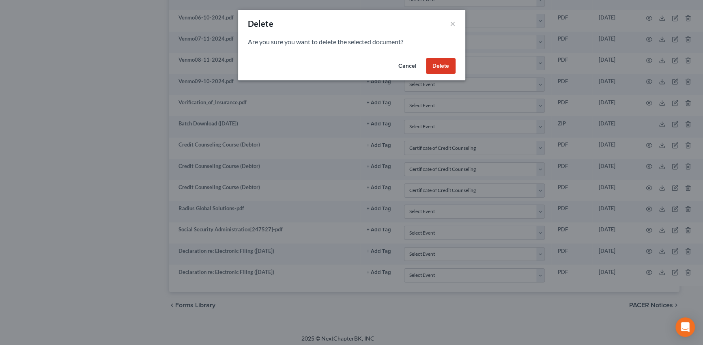
click at [445, 60] on button "Delete" at bounding box center [441, 66] width 30 height 16
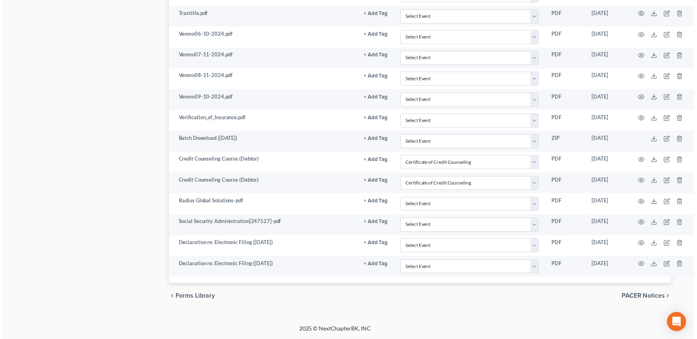
scroll to position [932, 14]
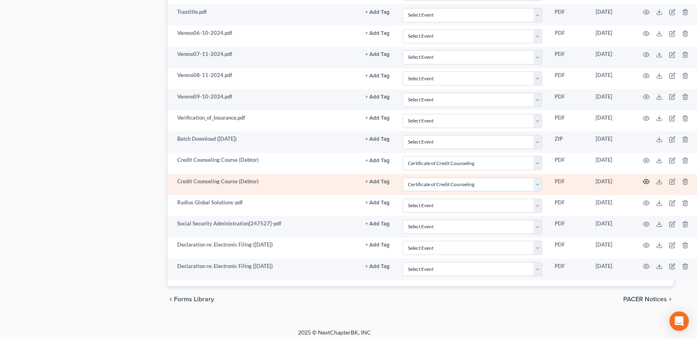
click at [647, 178] on icon "button" at bounding box center [646, 181] width 6 height 6
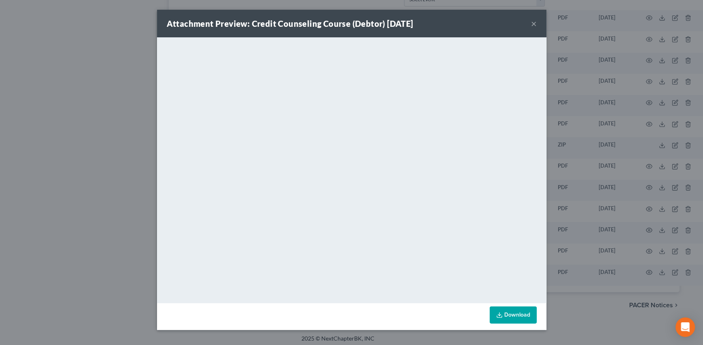
click at [536, 25] on div "Attachment Preview: Credit Counseling Course (Debtor) 06/29/2025 ×" at bounding box center [351, 24] width 389 height 28
click at [532, 22] on button "×" at bounding box center [534, 24] width 6 height 10
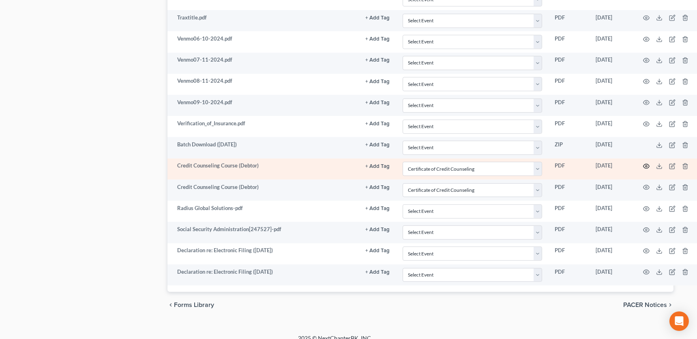
click at [646, 165] on circle "button" at bounding box center [646, 166] width 2 height 2
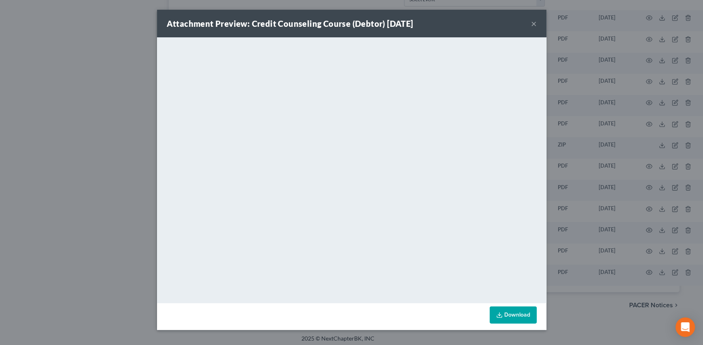
click at [532, 20] on button "×" at bounding box center [534, 24] width 6 height 10
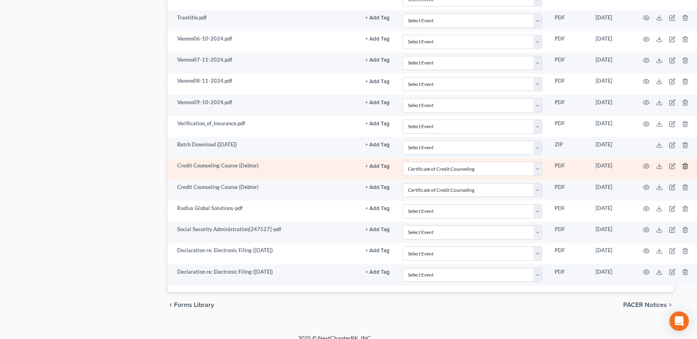
click at [684, 163] on icon "button" at bounding box center [685, 166] width 6 height 6
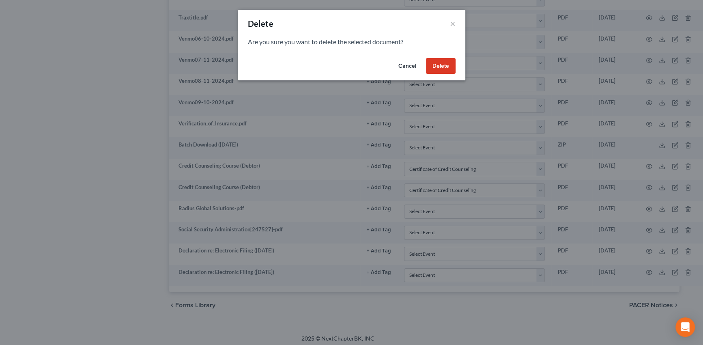
click at [438, 62] on button "Delete" at bounding box center [441, 66] width 30 height 16
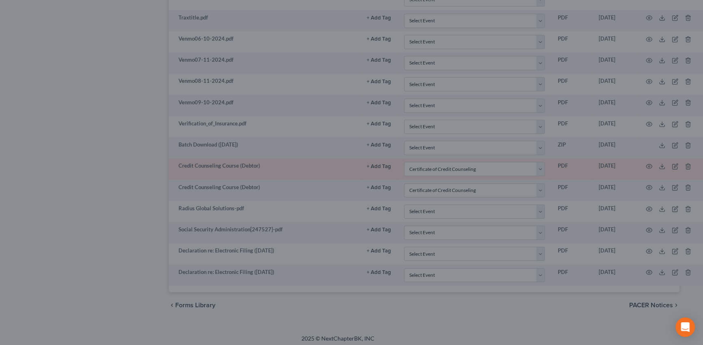
scroll to position [905, 14]
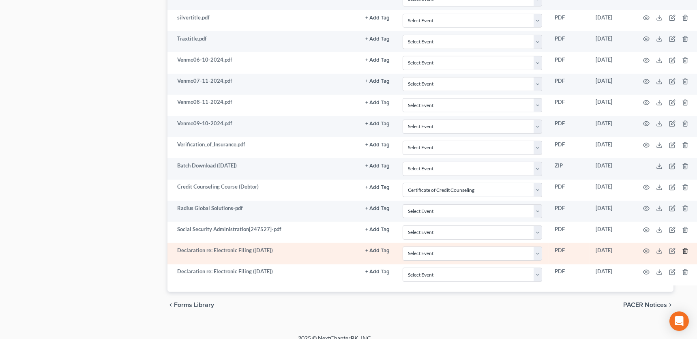
click at [684, 248] on icon "button" at bounding box center [685, 251] width 6 height 6
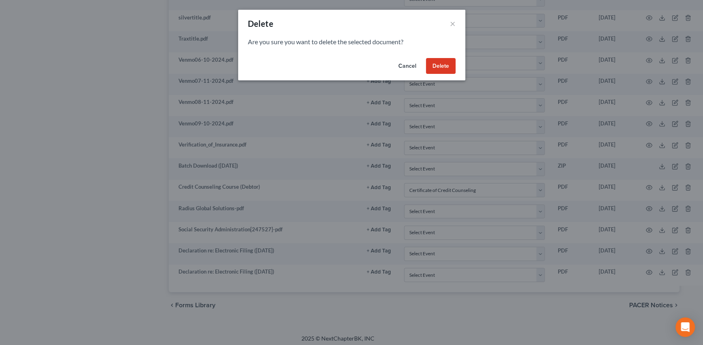
click at [443, 67] on button "Delete" at bounding box center [441, 66] width 30 height 16
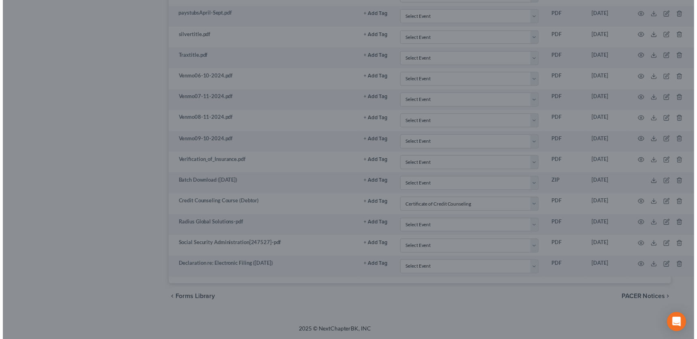
scroll to position [884, 14]
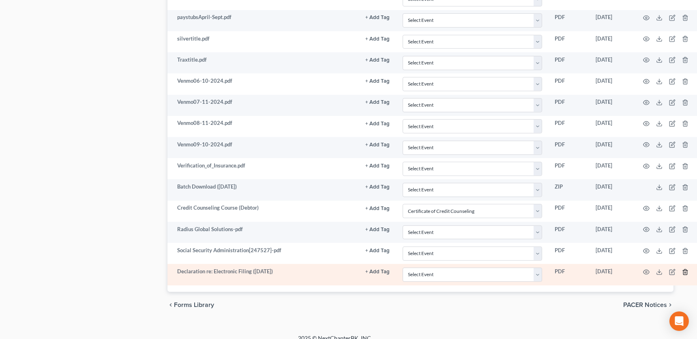
click at [684, 270] on polyline "button" at bounding box center [685, 270] width 5 height 0
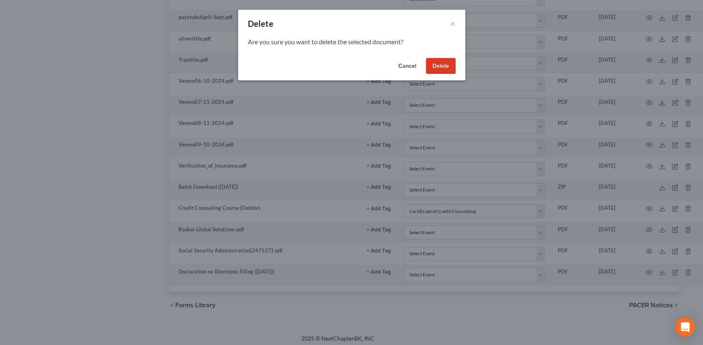
click at [442, 65] on button "Delete" at bounding box center [441, 66] width 30 height 16
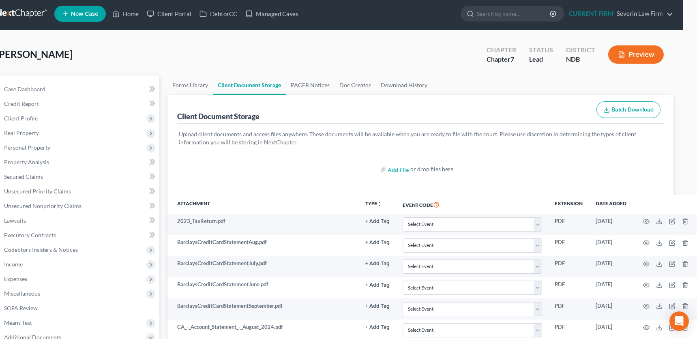
scroll to position [0, 14]
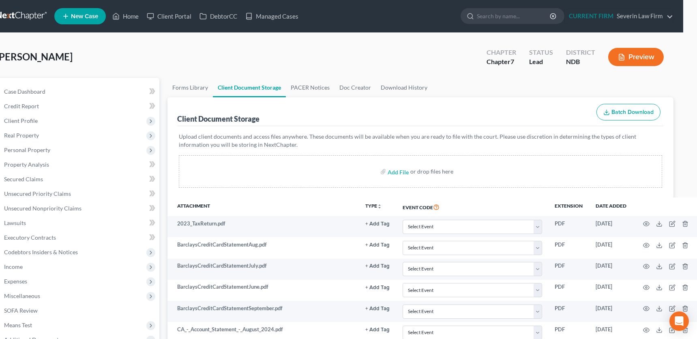
select select "0"
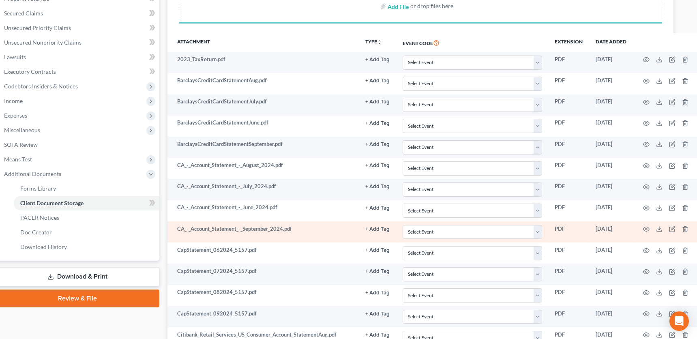
scroll to position [211, 14]
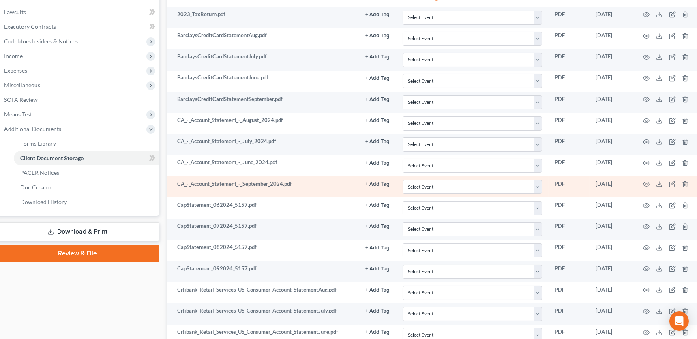
select select "0"
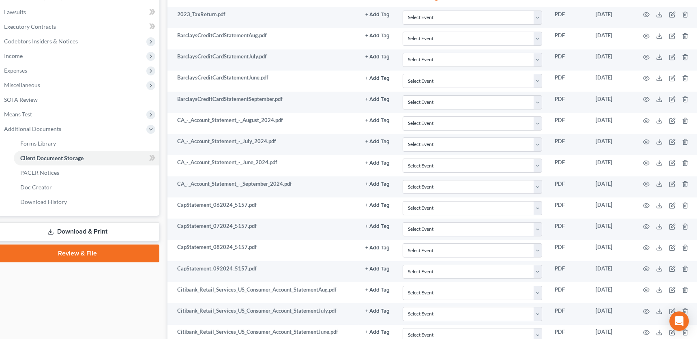
scroll to position [626, 14]
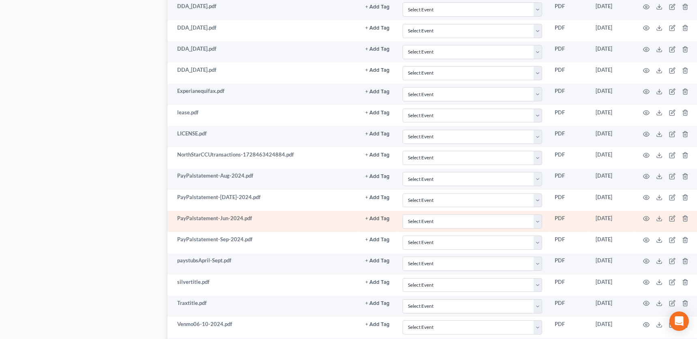
select select "0"
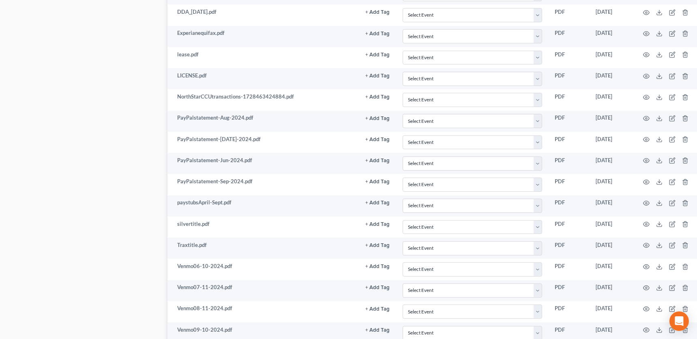
scroll to position [425, 14]
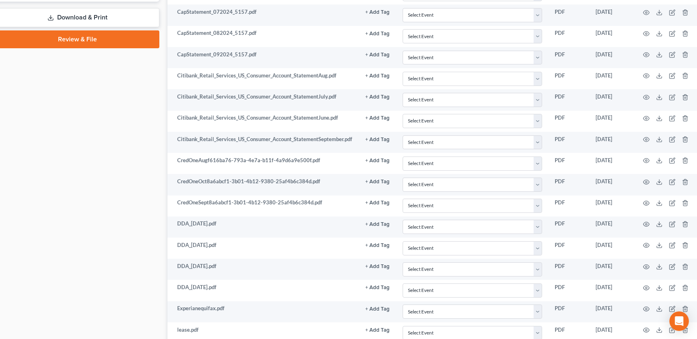
select select "0"
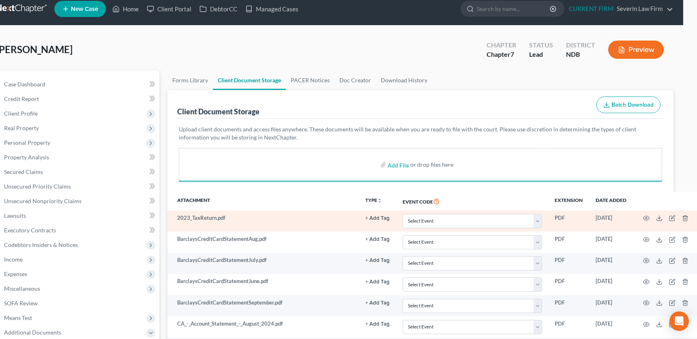
scroll to position [0, 14]
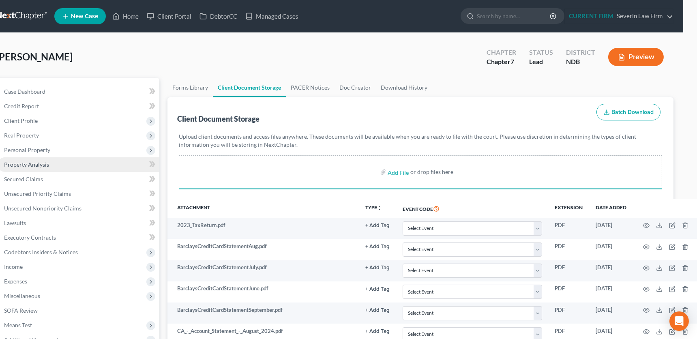
select select "0"
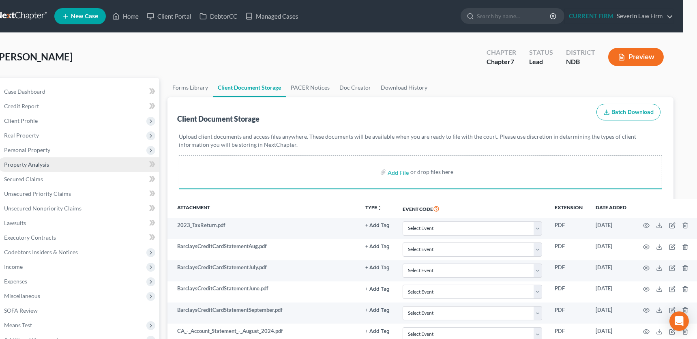
select select "0"
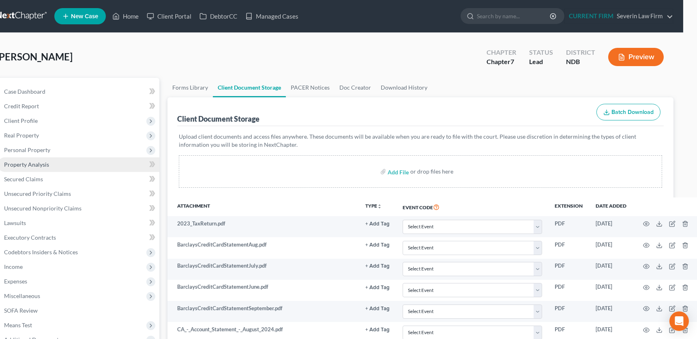
select select "0"
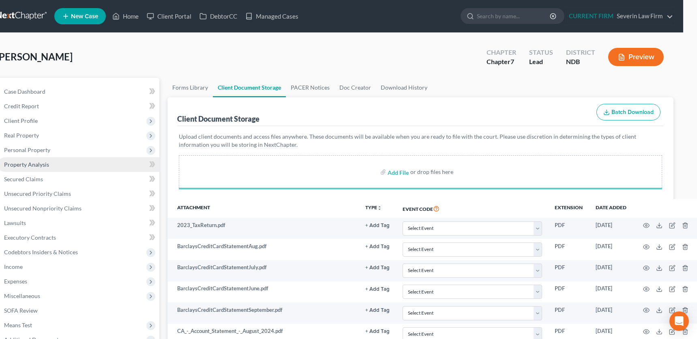
select select "0"
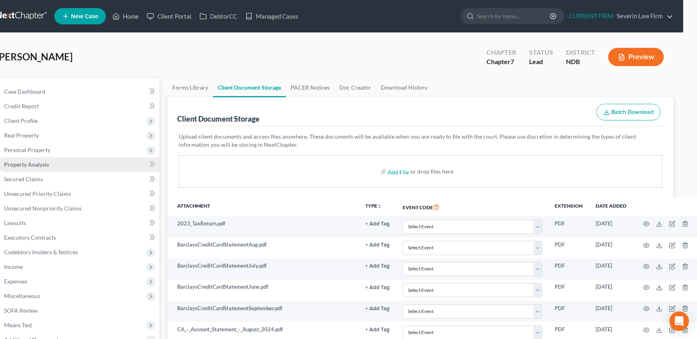
select select "0"
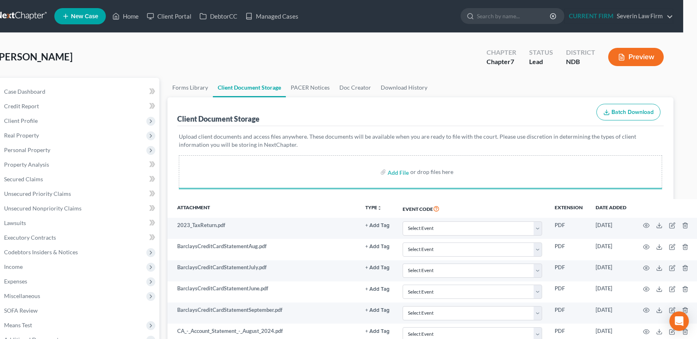
select select "0"
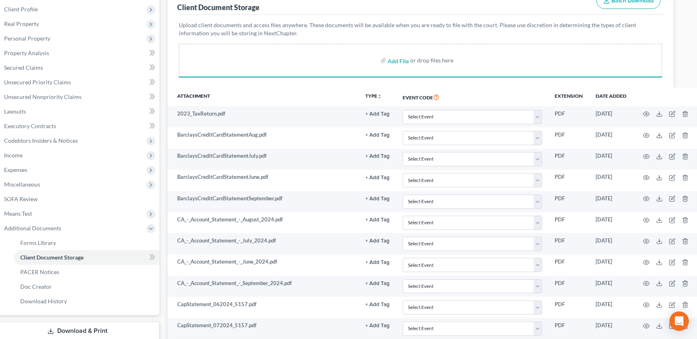
scroll to position [161, 14]
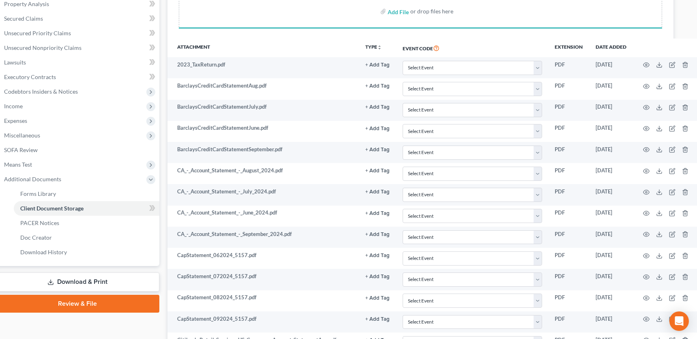
select select "0"
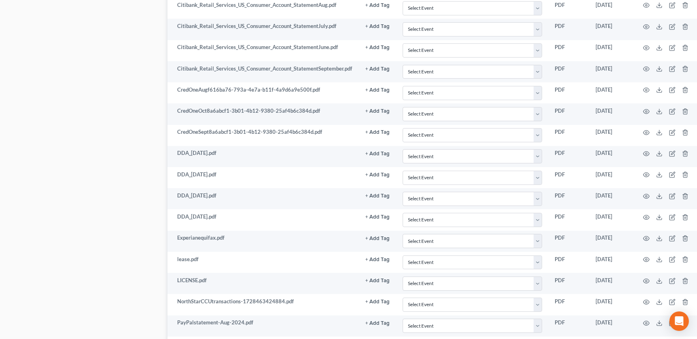
scroll to position [525, 14]
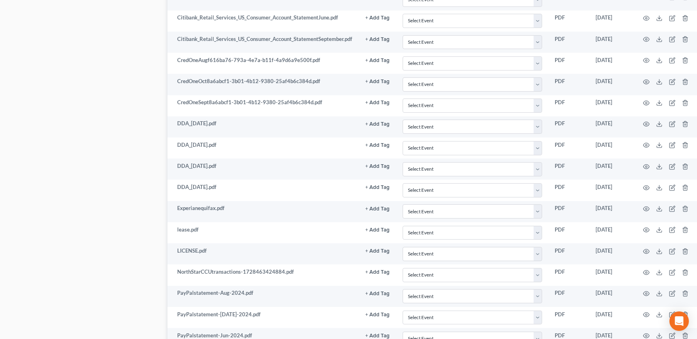
select select "0"
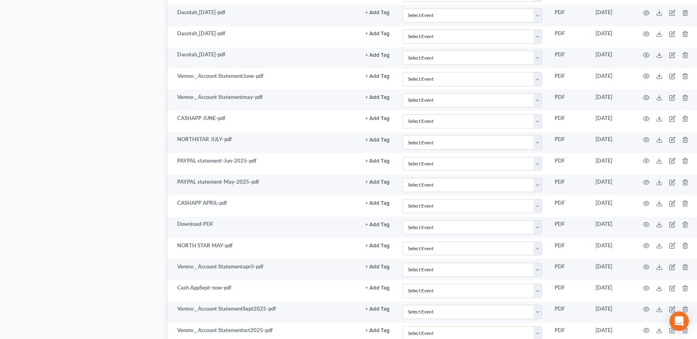
scroll to position [1247, 14]
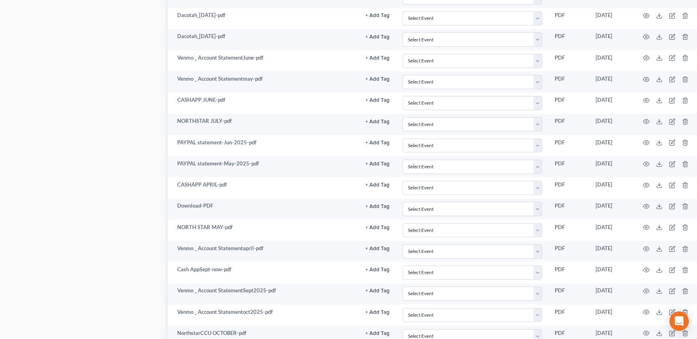
select select "0"
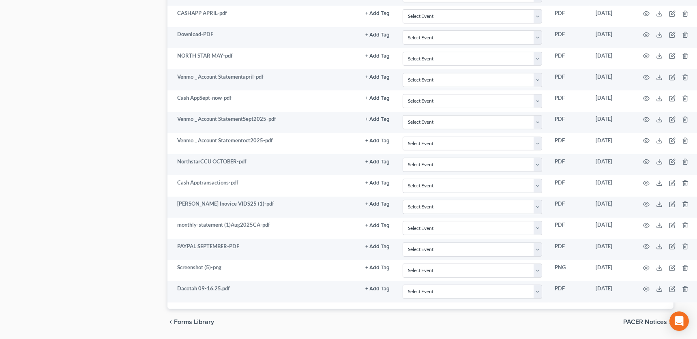
scroll to position [1423, 14]
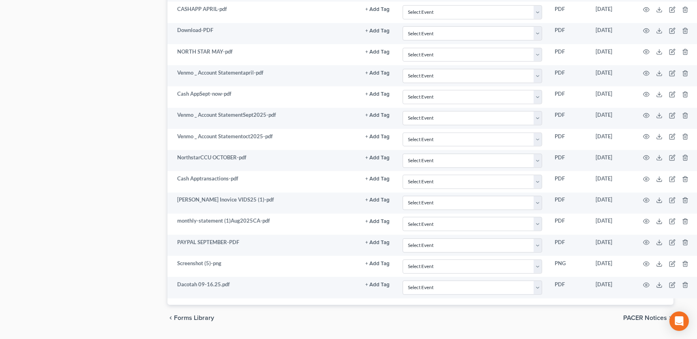
select select "0"
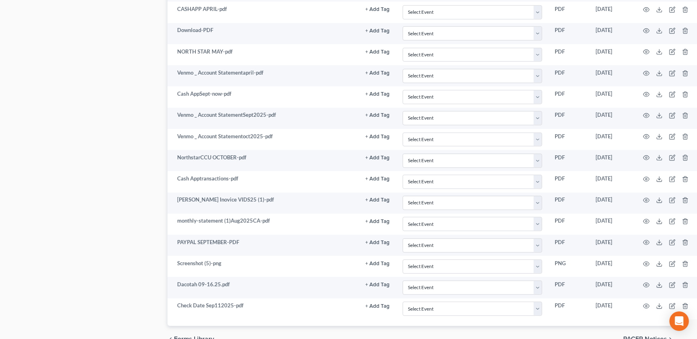
select select "0"
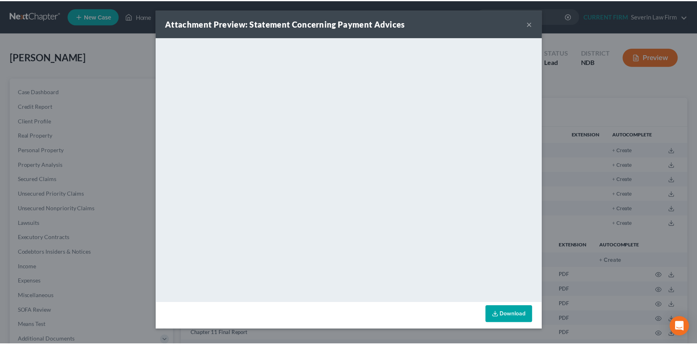
scroll to position [433, 0]
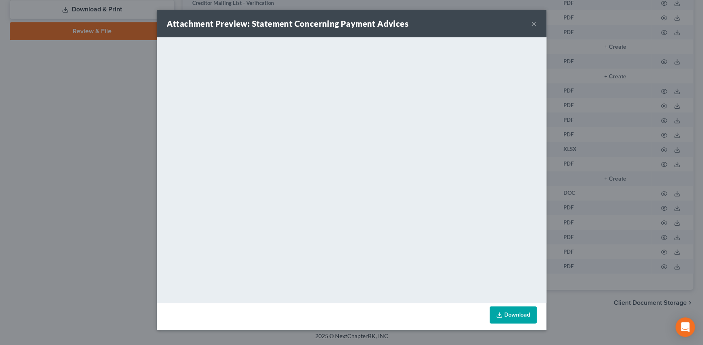
click at [537, 20] on div "Attachment Preview: Statement Concerning Payment Advices ×" at bounding box center [351, 24] width 389 height 28
click at [533, 23] on button "×" at bounding box center [534, 24] width 6 height 10
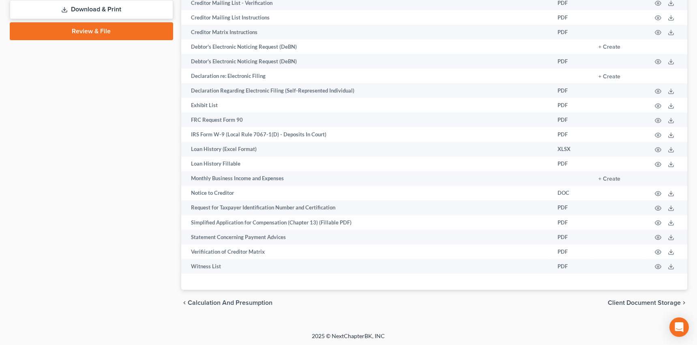
click at [639, 299] on span "Client Document Storage" at bounding box center [644, 302] width 73 height 6
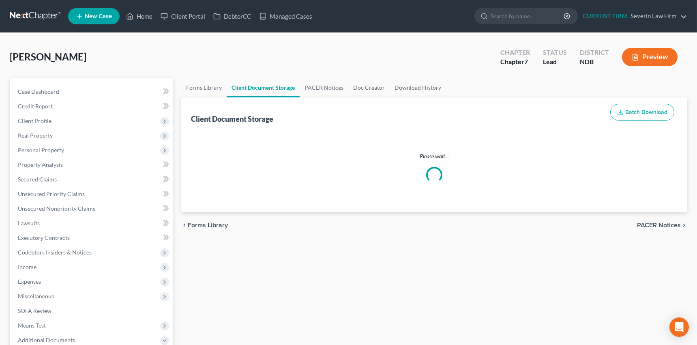
select select "0"
select select "3"
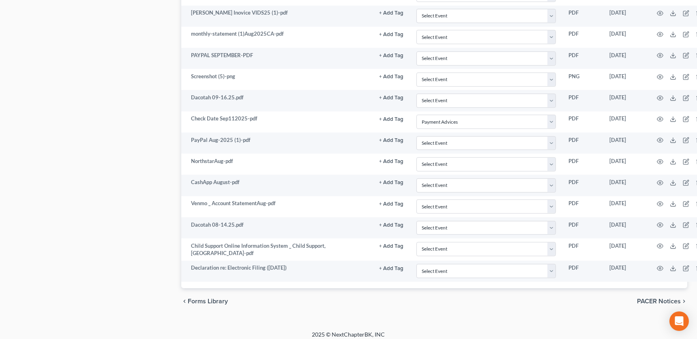
scroll to position [1403, 0]
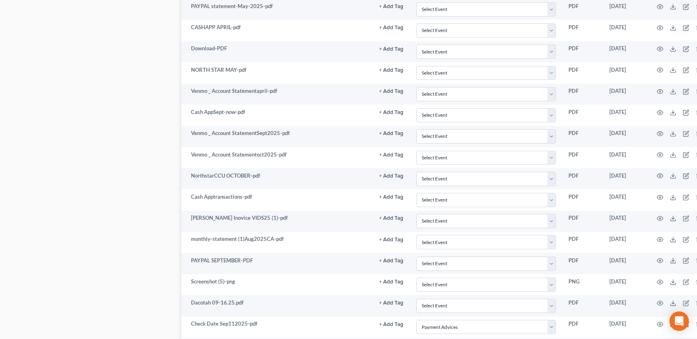
select select "0"
select select "3"
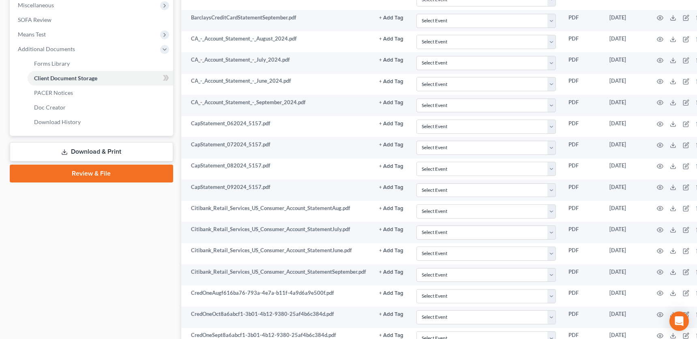
click at [92, 171] on link "Review & File" at bounding box center [91, 174] width 163 height 18
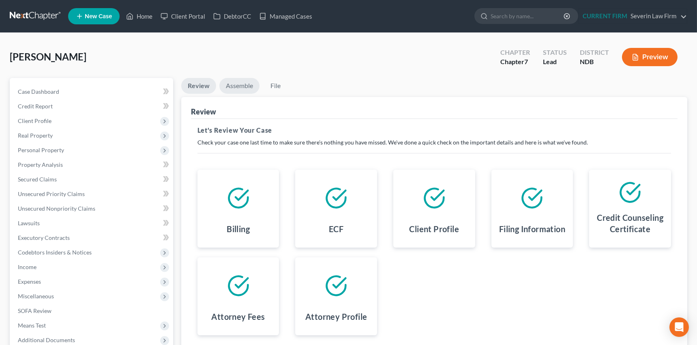
click at [237, 85] on link "Assemble" at bounding box center [239, 86] width 40 height 16
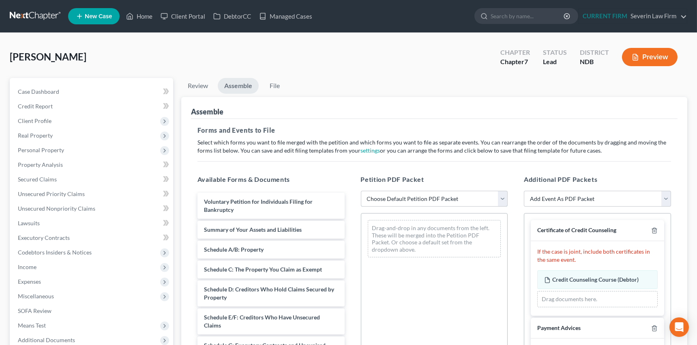
click at [503, 196] on select "Choose Default Petition PDF Packet Complete Bankruptcy Petition (all forms and …" at bounding box center [434, 199] width 147 height 16
select select "0"
click at [361, 191] on select "Choose Default Petition PDF Packet Complete Bankruptcy Petition (all forms and …" at bounding box center [434, 199] width 147 height 16
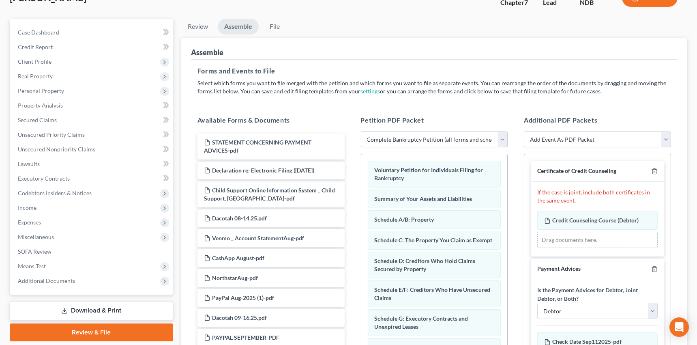
scroll to position [6, 0]
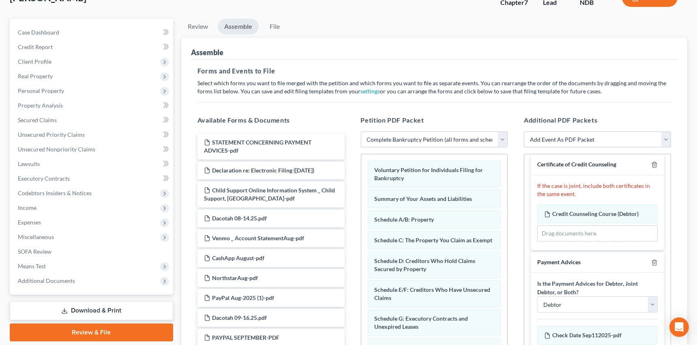
click at [665, 137] on select "Add Event As PDF Packet Certificate of Credit Counseling Pay Filing Fee in Inst…" at bounding box center [597, 139] width 147 height 16
select select "4"
click at [524, 131] on select "Add Event As PDF Packet Certificate of Credit Counseling Pay Filing Fee in Inst…" at bounding box center [597, 139] width 147 height 16
select select
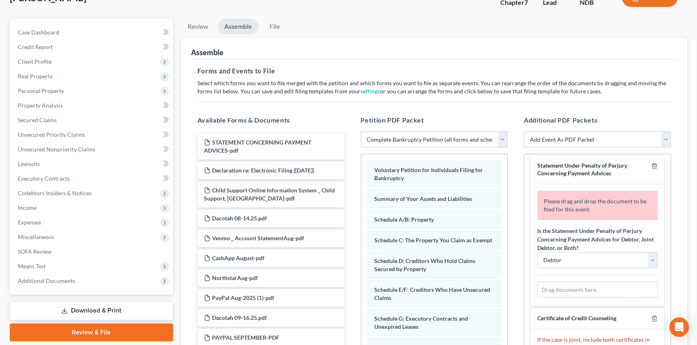
scroll to position [0, 0]
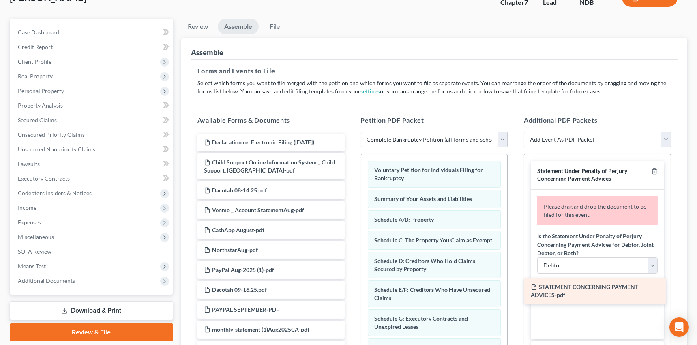
drag, startPoint x: 365, startPoint y: 180, endPoint x: 578, endPoint y: 285, distance: 238.4
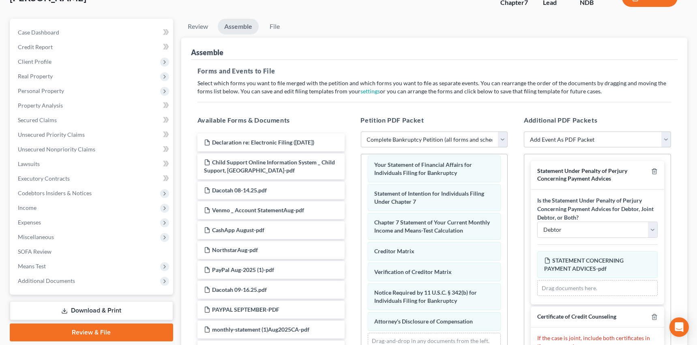
scroll to position [280, 0]
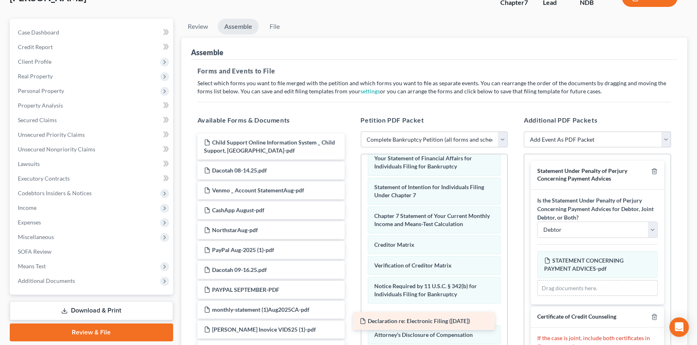
drag, startPoint x: 247, startPoint y: 138, endPoint x: 403, endPoint y: 317, distance: 237.4
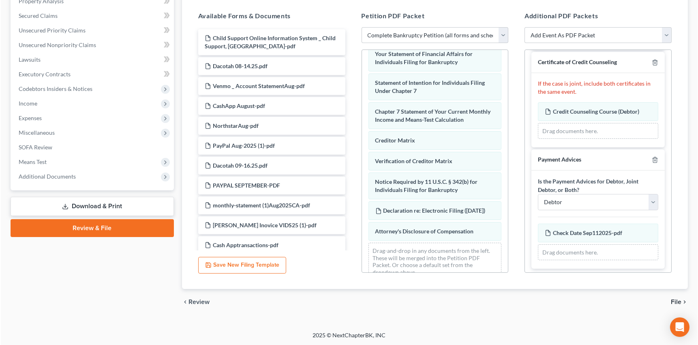
scroll to position [152, 0]
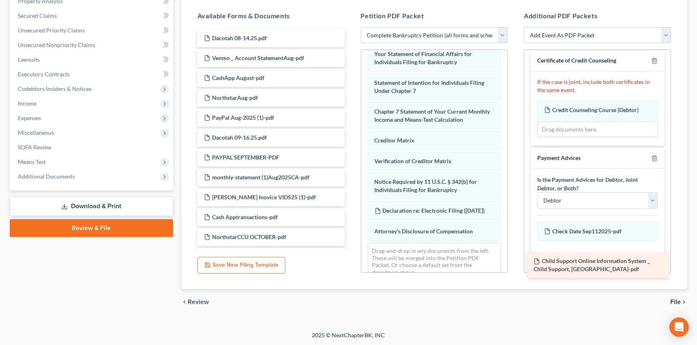
drag, startPoint x: 250, startPoint y: 41, endPoint x: 580, endPoint y: 264, distance: 398.4
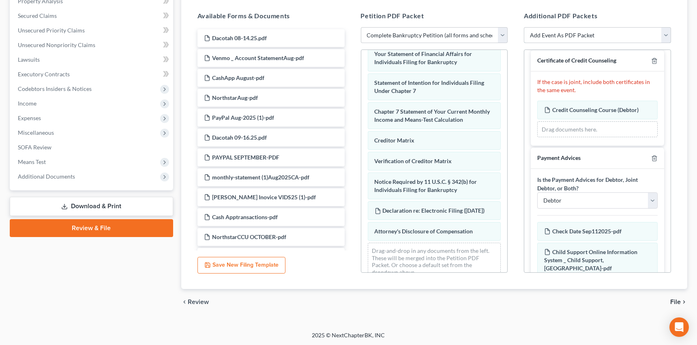
click at [665, 34] on select "Add Event As PDF Packet Certificate of Credit Counseling Pay Filing Fee in Inst…" at bounding box center [597, 35] width 147 height 16
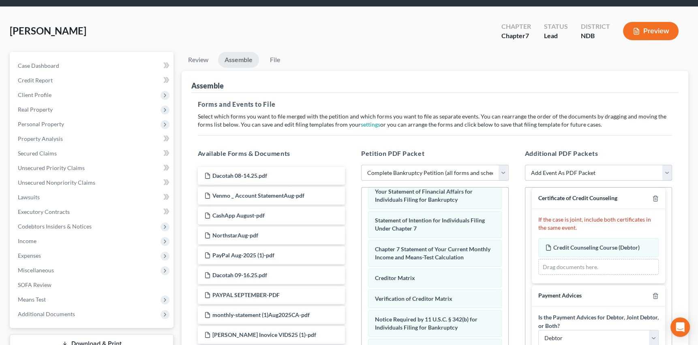
scroll to position [0, 0]
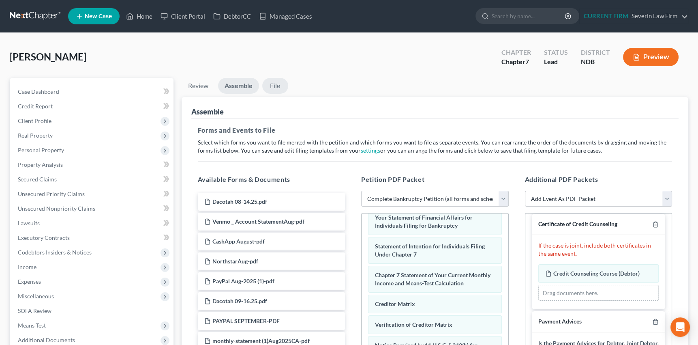
click at [276, 84] on link "File" at bounding box center [275, 86] width 26 height 16
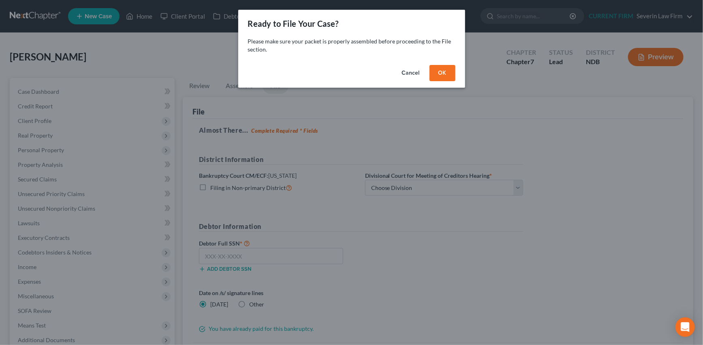
click at [442, 71] on button "OK" at bounding box center [443, 73] width 26 height 16
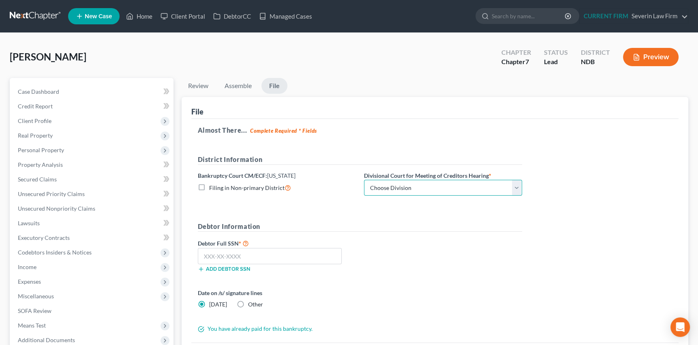
drag, startPoint x: 518, startPoint y: 187, endPoint x: 492, endPoint y: 191, distance: 26.2
click at [518, 187] on select "Choose Division Fargo" at bounding box center [443, 188] width 158 height 16
select select "0"
click at [364, 180] on select "Choose Division Fargo" at bounding box center [443, 188] width 158 height 16
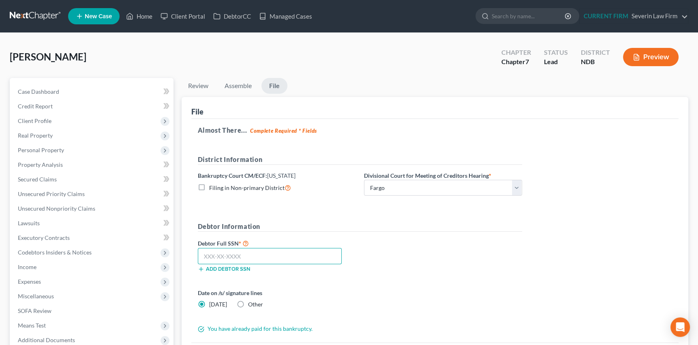
click at [288, 257] on input "text" at bounding box center [270, 256] width 144 height 16
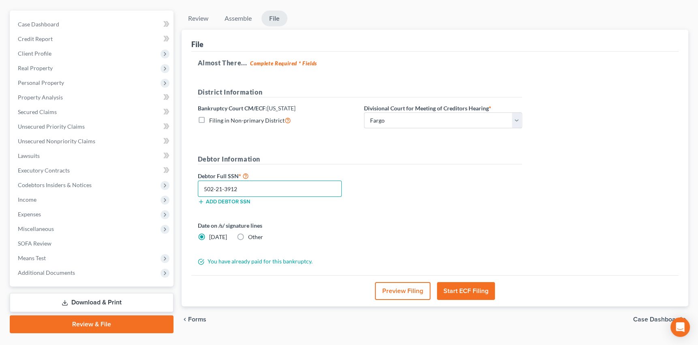
scroll to position [85, 0]
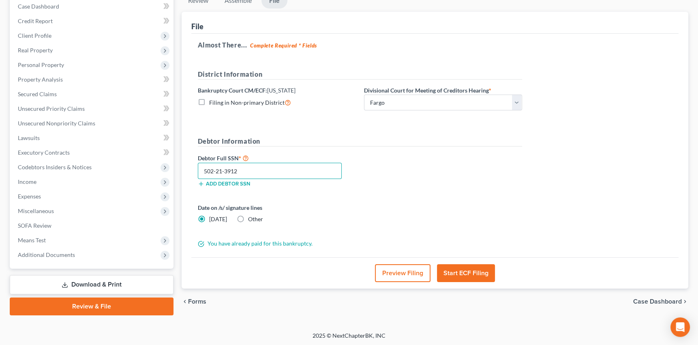
type input "502-21-3912"
click at [471, 272] on button "Start ECF Filing" at bounding box center [466, 273] width 58 height 18
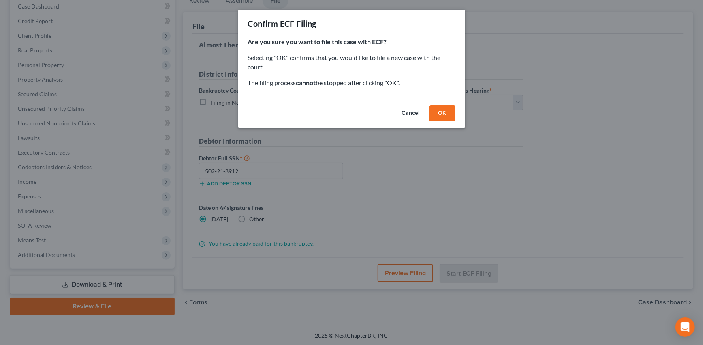
click at [444, 108] on button "OK" at bounding box center [443, 113] width 26 height 16
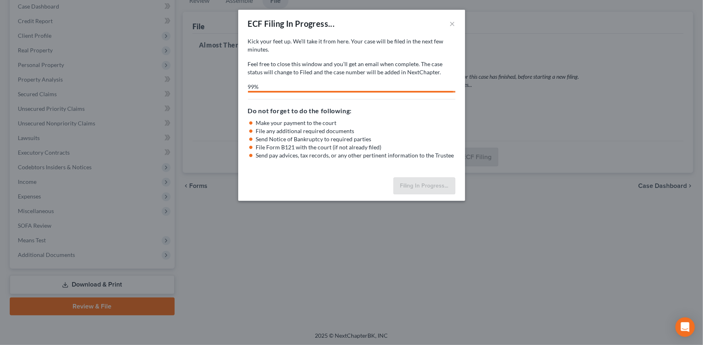
select select "0"
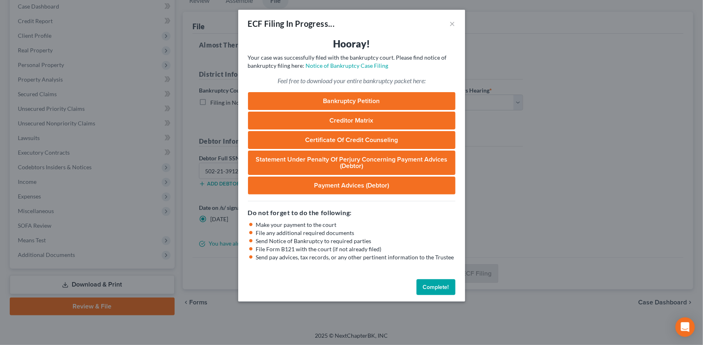
click at [438, 285] on button "Complete!" at bounding box center [436, 287] width 39 height 16
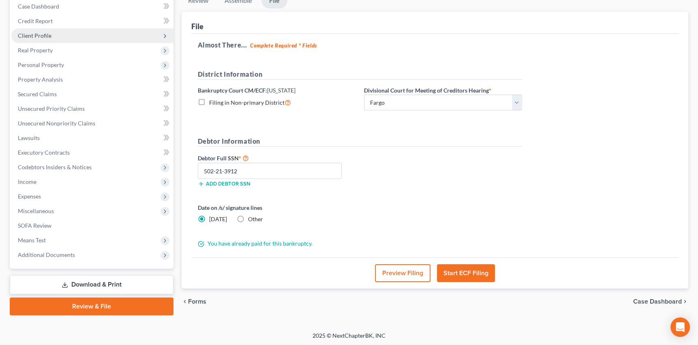
click at [41, 33] on span "Client Profile" at bounding box center [35, 35] width 34 height 7
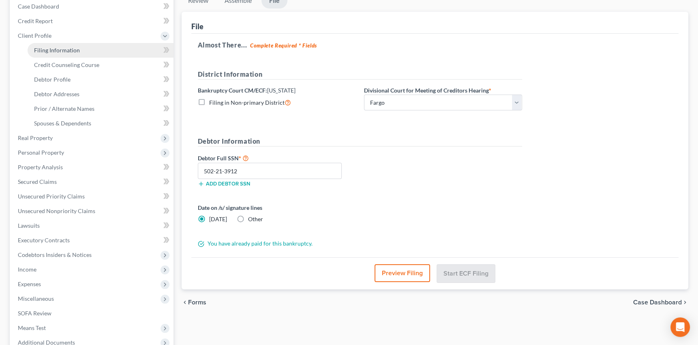
click at [57, 49] on span "Filing Information" at bounding box center [57, 50] width 46 height 7
select select "1"
select select "0"
select select "29"
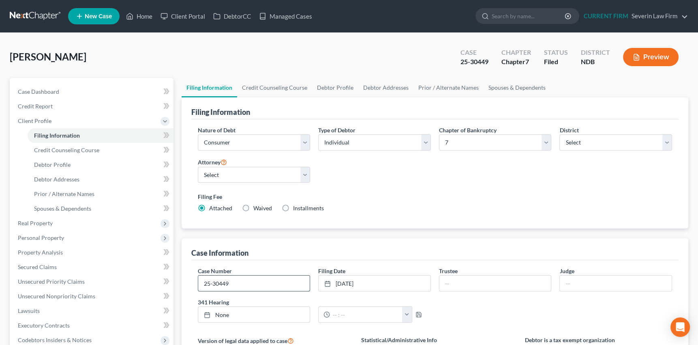
drag, startPoint x: 204, startPoint y: 281, endPoint x: 236, endPoint y: 281, distance: 31.2
click at [236, 281] on input "25-30449" at bounding box center [254, 282] width 112 height 15
click at [284, 15] on link "Managed Cases" at bounding box center [285, 16] width 61 height 15
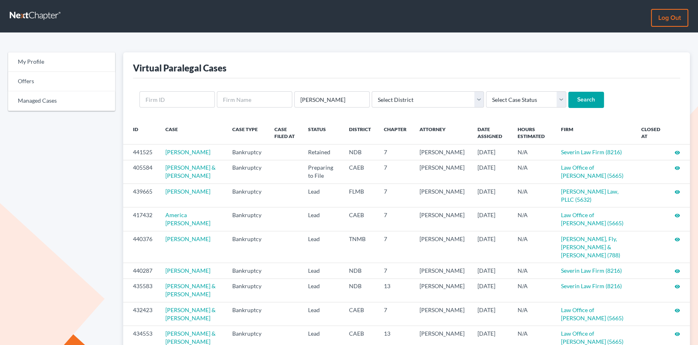
type input "[PERSON_NAME]"
click at [568, 92] on input "Search" at bounding box center [586, 100] width 36 height 16
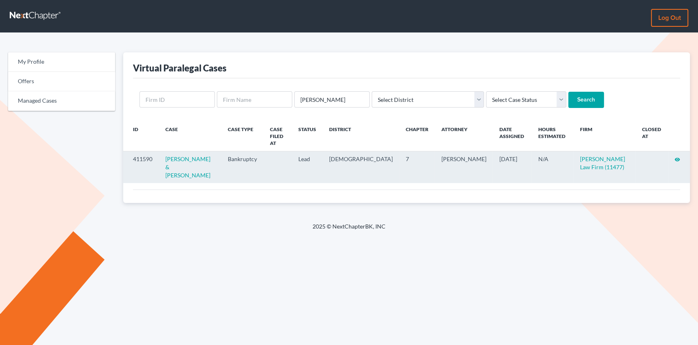
click at [680, 156] on icon "visibility" at bounding box center [678, 159] width 6 height 6
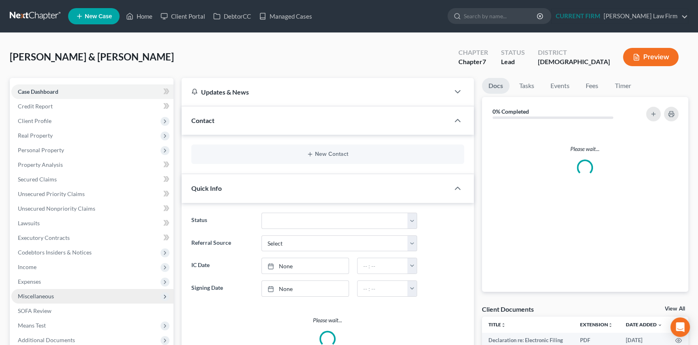
click at [26, 294] on span "Miscellaneous" at bounding box center [36, 295] width 36 height 7
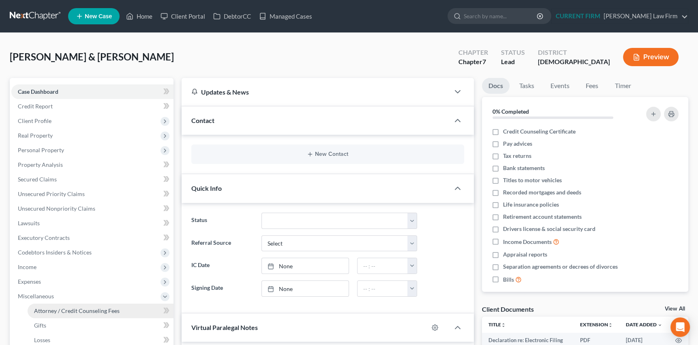
scroll to position [152, 0]
click at [52, 308] on span "Attorney / Credit Counseling Fees" at bounding box center [77, 310] width 86 height 7
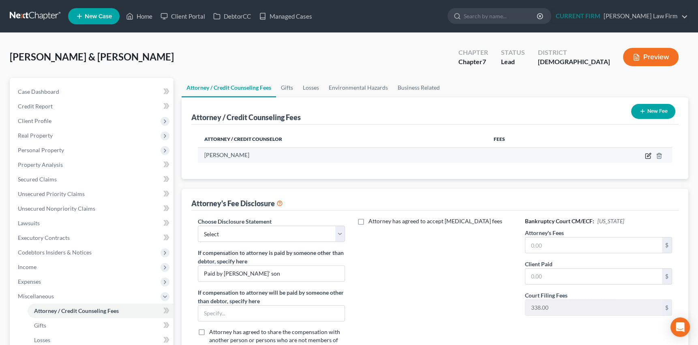
click at [648, 154] on icon "button" at bounding box center [648, 155] width 6 height 6
select select "11"
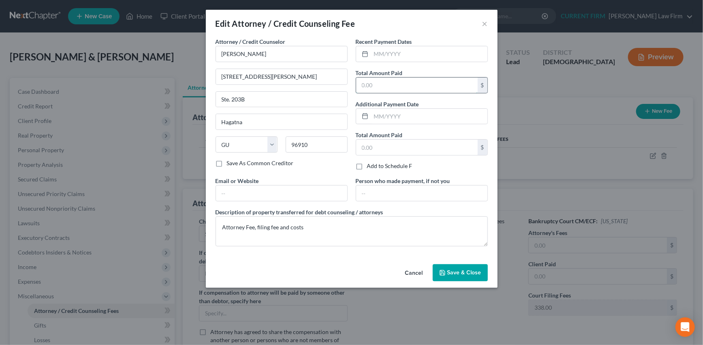
click at [389, 83] on input "text" at bounding box center [417, 84] width 122 height 15
type input "3,000"
click at [455, 271] on span "Save & Close" at bounding box center [465, 272] width 34 height 7
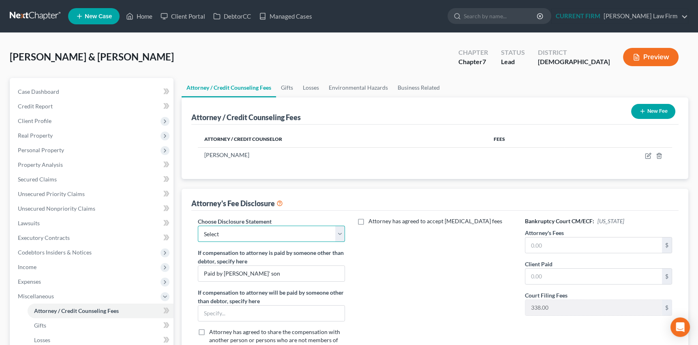
click at [339, 234] on select "Select Attorney Fee Disclosure" at bounding box center [272, 233] width 148 height 16
select select "0"
click at [198, 225] on select "Select Attorney Fee Disclosure" at bounding box center [272, 233] width 148 height 16
click at [546, 242] on input "text" at bounding box center [593, 244] width 137 height 15
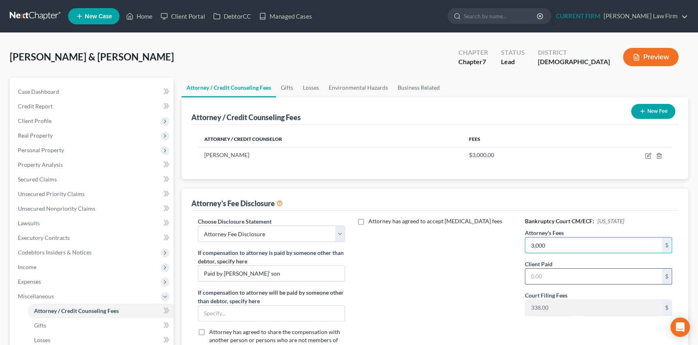
type input "3,000"
click at [546, 272] on input "text" at bounding box center [593, 275] width 137 height 15
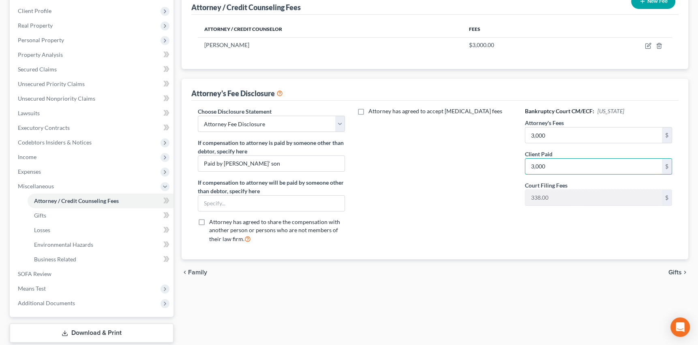
scroll to position [110, 0]
type input "3,000"
click at [35, 184] on span "Miscellaneous" at bounding box center [36, 185] width 36 height 7
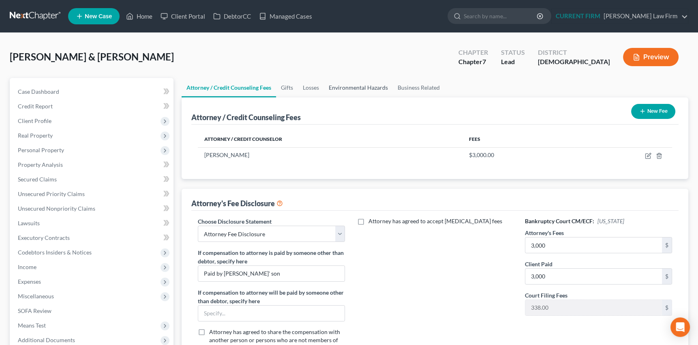
scroll to position [0, 0]
click at [290, 17] on link "Managed Cases" at bounding box center [285, 16] width 61 height 15
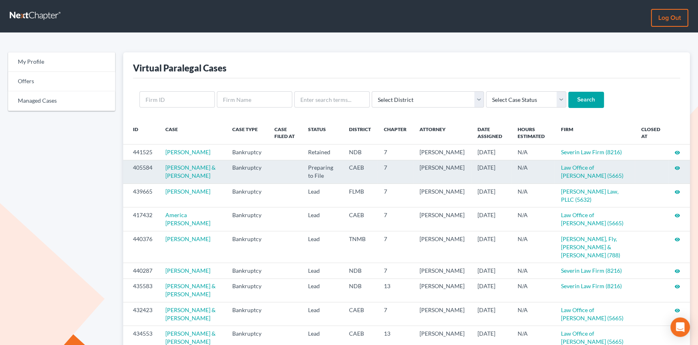
click at [676, 171] on icon "visibility" at bounding box center [678, 168] width 6 height 6
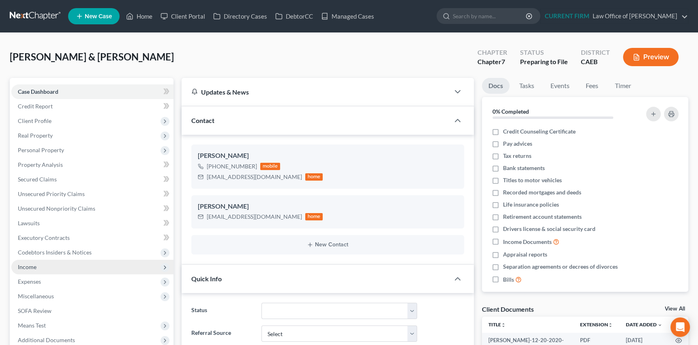
scroll to position [144, 0]
click at [30, 266] on span "Income" at bounding box center [27, 266] width 19 height 7
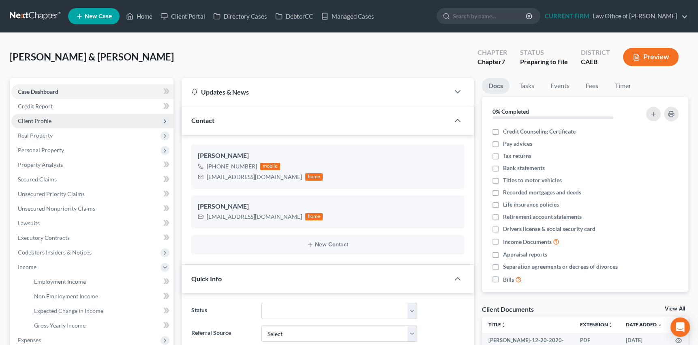
click at [32, 118] on span "Client Profile" at bounding box center [35, 120] width 34 height 7
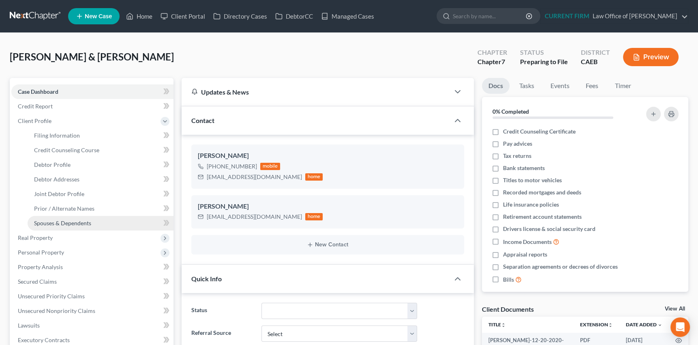
click at [43, 220] on span "Spouses & Dependents" at bounding box center [62, 222] width 57 height 7
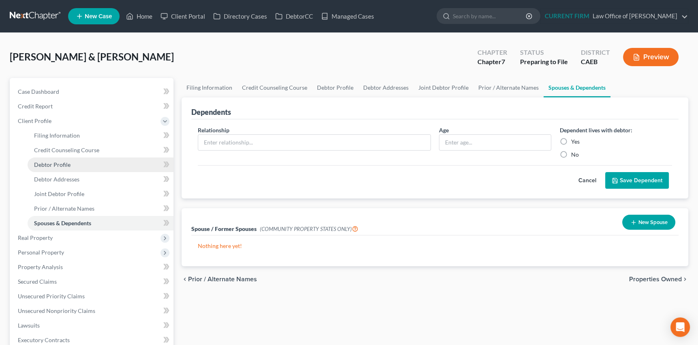
click at [54, 163] on span "Debtor Profile" at bounding box center [52, 164] width 36 height 7
select select "1"
select select "0"
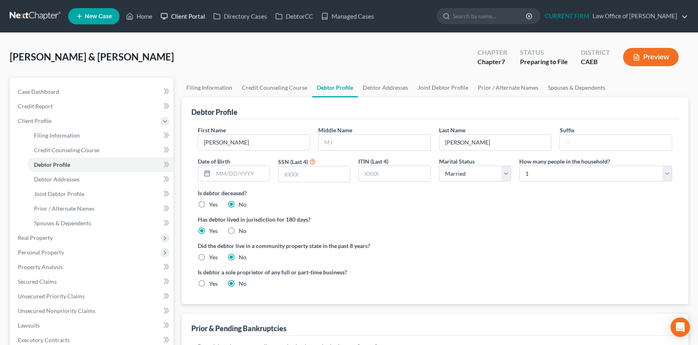
click at [186, 15] on link "Client Portal" at bounding box center [182, 16] width 53 height 15
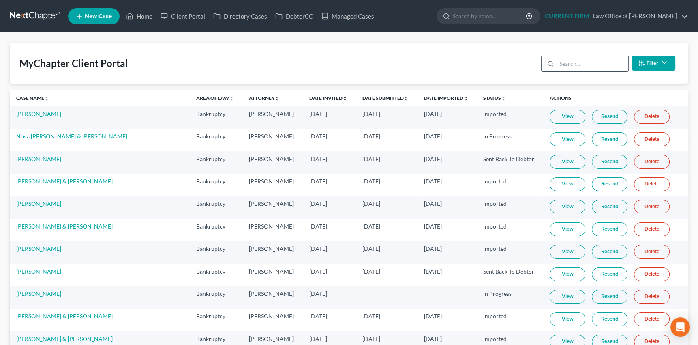
click at [581, 60] on input "search" at bounding box center [593, 63] width 72 height 15
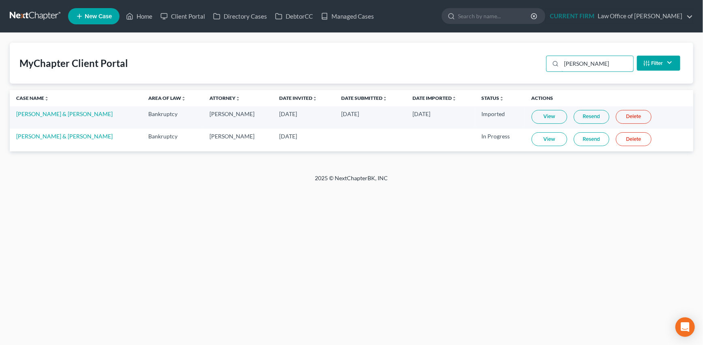
type input "michel"
click at [541, 137] on link "View" at bounding box center [550, 139] width 36 height 14
select select "1"
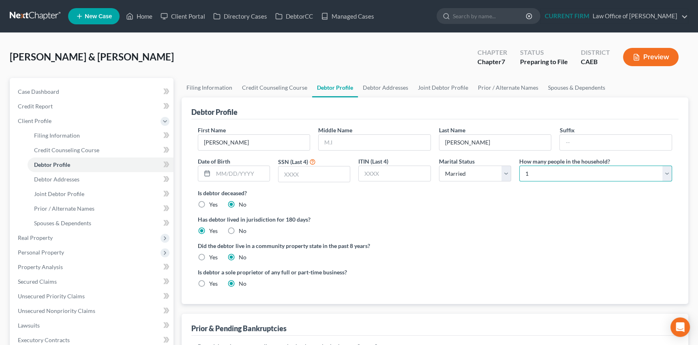
click at [668, 171] on select "Select 1 2 3 4 5 6 7 8 9 10 11 12 13 14 15 16 17 18 19 20" at bounding box center [595, 173] width 153 height 16
select select "2"
click at [519, 165] on select "Select 1 2 3 4 5 6 7 8 9 10 11 12 13 14 15 16 17 18 19 20" at bounding box center [595, 173] width 153 height 16
click at [566, 84] on link "Spouses & Dependents" at bounding box center [576, 87] width 67 height 19
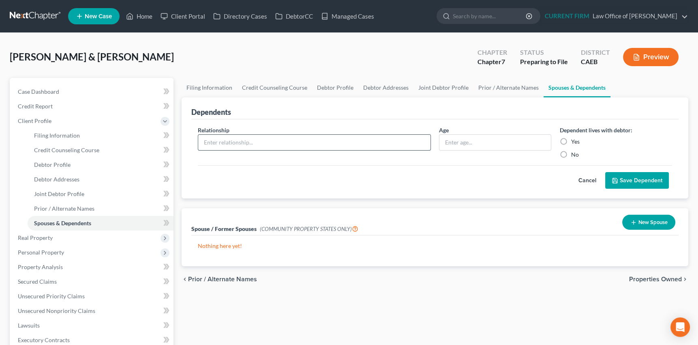
click at [301, 142] on input "text" at bounding box center [314, 142] width 232 height 15
type input "s"
type input "Son"
click at [462, 142] on input "text" at bounding box center [495, 142] width 112 height 15
type input "3"
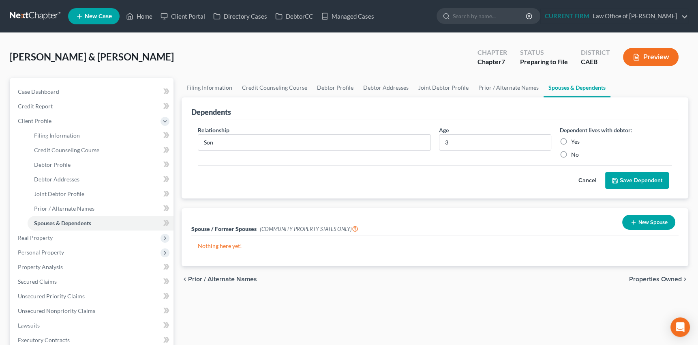
click at [571, 141] on label "Yes" at bounding box center [575, 141] width 9 height 8
click at [574, 141] on input "Yes" at bounding box center [576, 139] width 5 height 5
radio input "true"
click at [650, 179] on button "Save Dependent" at bounding box center [637, 180] width 64 height 17
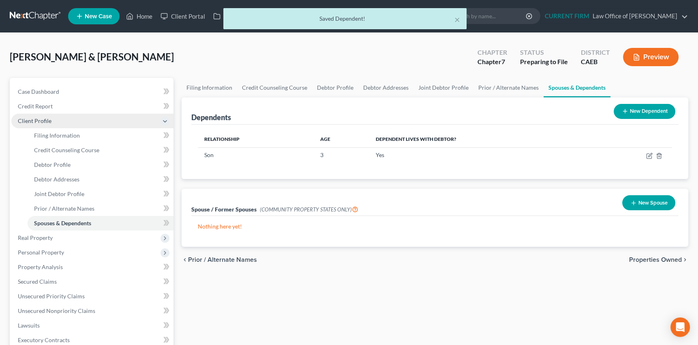
click at [47, 118] on span "Client Profile" at bounding box center [35, 120] width 34 height 7
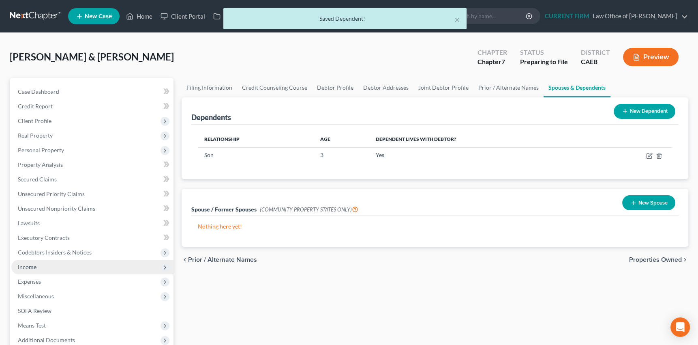
click at [31, 263] on span "Income" at bounding box center [27, 266] width 19 height 7
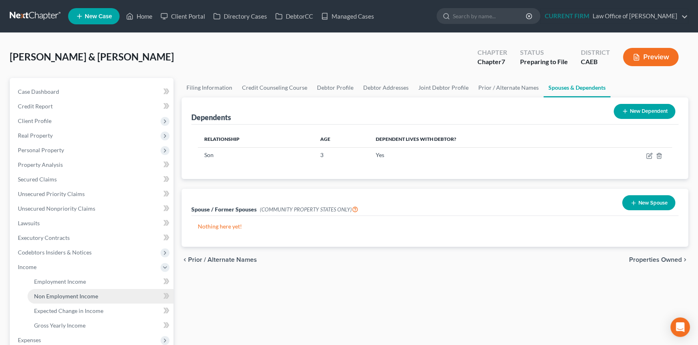
click at [49, 294] on span "Non Employment Income" at bounding box center [66, 295] width 64 height 7
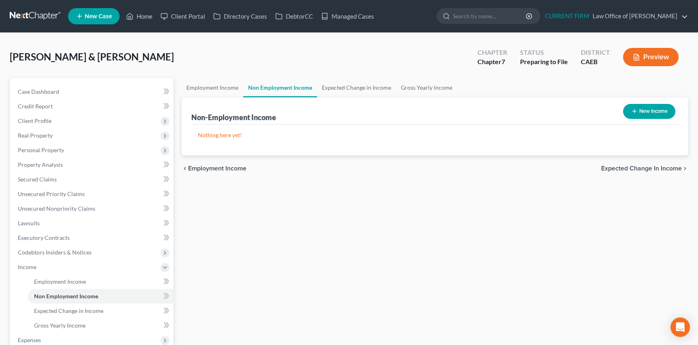
click at [632, 109] on icon "button" at bounding box center [634, 111] width 6 height 6
select select "0"
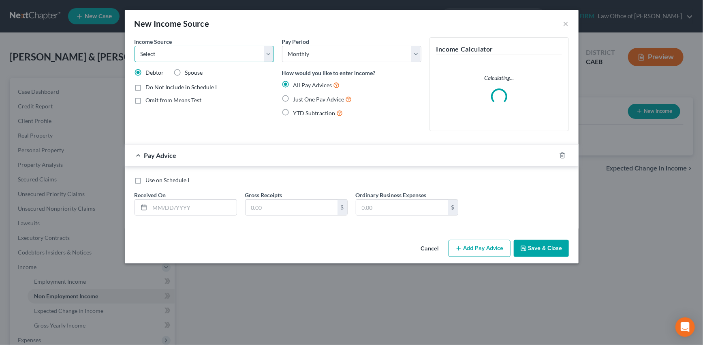
click at [268, 53] on select "Select Unemployment Disability (from employer) Pension Retirement Social Securi…" at bounding box center [204, 54] width 139 height 16
select select "0"
click at [135, 46] on select "Select Unemployment Disability (from employer) Pension Retirement Social Securi…" at bounding box center [204, 54] width 139 height 16
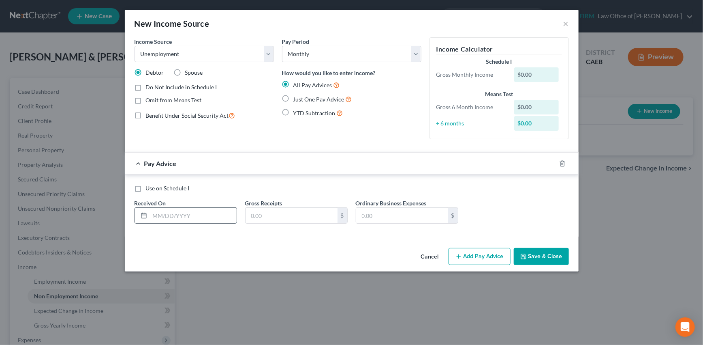
click at [189, 216] on input "text" at bounding box center [193, 215] width 87 height 15
type input "05/06/2025"
type input "405"
click at [553, 163] on icon "button" at bounding box center [553, 163] width 6 height 6
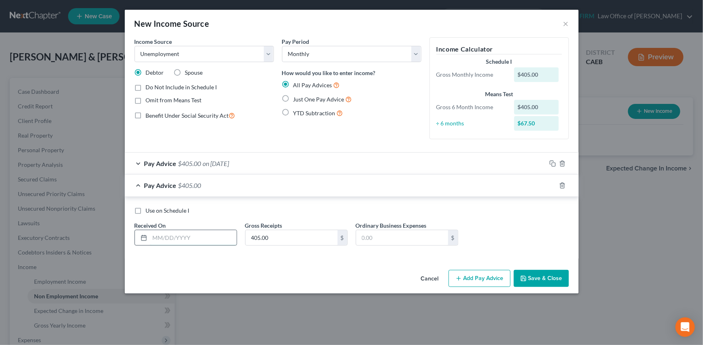
click at [219, 237] on input "text" at bounding box center [193, 237] width 87 height 15
type input "04/22/2025"
click at [396, 189] on div "Pay Advice $405.00 on 04/22/2025" at bounding box center [336, 184] width 422 height 21
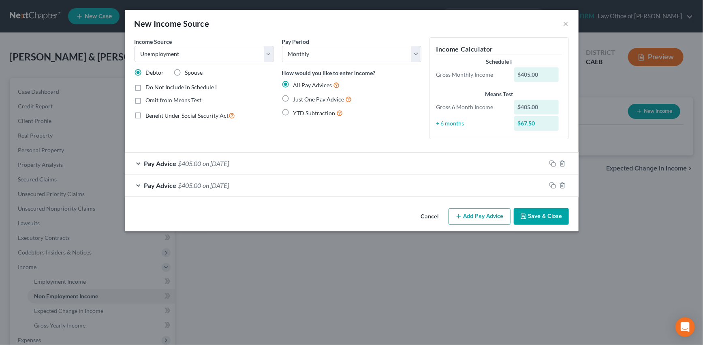
click at [146, 85] on label "Do Not Include in Schedule I" at bounding box center [181, 87] width 71 height 8
click at [149, 85] on input "Do Not Include in Schedule I" at bounding box center [151, 85] width 5 height 5
checkbox input "true"
click at [146, 98] on label "Omit from Means Test" at bounding box center [174, 100] width 56 height 8
click at [149, 98] on input "Omit from Means Test" at bounding box center [151, 98] width 5 height 5
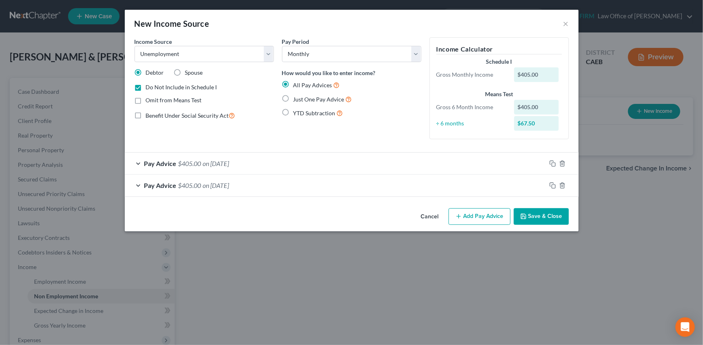
checkbox input "true"
click at [546, 214] on button "Save & Close" at bounding box center [541, 216] width 55 height 17
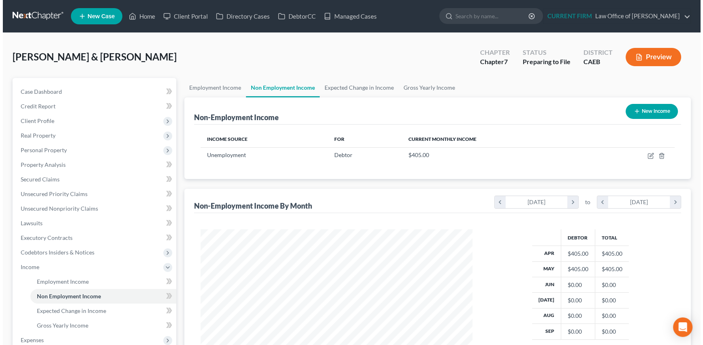
scroll to position [145, 286]
click at [204, 85] on link "Employment Income" at bounding box center [213, 87] width 62 height 19
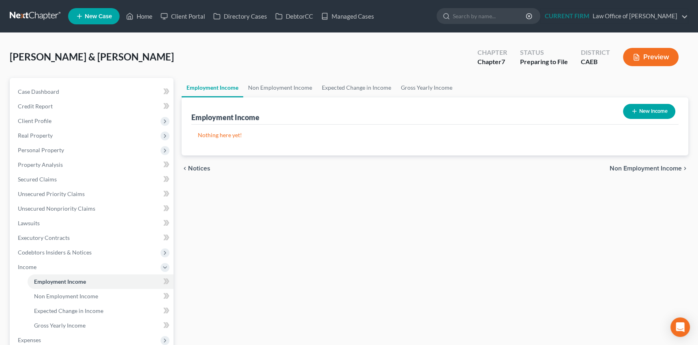
click at [634, 111] on icon "button" at bounding box center [634, 111] width 6 height 6
select select "0"
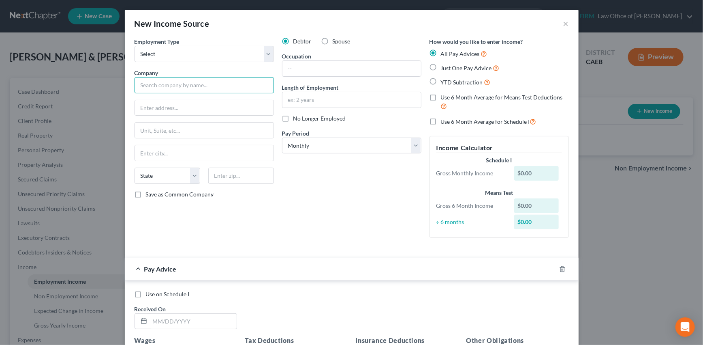
click at [178, 83] on input "text" at bounding box center [204, 85] width 139 height 16
type input "Syneos Health US, Inc."
click at [306, 73] on input "text" at bounding box center [352, 68] width 139 height 15
type input "Healthcare"
drag, startPoint x: 195, startPoint y: 86, endPoint x: 114, endPoint y: 90, distance: 80.8
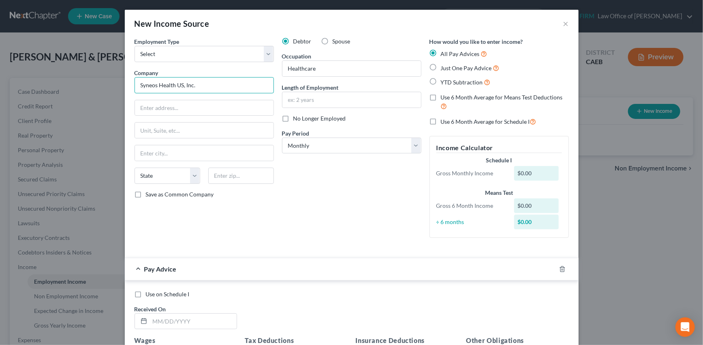
click at [114, 90] on div "New Income Source × Employment Type * Select Full or Part Time Employment Self …" at bounding box center [351, 172] width 703 height 345
type input "Antares Pharma, Inc"
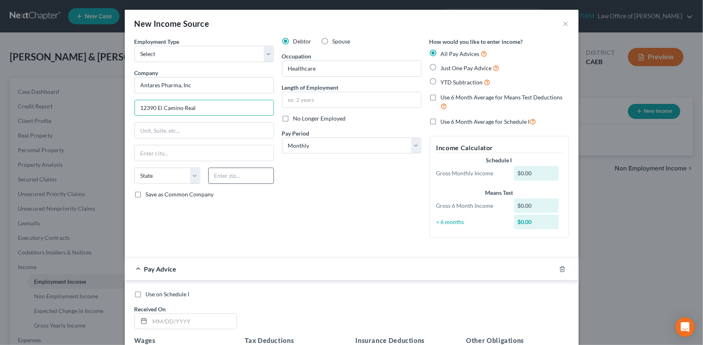
type input "12390 El Camino Real"
click at [230, 176] on input "text" at bounding box center [241, 175] width 66 height 16
type input "92130"
click at [332, 202] on div "Debtor Spouse Occupation Healthcare Length of Employment No Longer Employed Pay…" at bounding box center [352, 140] width 148 height 207
type input "San Diego"
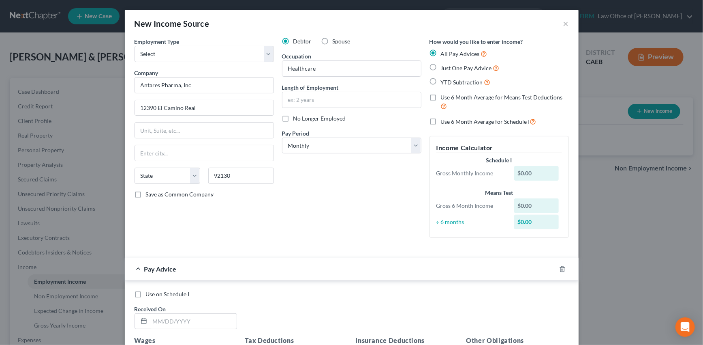
select select "4"
click at [146, 192] on label "Save as Common Company" at bounding box center [180, 194] width 68 height 8
click at [149, 192] on input "Save as Common Company" at bounding box center [151, 192] width 5 height 5
checkbox input "true"
click at [311, 99] on input "text" at bounding box center [352, 99] width 139 height 15
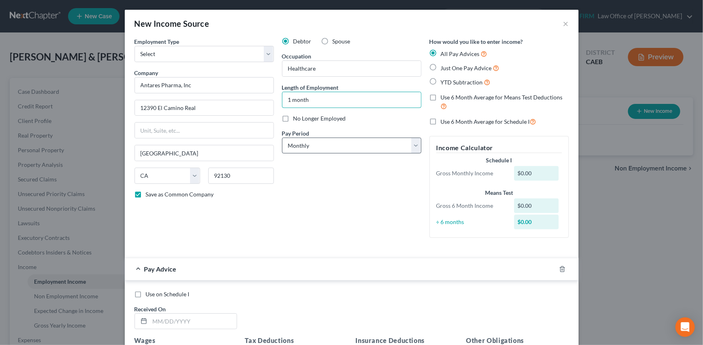
type input "1 month"
click at [413, 143] on select "Select Monthly Twice Monthly Every Other Week Weekly" at bounding box center [351, 145] width 139 height 16
select select "2"
click at [282, 137] on select "Select Monthly Twice Monthly Every Other Week Weekly" at bounding box center [351, 145] width 139 height 16
click at [441, 121] on label "Use 6 Month Average for Schedule I" at bounding box center [489, 121] width 96 height 9
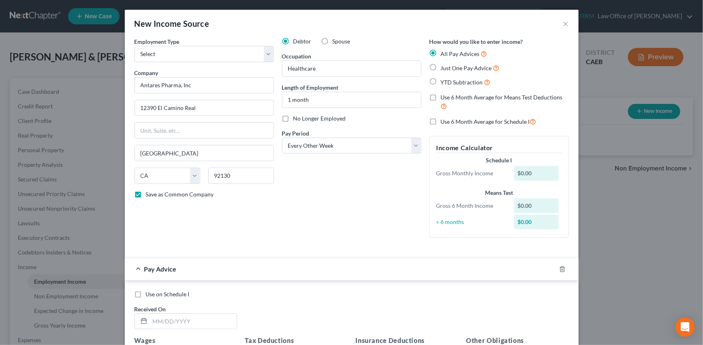
click at [444, 121] on input "Use 6 Month Average for Schedule I" at bounding box center [446, 119] width 5 height 5
checkbox input "true"
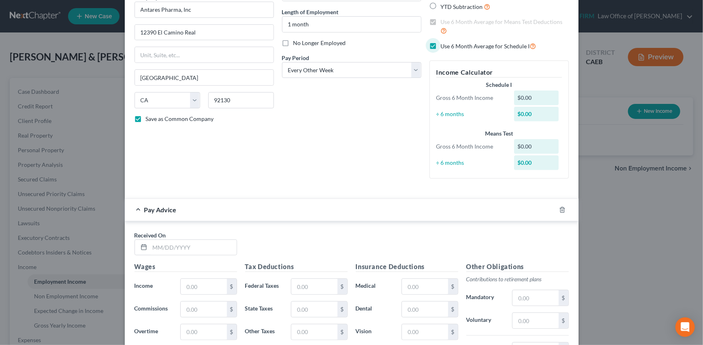
scroll to position [36, 0]
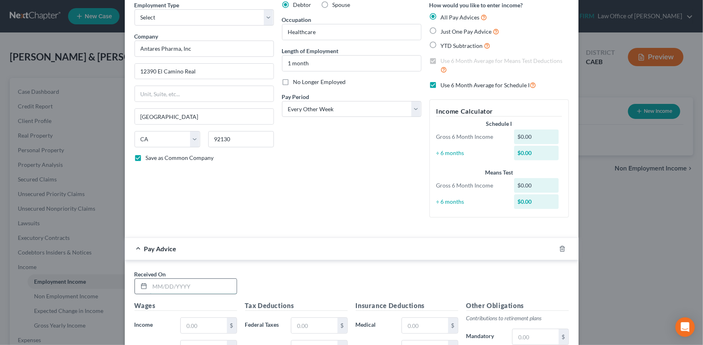
click at [174, 282] on input "text" at bounding box center [193, 286] width 87 height 15
type input "09/30/2025"
type input "3,314.41"
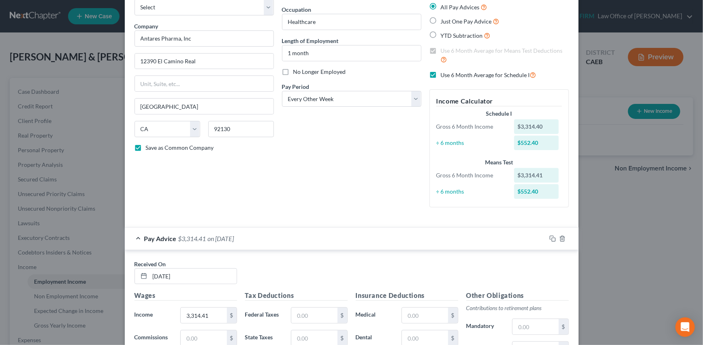
scroll to position [224, 0]
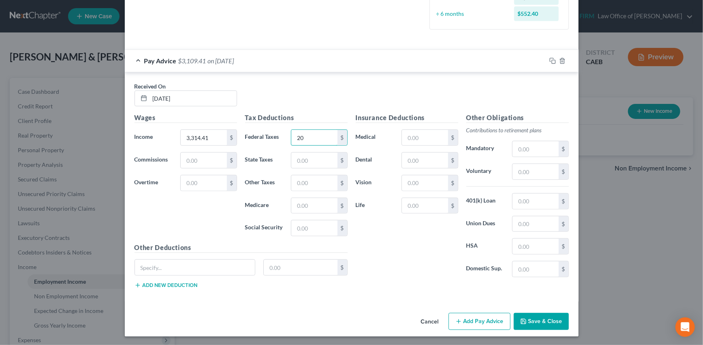
type input "2"
type input "144.52"
type input "55.25"
type input "39.77"
type input "48.06"
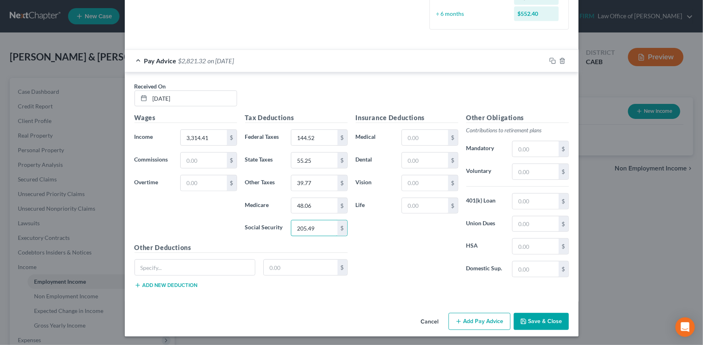
type input "205.49"
click at [455, 60] on div "Pay Advice $2,821.32 on 09/30/2025" at bounding box center [336, 60] width 422 height 21
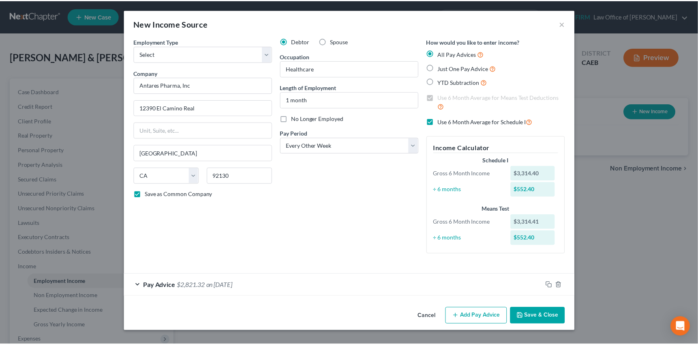
scroll to position [0, 0]
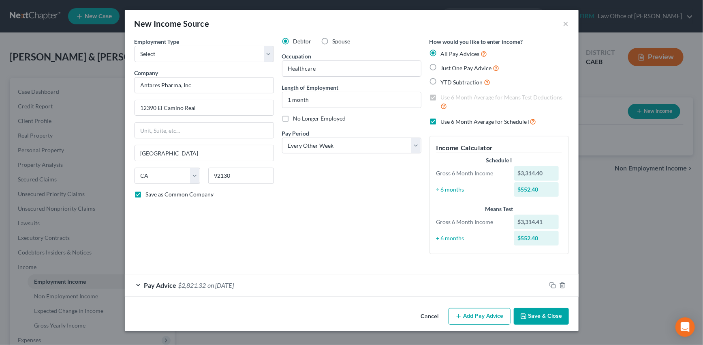
click at [543, 314] on button "Save & Close" at bounding box center [541, 316] width 55 height 17
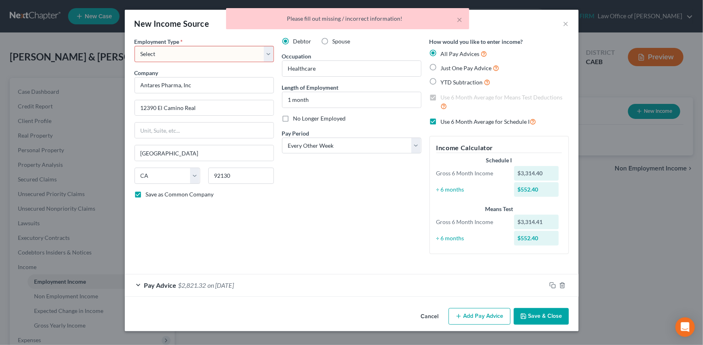
click at [267, 53] on select "Select Full or Part Time Employment Self Employment" at bounding box center [204, 54] width 139 height 16
select select "0"
click at [135, 46] on select "Select Full or Part Time Employment Self Employment" at bounding box center [204, 54] width 139 height 16
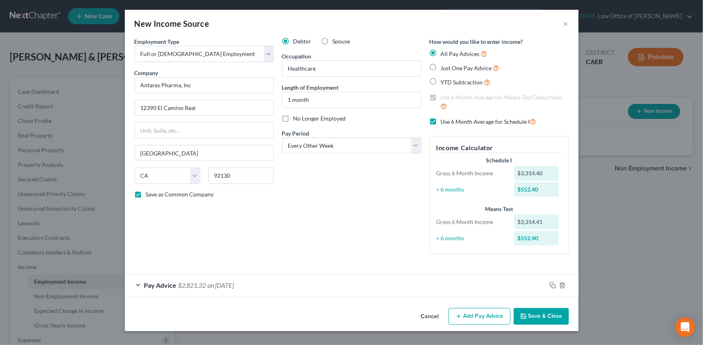
click at [333, 39] on label "Spouse" at bounding box center [342, 41] width 18 height 8
click at [336, 39] on input "Spouse" at bounding box center [338, 39] width 5 height 5
radio input "true"
click at [546, 313] on button "Save & Close" at bounding box center [541, 316] width 55 height 17
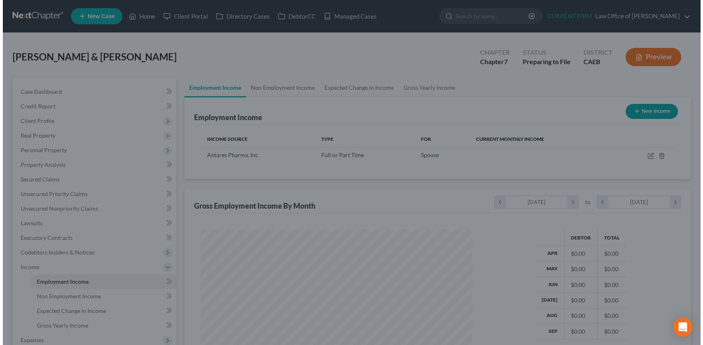
scroll to position [405244, 405103]
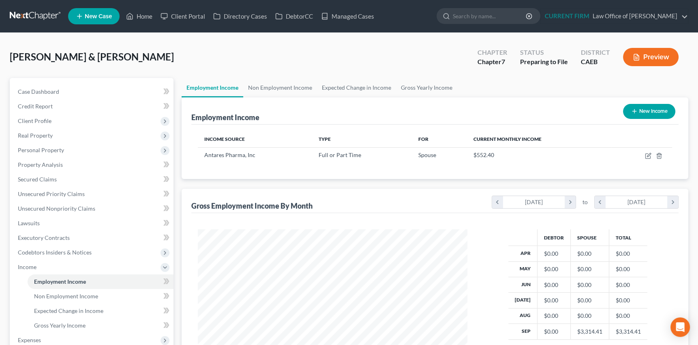
click at [632, 109] on icon "button" at bounding box center [634, 111] width 6 height 6
select select "0"
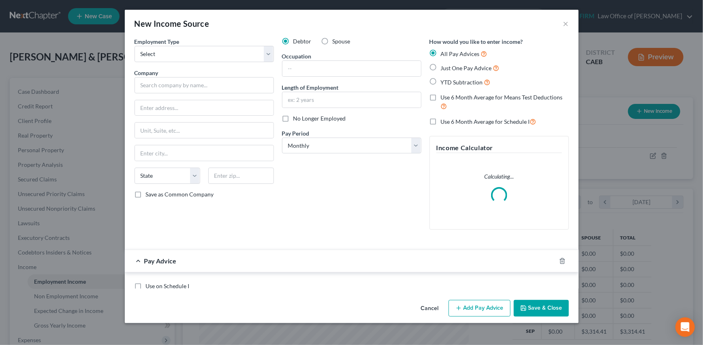
scroll to position [145, 288]
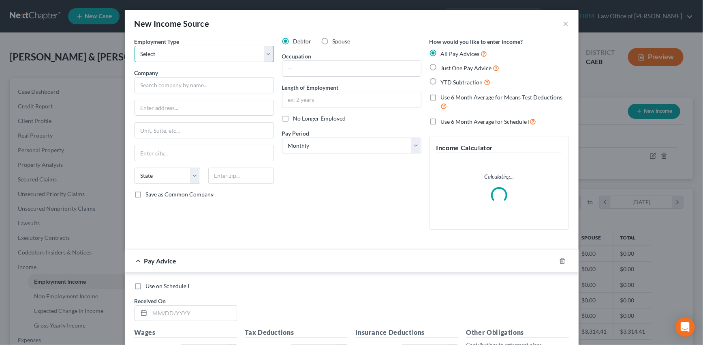
click at [264, 49] on select "Select Full or Part Time Employment Self Employment" at bounding box center [204, 54] width 139 height 16
select select "0"
click at [135, 46] on select "Select Full or Part Time Employment Self Employment" at bounding box center [204, 54] width 139 height 16
click at [333, 40] on label "Spouse" at bounding box center [342, 41] width 18 height 8
click at [336, 40] on input "Spouse" at bounding box center [338, 39] width 5 height 5
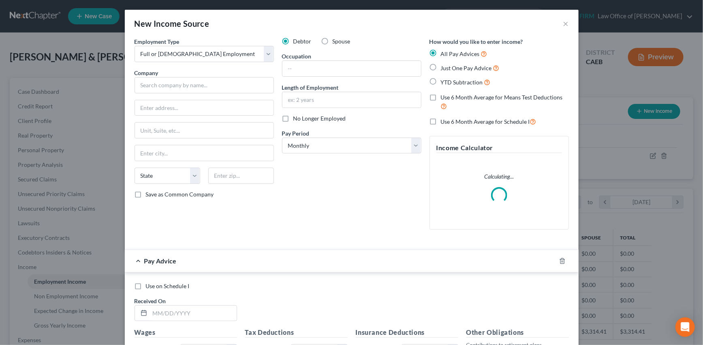
radio input "true"
click at [412, 144] on select "Select Monthly Twice Monthly Every Other Week Weekly" at bounding box center [351, 145] width 139 height 16
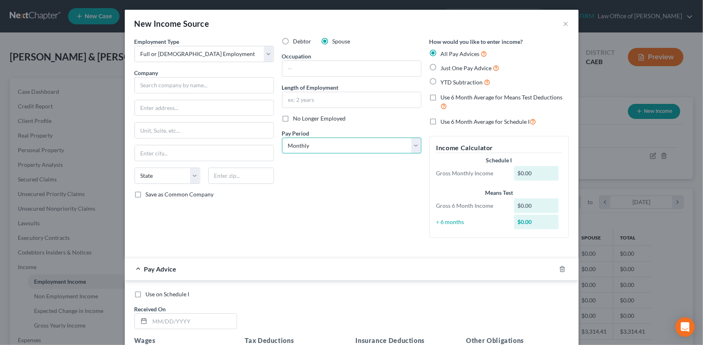
select select "2"
click at [282, 137] on select "Select Monthly Twice Monthly Every Other Week Weekly" at bounding box center [351, 145] width 139 height 16
click at [441, 122] on label "Use 6 Month Average for Schedule I" at bounding box center [489, 121] width 96 height 9
click at [444, 122] on input "Use 6 Month Average for Schedule I" at bounding box center [446, 119] width 5 height 5
checkbox input "true"
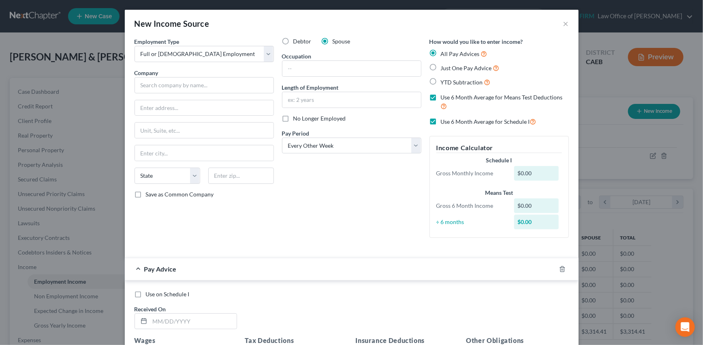
checkbox input "true"
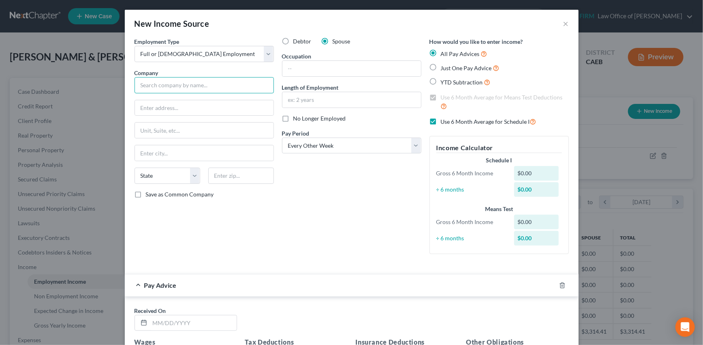
click at [206, 87] on input "text" at bounding box center [204, 85] width 139 height 16
type input "Syneos Heallth US, INC"
type input "200 Crossing Blvd 3rd Flr"
click at [236, 172] on input "text" at bounding box center [241, 175] width 66 height 16
type input "08807"
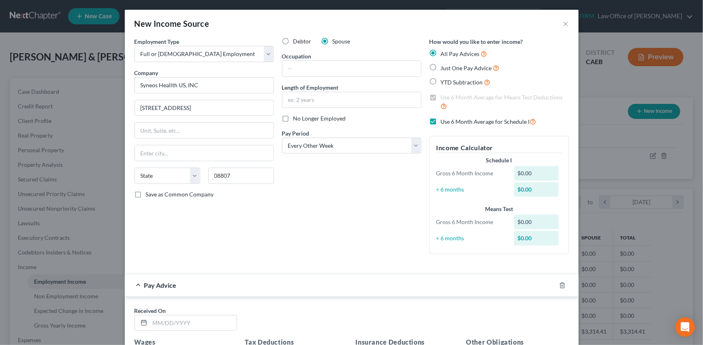
click at [238, 215] on div "Employment Type * Select Full or Part Time Employment Self Employment Company *…" at bounding box center [205, 148] width 148 height 223
type input "Bridgewater"
select select "33"
click at [294, 117] on label "No Longer Employed" at bounding box center [320, 118] width 53 height 8
click at [297, 117] on input "No Longer Employed" at bounding box center [299, 116] width 5 height 5
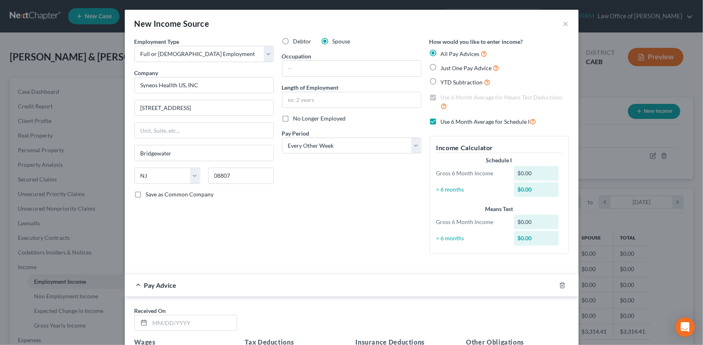
checkbox input "true"
click at [298, 68] on input "text" at bounding box center [352, 68] width 139 height 15
type input "healthcare"
click at [297, 99] on input "text" at bounding box center [352, 99] width 139 height 15
type input "6 months"
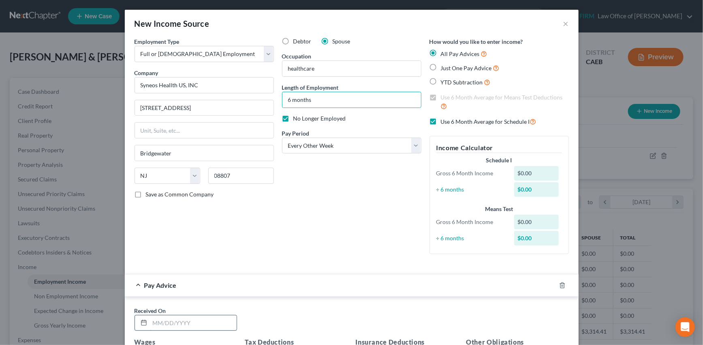
click at [172, 318] on input "text" at bounding box center [193, 322] width 87 height 15
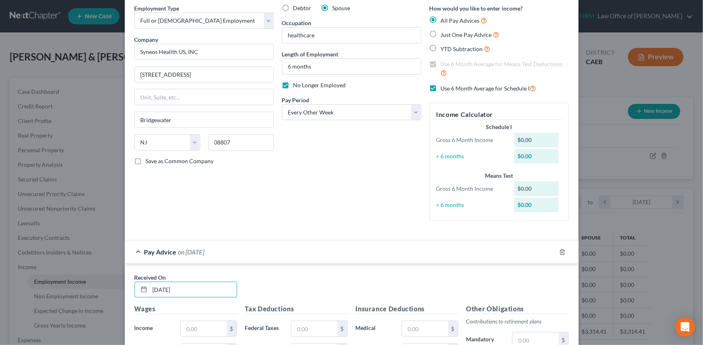
scroll to position [36, 0]
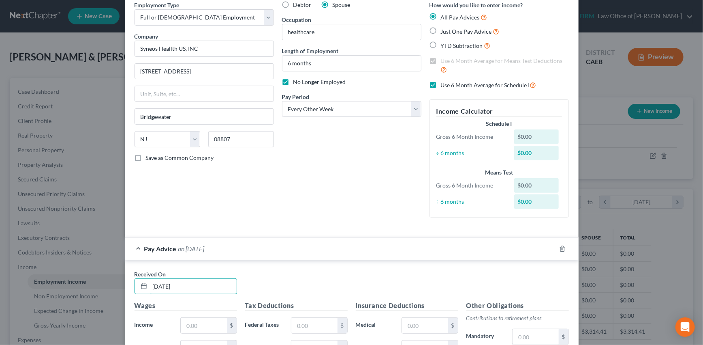
type input "04/07/2025"
click at [286, 65] on input "6 months" at bounding box center [352, 63] width 139 height 15
type input "8 months"
click at [207, 324] on input "text" at bounding box center [204, 324] width 46 height 15
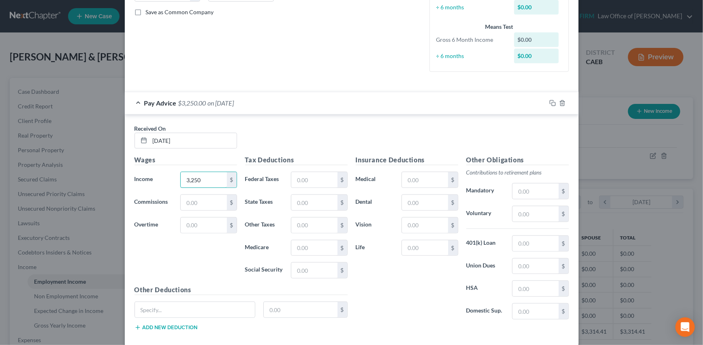
scroll to position [221, 0]
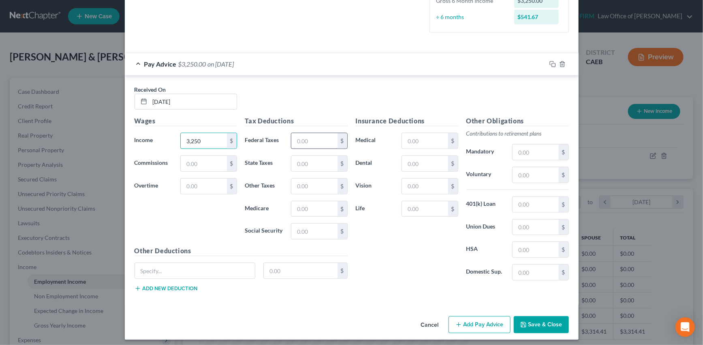
type input "3,250"
click at [312, 140] on input "text" at bounding box center [314, 140] width 46 height 15
type input "104.89"
type input "59.55"
type input "36.30"
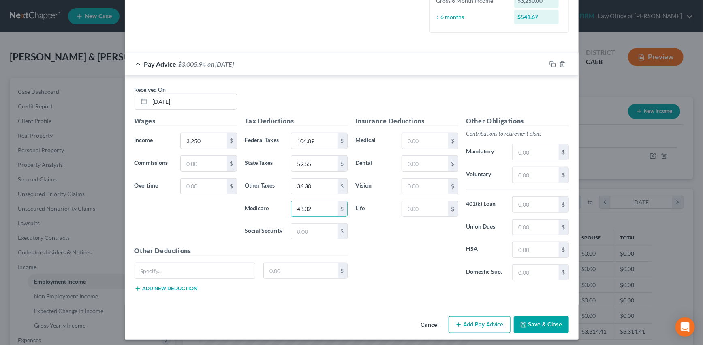
type input "43.32"
type input "185.21"
click at [151, 268] on input "text" at bounding box center [195, 270] width 120 height 15
type input "Fleet car"
type input "83.96"
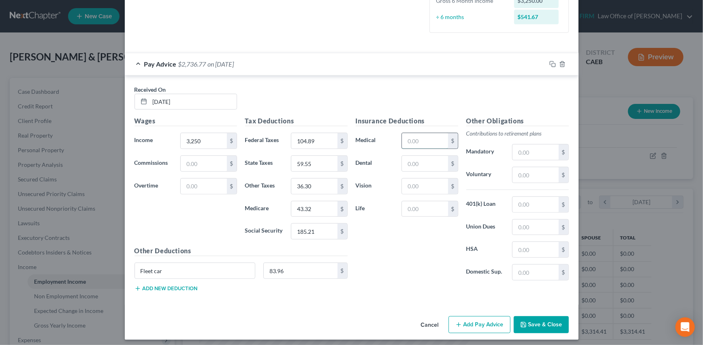
click at [413, 139] on input "text" at bounding box center [425, 140] width 46 height 15
type input "266"
drag, startPoint x: 552, startPoint y: 65, endPoint x: 448, endPoint y: 81, distance: 104.7
click at [552, 65] on icon "button" at bounding box center [553, 64] width 6 height 6
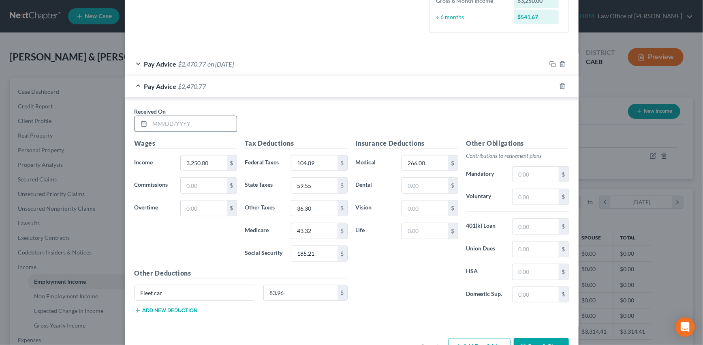
click at [214, 124] on input "text" at bounding box center [193, 123] width 87 height 15
type input "05/07/2025"
type input "1,079.55"
type input "2.51"
type input "12.96"
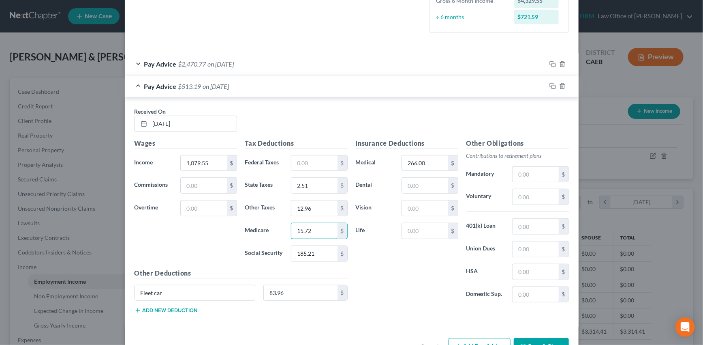
type input "15.72"
type input "67.22"
type input "73.13"
click at [431, 162] on input "266.00" at bounding box center [425, 162] width 46 height 15
drag, startPoint x: 552, startPoint y: 85, endPoint x: 276, endPoint y: 118, distance: 278.0
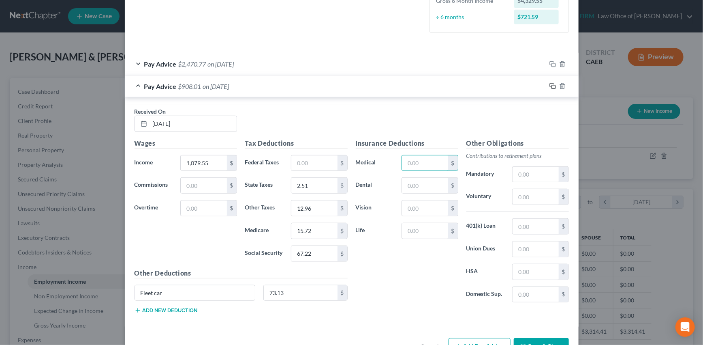
click at [552, 85] on rect "button" at bounding box center [554, 87] width 4 height 4
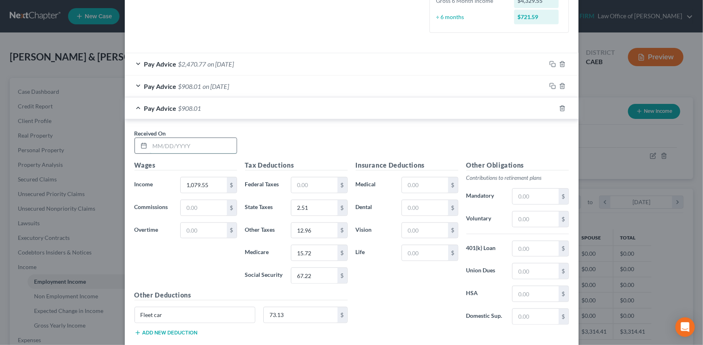
click at [201, 142] on input "text" at bounding box center [193, 145] width 87 height 15
type input "05/22/2025"
type input "3,958.33"
type input "221.81"
type input "108.80"
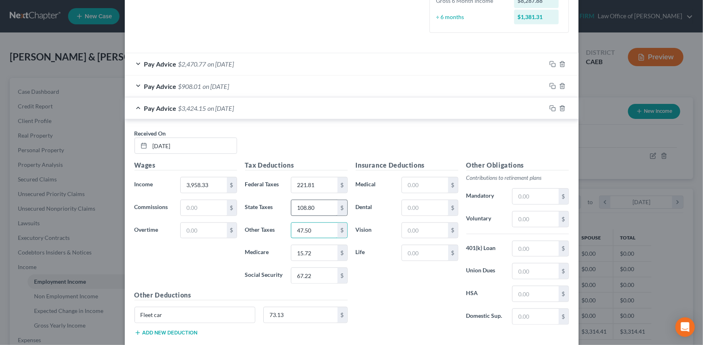
type input "47.50"
type input "57.46"
type input "2"
type input "245.70"
type input "83.96"
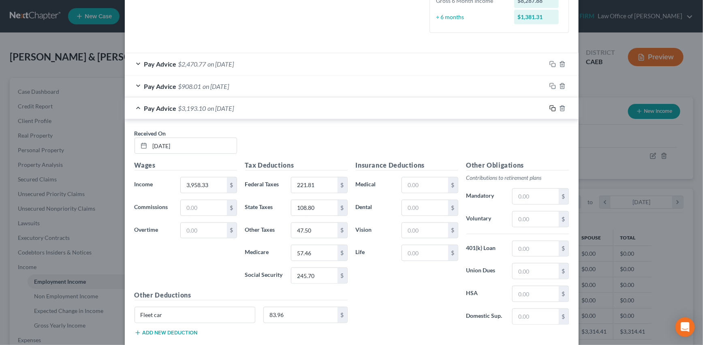
click at [550, 106] on icon "button" at bounding box center [553, 108] width 6 height 6
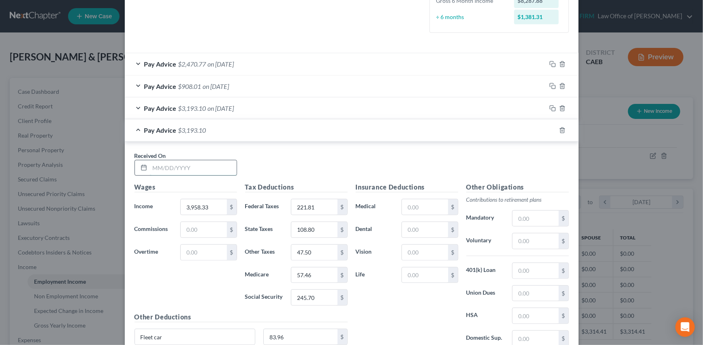
click at [212, 168] on input "text" at bounding box center [193, 167] width 87 height 15
type input "06/06/2025"
click at [315, 274] on input "57.46" at bounding box center [314, 274] width 46 height 15
click at [311, 273] on input "57.46" at bounding box center [314, 274] width 46 height 15
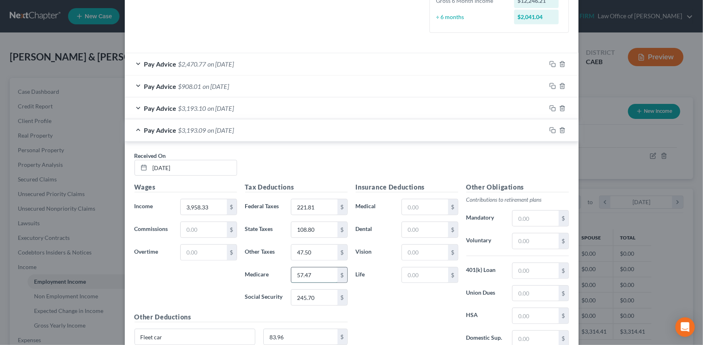
type input "57.47"
click at [313, 299] on input "245.70" at bounding box center [314, 296] width 46 height 15
type input "245.71"
click at [551, 129] on icon "button" at bounding box center [553, 130] width 6 height 6
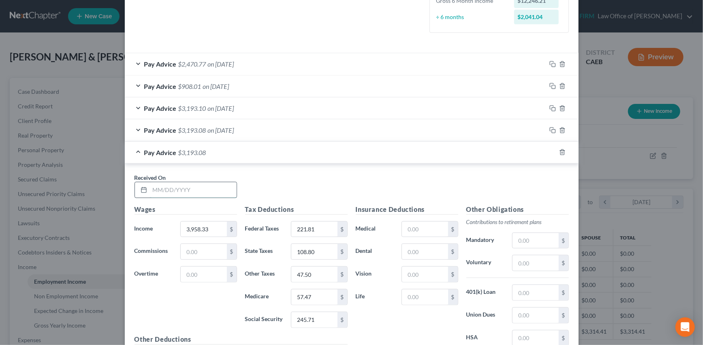
click at [206, 187] on input "text" at bounding box center [193, 189] width 87 height 15
type input "06/20/2025"
click at [309, 294] on input "57.47" at bounding box center [314, 296] width 46 height 15
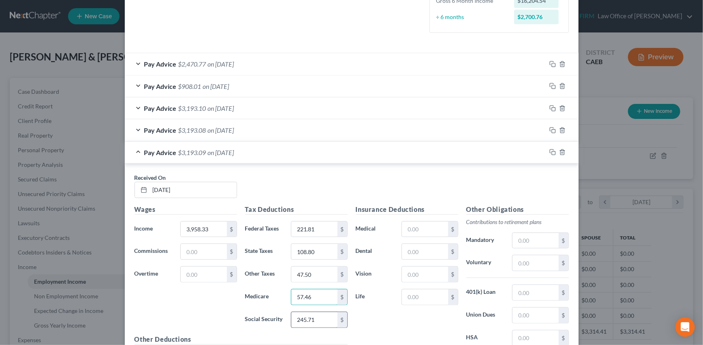
type input "57.46"
click at [312, 318] on input "245.71" at bounding box center [314, 319] width 46 height 15
type input "245.70"
click at [551, 150] on icon "button" at bounding box center [553, 152] width 6 height 6
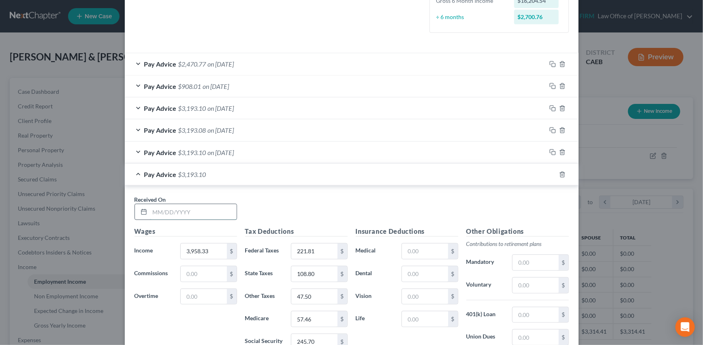
click at [178, 210] on input "text" at bounding box center [193, 211] width 87 height 15
type input "07/07/2025"
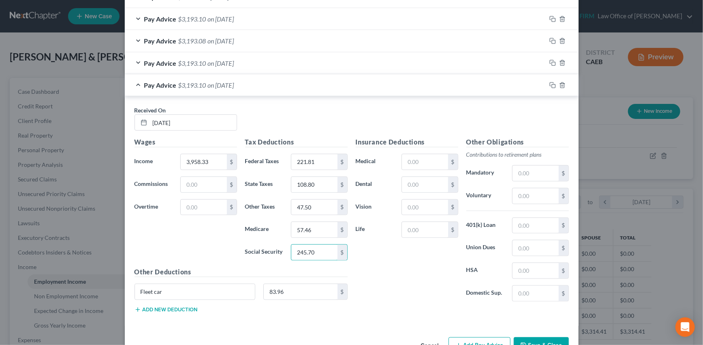
scroll to position [334, 0]
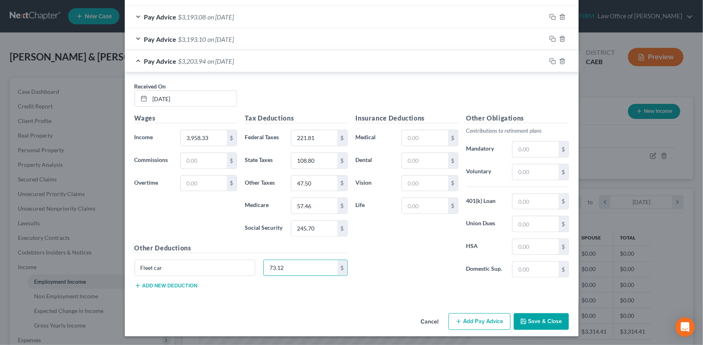
type input "73.12"
drag, startPoint x: 550, startPoint y: 60, endPoint x: 394, endPoint y: 87, distance: 158.4
click at [550, 60] on icon "button" at bounding box center [553, 61] width 6 height 6
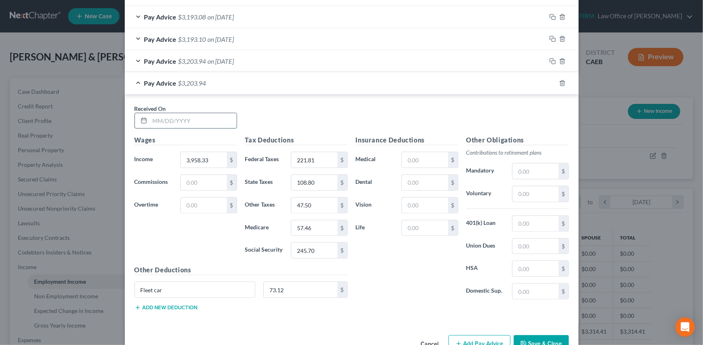
click at [201, 120] on input "text" at bounding box center [193, 120] width 87 height 15
type input "07/22/2025"
click at [313, 249] on input "245.70" at bounding box center [314, 249] width 46 height 15
type input "245.71"
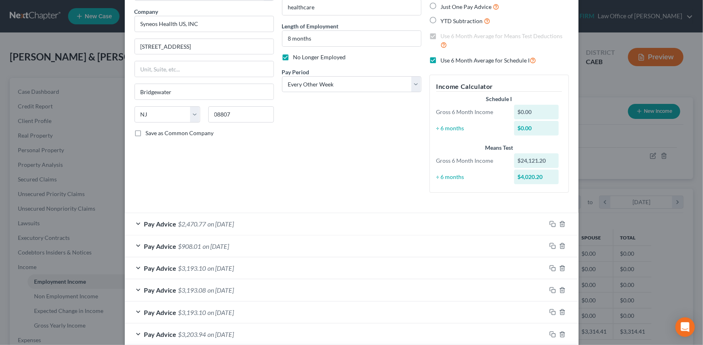
scroll to position [2, 0]
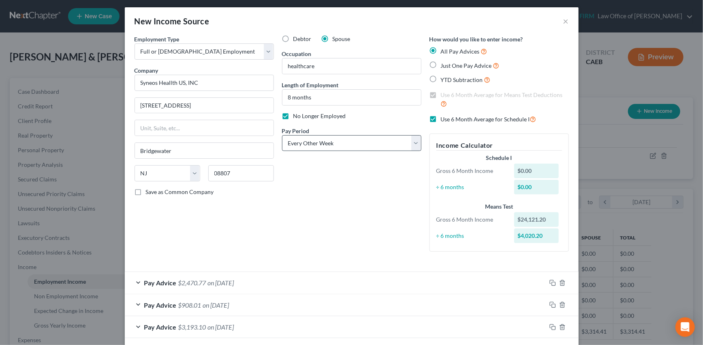
type input "73.13"
click at [413, 144] on select "Select Monthly Twice Monthly Every Other Week Weekly" at bounding box center [351, 143] width 139 height 16
select select "1"
click at [282, 135] on select "Select Monthly Twice Monthly Every Other Week Weekly" at bounding box center [351, 143] width 139 height 16
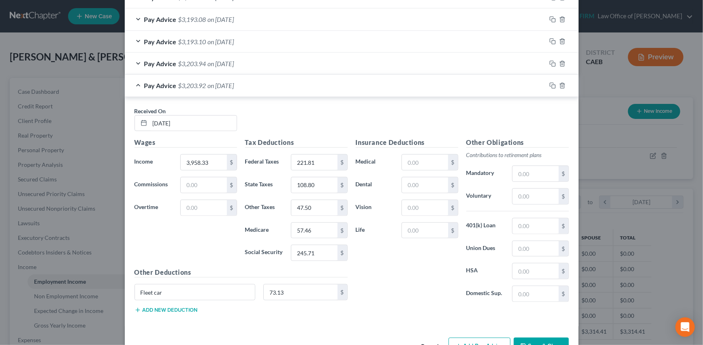
scroll to position [356, 0]
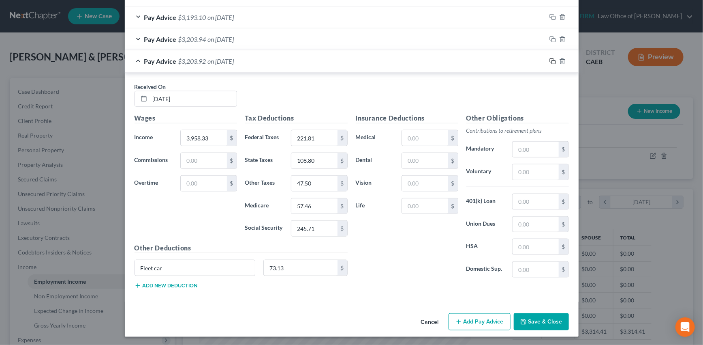
click at [552, 60] on rect "button" at bounding box center [554, 62] width 4 height 4
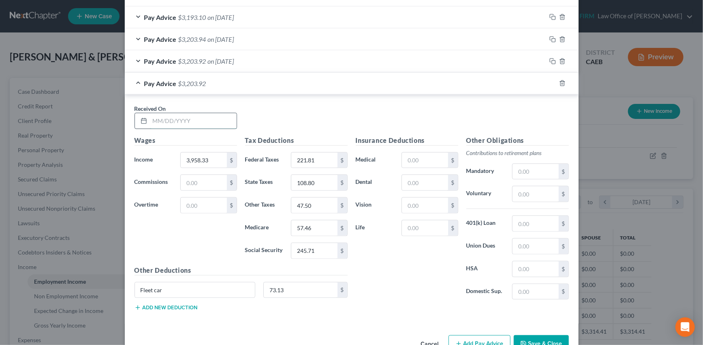
click at [192, 123] on input "text" at bounding box center [193, 120] width 87 height 15
type input "08/07/2025"
type input "57.47"
type input "245.70"
drag, startPoint x: 548, startPoint y: 82, endPoint x: 332, endPoint y: 119, distance: 219.3
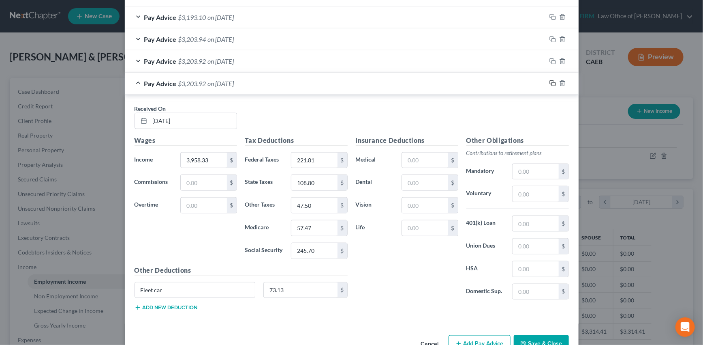
click at [550, 82] on icon "button" at bounding box center [553, 83] width 6 height 6
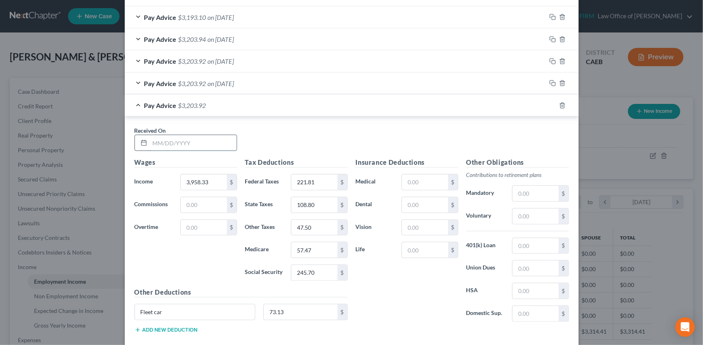
click at [216, 143] on input "text" at bounding box center [193, 142] width 87 height 15
type input "[DATE]"
type input "57.46"
type input "245.71"
click at [552, 105] on rect "button" at bounding box center [554, 107] width 4 height 4
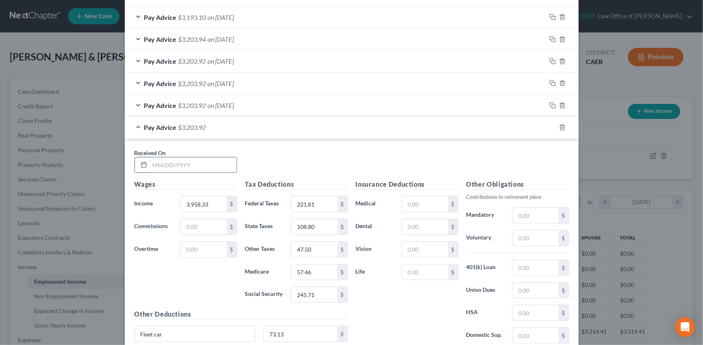
click at [213, 162] on input "text" at bounding box center [193, 164] width 87 height 15
type input "[DATE]"
click at [312, 294] on input "245.71" at bounding box center [314, 294] width 46 height 15
click at [312, 292] on input "245.71" at bounding box center [314, 294] width 46 height 15
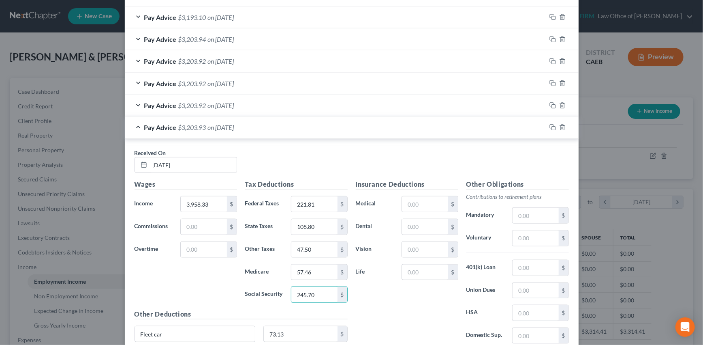
type input "245.70"
drag, startPoint x: 548, startPoint y: 125, endPoint x: 390, endPoint y: 141, distance: 159.4
click at [550, 125] on icon "button" at bounding box center [553, 127] width 6 height 6
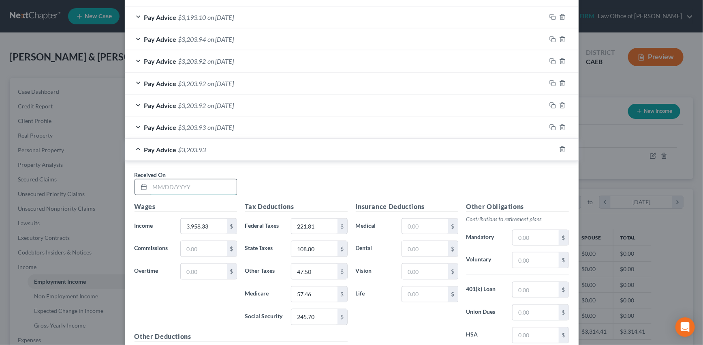
click at [181, 183] on input "text" at bounding box center [193, 186] width 87 height 15
type input "[DATE]"
type input "3,382.21"
type input "744.09"
type input "346"
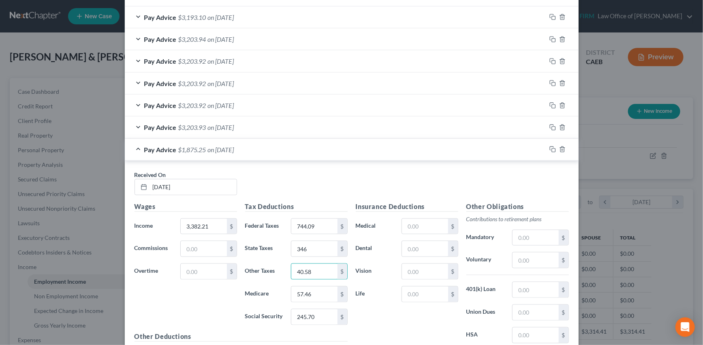
type input "40.58"
type input "49.05"
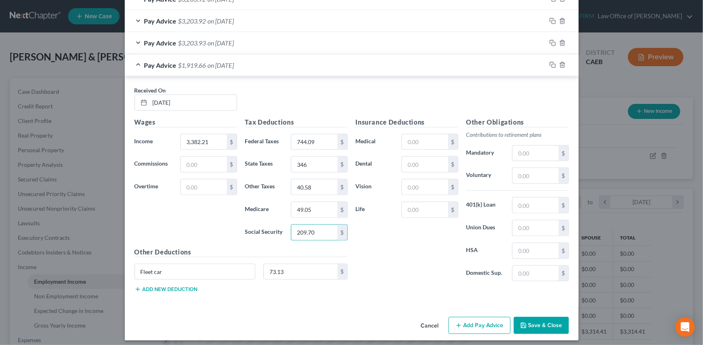
scroll to position [444, 0]
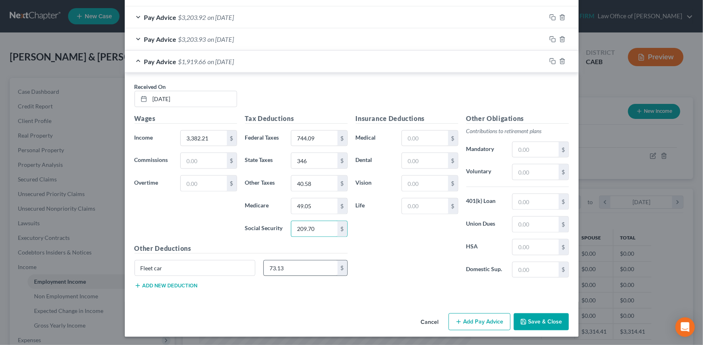
type input "209.70"
click at [553, 60] on div at bounding box center [562, 61] width 32 height 13
click at [550, 58] on icon "button" at bounding box center [553, 61] width 6 height 6
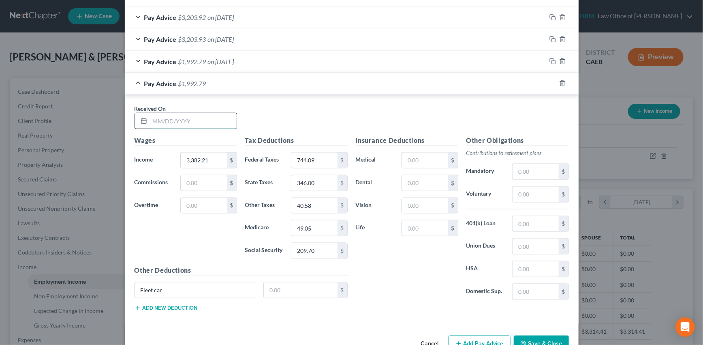
click at [181, 116] on input "text" at bounding box center [193, 120] width 87 height 15
type input "09/22/2025"
type input "5,697.74"
type input "471.36"
type input "241.45"
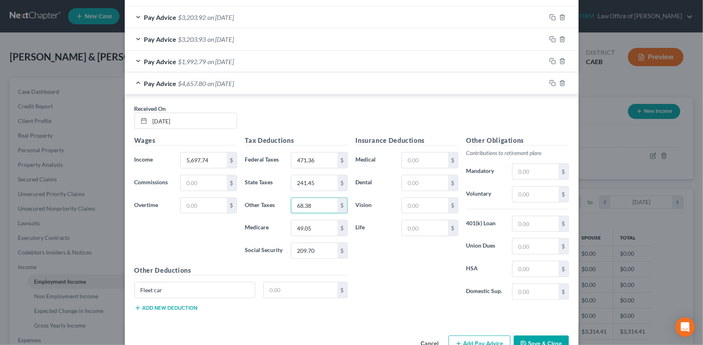
type input "68.38"
type input "82.68"
type input "353.54"
type input "73.13"
click at [401, 85] on div "Pay Advice $4,407.20 on 09/22/2025" at bounding box center [336, 83] width 422 height 21
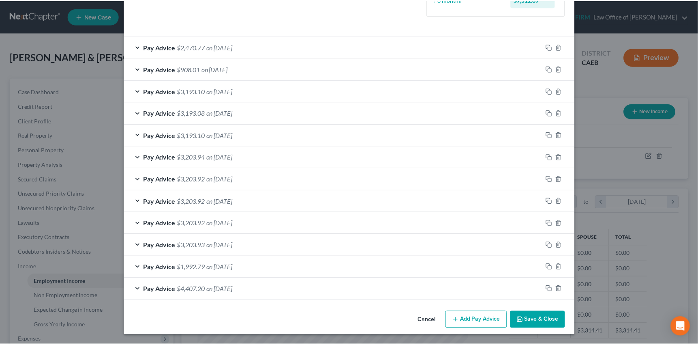
scroll to position [237, 0]
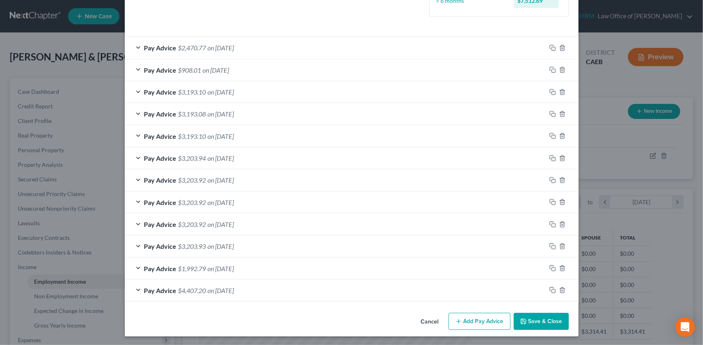
click at [537, 319] on button "Save & Close" at bounding box center [541, 321] width 55 height 17
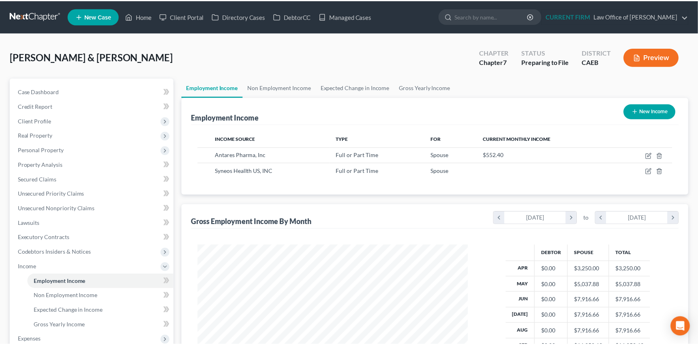
scroll to position [405244, 405103]
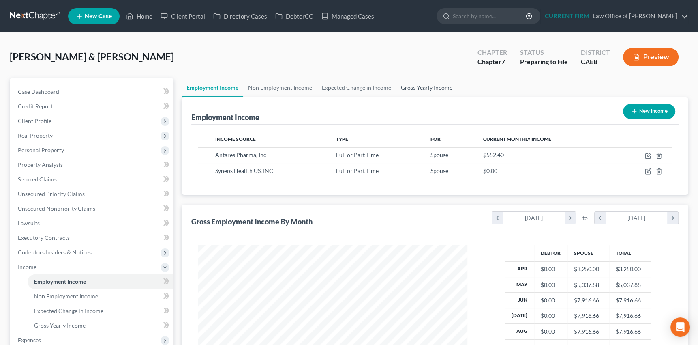
click at [427, 85] on link "Gross Yearly Income" at bounding box center [426, 87] width 61 height 19
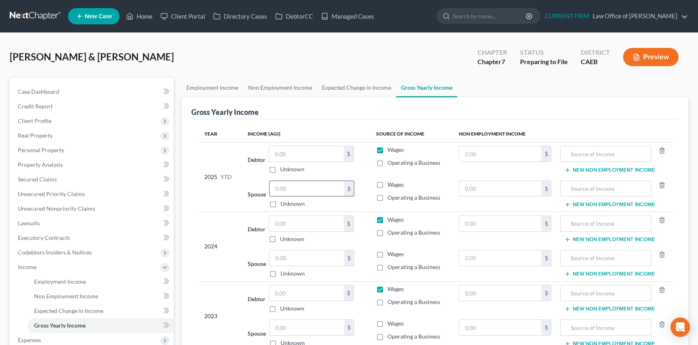
click at [296, 186] on input "text" at bounding box center [307, 188] width 75 height 15
type input "74,142"
click at [388, 181] on label "Wages" at bounding box center [396, 184] width 16 height 8
click at [391, 181] on input "Wages" at bounding box center [393, 182] width 5 height 5
checkbox input "true"
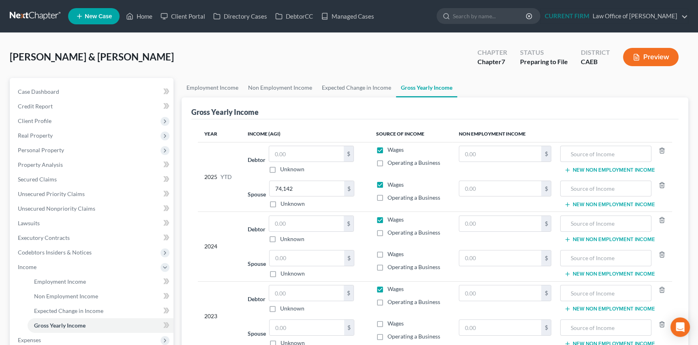
click at [388, 149] on label "Wages" at bounding box center [396, 150] width 16 height 8
click at [391, 149] on input "Wages" at bounding box center [393, 148] width 5 height 5
checkbox input "false"
click at [313, 150] on input "text" at bounding box center [306, 153] width 75 height 15
type input "0"
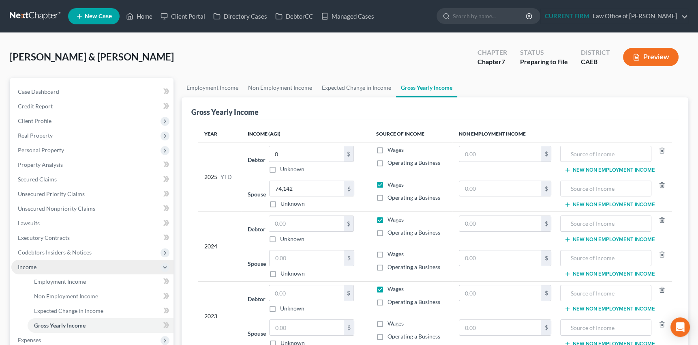
click at [39, 266] on span "Income" at bounding box center [92, 266] width 162 height 15
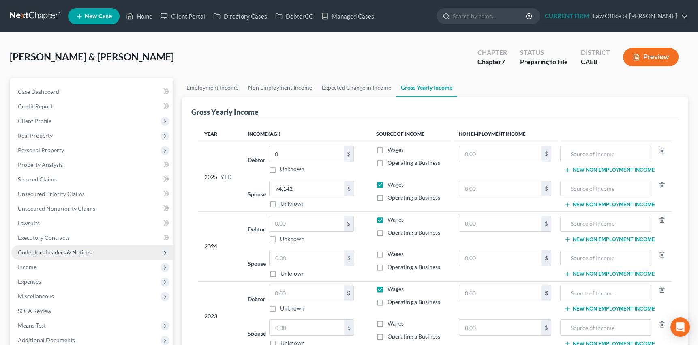
scroll to position [36, 0]
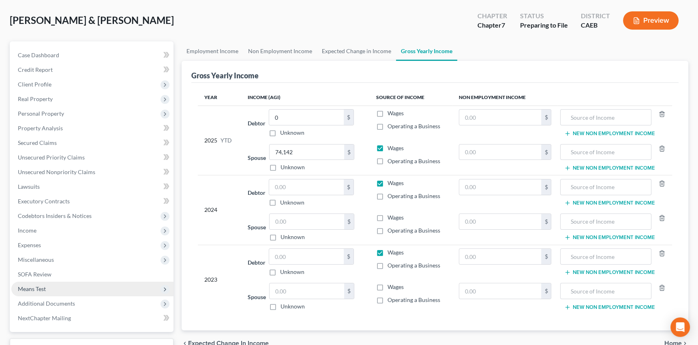
click at [43, 287] on span "Means Test" at bounding box center [32, 288] width 28 height 7
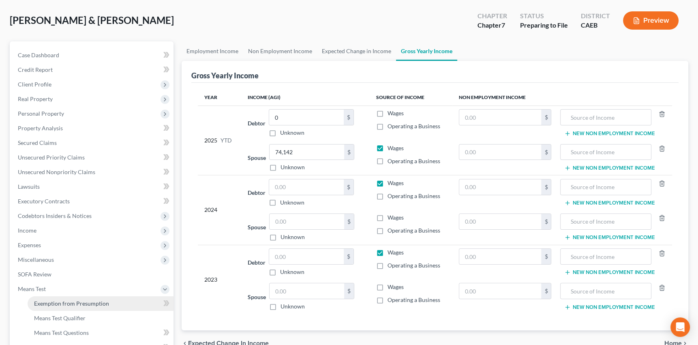
click at [51, 300] on span "Exemption from Presumption" at bounding box center [71, 303] width 75 height 7
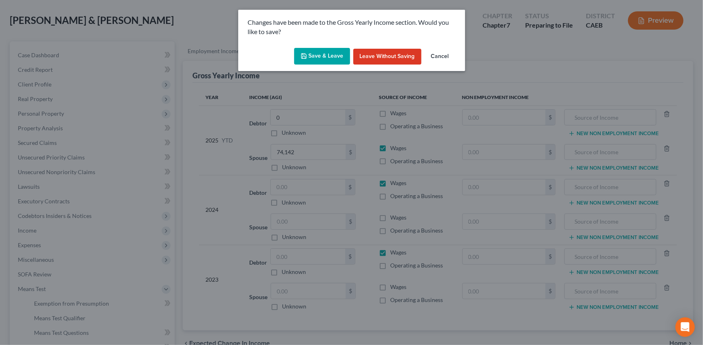
click at [327, 54] on button "Save & Leave" at bounding box center [322, 56] width 56 height 17
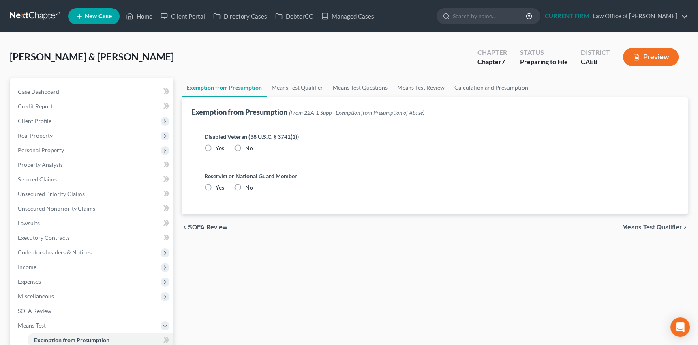
click at [245, 146] on label "No" at bounding box center [249, 148] width 8 height 8
click at [249, 146] on input "No" at bounding box center [251, 146] width 5 height 5
radio input "true"
click at [245, 184] on label "No" at bounding box center [249, 187] width 8 height 8
click at [249, 184] on input "No" at bounding box center [251, 185] width 5 height 5
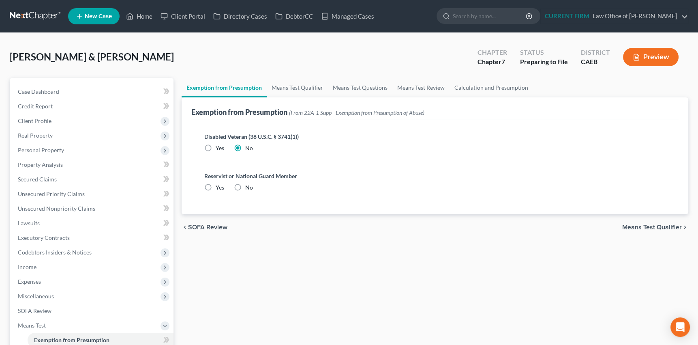
radio input "true"
click at [289, 85] on link "Means Test Qualifier" at bounding box center [297, 87] width 61 height 19
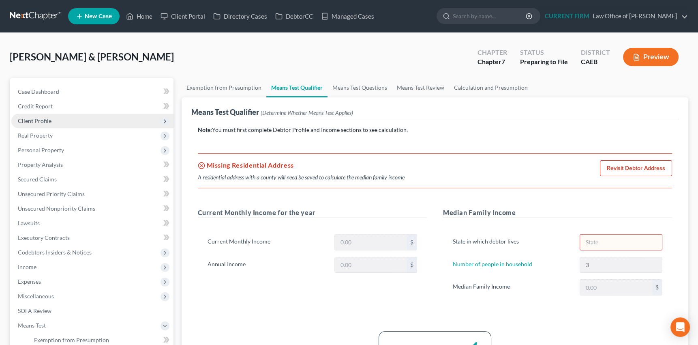
click at [38, 119] on span "Client Profile" at bounding box center [35, 120] width 34 height 7
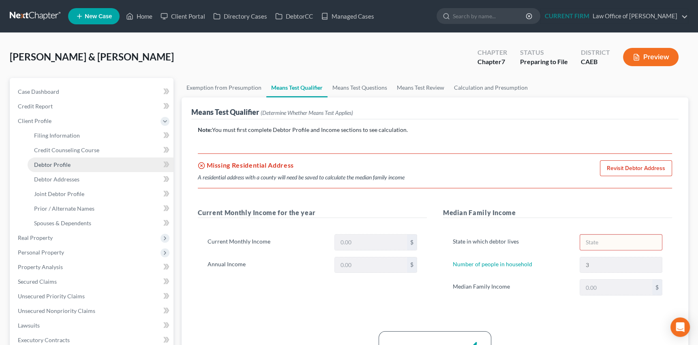
click at [44, 164] on span "Debtor Profile" at bounding box center [52, 164] width 36 height 7
select select "1"
select select "2"
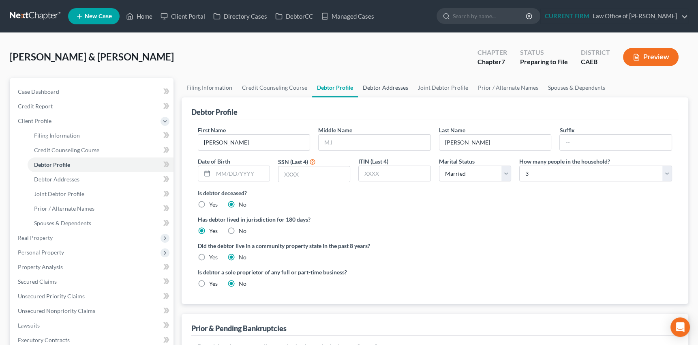
click at [386, 87] on link "Debtor Addresses" at bounding box center [385, 87] width 55 height 19
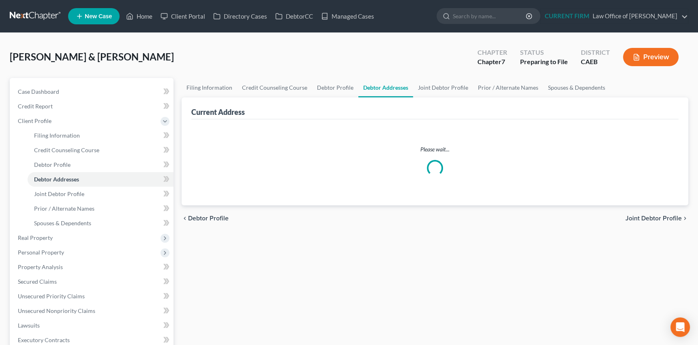
select select "0"
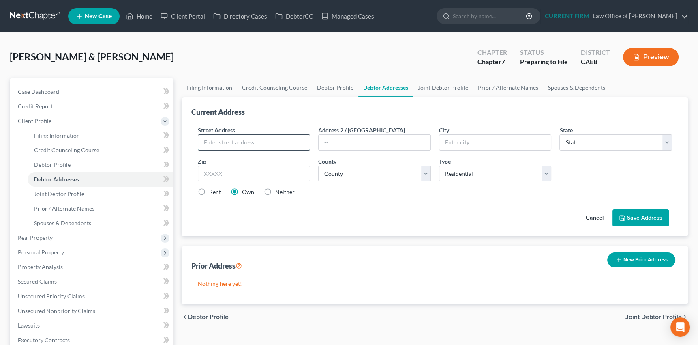
click at [257, 137] on input "text" at bounding box center [254, 142] width 112 height 15
type input "997 Kirksey Drive"
type input "8"
type input "95382"
type input "Turlock"
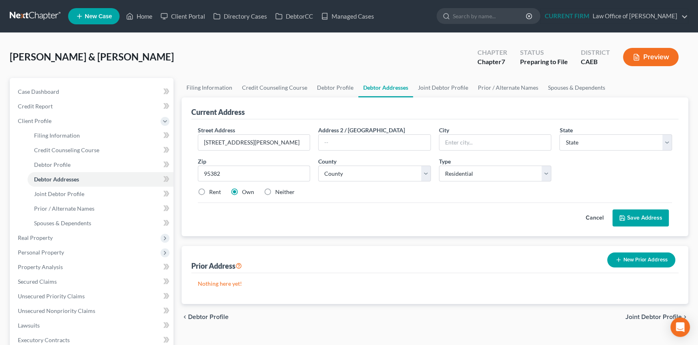
select select "4"
click at [242, 178] on input "95382" at bounding box center [254, 173] width 113 height 16
select select "49"
click at [209, 190] on label "Rent" at bounding box center [215, 192] width 12 height 8
click at [212, 190] on input "Rent" at bounding box center [214, 190] width 5 height 5
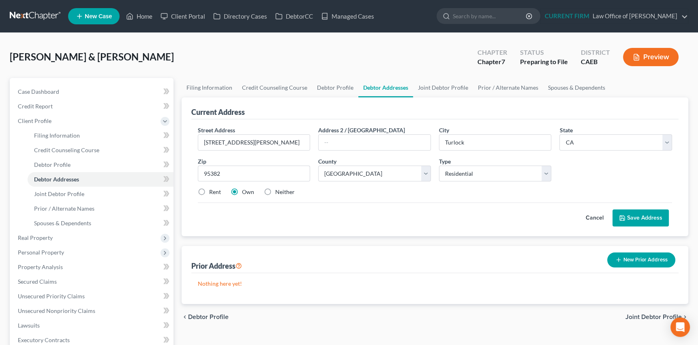
radio input "true"
click at [66, 134] on span "Filing Information" at bounding box center [57, 135] width 46 height 7
select select "1"
select select "0"
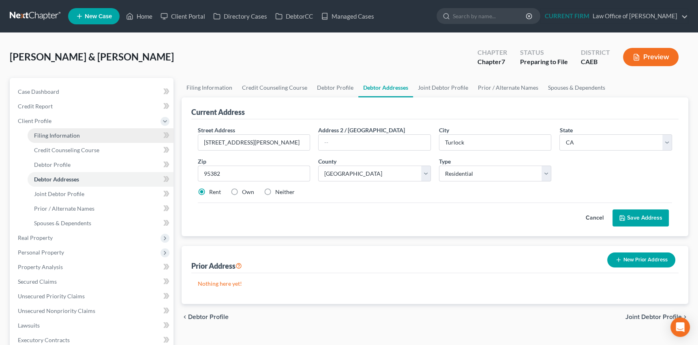
select select "4"
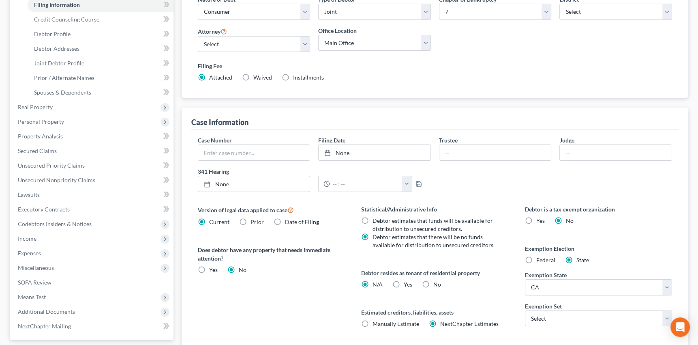
scroll to position [147, 0]
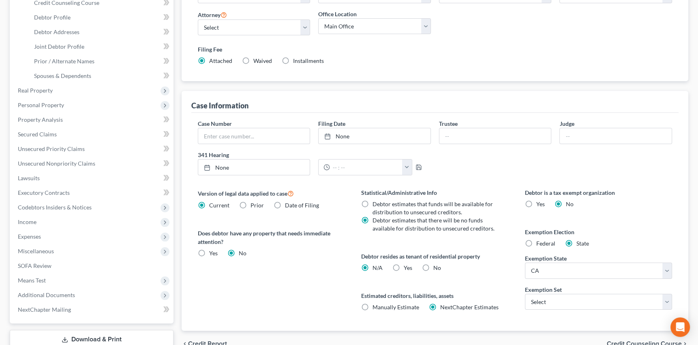
click at [404, 264] on label "Yes Yes" at bounding box center [408, 268] width 9 height 8
click at [407, 264] on input "Yes Yes" at bounding box center [409, 266] width 5 height 5
radio input "true"
radio input "false"
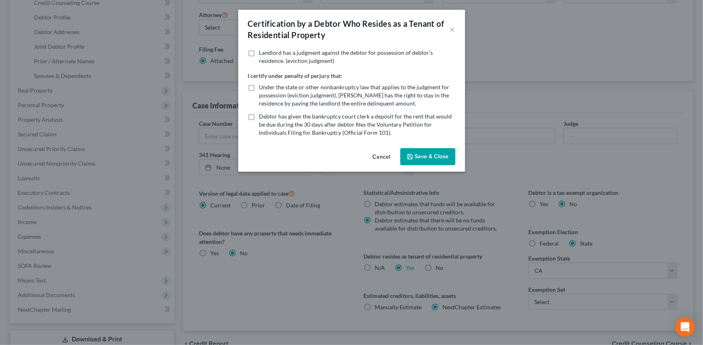
click at [424, 155] on button "Save & Close" at bounding box center [428, 156] width 55 height 17
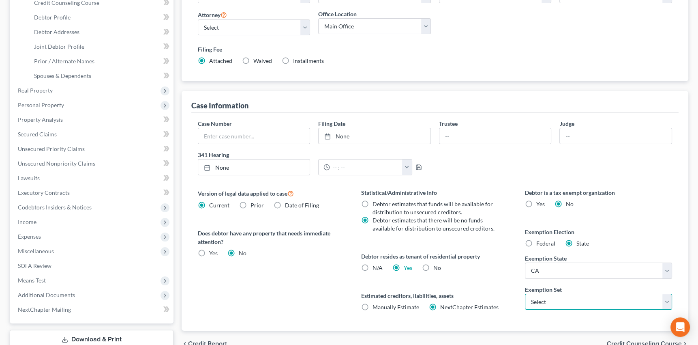
click at [583, 298] on select "Select 703 704" at bounding box center [599, 302] width 148 height 16
select select "0"
click at [525, 294] on select "Select 703 704" at bounding box center [599, 302] width 148 height 16
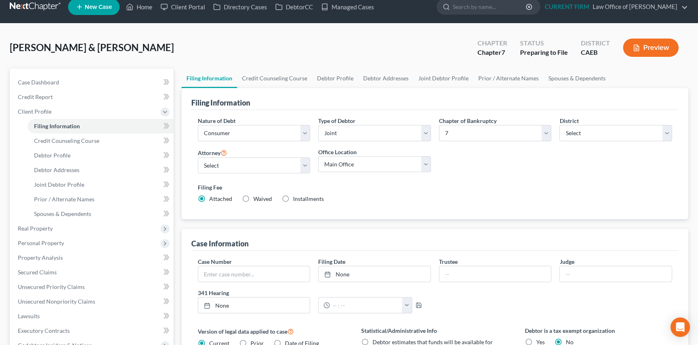
scroll to position [0, 0]
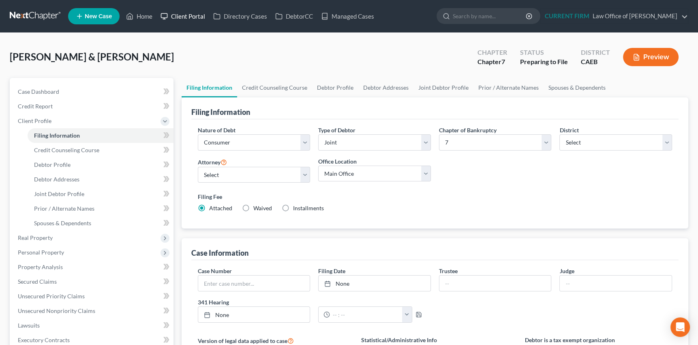
click at [188, 11] on link "Client Portal" at bounding box center [182, 16] width 53 height 15
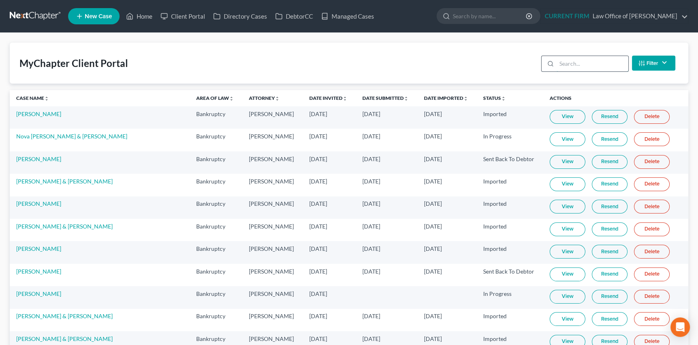
click at [587, 58] on input "search" at bounding box center [593, 63] width 72 height 15
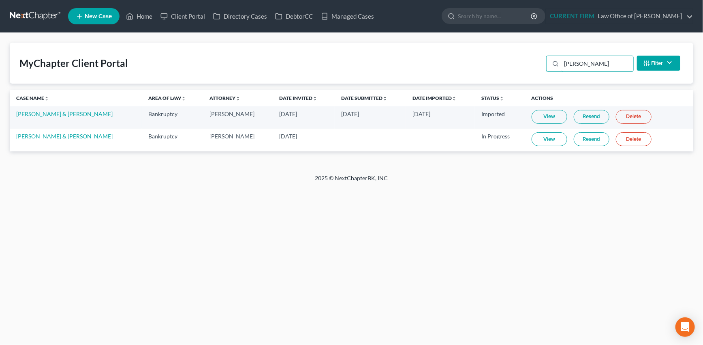
type input "michel"
click at [548, 138] on link "View" at bounding box center [550, 139] width 36 height 14
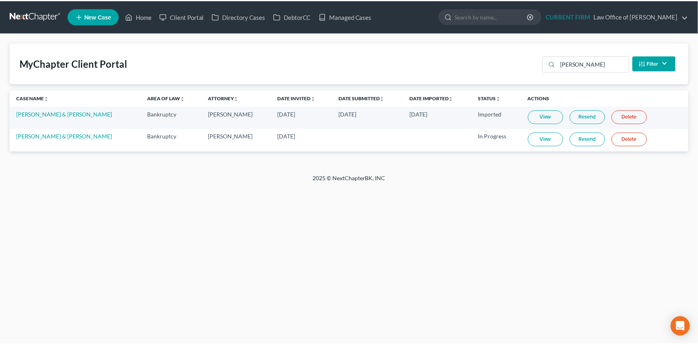
select select "1"
select select "0"
select select "8"
select select "0"
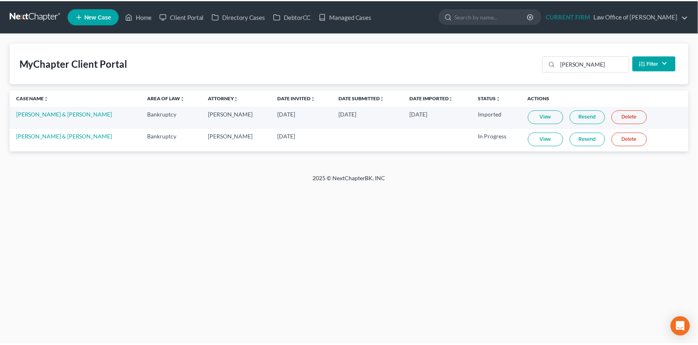
select select "4"
select select "0"
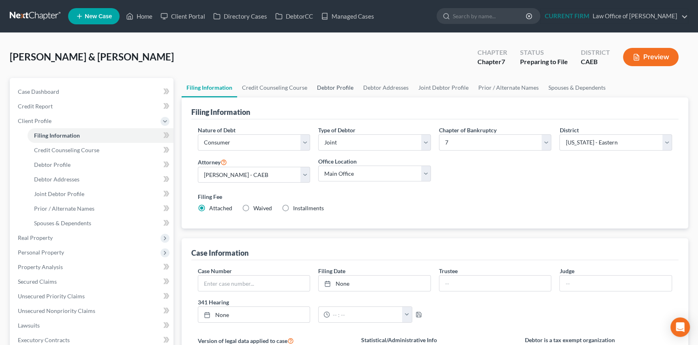
click at [340, 86] on link "Debtor Profile" at bounding box center [335, 87] width 46 height 19
select select "1"
select select "2"
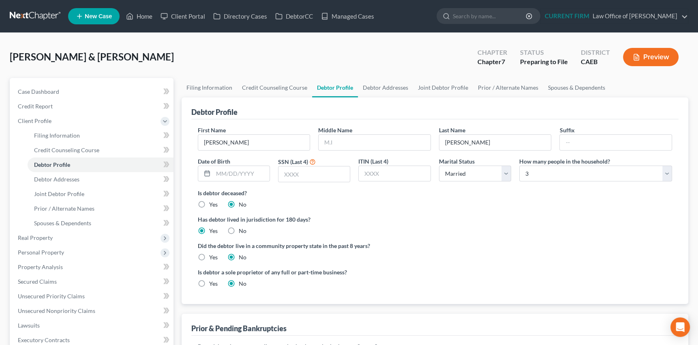
click at [209, 255] on label "Yes" at bounding box center [213, 257] width 9 height 8
click at [212, 255] on input "Yes" at bounding box center [214, 255] width 5 height 5
radio input "true"
radio input "false"
click at [443, 85] on link "Joint Debtor Profile" at bounding box center [443, 87] width 60 height 19
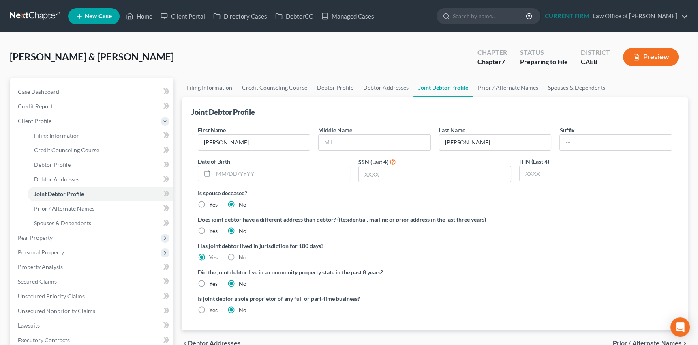
click at [209, 280] on label "Yes" at bounding box center [213, 283] width 9 height 8
click at [212, 280] on input "Yes" at bounding box center [214, 281] width 5 height 5
radio input "true"
radio input "false"
click at [507, 87] on link "Prior / Alternate Names" at bounding box center [508, 87] width 70 height 19
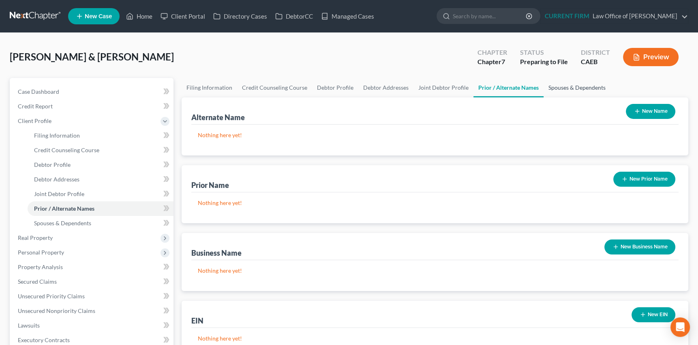
click at [562, 87] on link "Spouses & Dependents" at bounding box center [577, 87] width 67 height 19
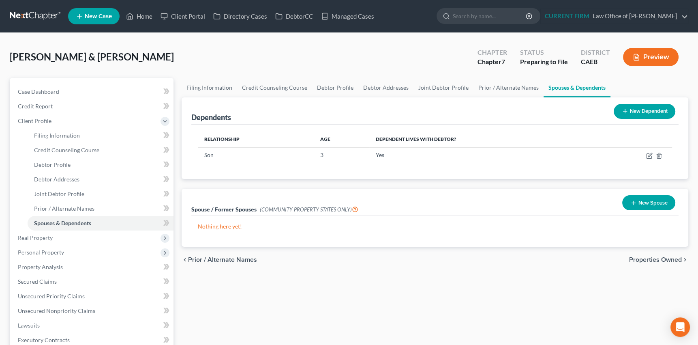
click at [629, 200] on button "New Spouse" at bounding box center [648, 202] width 53 height 15
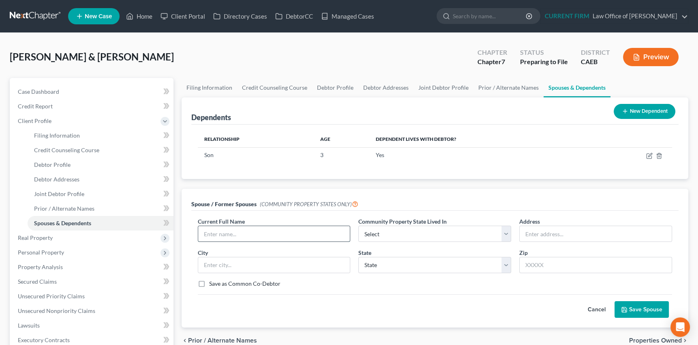
click at [276, 237] on input "text" at bounding box center [274, 233] width 152 height 15
click at [596, 308] on button "Cancel" at bounding box center [597, 309] width 36 height 16
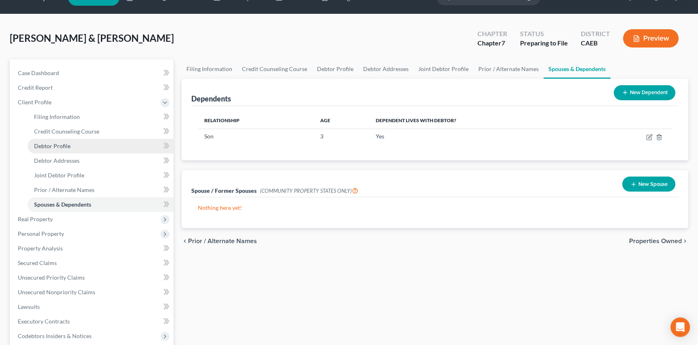
scroll to position [147, 0]
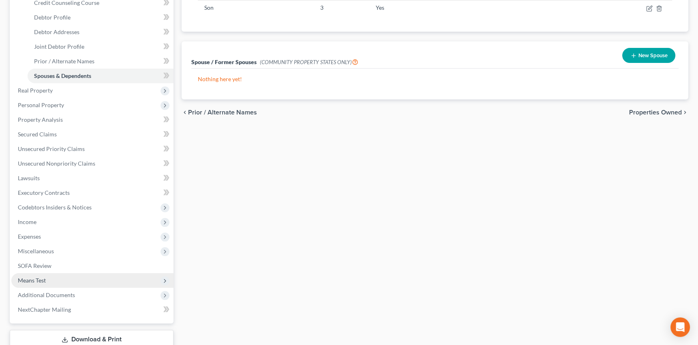
click at [37, 278] on span "Means Test" at bounding box center [32, 279] width 28 height 7
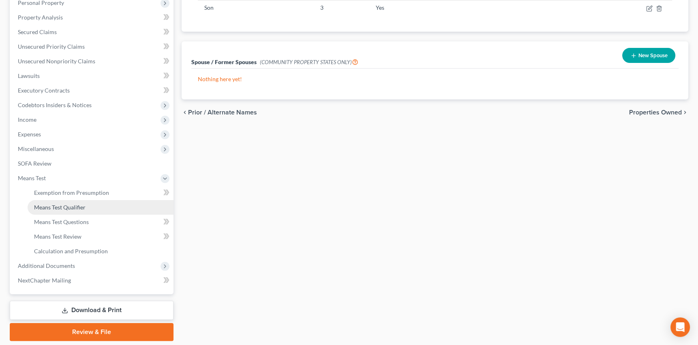
click at [72, 205] on span "Means Test Qualifier" at bounding box center [59, 207] width 51 height 7
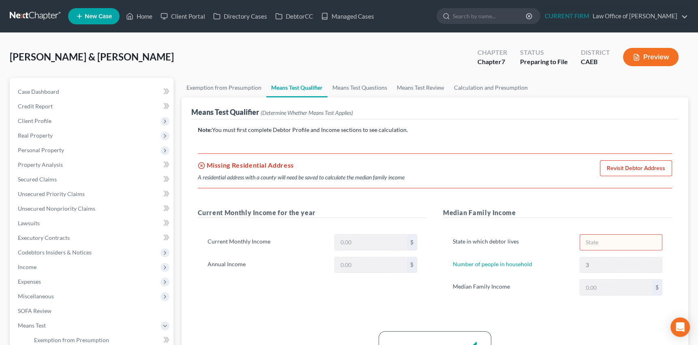
click at [634, 168] on link "Revisit Debtor Address" at bounding box center [636, 168] width 72 height 16
select select "0"
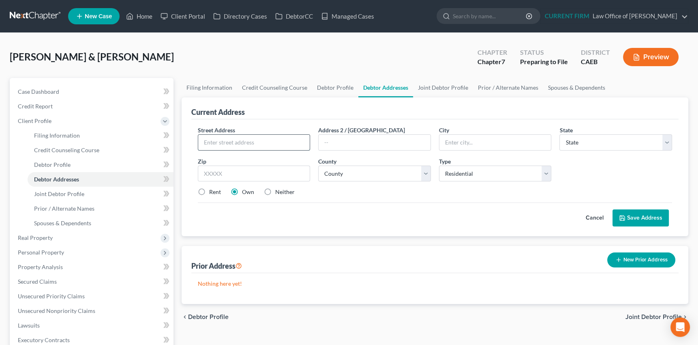
click at [251, 141] on input "text" at bounding box center [254, 142] width 112 height 15
type input "997 Kirksey Drive"
type input "95382"
type input "Turlock"
select select "4"
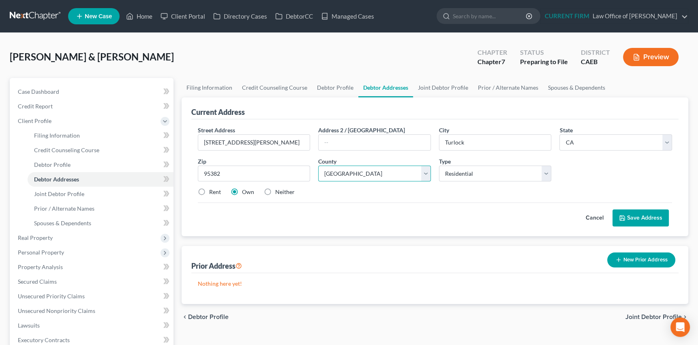
select select "49"
click at [209, 190] on label "Rent" at bounding box center [215, 192] width 12 height 8
click at [212, 190] on input "Rent" at bounding box center [214, 190] width 5 height 5
radio input "true"
click at [642, 216] on button "Save Address" at bounding box center [641, 217] width 56 height 17
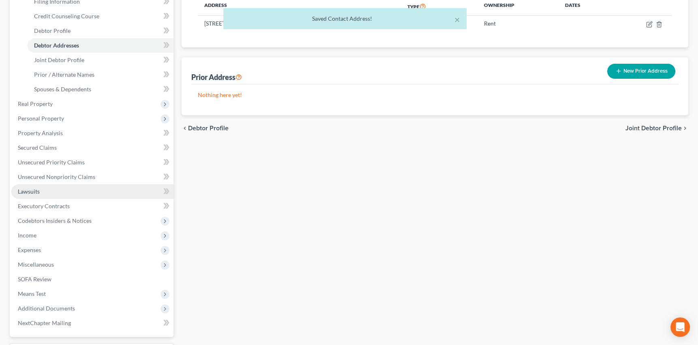
scroll to position [147, 0]
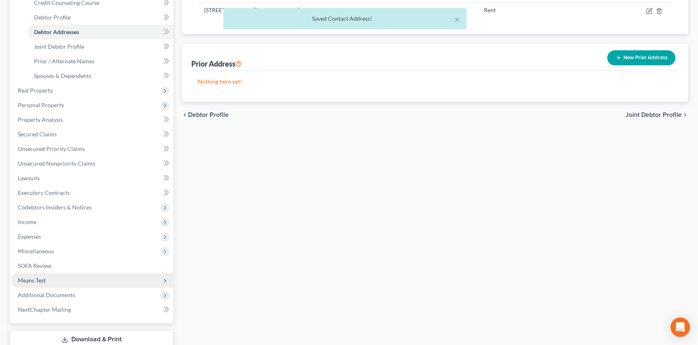
click at [33, 277] on span "Means Test" at bounding box center [32, 279] width 28 height 7
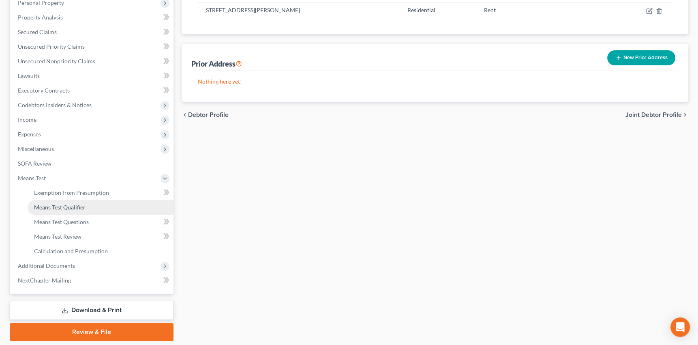
click at [73, 205] on span "Means Test Qualifier" at bounding box center [59, 207] width 51 height 7
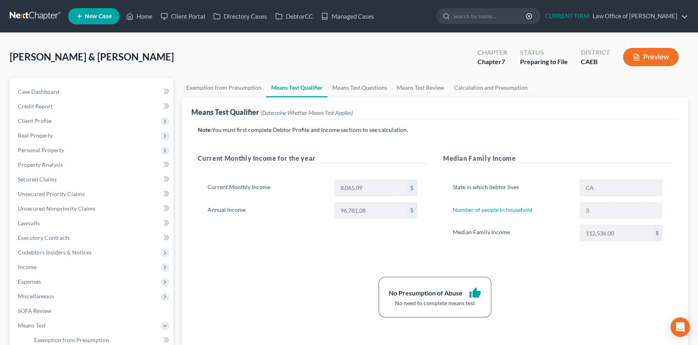
click at [656, 55] on button "Preview" at bounding box center [651, 57] width 56 height 18
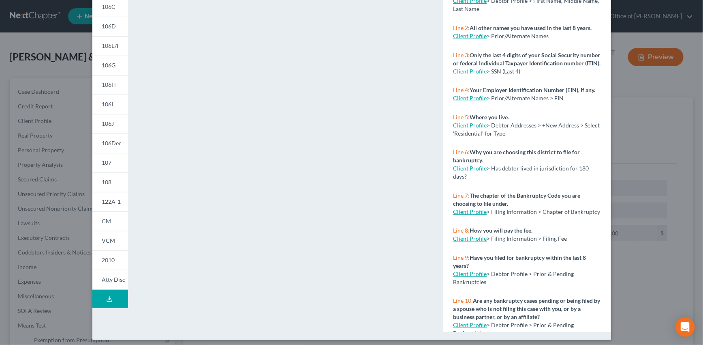
scroll to position [112, 0]
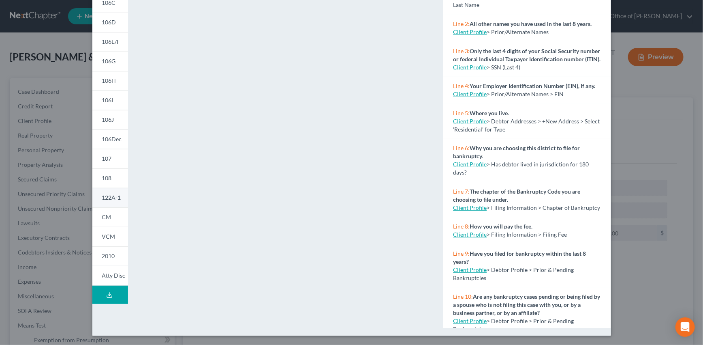
click at [111, 197] on span "122A-1" at bounding box center [111, 197] width 19 height 7
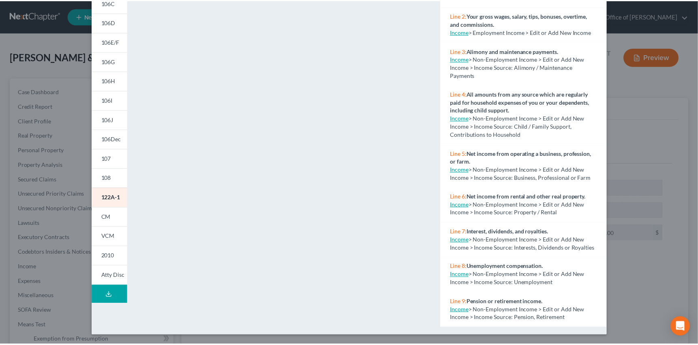
scroll to position [0, 0]
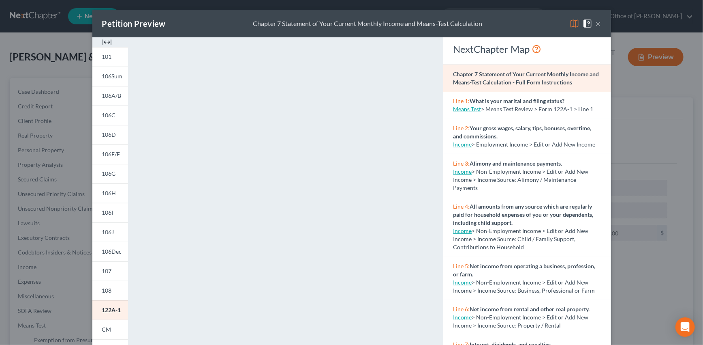
click at [596, 22] on button "×" at bounding box center [599, 24] width 6 height 10
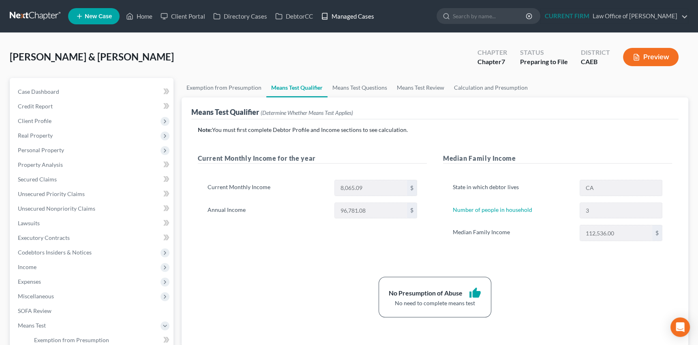
click at [357, 15] on link "Managed Cases" at bounding box center [347, 16] width 61 height 15
